Goal: Task Accomplishment & Management: Complete application form

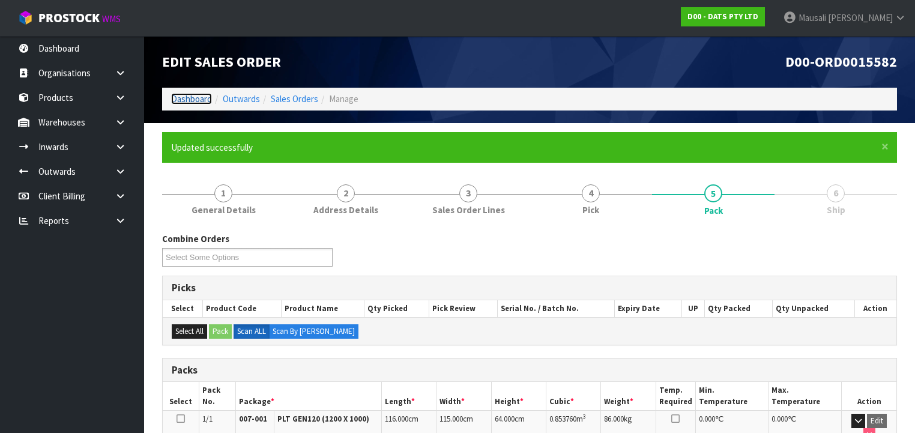
click at [194, 99] on link "Dashboard" at bounding box center [191, 98] width 41 height 11
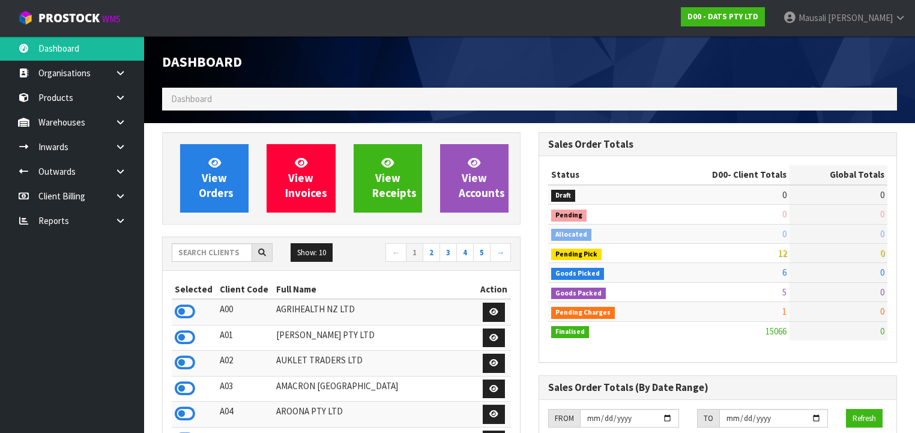
scroll to position [944, 376]
click at [191, 252] on input "text" at bounding box center [212, 252] width 80 height 19
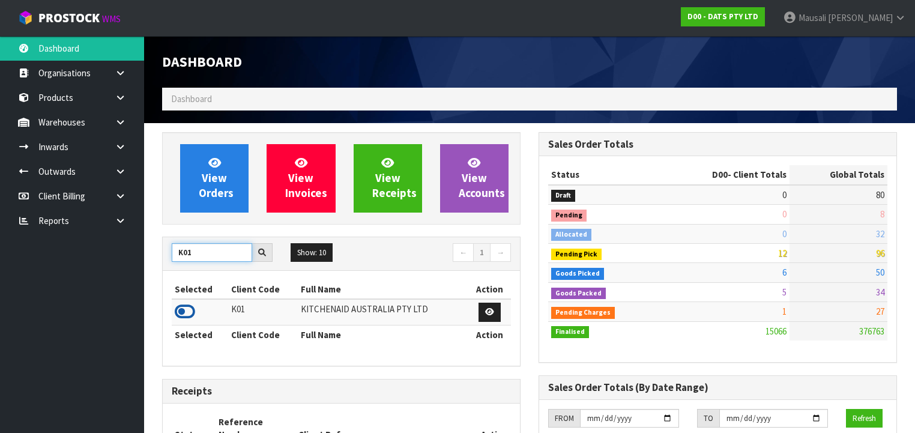
type input "K01"
click at [188, 306] on icon at bounding box center [185, 312] width 20 height 18
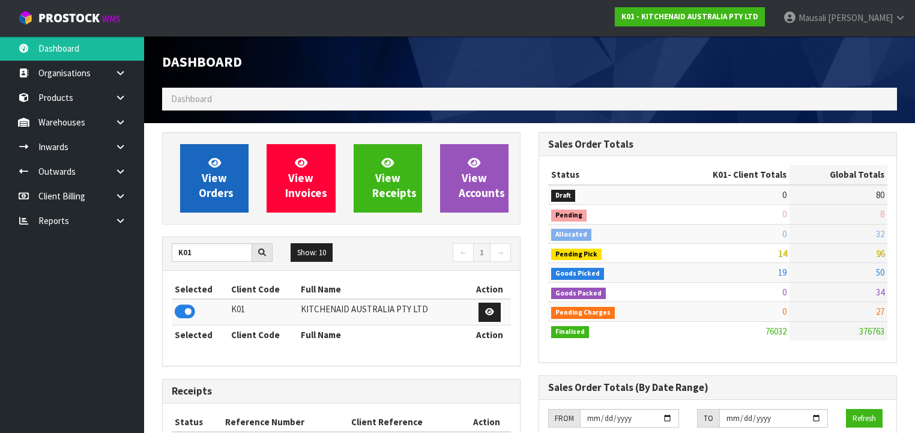
scroll to position [905, 376]
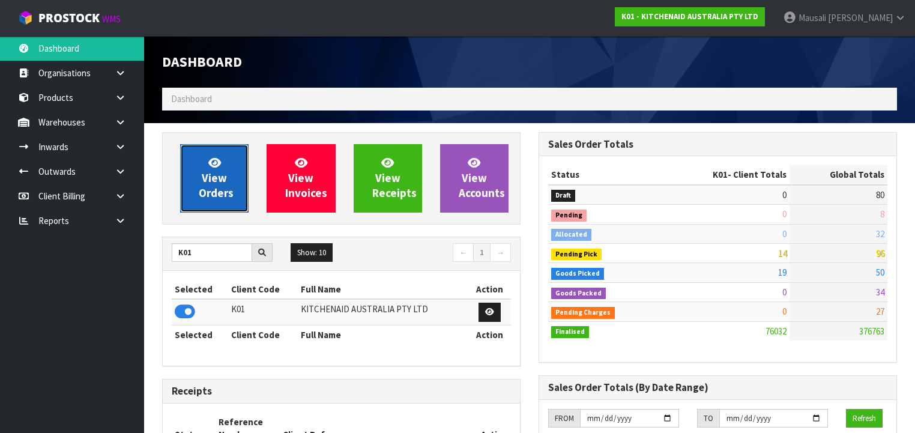
click at [207, 177] on span "View Orders" at bounding box center [216, 177] width 35 height 45
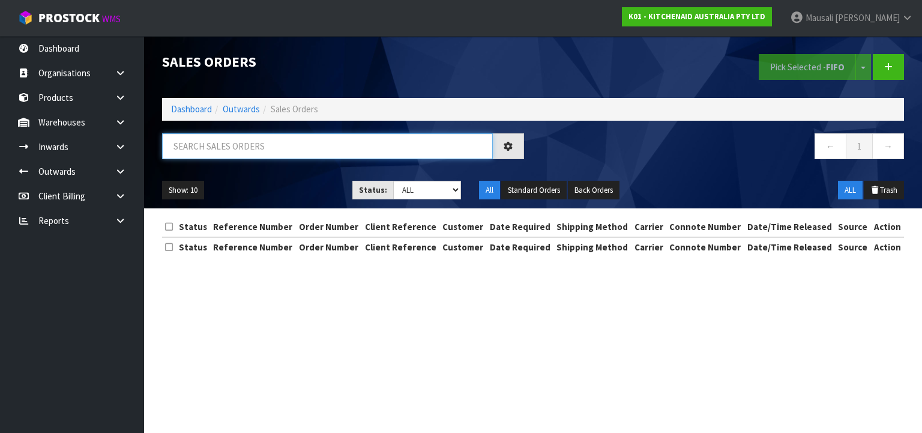
click at [188, 142] on input "text" at bounding box center [327, 146] width 331 height 26
type input "JOB-0407692"
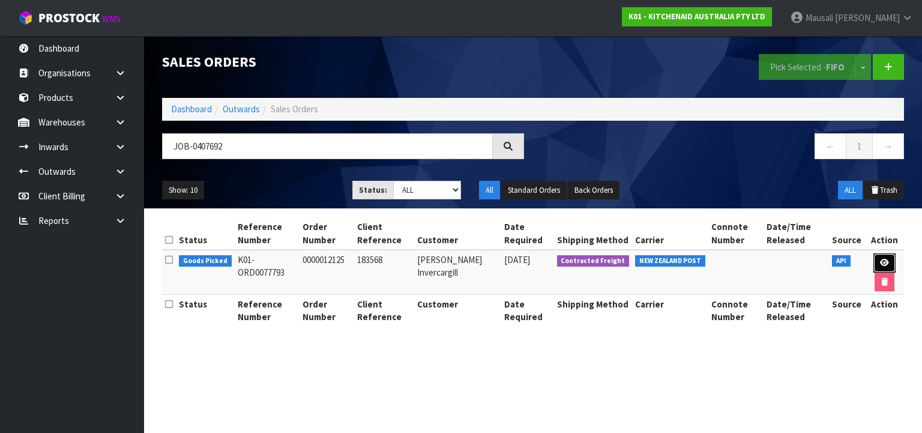
click at [887, 261] on icon at bounding box center [884, 263] width 9 height 8
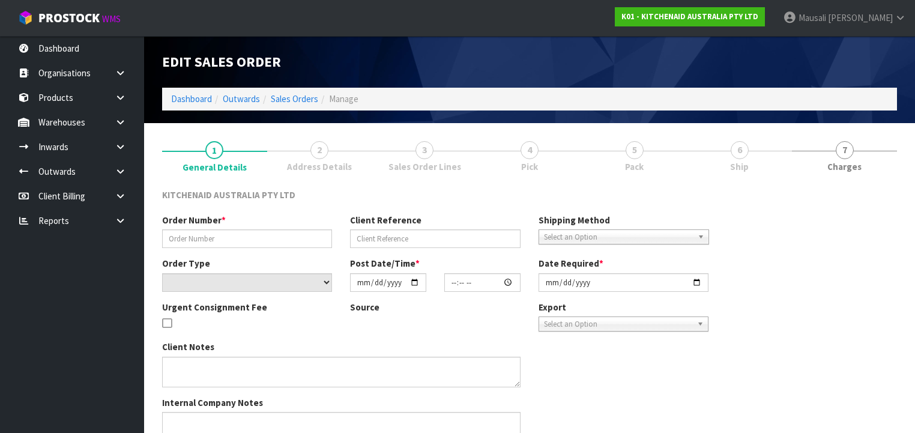
type input "0000012125"
type input "183568"
select select "number:0"
type input "[DATE]"
type input "13:31:27.000"
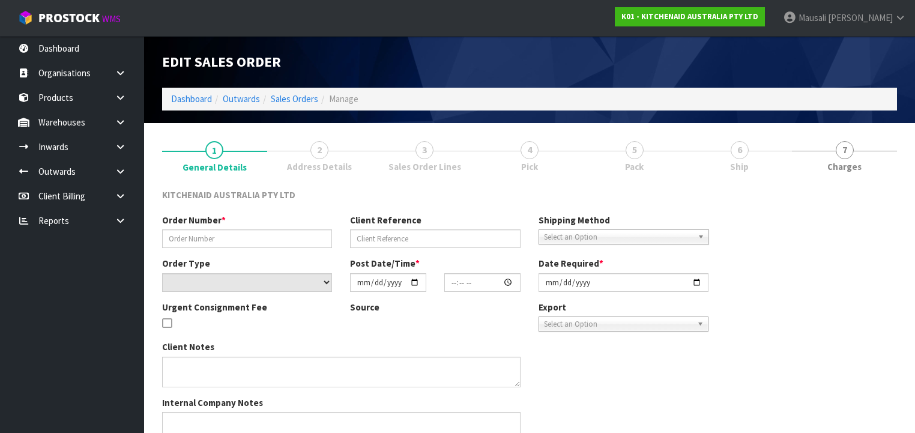
type input "[DATE]"
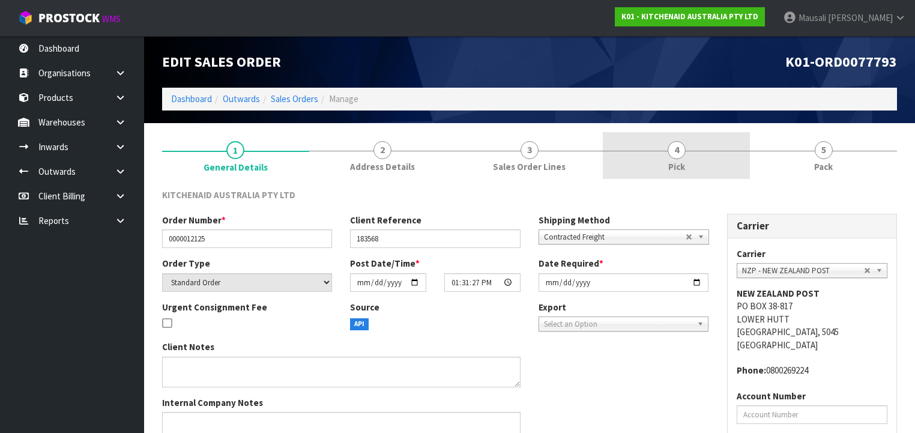
click at [680, 172] on span "Pick" at bounding box center [676, 166] width 17 height 13
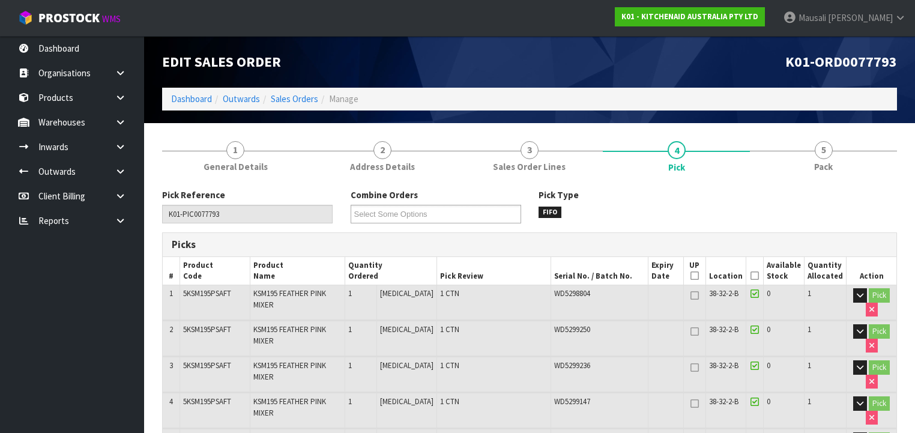
click at [756, 276] on icon at bounding box center [754, 276] width 8 height 1
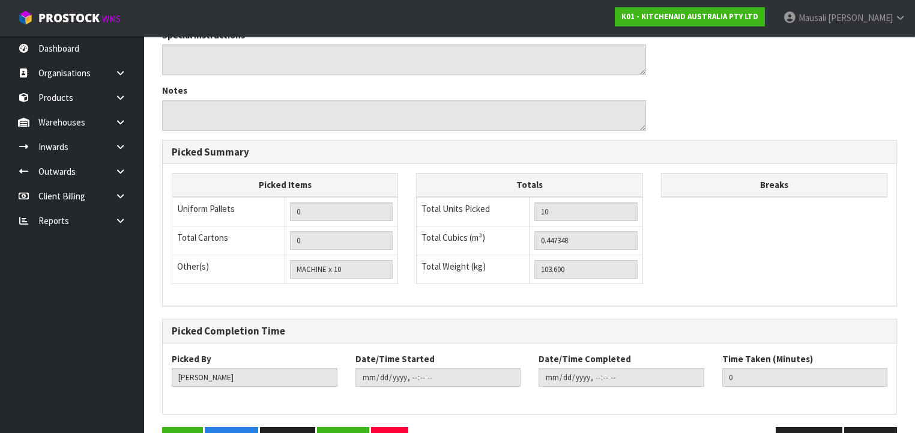
scroll to position [726, 0]
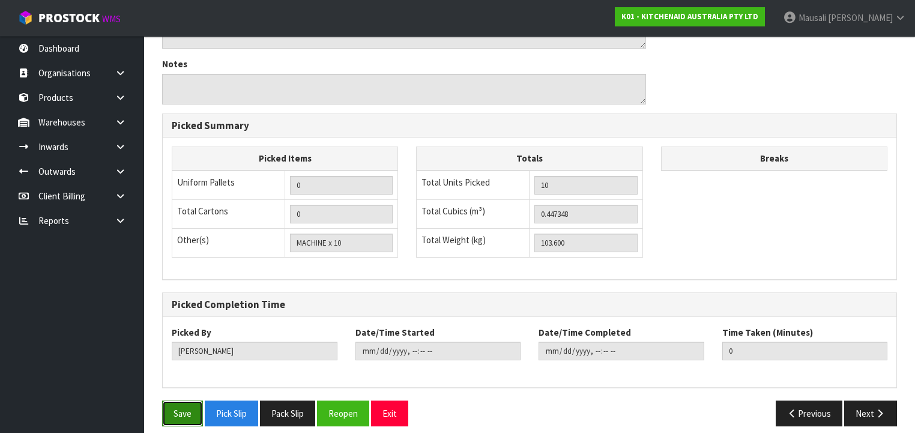
click at [190, 400] on button "Save" at bounding box center [182, 413] width 41 height 26
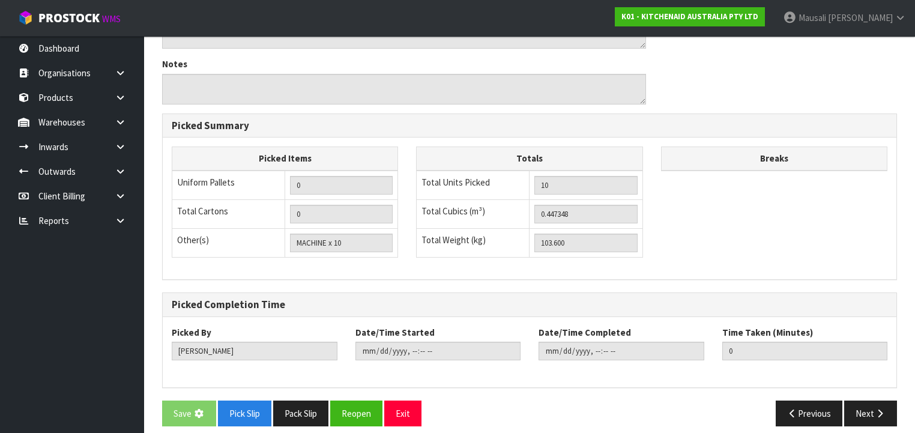
scroll to position [0, 0]
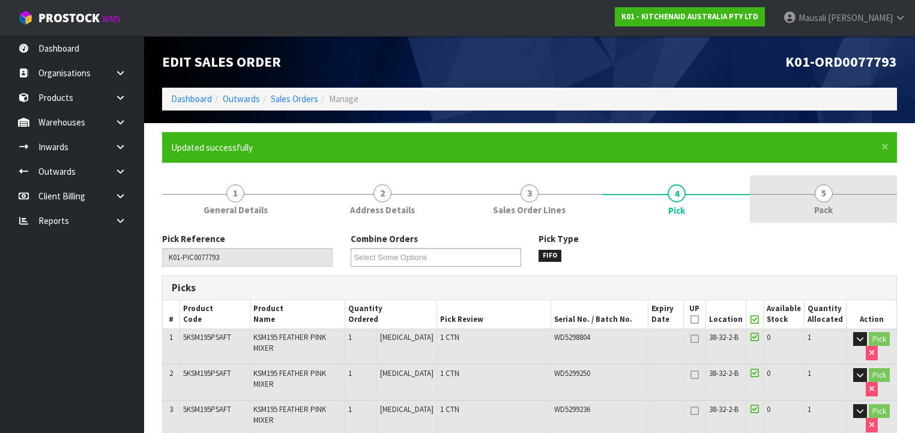
type input "[PERSON_NAME]"
type input "[DATE]T09:07:51"
click at [795, 202] on link "5 Pack" at bounding box center [823, 198] width 147 height 47
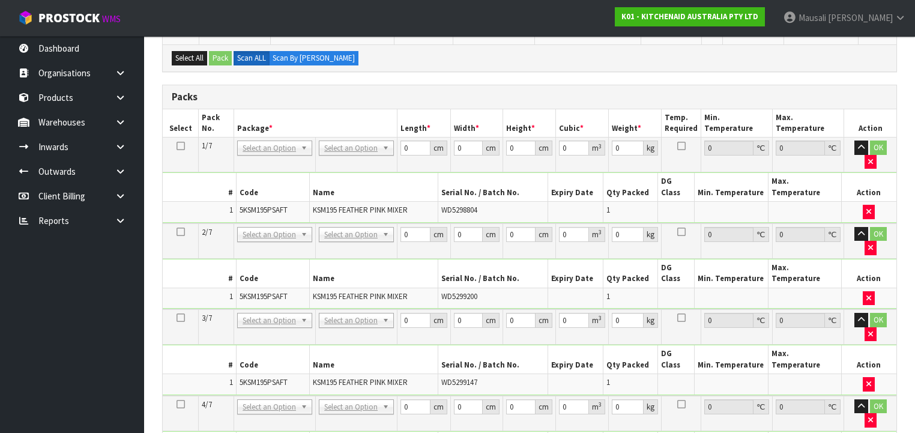
scroll to position [354, 0]
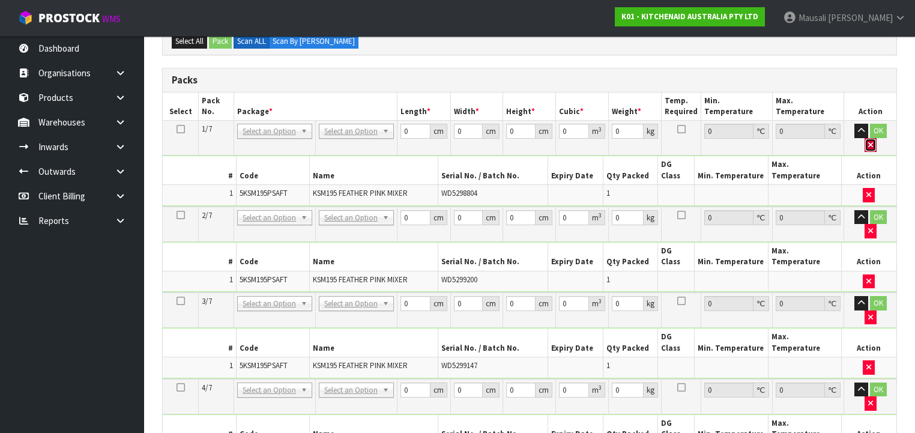
click at [873, 141] on icon "button" at bounding box center [870, 145] width 5 height 8
click at [873, 142] on icon "button" at bounding box center [870, 146] width 5 height 8
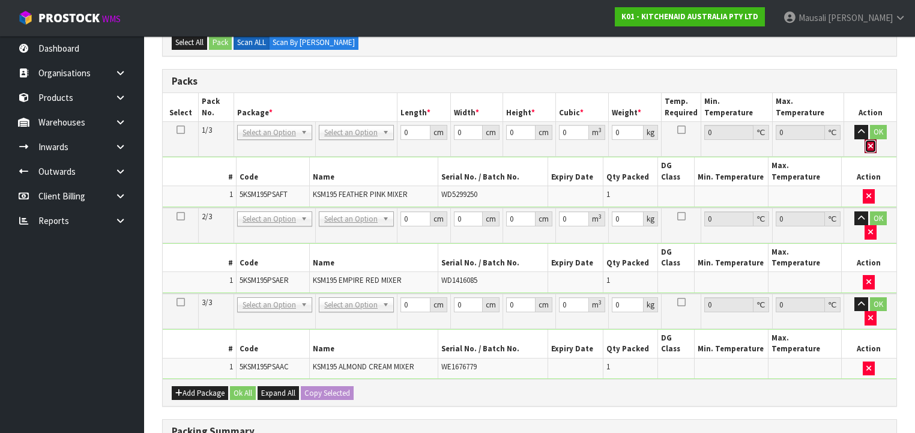
click at [873, 142] on icon "button" at bounding box center [870, 146] width 5 height 8
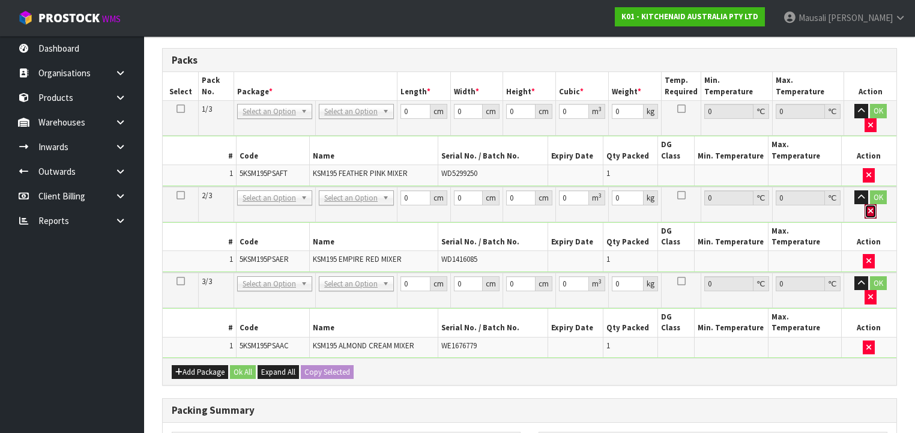
click at [873, 207] on icon "button" at bounding box center [870, 211] width 5 height 8
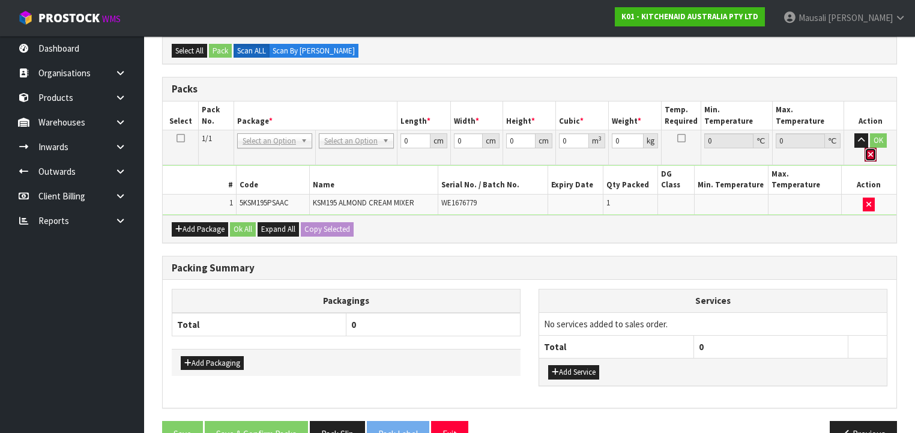
click at [876, 148] on button "button" at bounding box center [870, 155] width 12 height 14
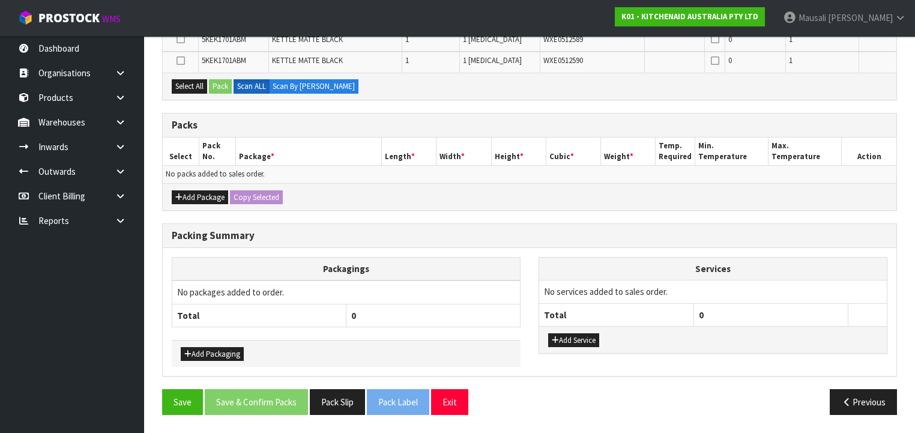
scroll to position [450, 0]
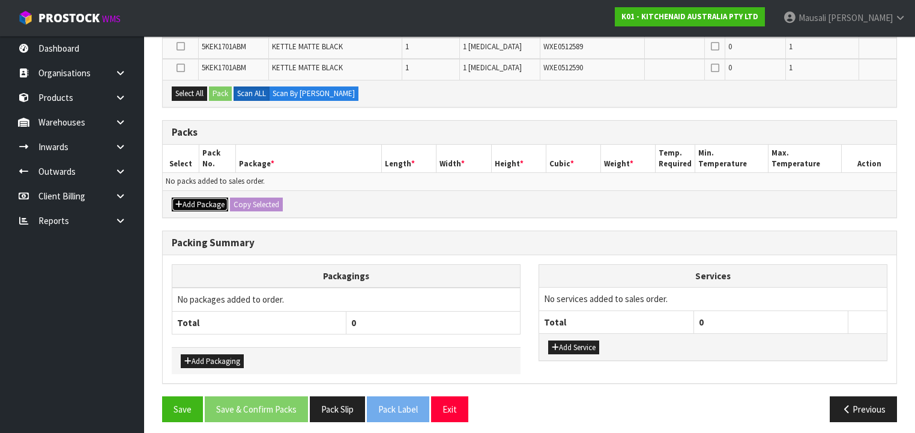
click at [202, 199] on button "Add Package" at bounding box center [200, 204] width 56 height 14
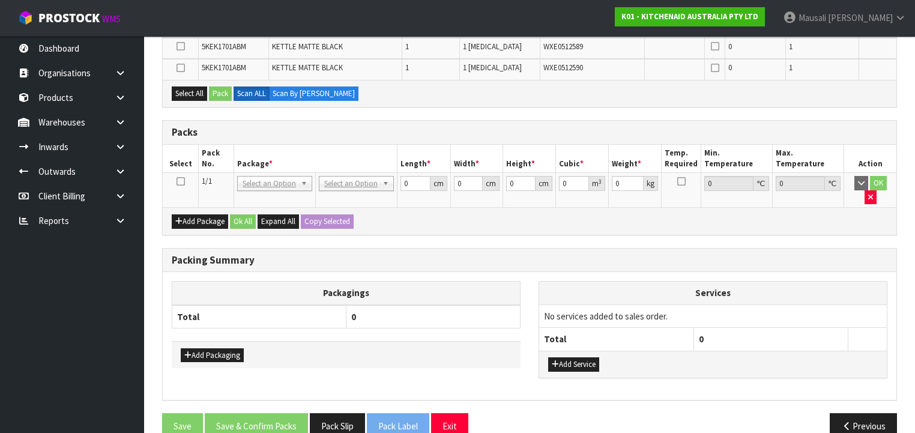
click at [181, 181] on icon at bounding box center [180, 181] width 8 height 1
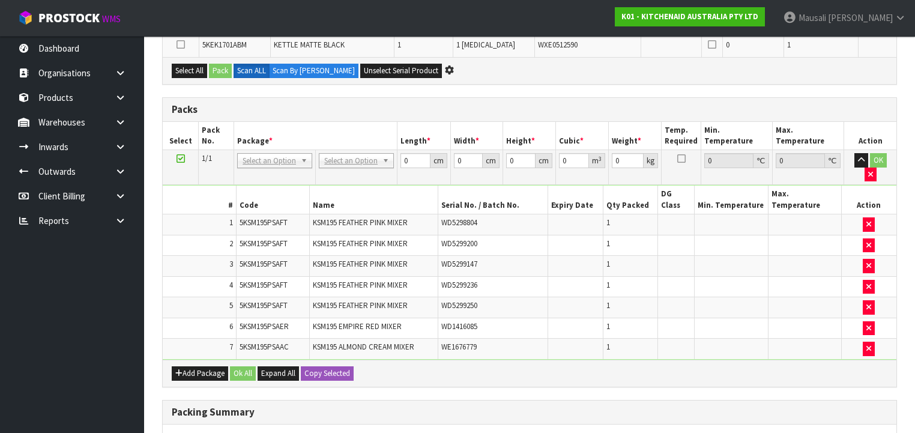
scroll to position [303, 0]
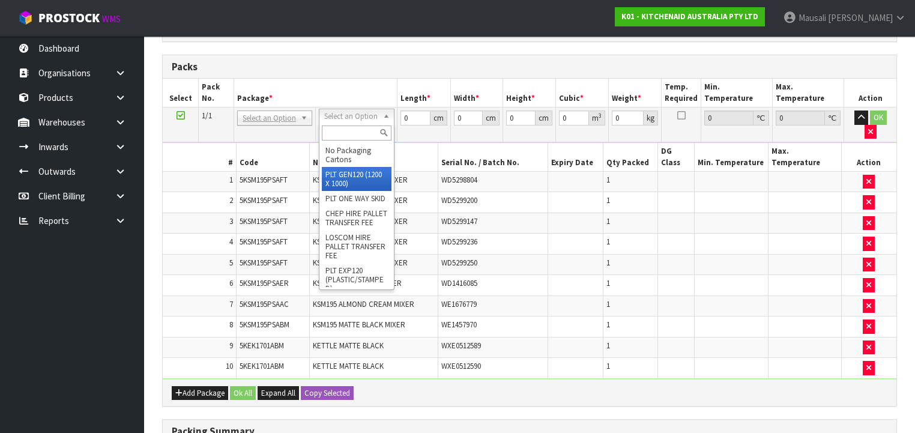
drag, startPoint x: 368, startPoint y: 179, endPoint x: 396, endPoint y: 154, distance: 37.8
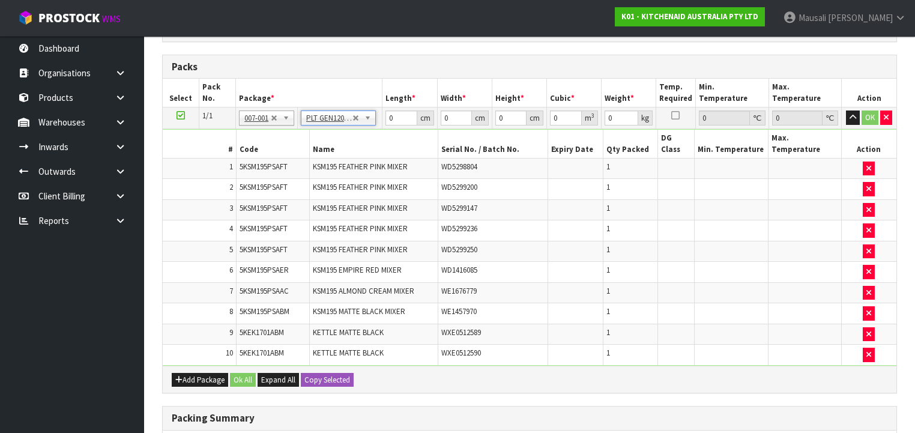
type input "120"
type input "100"
type input "103.6"
drag, startPoint x: 403, startPoint y: 118, endPoint x: 379, endPoint y: 124, distance: 24.2
click at [375, 131] on tbody "1/1 NONE 007-001 007-002 007-004 007-009 007-013 007-014 007-015 007-017 007-01…" at bounding box center [530, 236] width 734 height 258
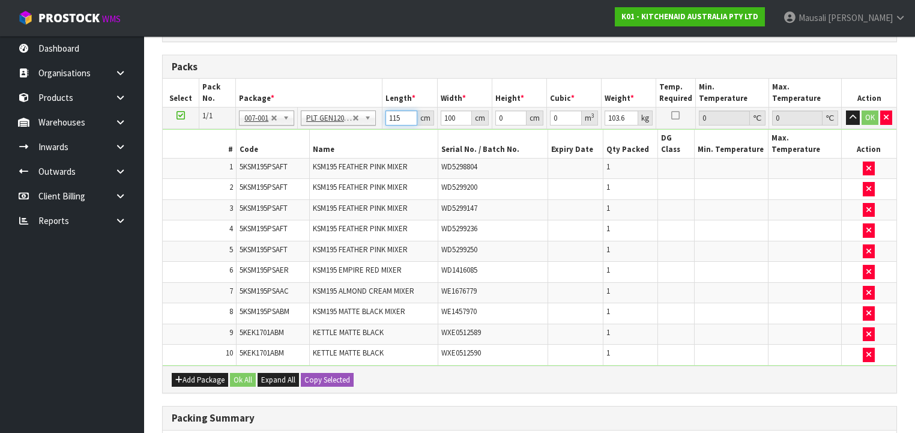
type input "115"
type input "5"
type input "0.066125"
type input "57"
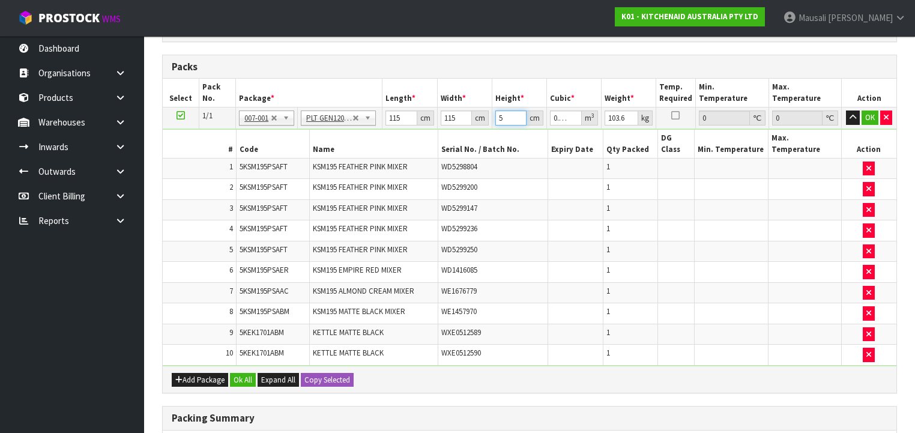
type input "0.753825"
type input "57"
type input "125"
click at [245, 373] on button "Ok All" at bounding box center [243, 380] width 26 height 14
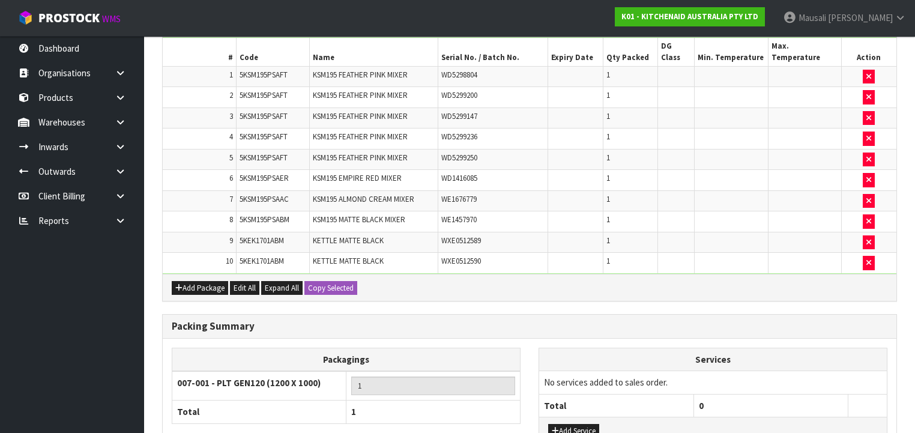
scroll to position [471, 0]
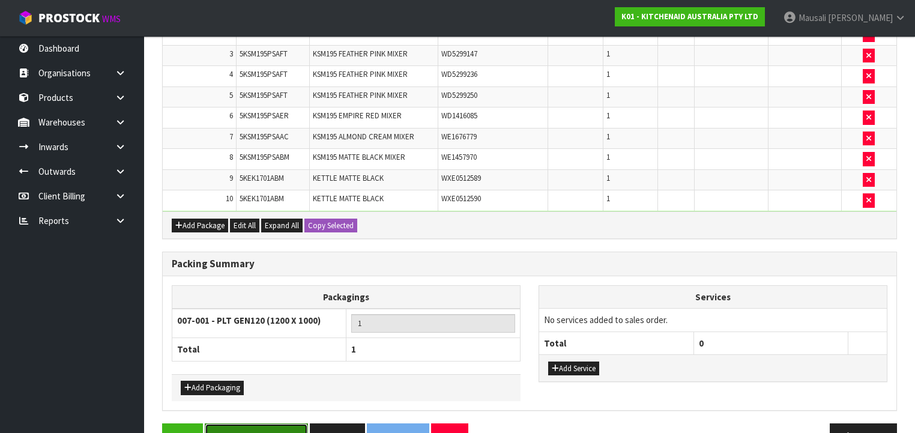
click at [257, 423] on button "Save & Confirm Packs" at bounding box center [256, 436] width 103 height 26
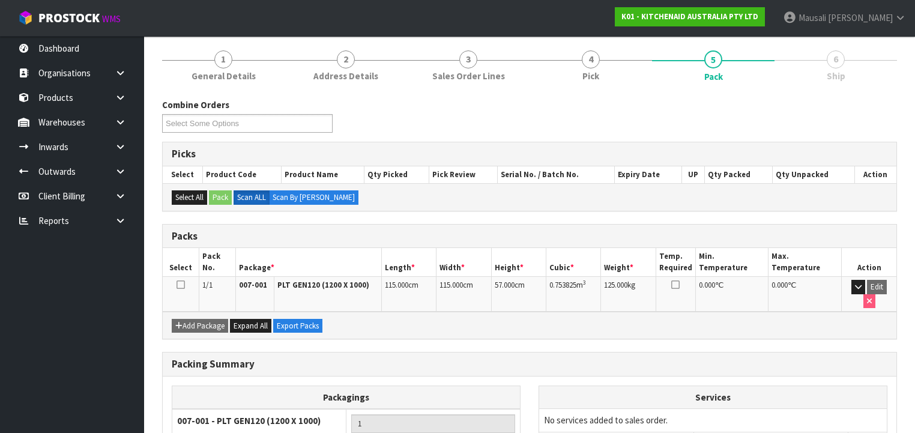
scroll to position [223, 0]
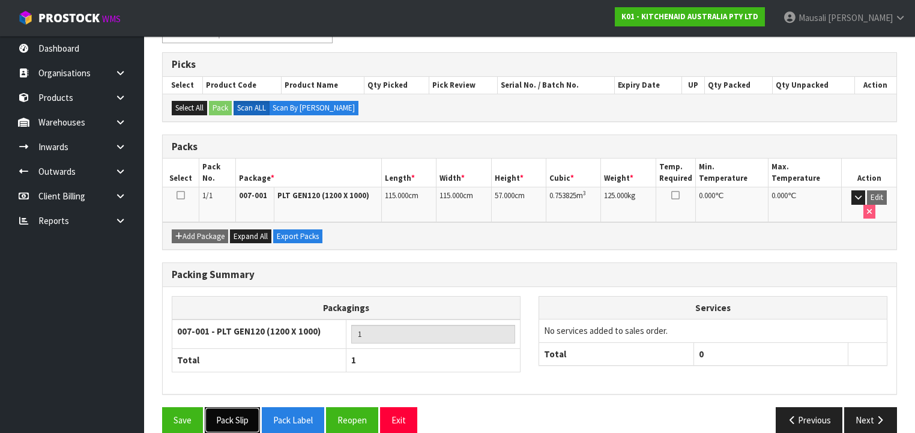
click at [231, 407] on button "Pack Slip" at bounding box center [232, 420] width 55 height 26
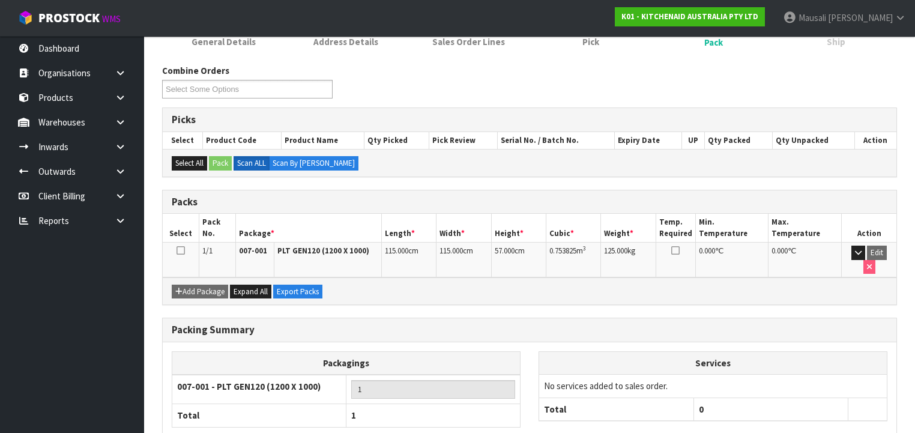
scroll to position [31, 0]
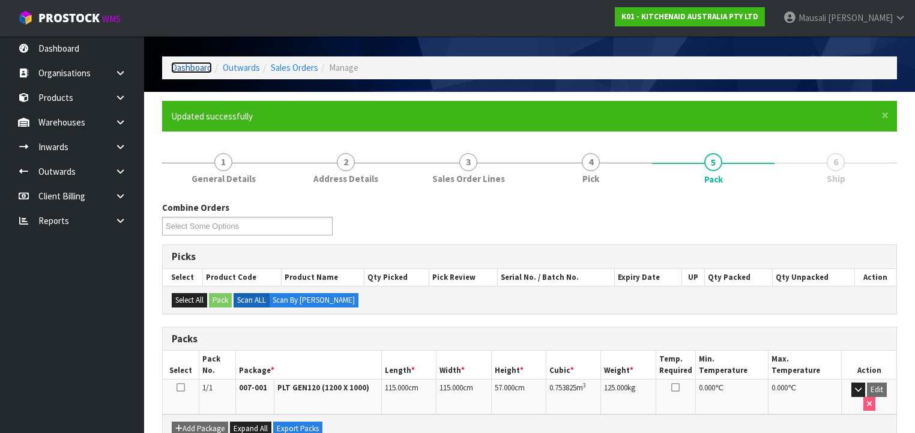
click at [194, 70] on link "Dashboard" at bounding box center [191, 67] width 41 height 11
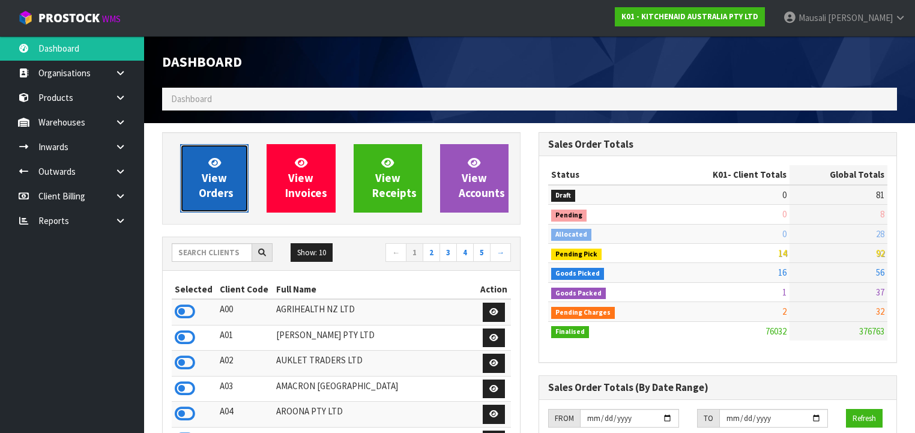
click at [225, 192] on span "View Orders" at bounding box center [216, 177] width 35 height 45
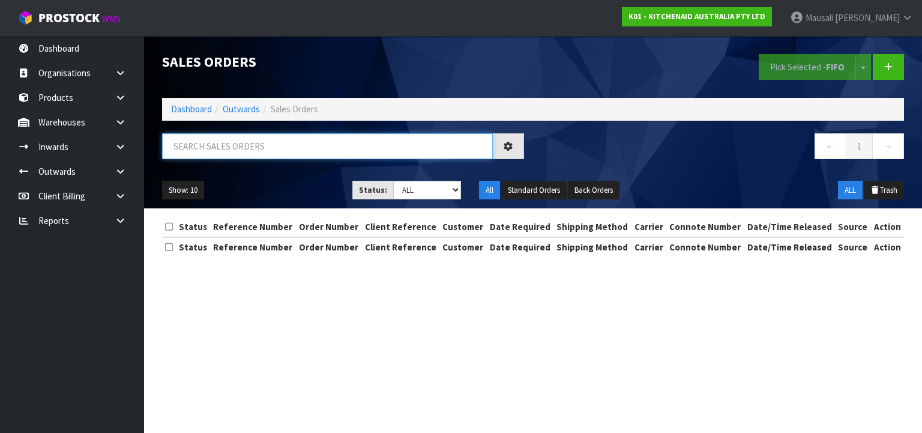
click at [247, 146] on input "text" at bounding box center [327, 146] width 331 height 26
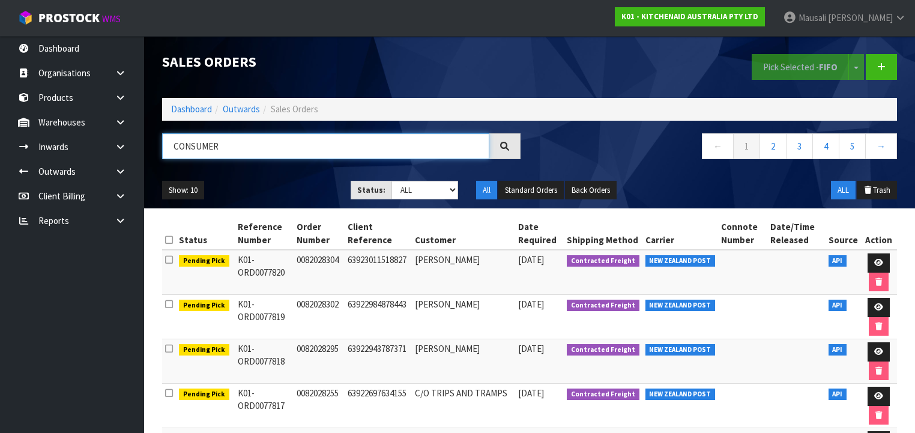
click at [405, 149] on input "CONSUMER" at bounding box center [325, 146] width 327 height 26
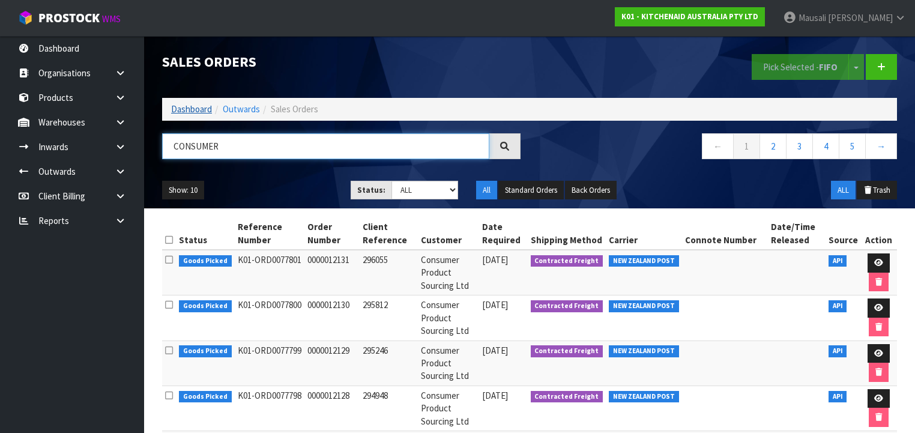
type input "CONSUMER"
click at [198, 108] on link "Dashboard" at bounding box center [191, 108] width 41 height 11
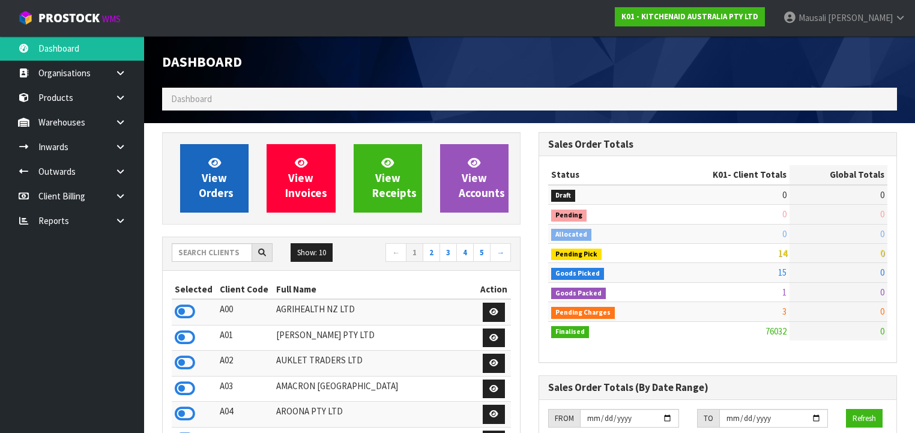
scroll to position [905, 376]
click at [222, 178] on span "View Orders" at bounding box center [216, 177] width 35 height 45
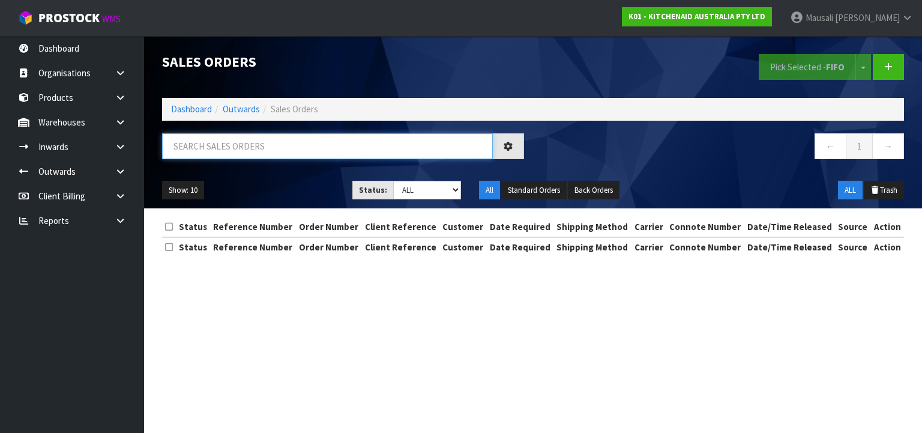
click at [188, 150] on input "text" at bounding box center [327, 146] width 331 height 26
type input "JOB-0407691"
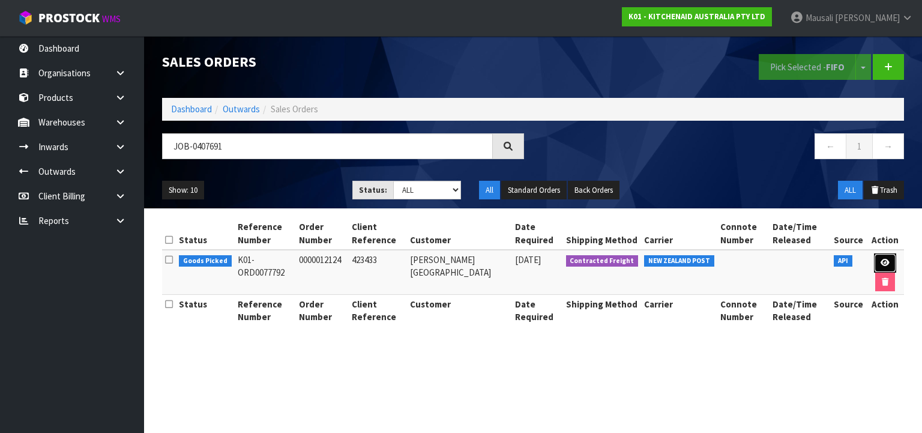
click at [884, 259] on icon at bounding box center [885, 263] width 9 height 8
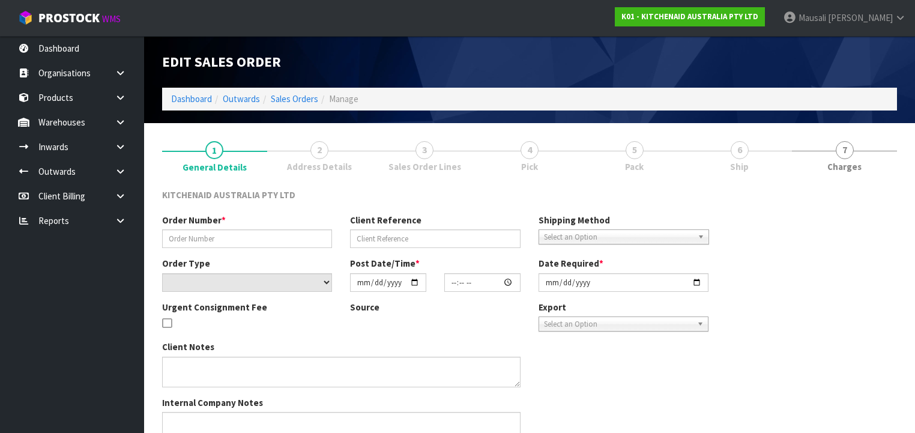
type input "0000012124"
type input "423433"
select select "number:0"
type input "[DATE]"
type input "13:31:24.000"
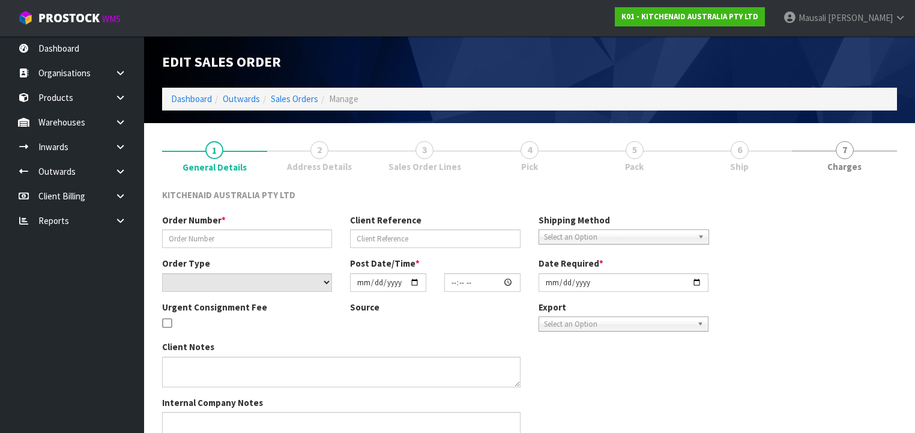
type input "[DATE]"
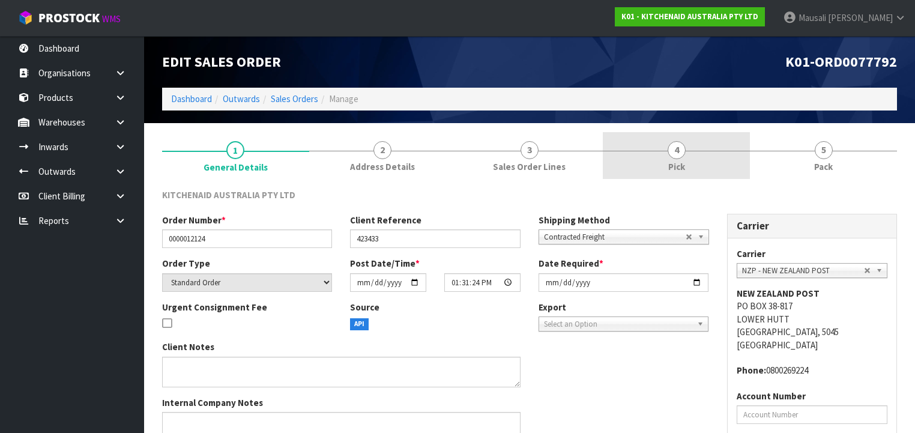
click at [694, 159] on link "4 Pick" at bounding box center [676, 155] width 147 height 47
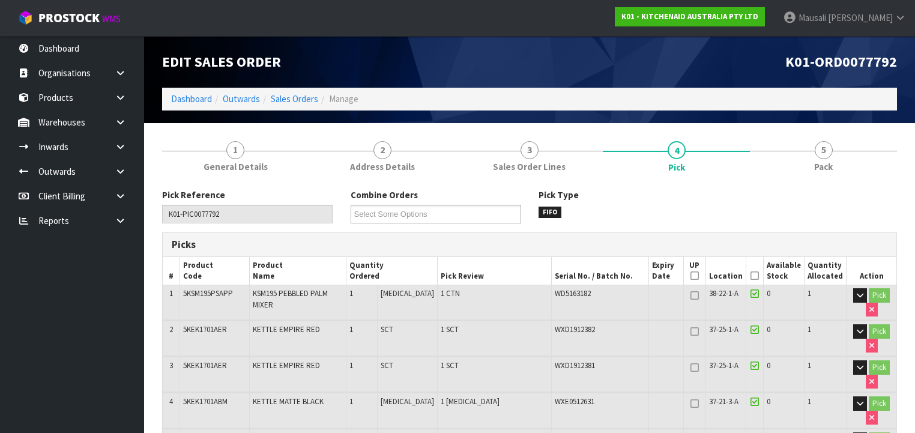
click at [754, 276] on icon at bounding box center [754, 276] width 8 height 1
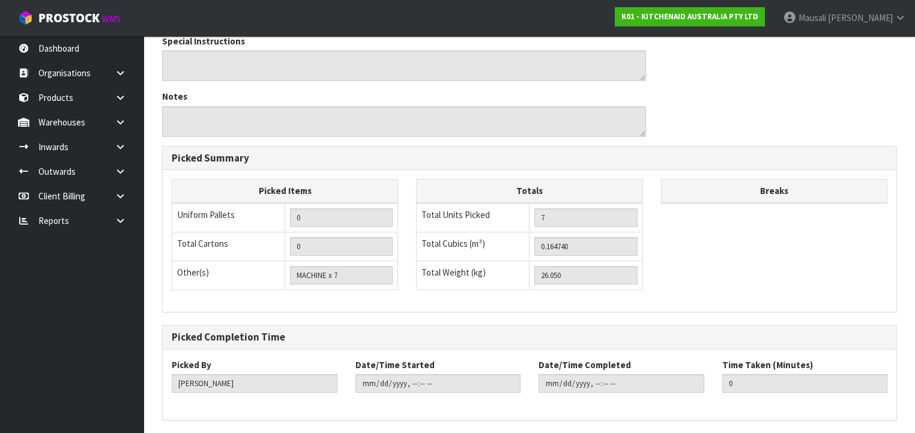
scroll to position [620, 0]
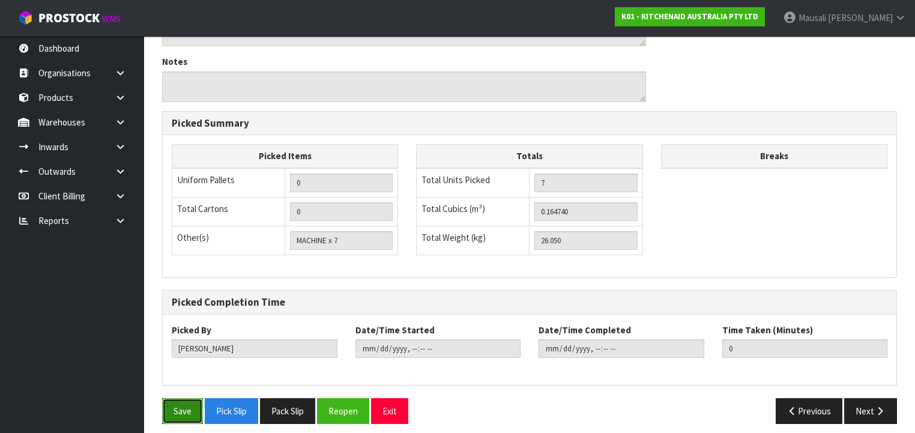
click at [176, 406] on button "Save" at bounding box center [182, 411] width 41 height 26
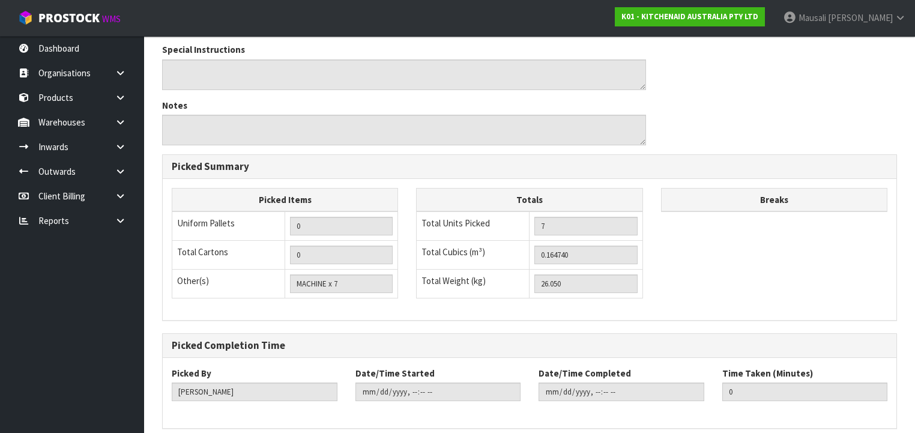
scroll to position [0, 0]
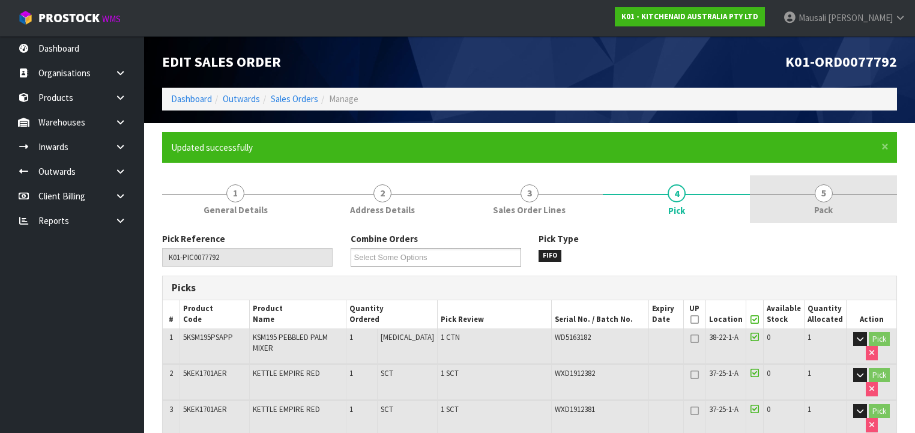
type input "[PERSON_NAME]"
type input "[DATE]T09:26:10"
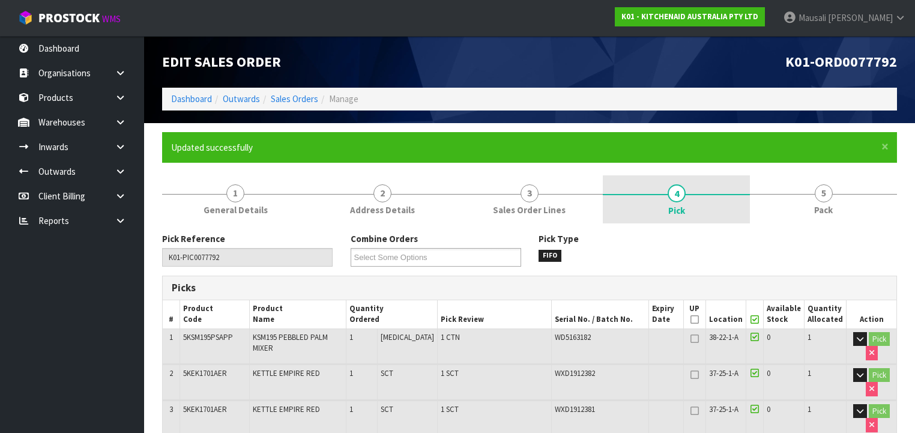
drag, startPoint x: 804, startPoint y: 194, endPoint x: 747, endPoint y: 214, distance: 60.0
click at [804, 194] on link "5 Pack" at bounding box center [823, 198] width 147 height 47
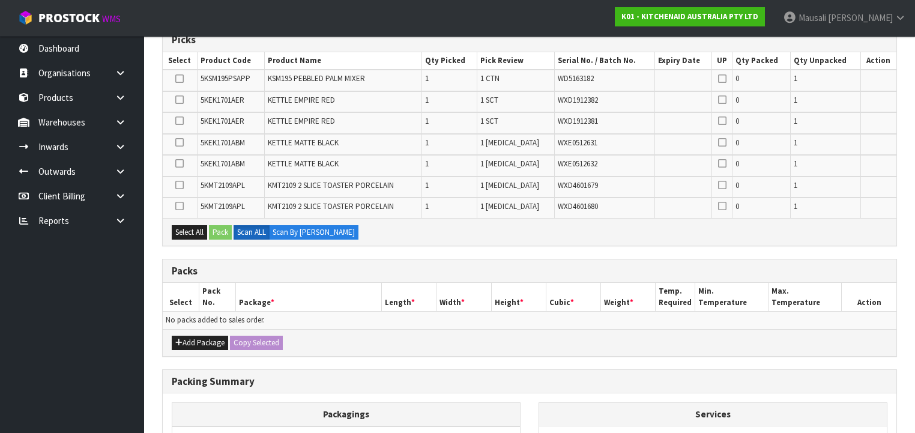
scroll to position [336, 0]
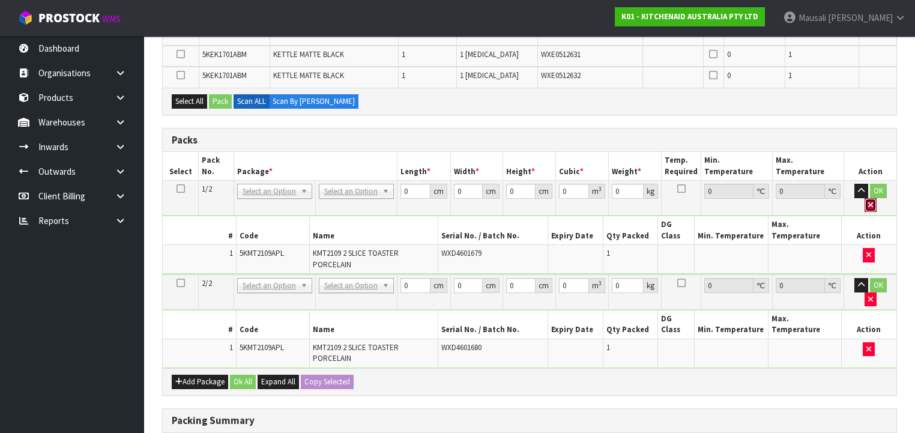
click at [876, 198] on button "button" at bounding box center [870, 205] width 12 height 14
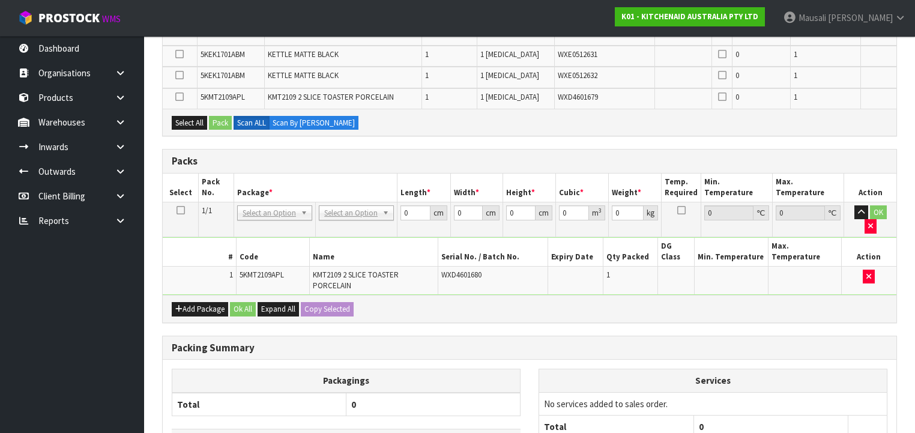
drag, startPoint x: 885, startPoint y: 192, endPoint x: 887, endPoint y: 202, distance: 9.7
click at [885, 193] on th "Action" at bounding box center [870, 187] width 52 height 28
click at [873, 222] on icon "button" at bounding box center [870, 226] width 5 height 8
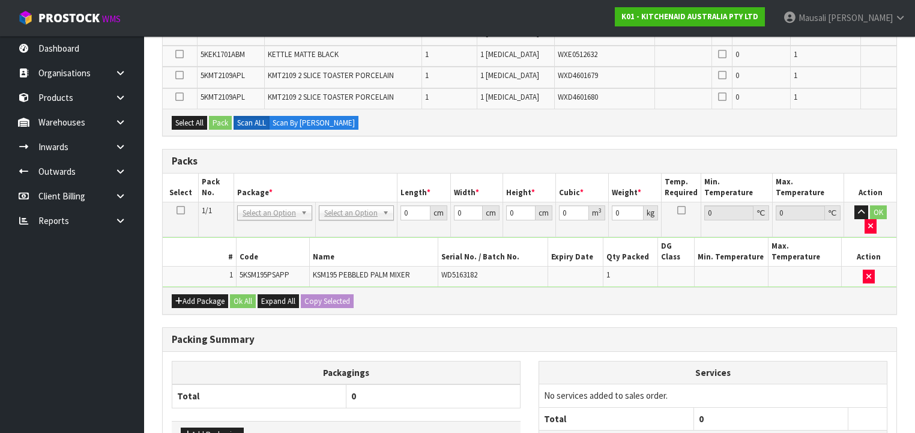
scroll to position [315, 0]
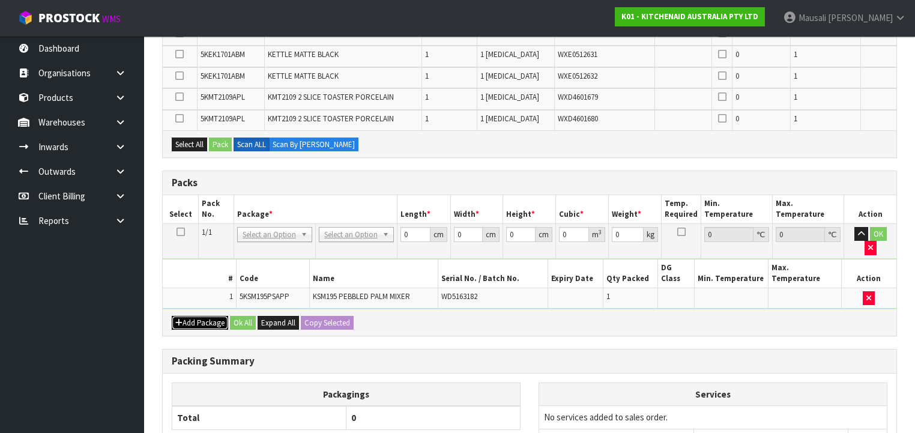
click at [178, 319] on icon "button" at bounding box center [178, 323] width 7 height 8
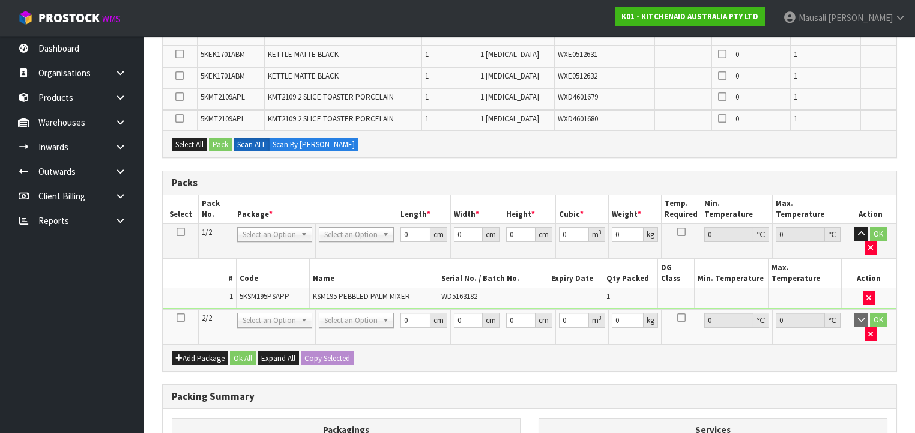
click at [178, 318] on icon at bounding box center [180, 318] width 8 height 1
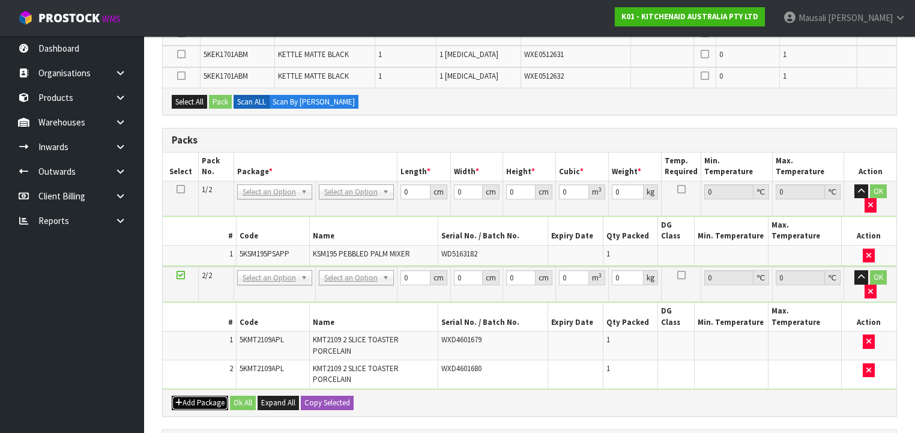
click at [189, 396] on button "Add Package" at bounding box center [200, 403] width 56 height 14
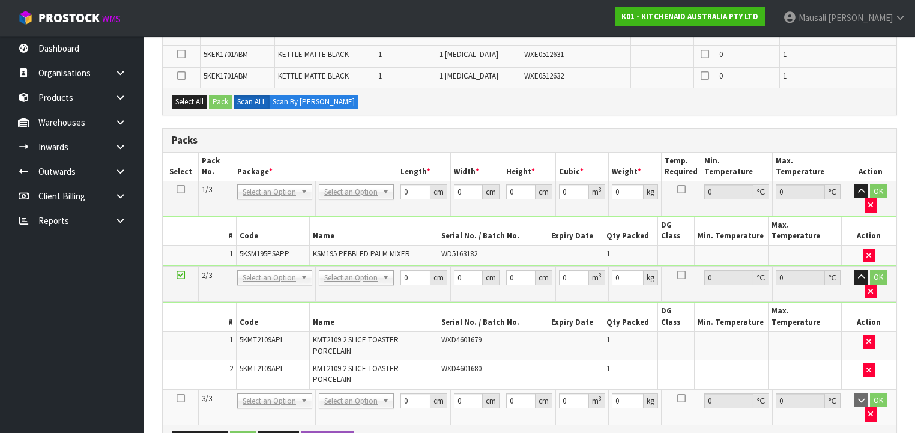
click at [179, 398] on icon at bounding box center [180, 398] width 8 height 1
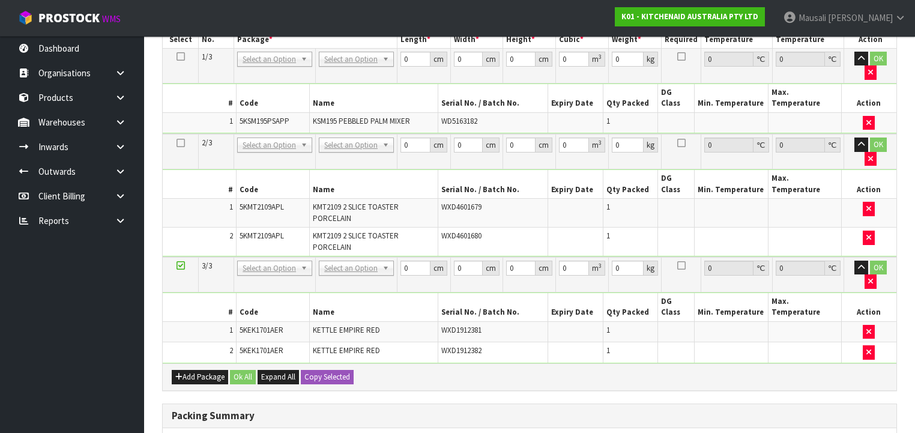
scroll to position [504, 0]
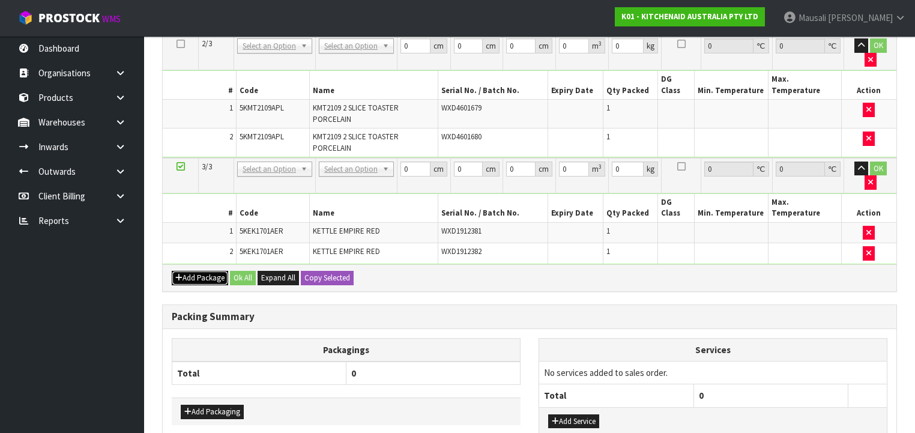
click at [190, 271] on button "Add Package" at bounding box center [200, 278] width 56 height 14
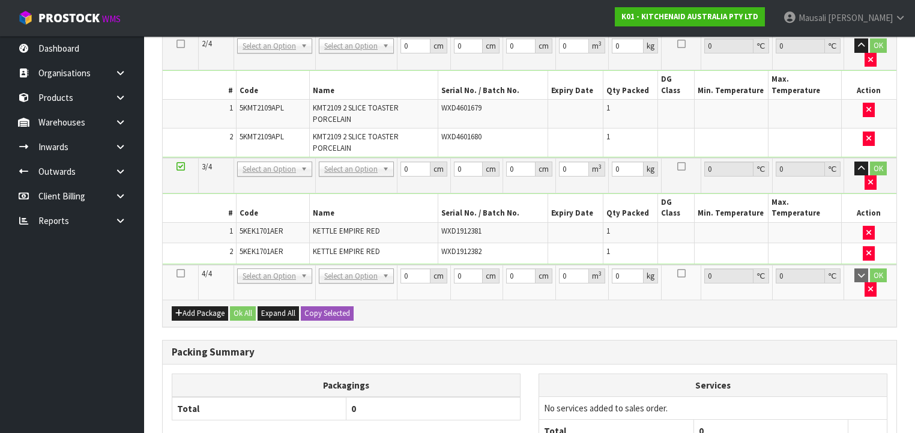
click at [182, 273] on icon at bounding box center [180, 273] width 8 height 1
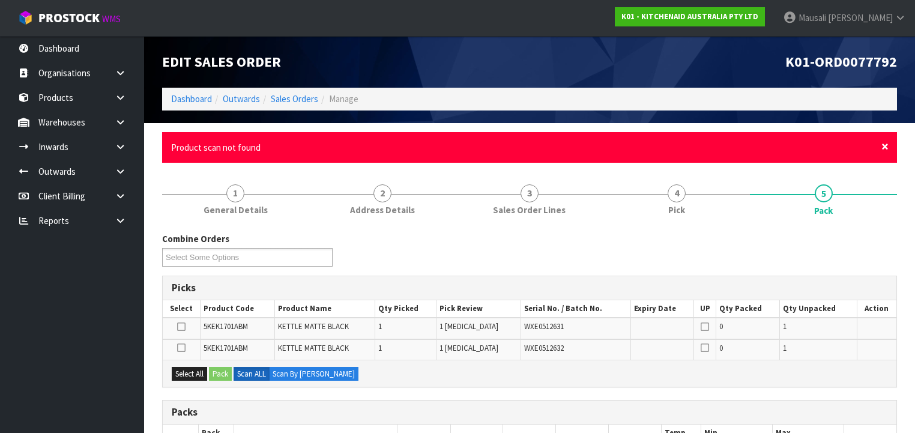
click at [882, 146] on span "×" at bounding box center [884, 146] width 7 height 17
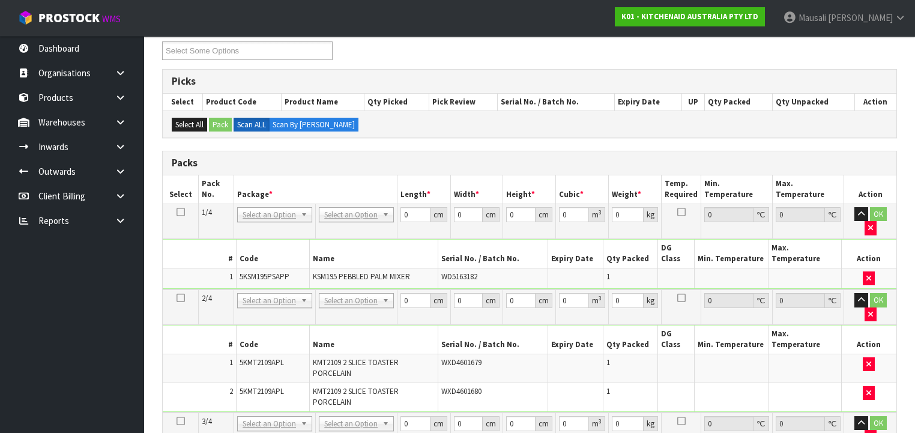
scroll to position [288, 0]
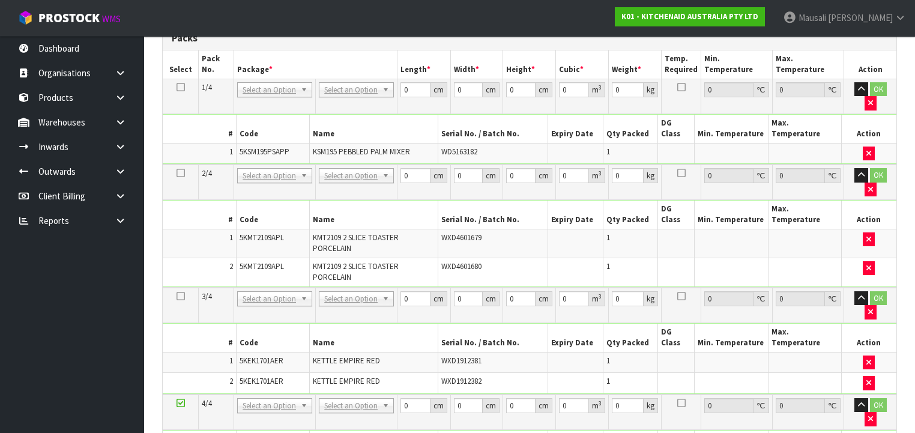
click at [178, 87] on icon at bounding box center [180, 87] width 8 height 1
drag, startPoint x: 350, startPoint y: 406, endPoint x: 359, endPoint y: 406, distance: 9.0
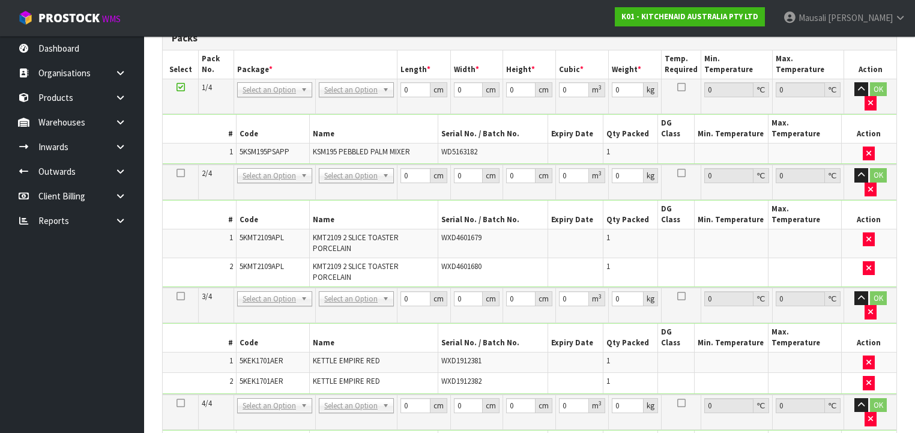
drag, startPoint x: 357, startPoint y: 79, endPoint x: 357, endPoint y: 96, distance: 17.4
click at [355, 84] on td "No Packaging Cartons PLT GEN120 (1200 X 1000) PLT ONE WAY SKID CHEP HIRE PALLET…" at bounding box center [357, 96] width 82 height 35
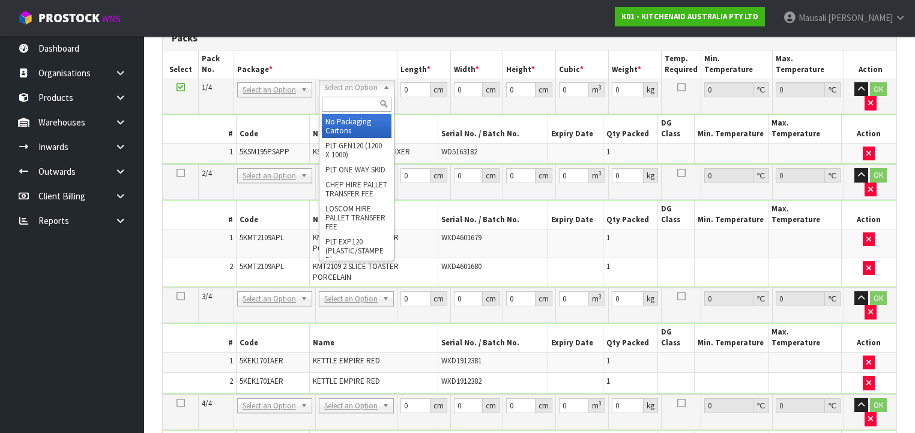
drag, startPoint x: 352, startPoint y: 118, endPoint x: 365, endPoint y: 165, distance: 48.7
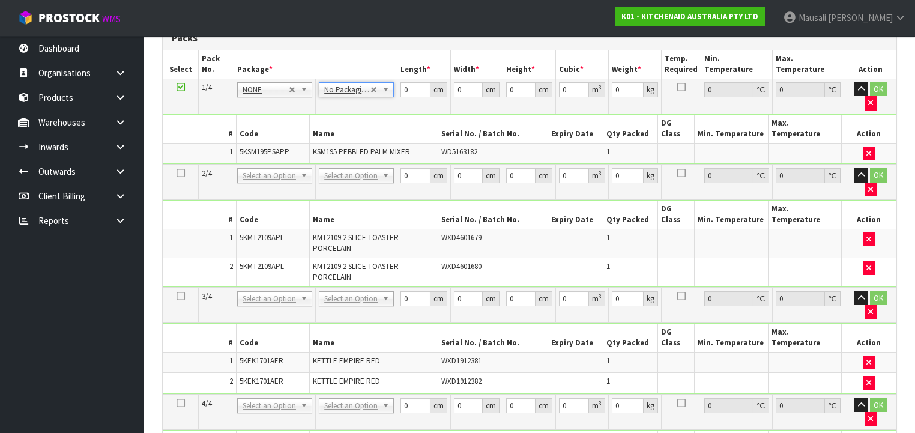
type input "4"
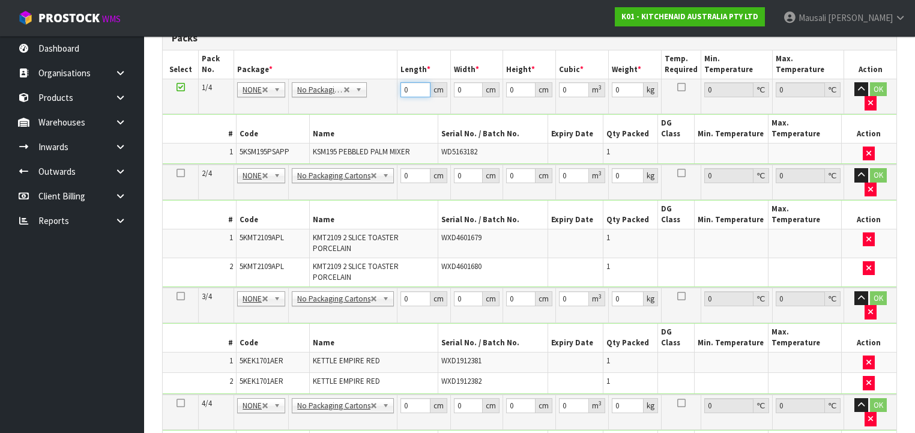
drag, startPoint x: 409, startPoint y: 90, endPoint x: 388, endPoint y: 118, distance: 35.5
click at [389, 113] on tbody "1/4 NONE 007-001 007-002 007-004 007-009 007-013 007-014 007-015 007-017 007-01…" at bounding box center [530, 122] width 734 height 86
type input "43"
type input "29"
type input "4"
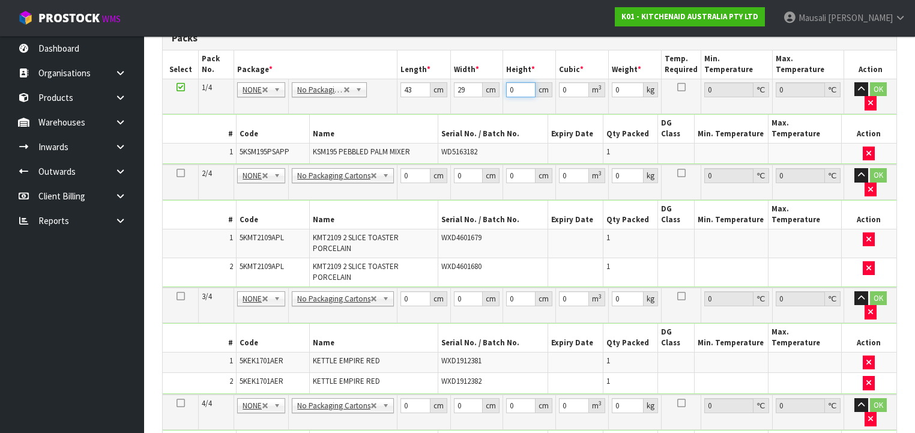
type input "0.004988"
type input "43"
type input "0.053621"
type input "43"
type input "13"
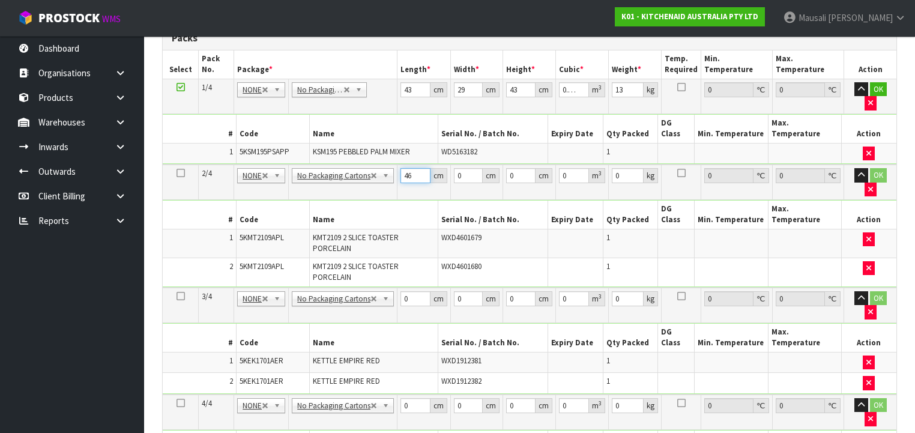
type input "46"
type input "39"
type input "2"
type input "0.003588"
type input "29"
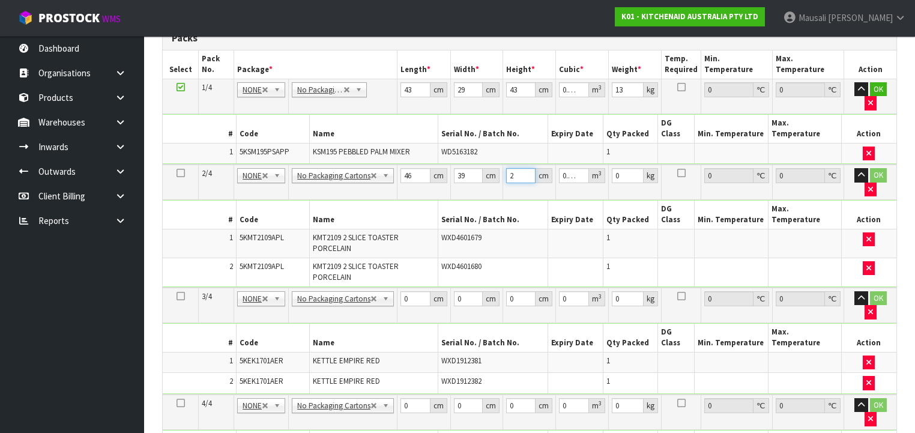
type input "0.052026"
type input "29"
type input "7"
type input "41"
type input "28"
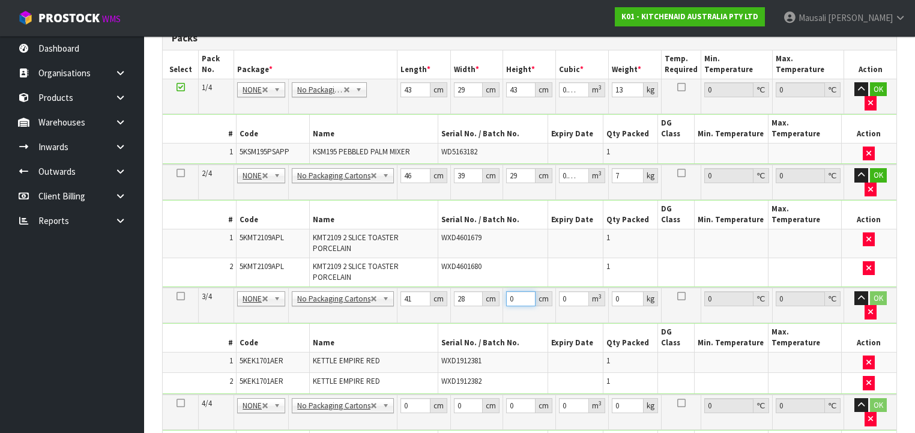
type input "3"
type input "0.003444"
type input "35"
type input "0.04018"
type input "35"
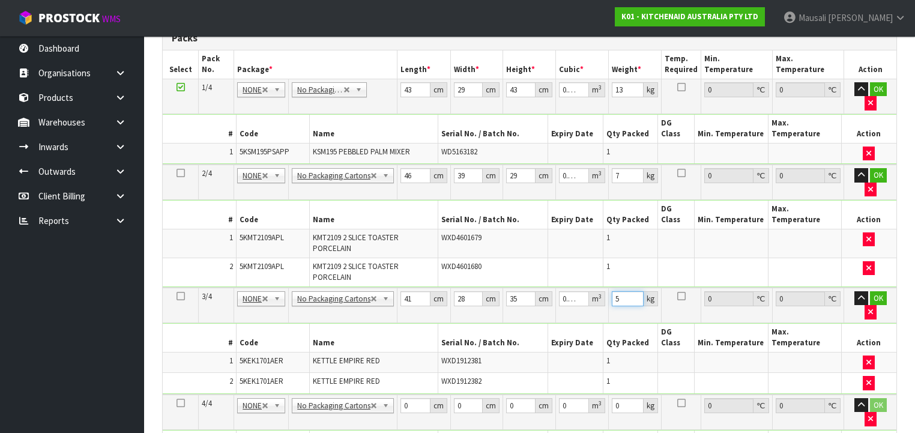
type input "5"
type input "41"
type input "28"
type input "3"
type input "0.003444"
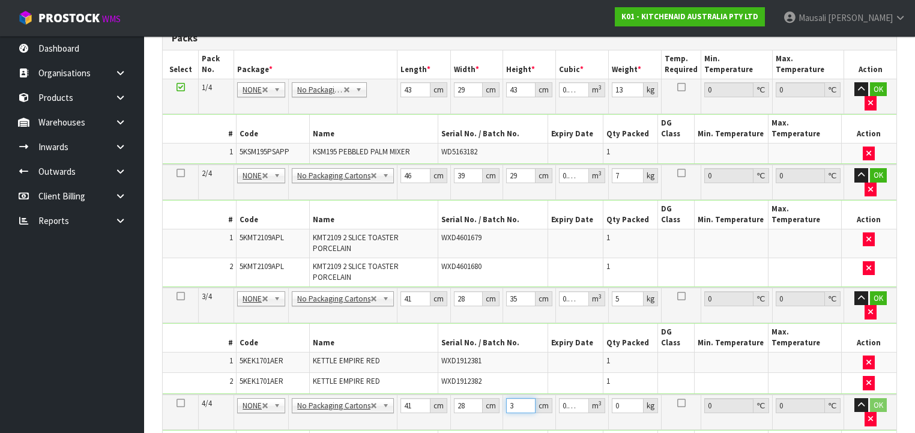
type input "35"
type input "0.04018"
type input "35"
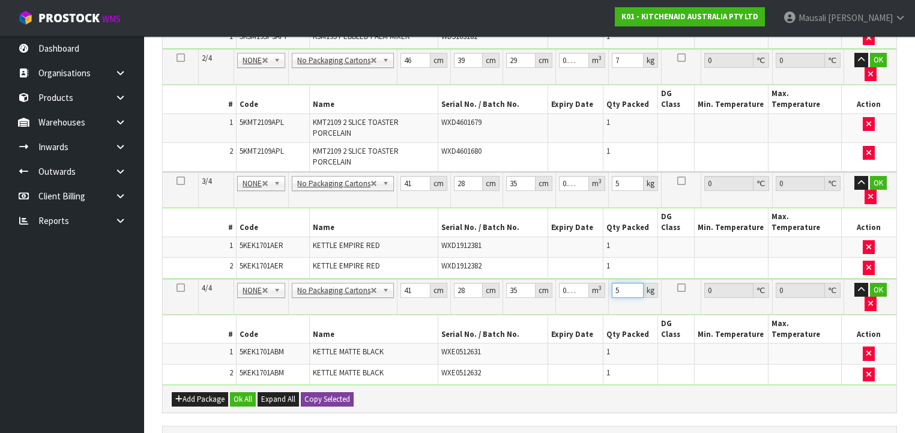
scroll to position [480, 0]
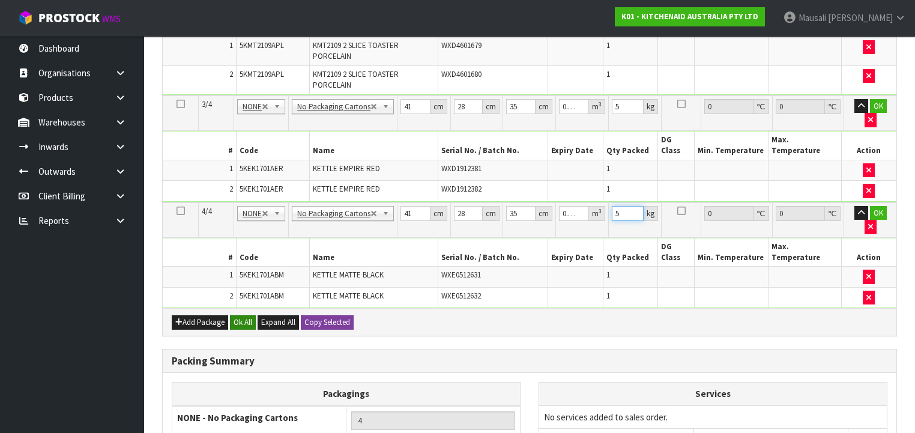
type input "5"
drag, startPoint x: 245, startPoint y: 216, endPoint x: 255, endPoint y: 244, distance: 29.8
click at [245, 315] on button "Ok All" at bounding box center [243, 322] width 26 height 14
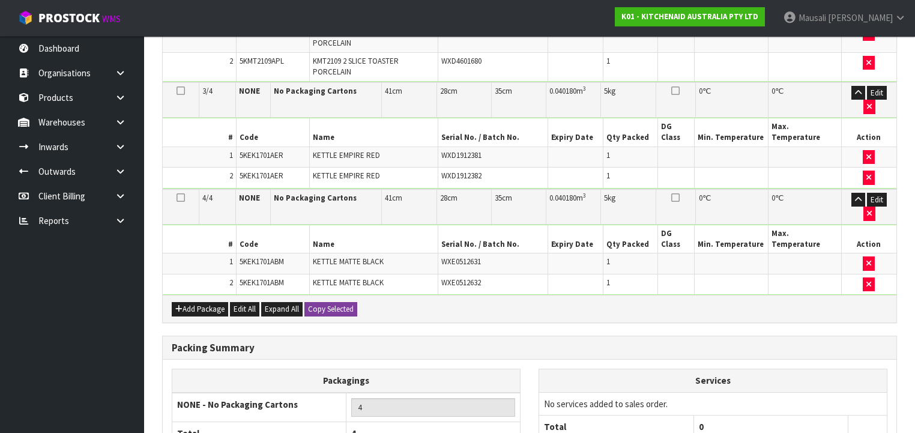
scroll to position [502, 0]
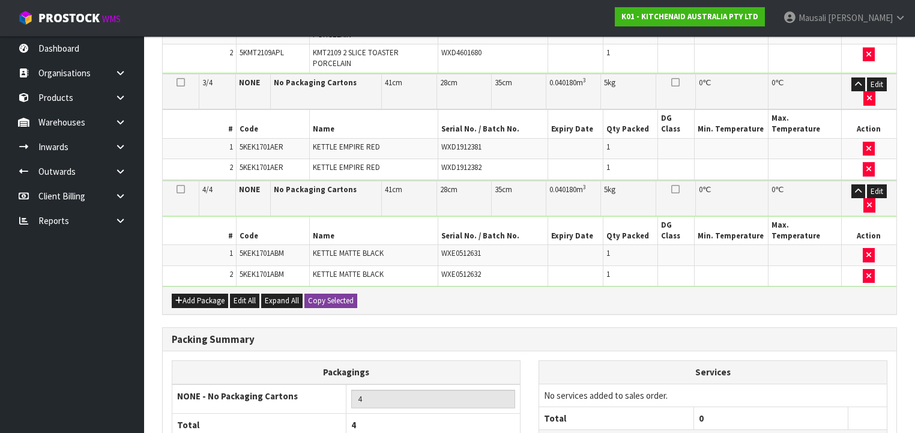
drag, startPoint x: 262, startPoint y: 400, endPoint x: 275, endPoint y: 400, distance: 13.2
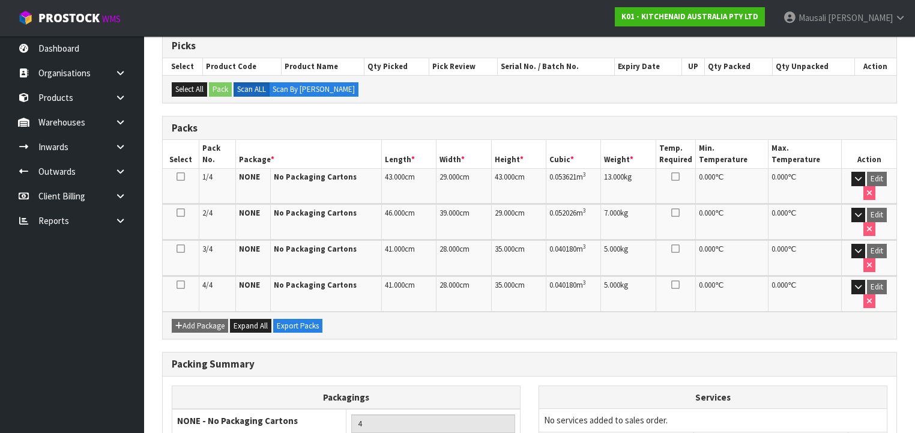
scroll to position [288, 0]
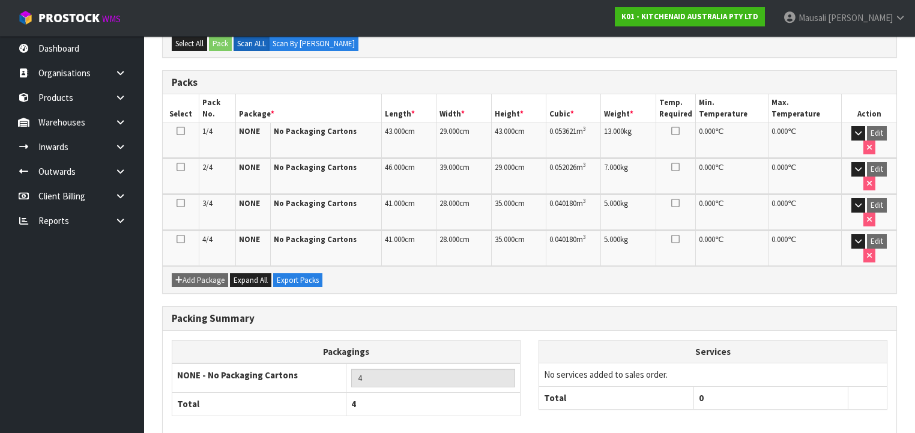
drag, startPoint x: 866, startPoint y: 401, endPoint x: 819, endPoint y: 398, distance: 46.9
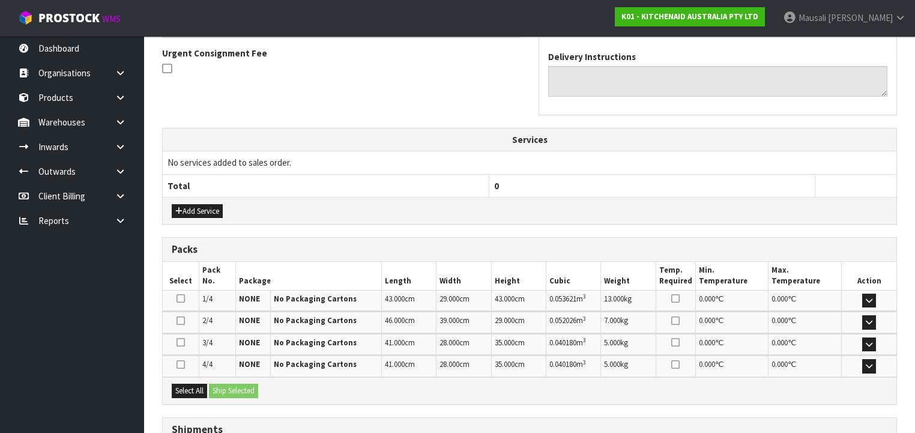
scroll to position [444, 0]
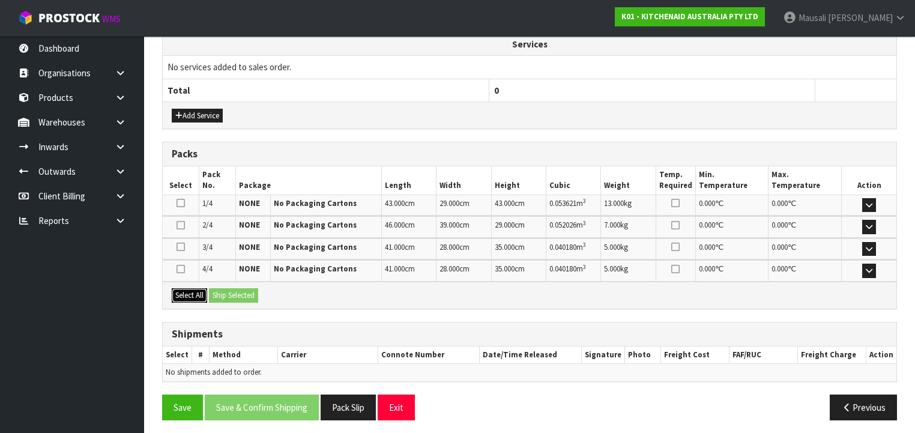
click at [205, 294] on button "Select All" at bounding box center [189, 295] width 35 height 14
click at [217, 294] on button "Ship Selected" at bounding box center [233, 295] width 49 height 14
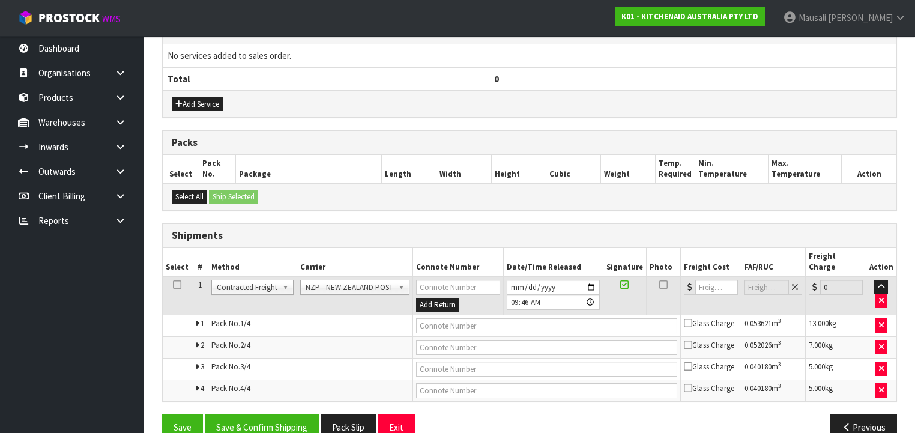
scroll to position [466, 0]
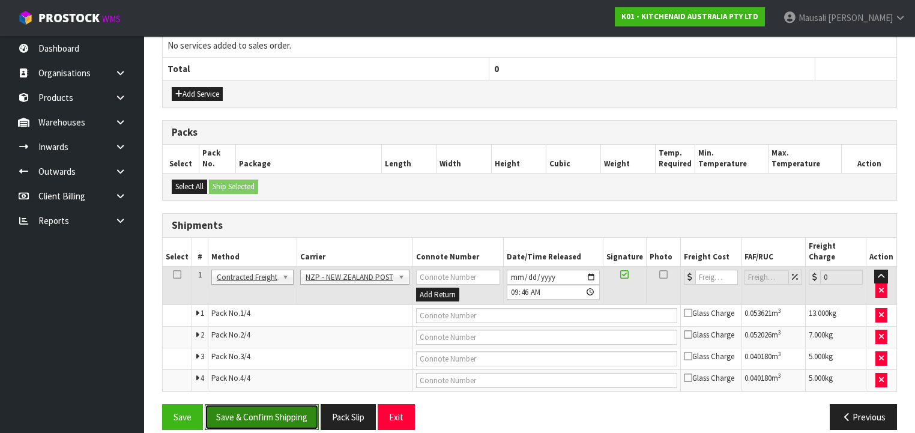
click at [283, 404] on button "Save & Confirm Shipping" at bounding box center [262, 417] width 114 height 26
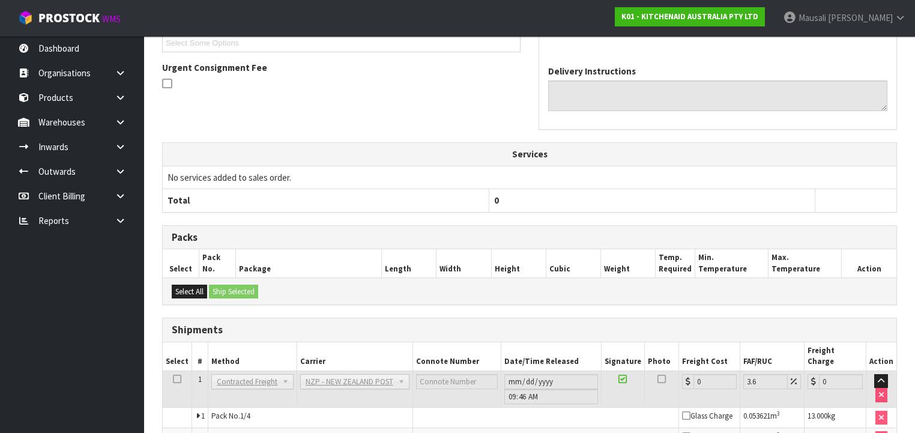
scroll to position [445, 0]
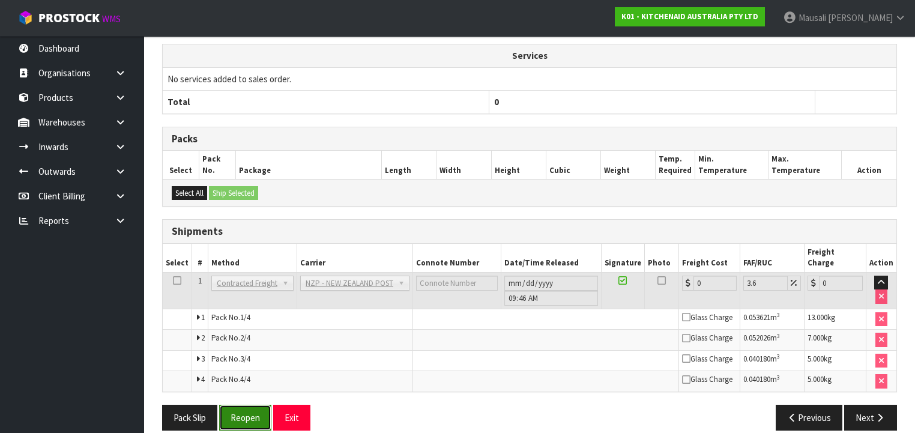
click at [251, 405] on button "Reopen" at bounding box center [245, 418] width 52 height 26
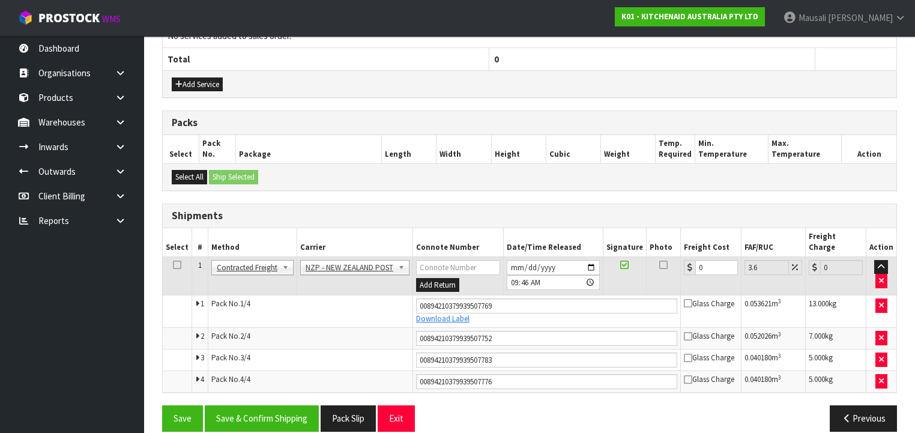
scroll to position [477, 0]
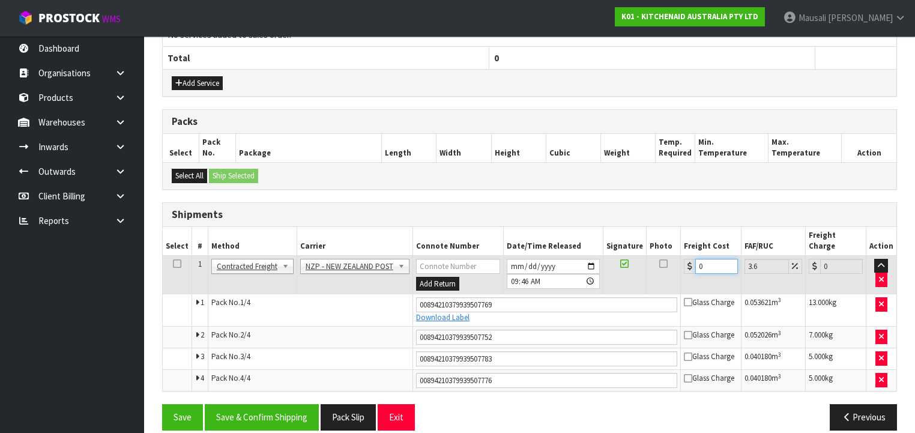
drag, startPoint x: 701, startPoint y: 255, endPoint x: 684, endPoint y: 260, distance: 17.5
click at [684, 260] on td "0" at bounding box center [711, 274] width 61 height 39
type input "1"
type input "1.04"
type input "17"
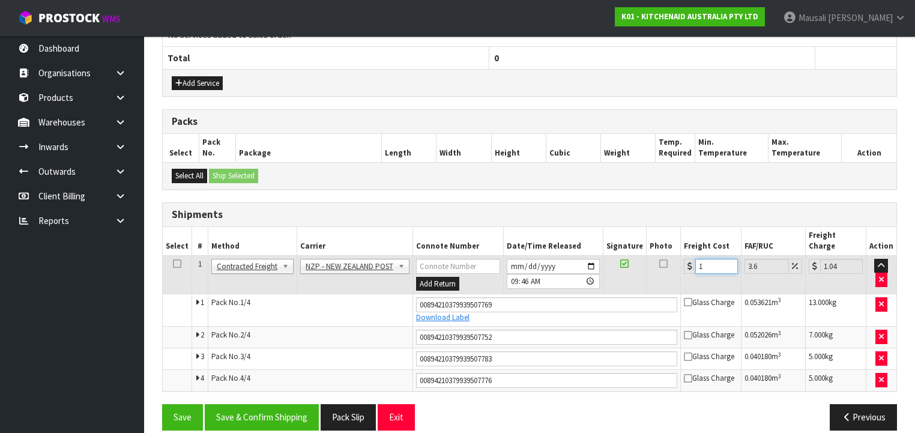
type input "17.61"
type input "17.3"
type input "17.92"
type input "17.32"
type input "17.94"
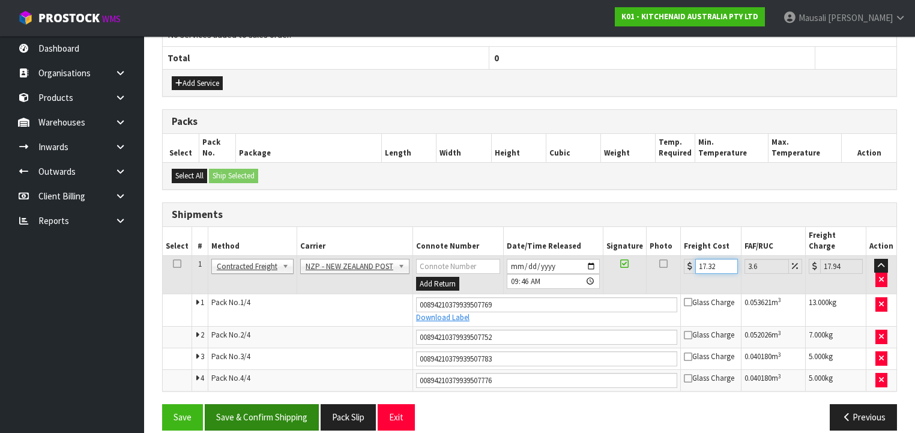
type input "17.32"
click at [278, 404] on button "Save & Confirm Shipping" at bounding box center [262, 417] width 114 height 26
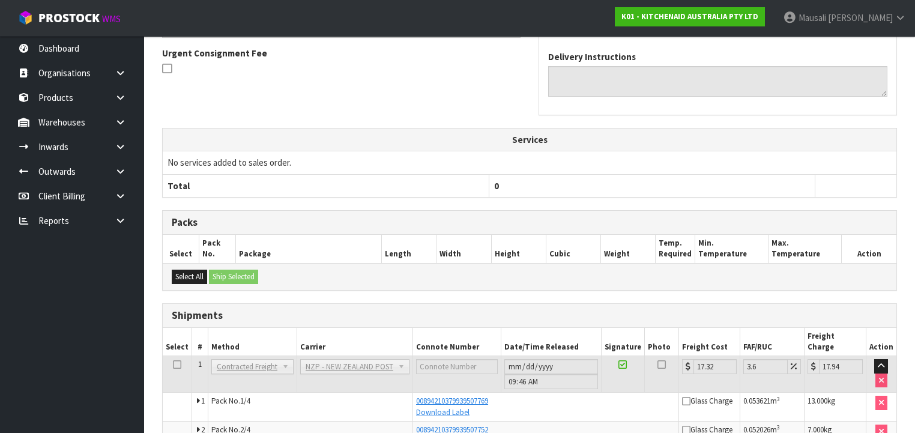
scroll to position [441, 0]
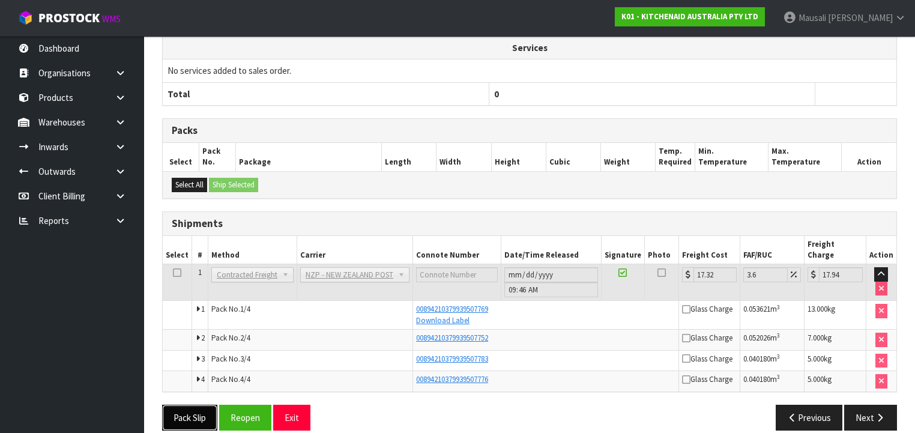
click at [197, 405] on button "Pack Slip" at bounding box center [189, 418] width 55 height 26
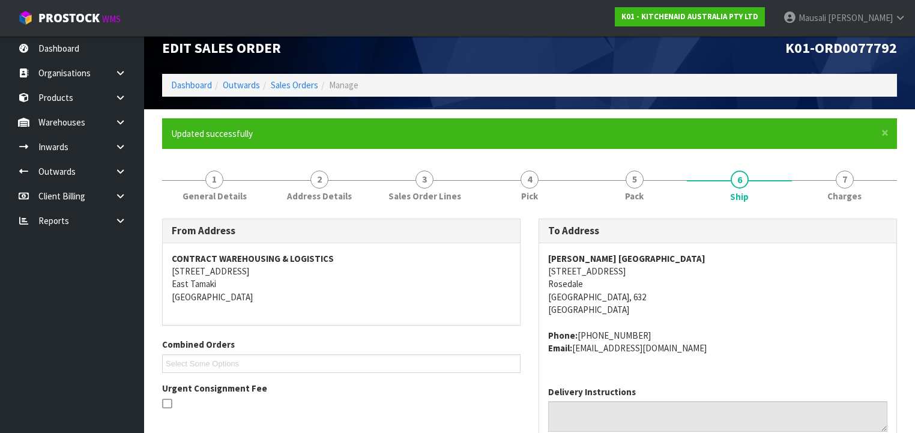
scroll to position [8, 0]
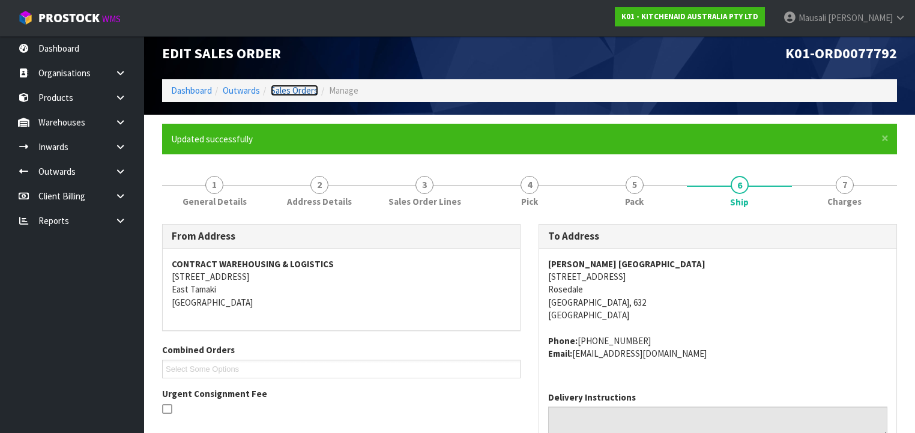
click at [288, 88] on link "Sales Orders" at bounding box center [294, 90] width 47 height 11
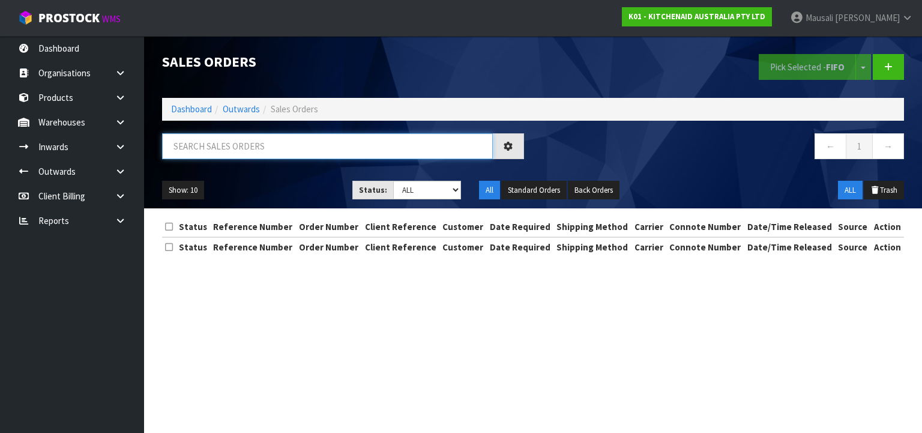
click at [189, 142] on input "text" at bounding box center [327, 146] width 331 height 26
type input "JOB-0407717"
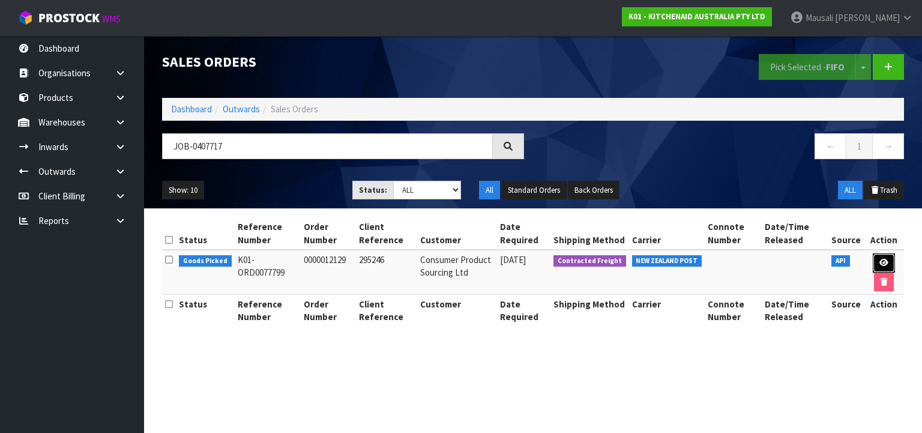
click at [885, 259] on icon at bounding box center [883, 263] width 9 height 8
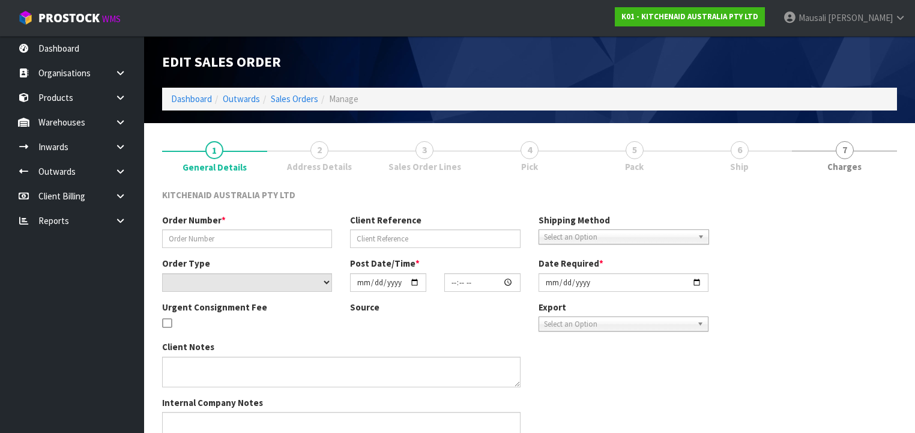
type input "0000012129"
type input "295246"
select select "number:0"
type input "[DATE]"
type input "15:31:19.000"
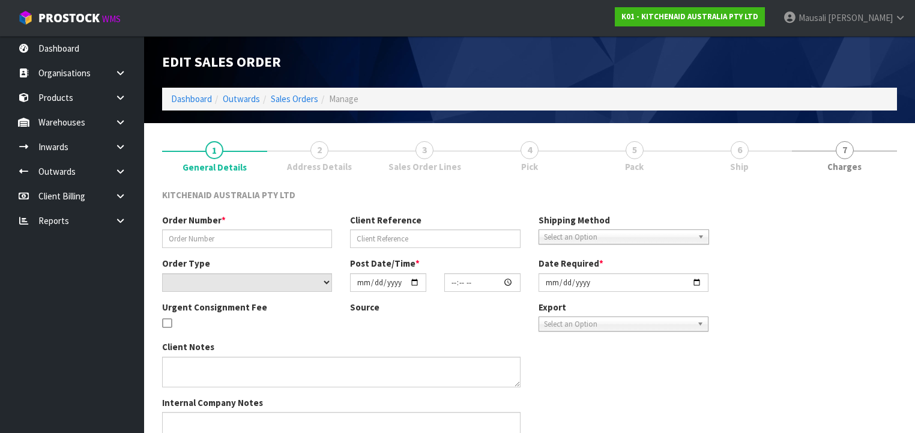
type input "[DATE]"
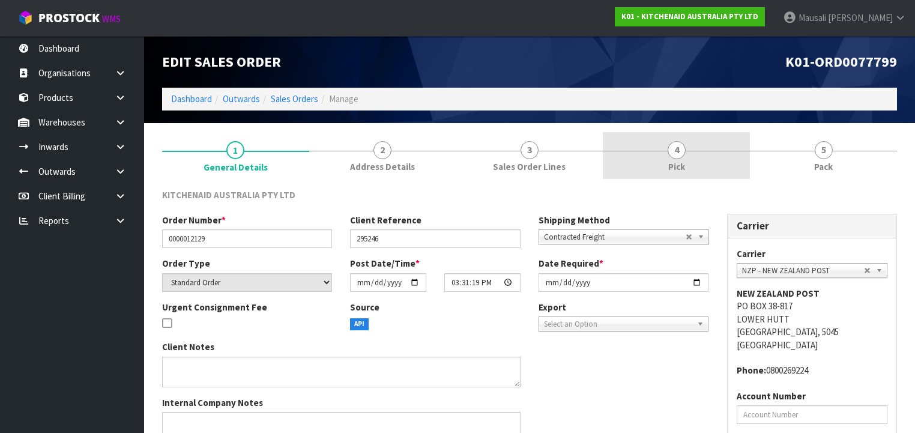
drag, startPoint x: 669, startPoint y: 149, endPoint x: 678, endPoint y: 184, distance: 36.0
click at [670, 149] on span "4" at bounding box center [677, 150] width 18 height 18
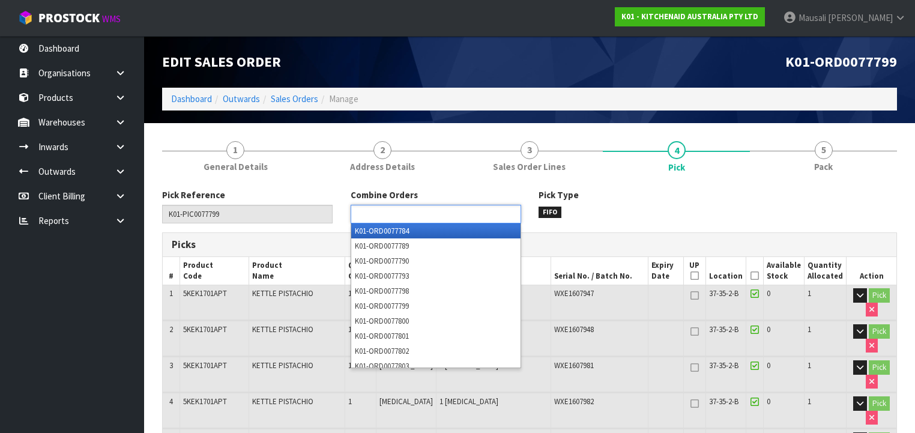
click at [363, 216] on input "text" at bounding box center [398, 214] width 88 height 15
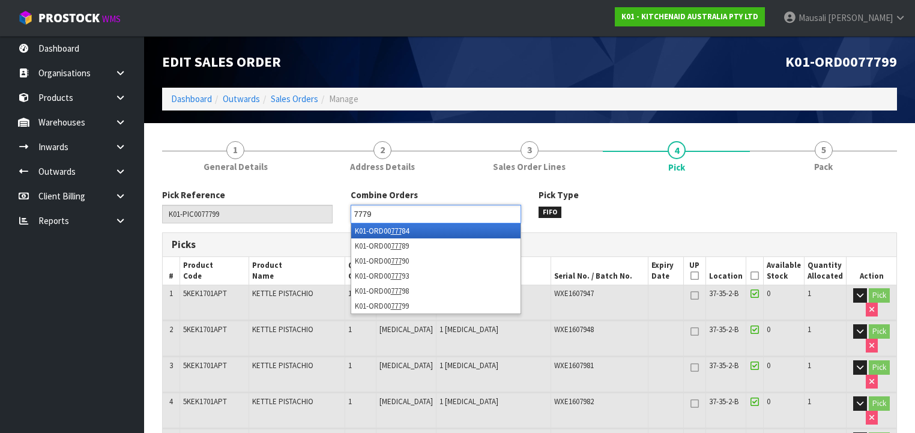
type input "77798"
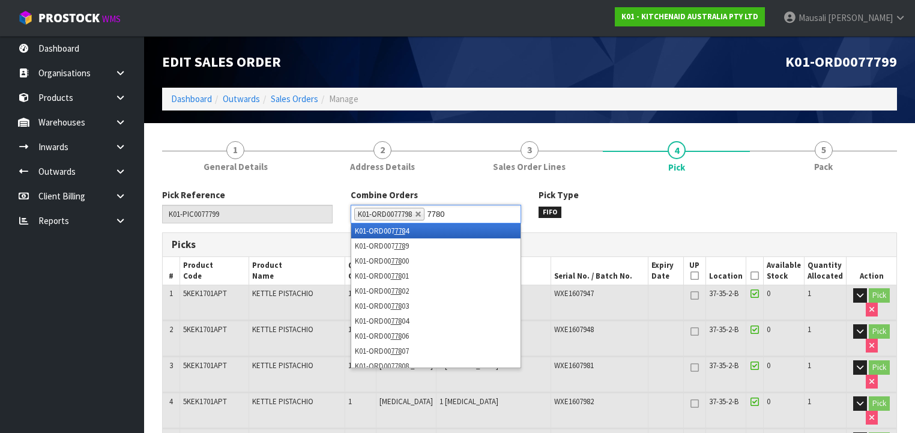
type input "77801"
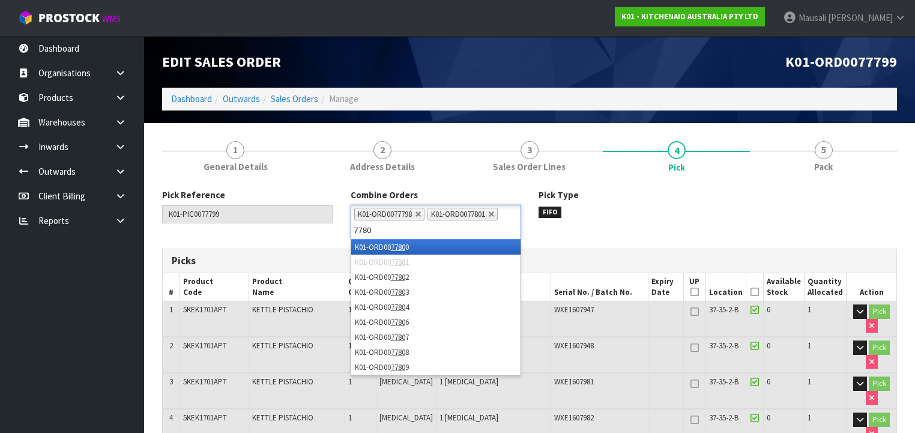
type input "77800"
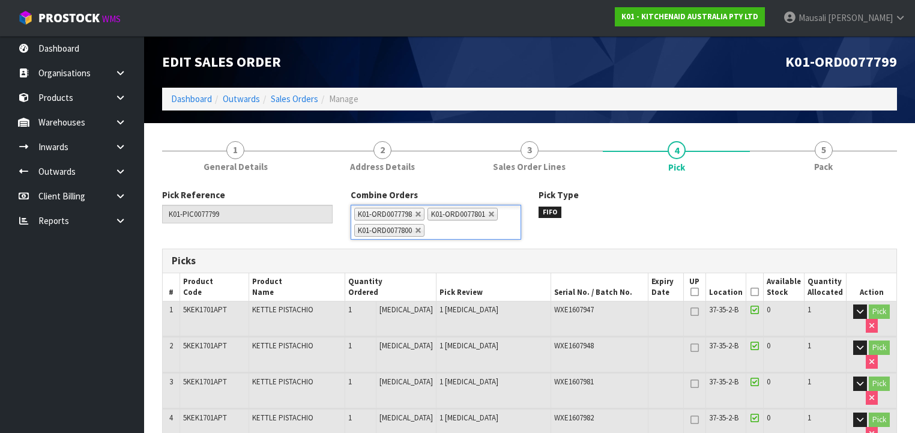
click at [755, 292] on icon at bounding box center [754, 292] width 8 height 1
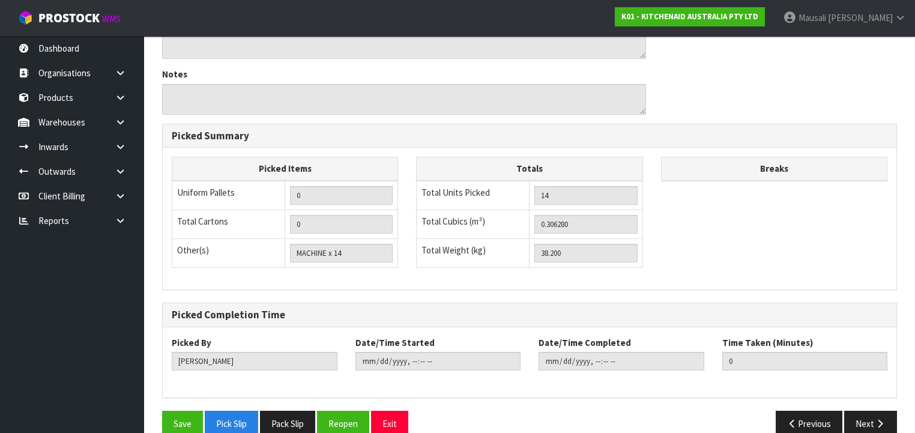
scroll to position [882, 0]
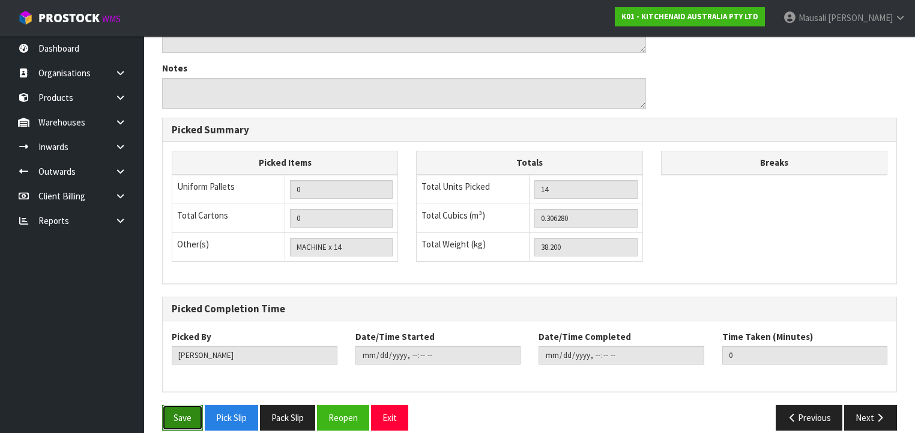
drag, startPoint x: 178, startPoint y: 402, endPoint x: 191, endPoint y: 403, distance: 12.7
click at [183, 405] on button "Save" at bounding box center [182, 418] width 41 height 26
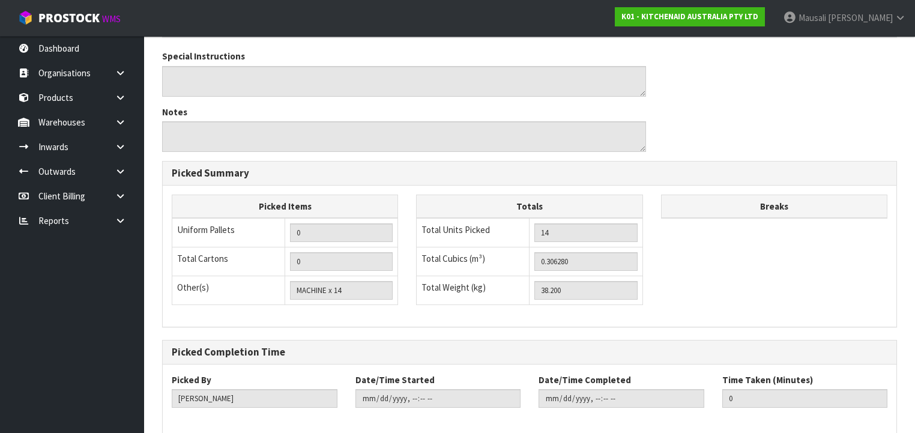
scroll to position [0, 0]
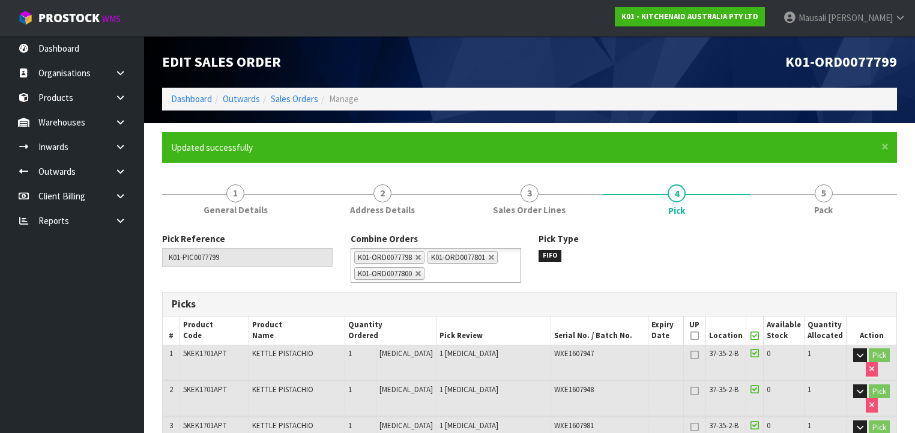
type input "[PERSON_NAME]"
type input "[DATE]T10:01:11"
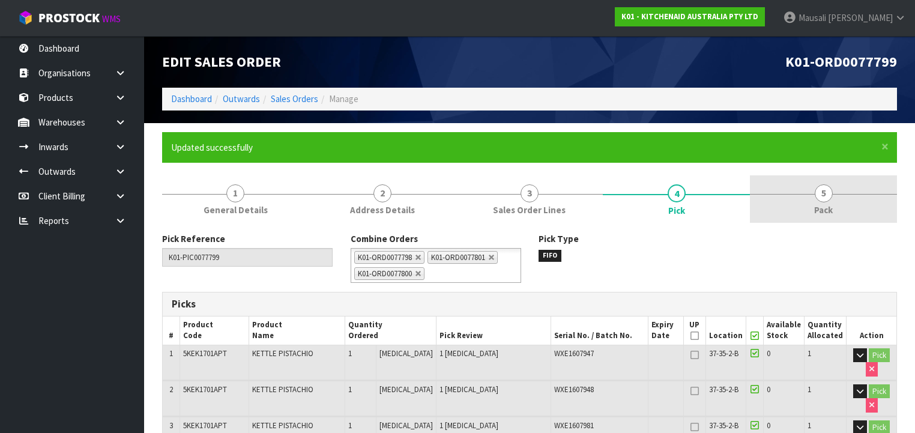
click at [812, 207] on link "5 Pack" at bounding box center [823, 198] width 147 height 47
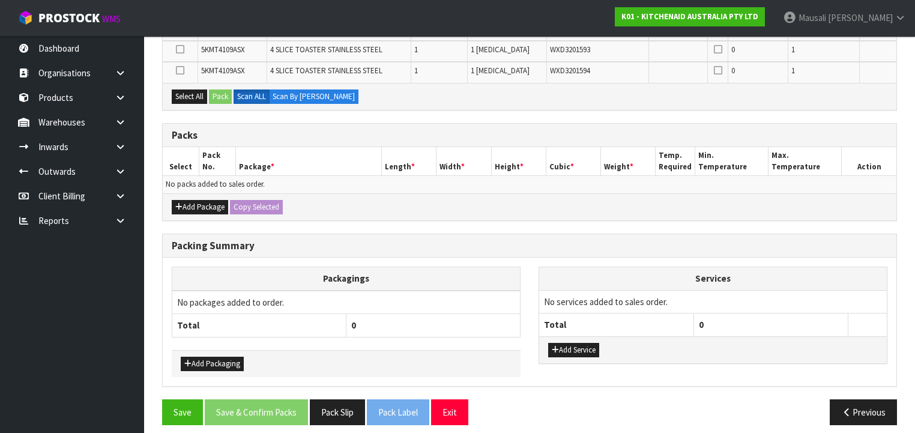
scroll to position [550, 0]
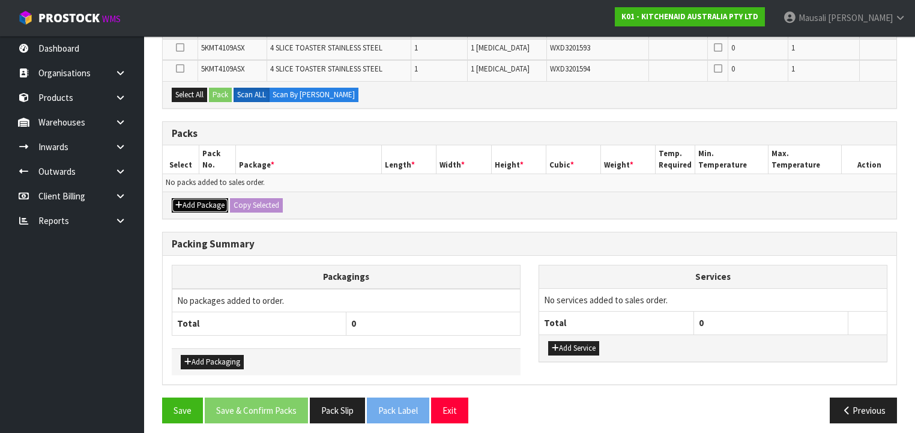
click at [207, 199] on button "Add Package" at bounding box center [200, 205] width 56 height 14
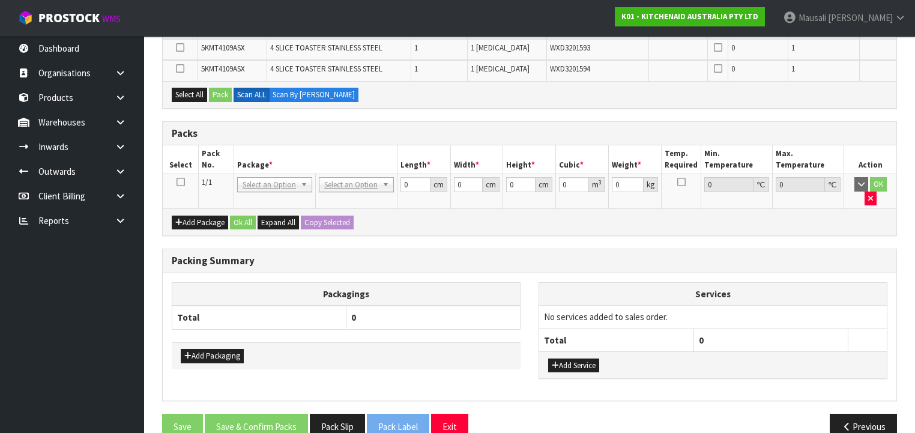
drag, startPoint x: 178, startPoint y: 175, endPoint x: 188, endPoint y: 175, distance: 10.2
click at [179, 182] on icon at bounding box center [180, 182] width 8 height 1
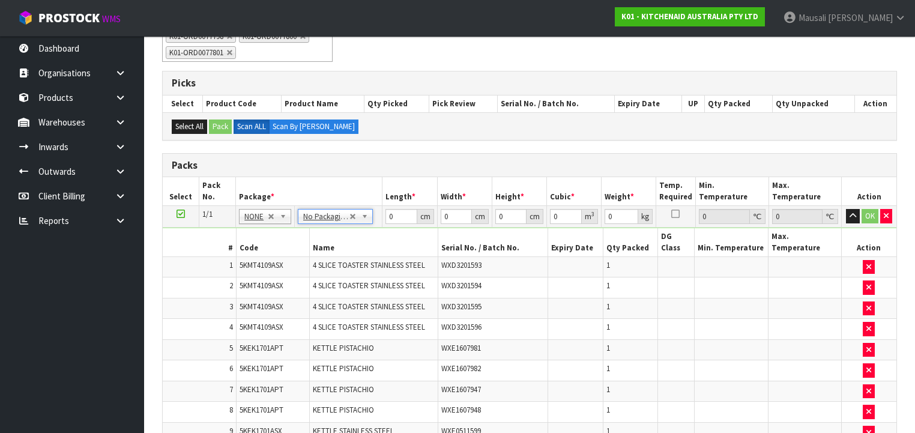
scroll to position [220, 0]
drag, startPoint x: 397, startPoint y: 216, endPoint x: 379, endPoint y: 223, distance: 19.6
click at [380, 223] on tr "1/1 NONE 007-001 007-002 007-004 007-009 007-013 007-014 007-015 007-017 007-01…" at bounding box center [530, 218] width 734 height 22
type input "1"
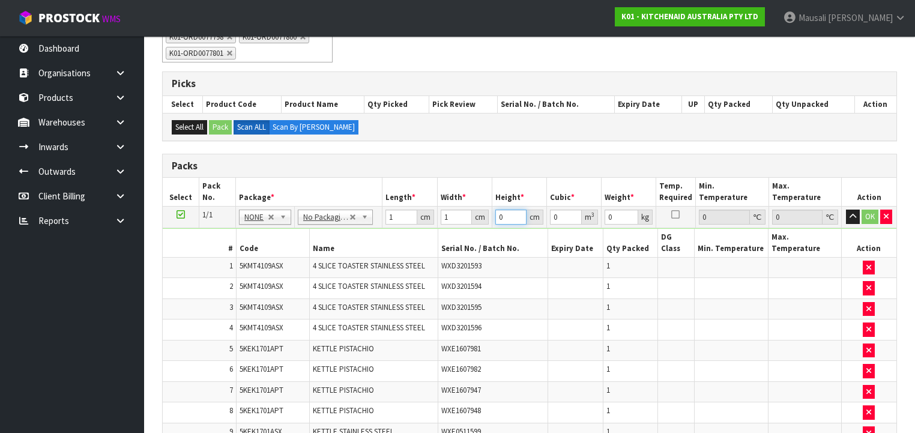
type input "1"
type input "0.000001"
type input "1"
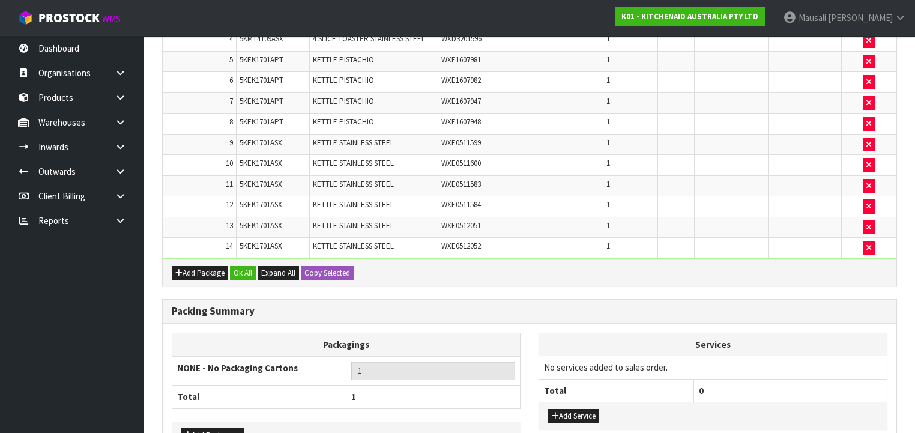
scroll to position [569, 0]
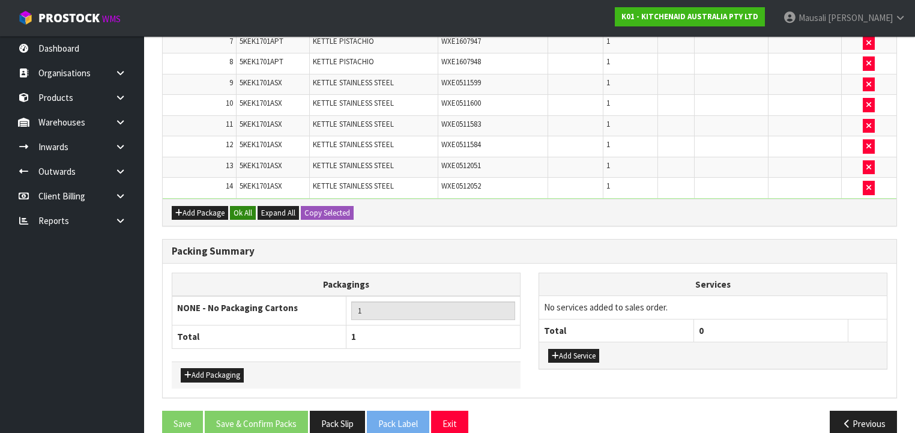
type input "170"
click at [246, 206] on button "Ok All" at bounding box center [243, 213] width 26 height 14
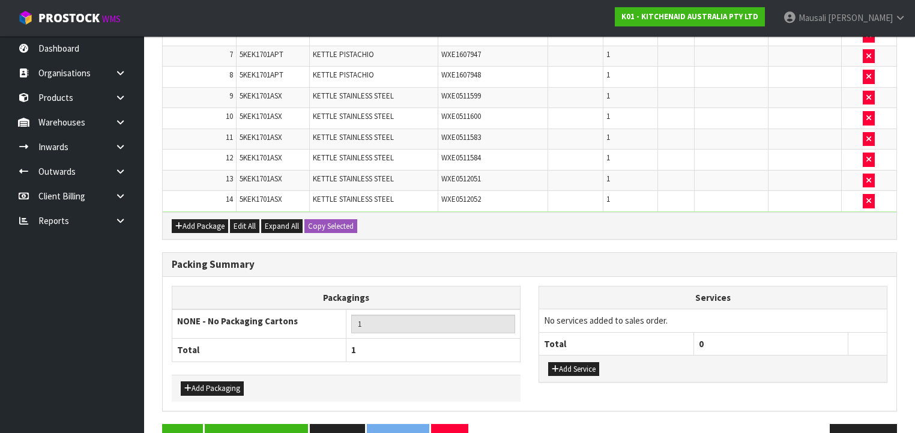
scroll to position [568, 0]
click at [255, 424] on button "Save & Confirm Packs" at bounding box center [256, 437] width 103 height 26
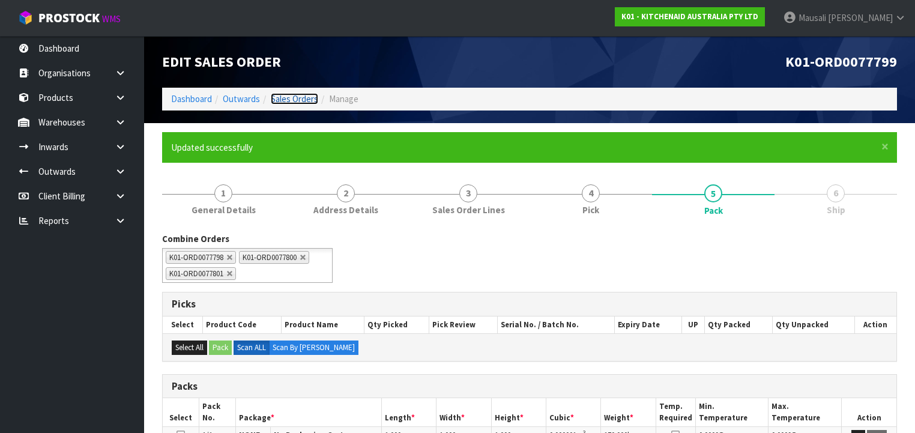
drag, startPoint x: 295, startPoint y: 94, endPoint x: 288, endPoint y: 104, distance: 13.0
click at [295, 94] on link "Sales Orders" at bounding box center [294, 98] width 47 height 11
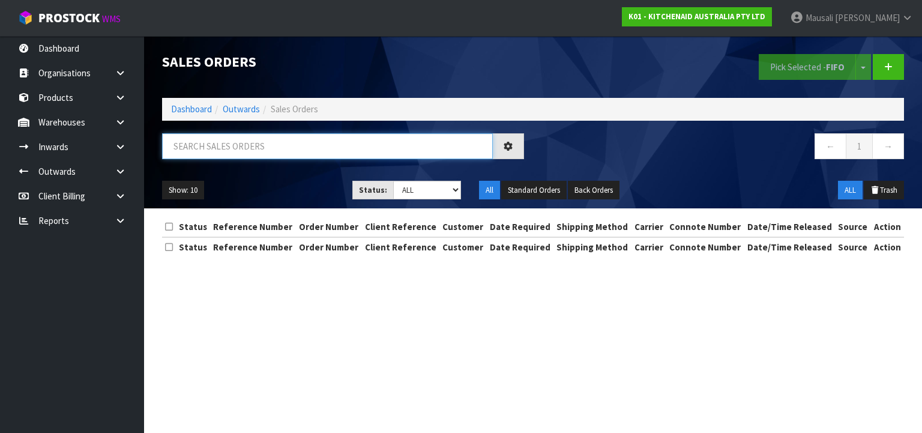
click at [218, 150] on input "text" at bounding box center [327, 146] width 331 height 26
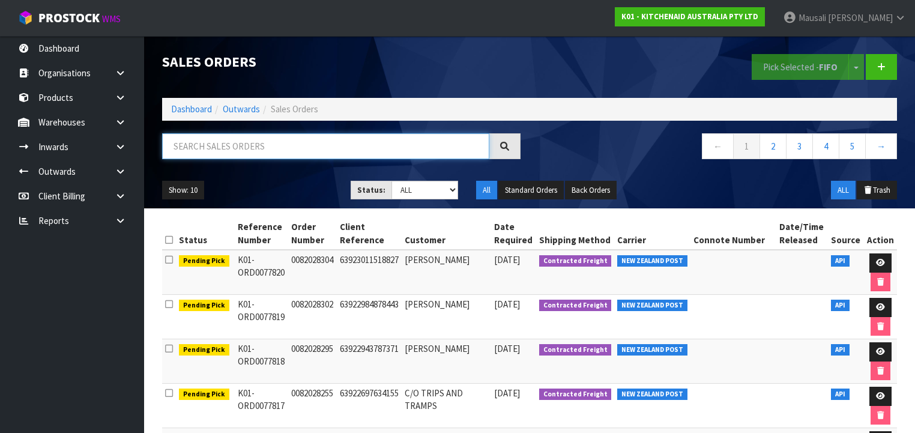
click at [216, 144] on input "text" at bounding box center [325, 146] width 327 height 26
type input "JOB-0407716"
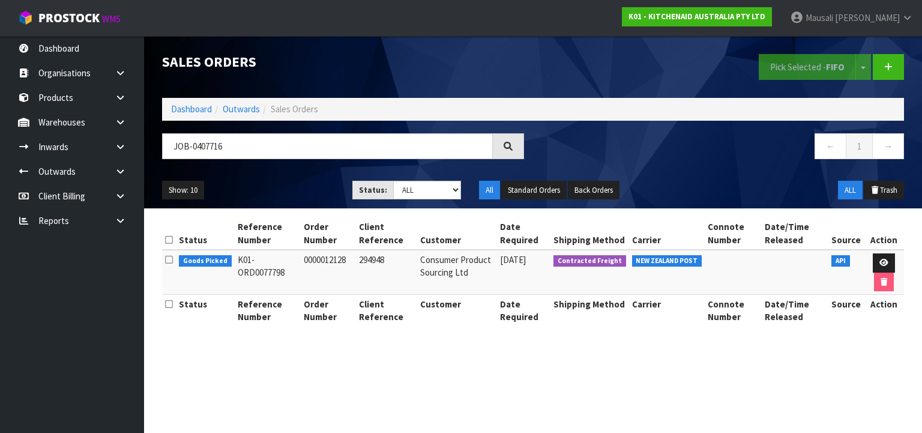
click at [872, 263] on td at bounding box center [884, 272] width 40 height 45
click at [886, 262] on icon at bounding box center [883, 263] width 9 height 8
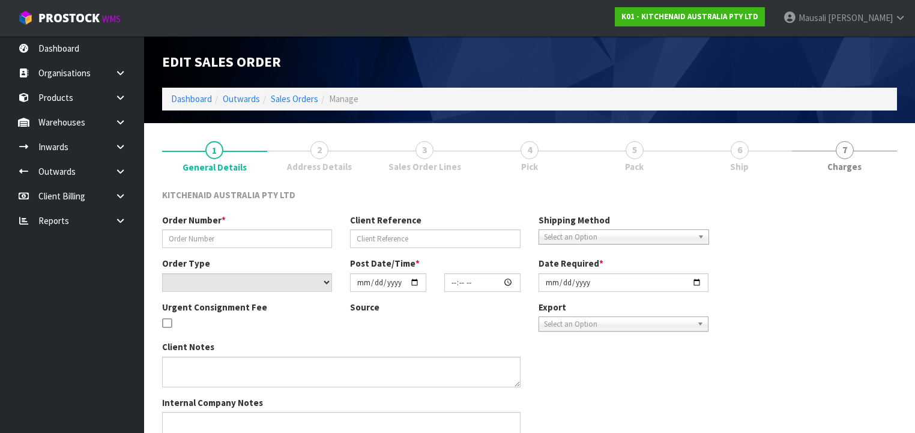
type input "0000012128"
type input "294948"
select select "number:0"
type input "[DATE]"
type input "15:31:17.000"
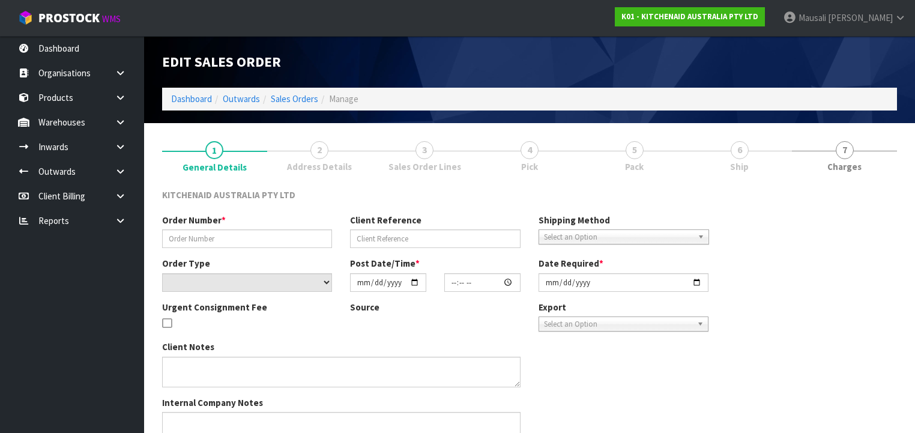
type input "[DATE]"
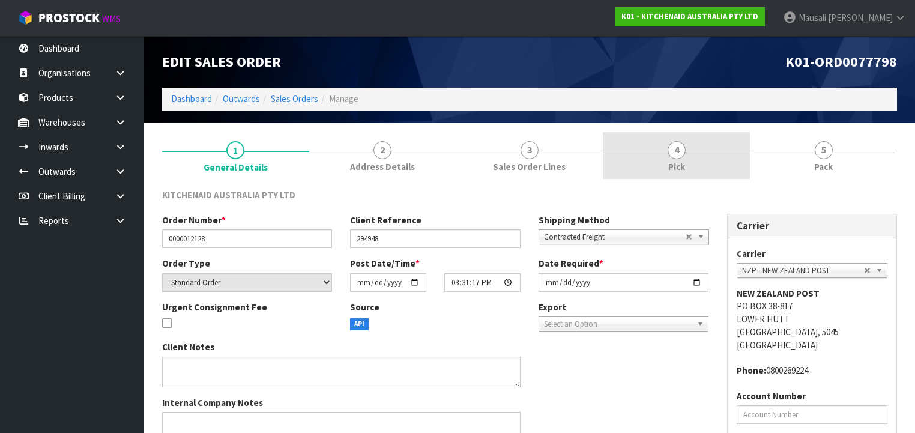
drag, startPoint x: 675, startPoint y: 163, endPoint x: 646, endPoint y: 179, distance: 33.3
click at [675, 163] on span "Pick" at bounding box center [676, 166] width 17 height 13
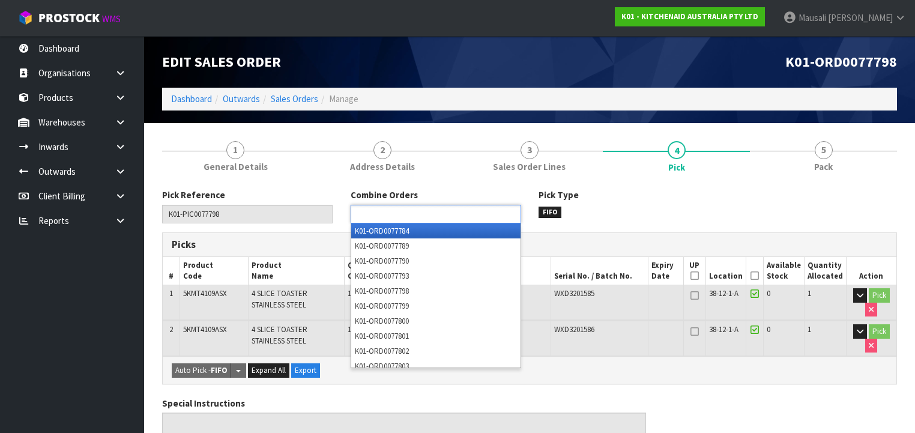
click at [425, 214] on input "text" at bounding box center [398, 214] width 88 height 15
type input "77800"
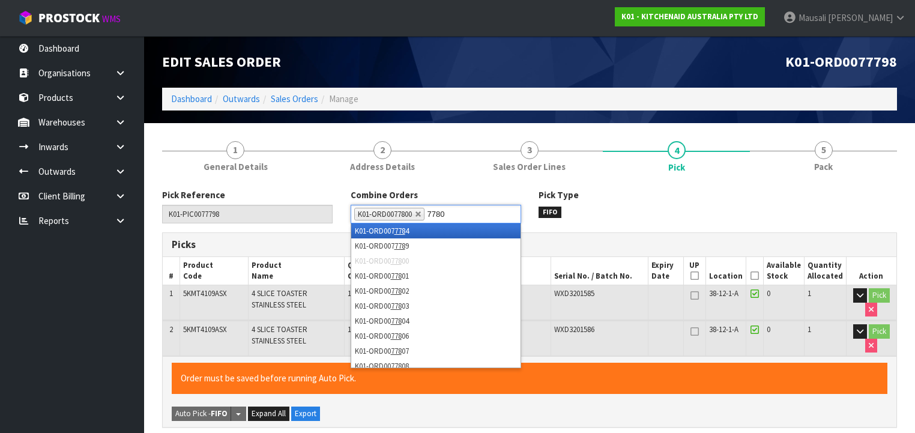
type input "77801"
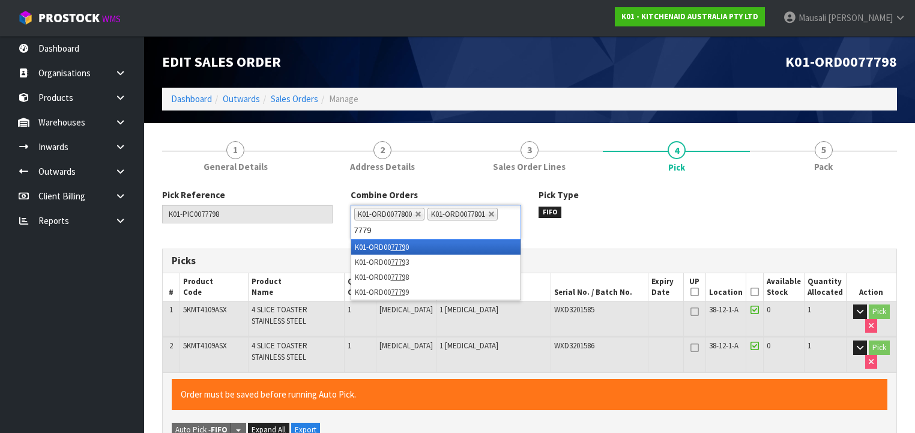
type input "77798"
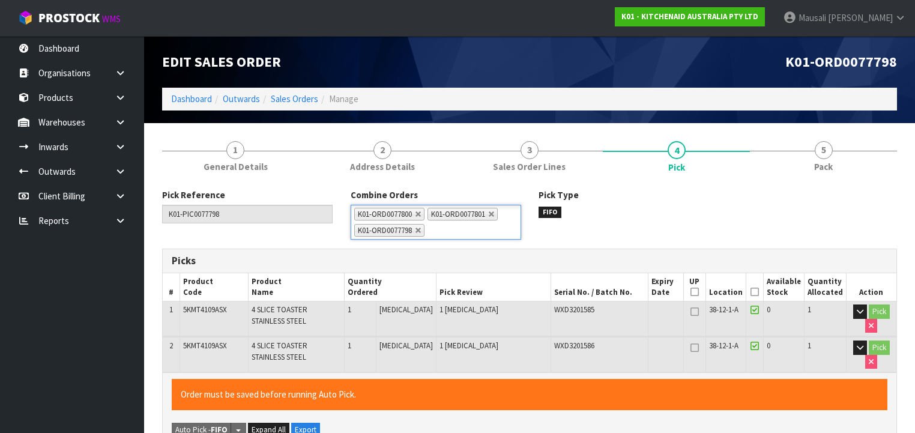
click at [756, 292] on icon at bounding box center [754, 292] width 8 height 1
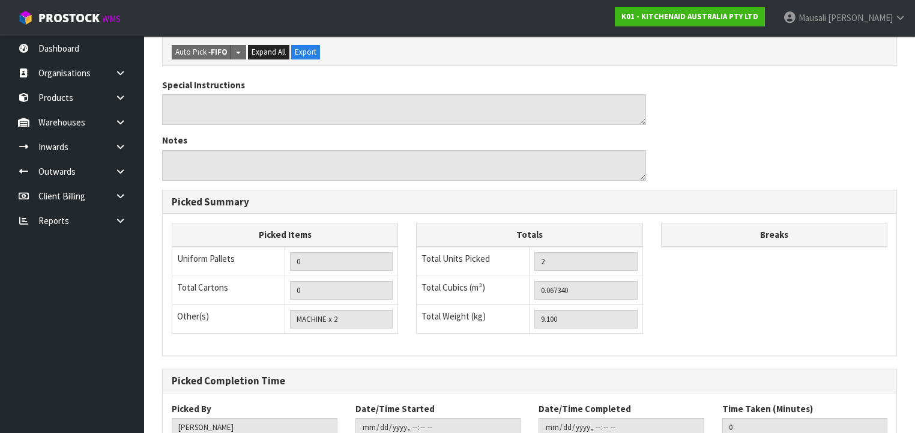
scroll to position [460, 0]
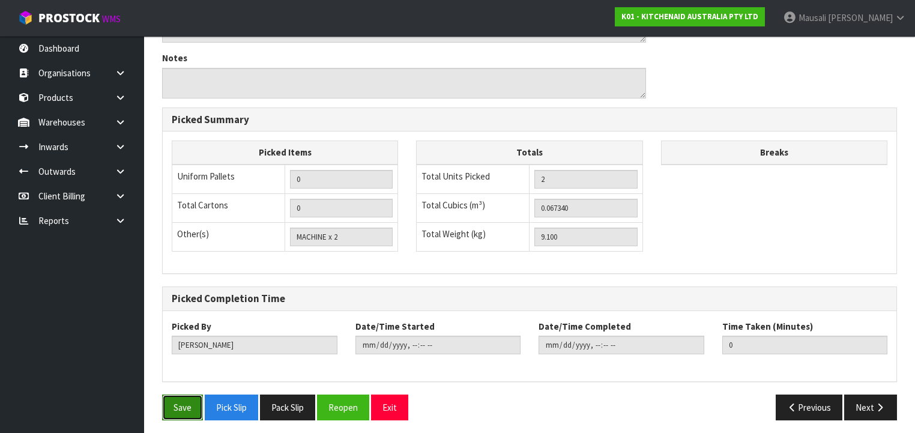
click at [184, 408] on button "Save" at bounding box center [182, 407] width 41 height 26
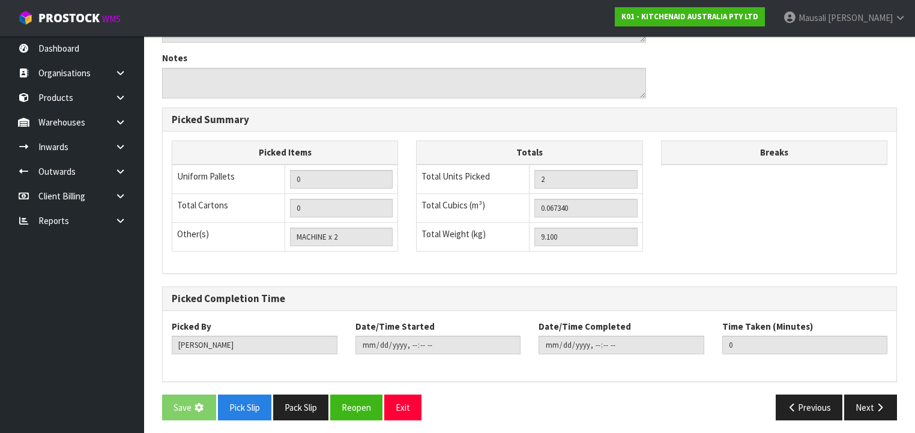
scroll to position [0, 0]
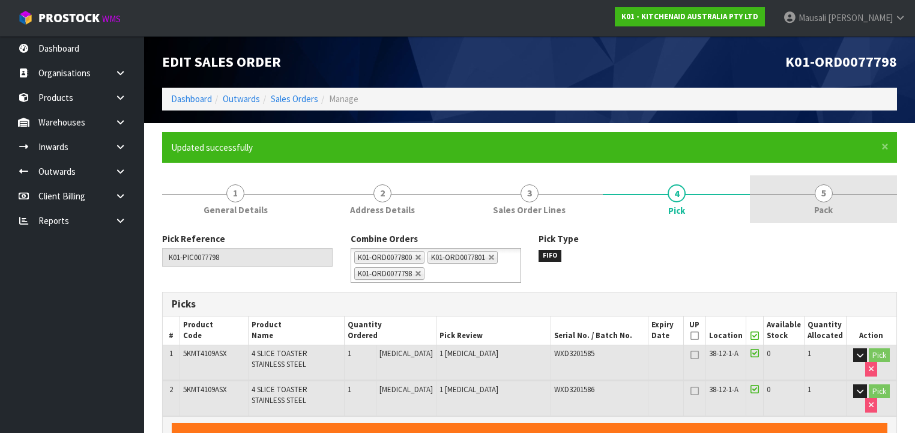
type input "[PERSON_NAME]"
type input "[DATE]T10:04:08"
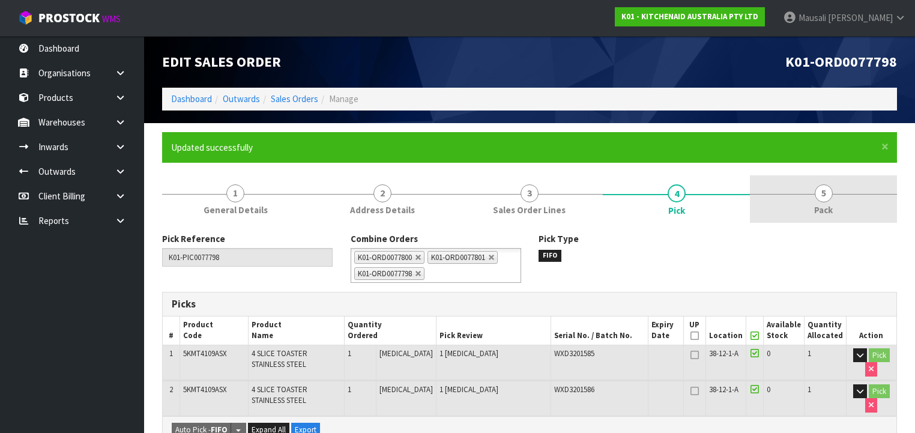
drag, startPoint x: 817, startPoint y: 200, endPoint x: 762, endPoint y: 209, distance: 56.0
click at [815, 201] on link "5 Pack" at bounding box center [823, 198] width 147 height 47
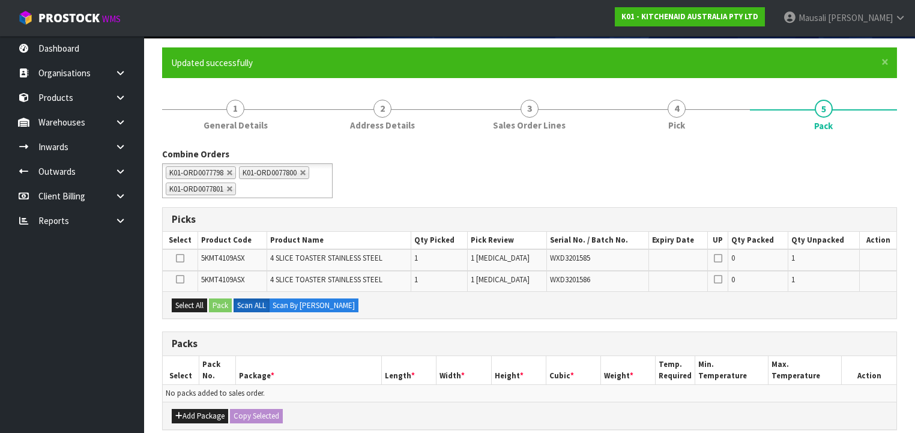
scroll to position [192, 0]
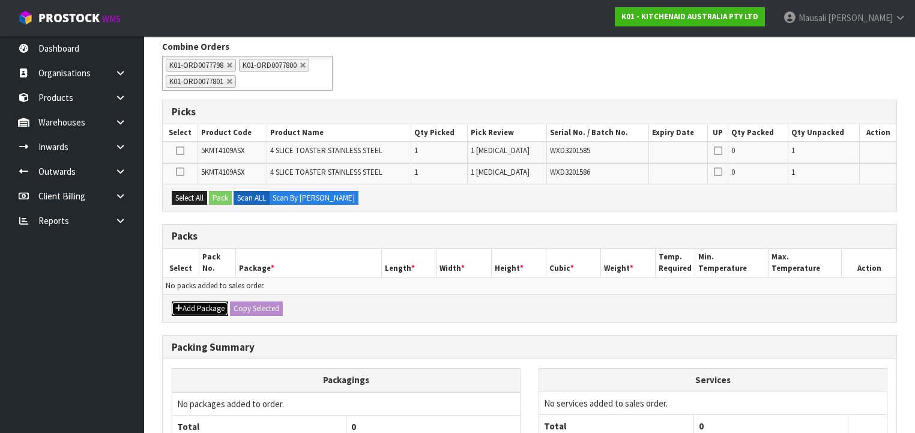
drag, startPoint x: 197, startPoint y: 304, endPoint x: 188, endPoint y: 297, distance: 11.5
click at [194, 303] on button "Add Package" at bounding box center [200, 308] width 56 height 14
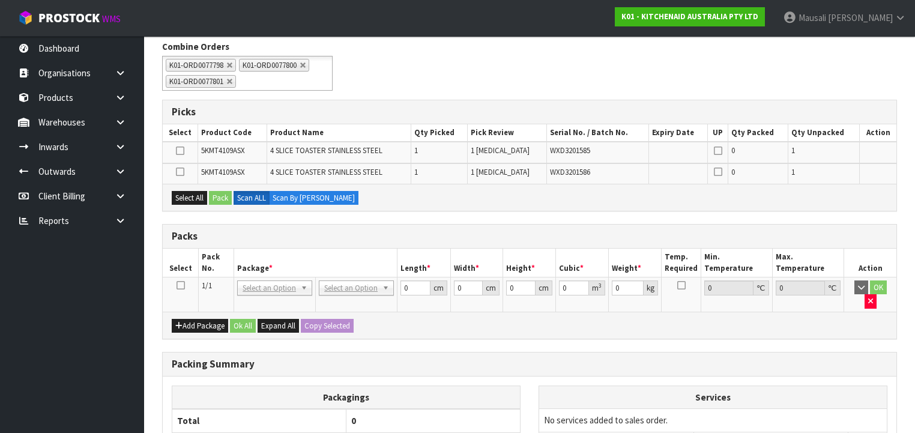
click at [177, 285] on icon at bounding box center [180, 285] width 8 height 1
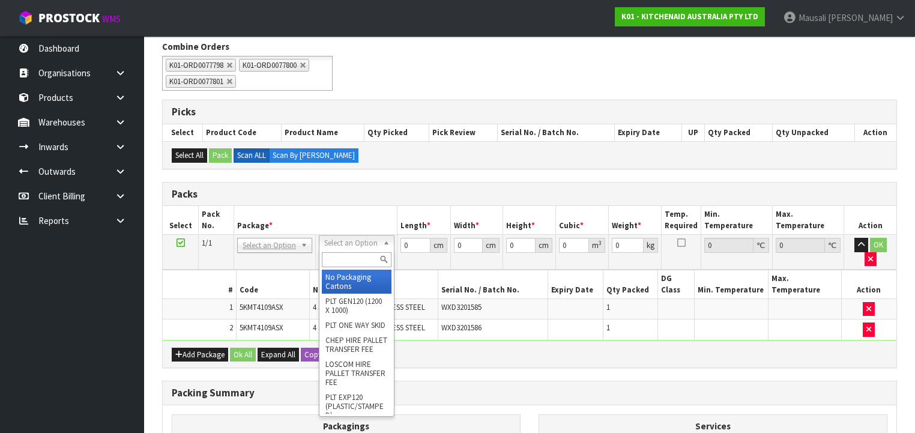
drag, startPoint x: 355, startPoint y: 246, endPoint x: 361, endPoint y: 273, distance: 27.8
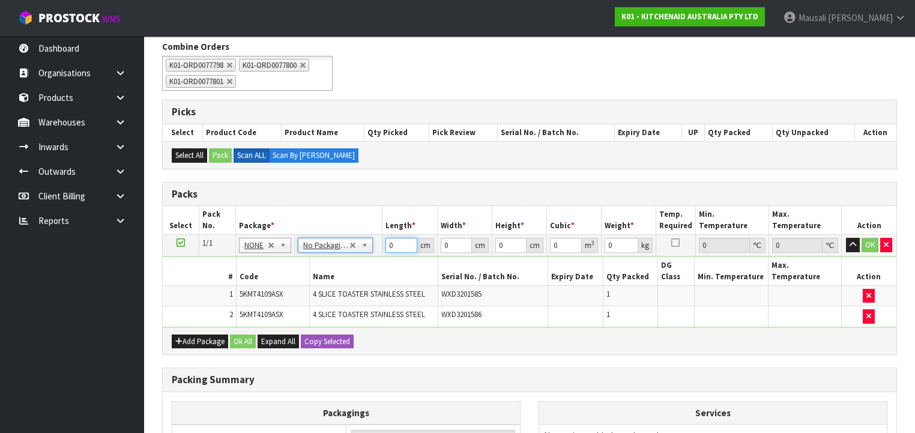
drag, startPoint x: 396, startPoint y: 246, endPoint x: 377, endPoint y: 255, distance: 21.0
click at [378, 253] on tbody "1/1 NONE 007-001 007-002 007-004 007-009 007-013 007-014 007-015 007-017 007-01…" at bounding box center [530, 281] width 734 height 92
type input "1"
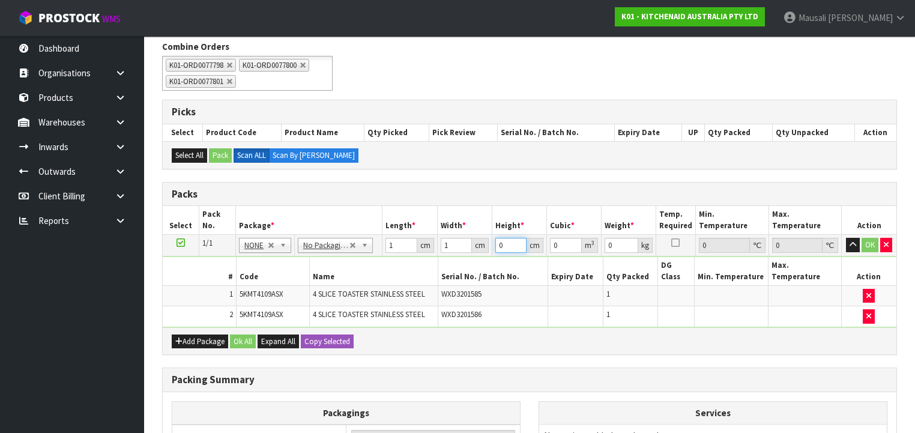
type input "0.000001"
type input "1"
type input "170"
click at [252, 334] on button "Ok All" at bounding box center [243, 341] width 26 height 14
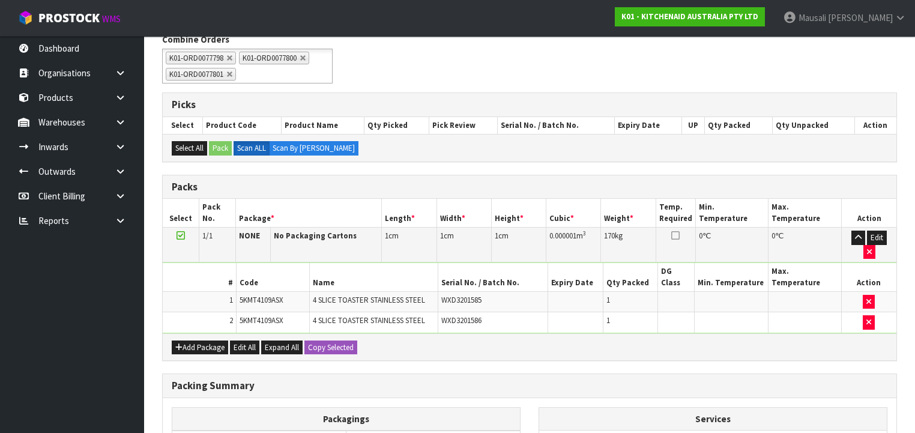
scroll to position [324, 0]
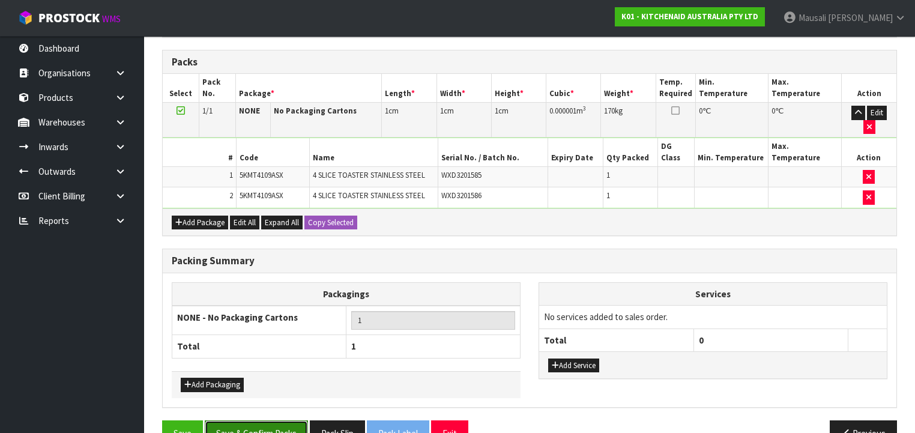
click at [250, 420] on button "Save & Confirm Packs" at bounding box center [256, 433] width 103 height 26
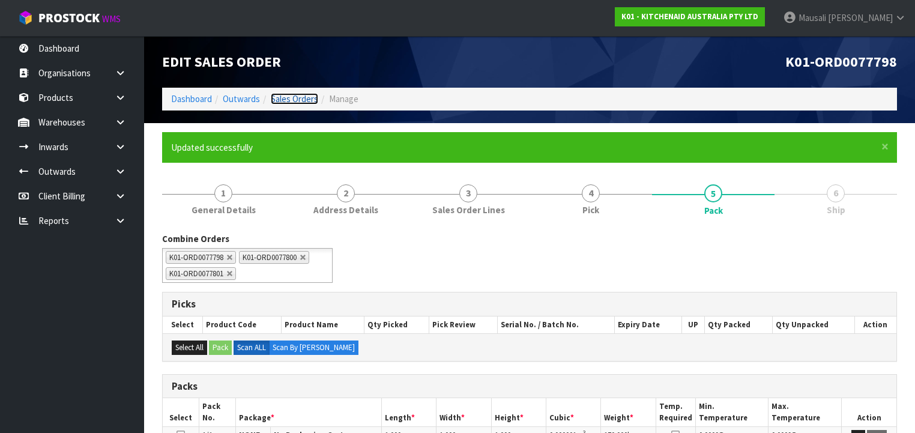
click at [303, 94] on link "Sales Orders" at bounding box center [294, 98] width 47 height 11
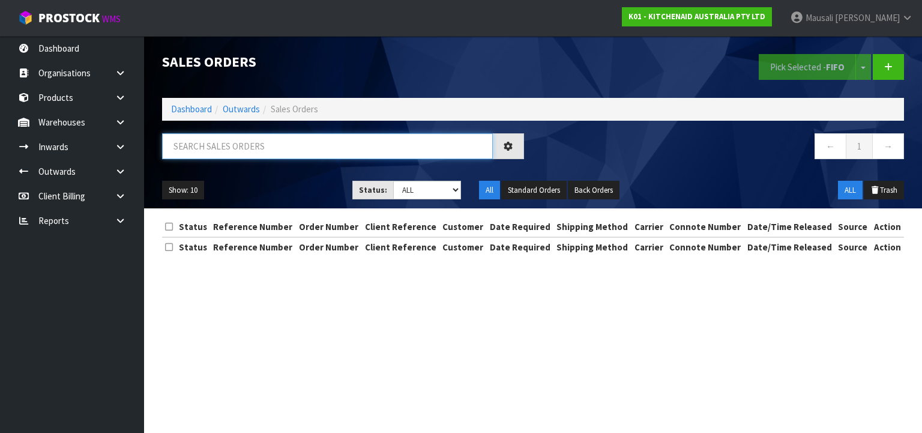
click at [232, 151] on input "text" at bounding box center [327, 146] width 331 height 26
type input "JOB-0407718"
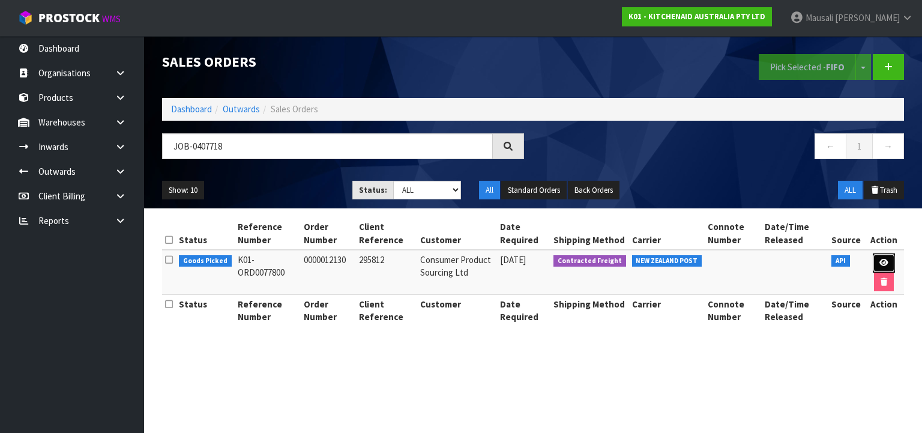
click at [884, 259] on icon at bounding box center [883, 263] width 9 height 8
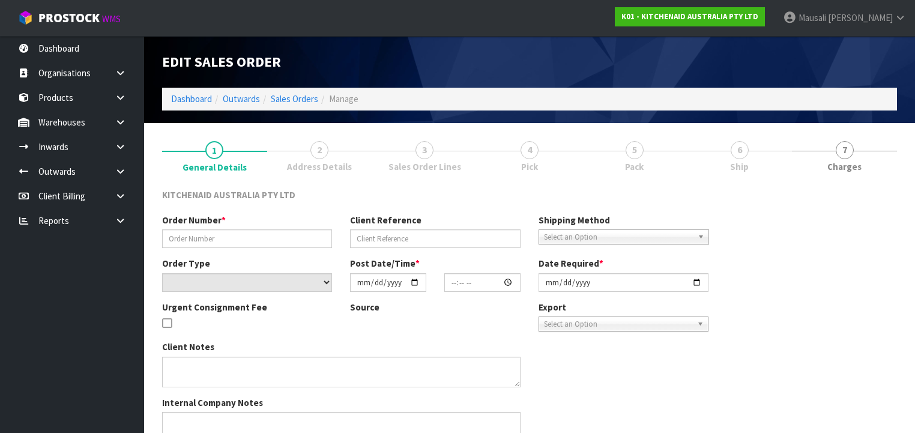
type input "0000012130"
type input "295812"
select select "number:0"
type input "[DATE]"
type input "15:31:21.000"
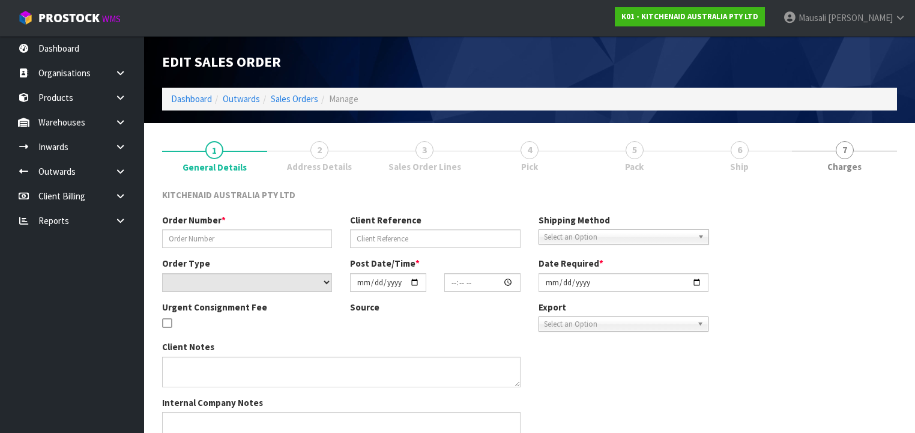
type input "[DATE]"
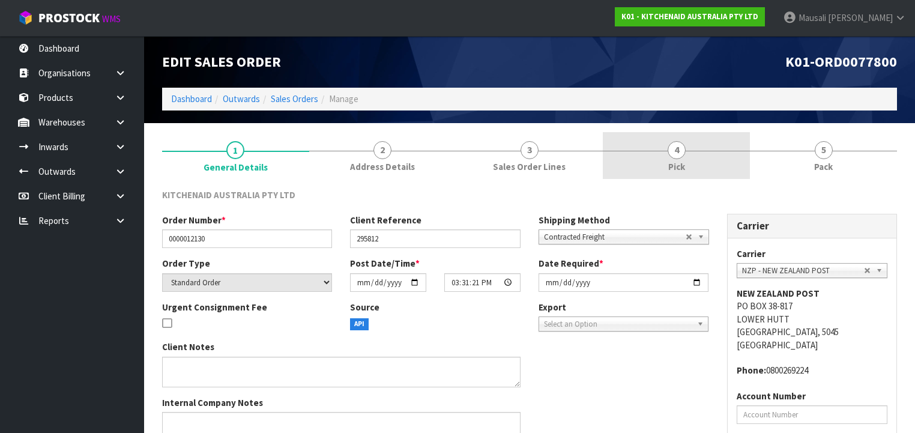
drag, startPoint x: 693, startPoint y: 155, endPoint x: 672, endPoint y: 160, distance: 21.1
click at [692, 154] on link "4 Pick" at bounding box center [676, 155] width 147 height 47
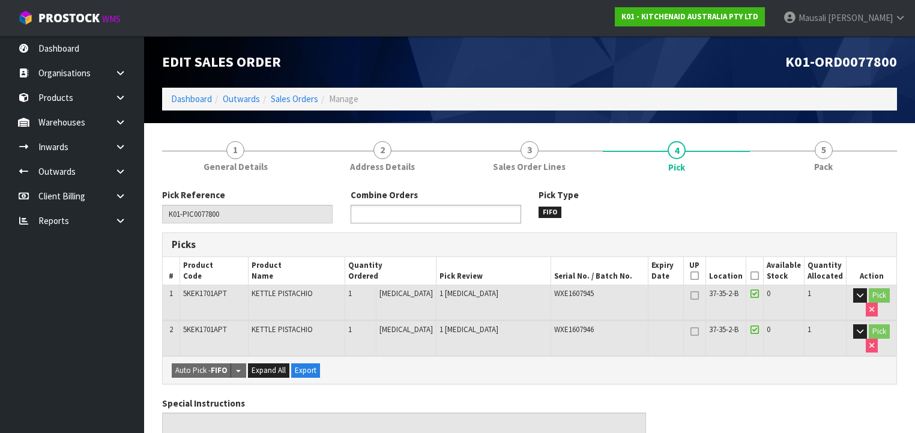
drag, startPoint x: 396, startPoint y: 207, endPoint x: 399, endPoint y: 214, distance: 7.3
click at [396, 209] on input "text" at bounding box center [398, 214] width 88 height 15
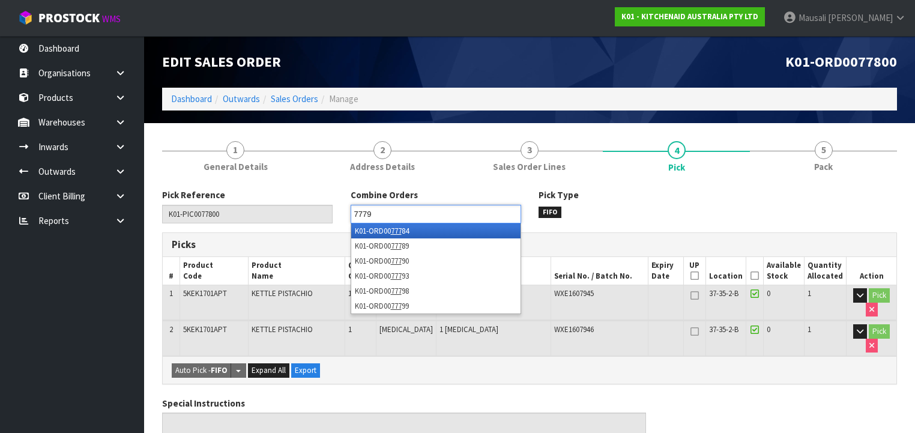
type input "77798"
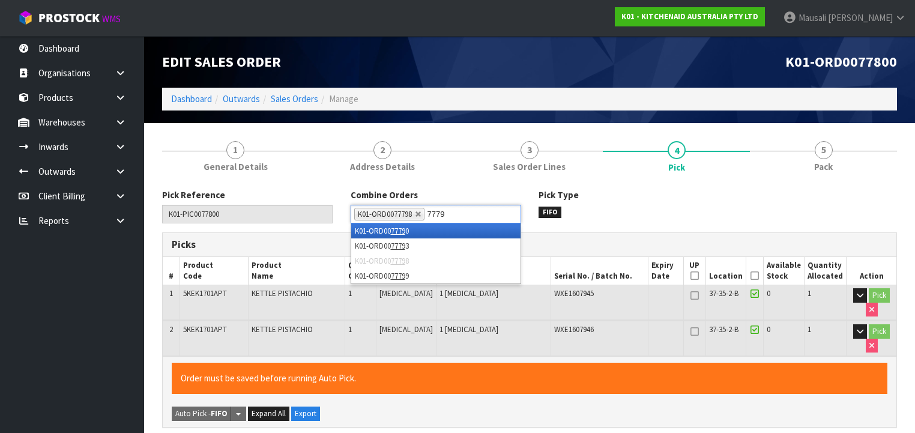
type input "77799"
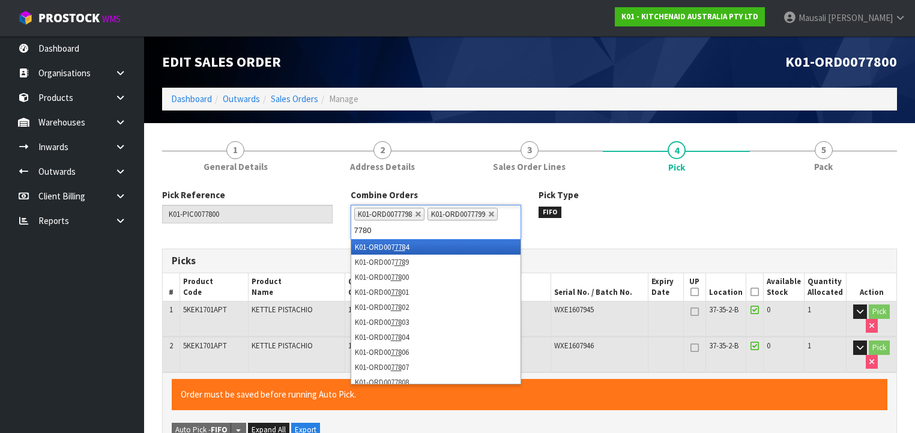
type input "77801"
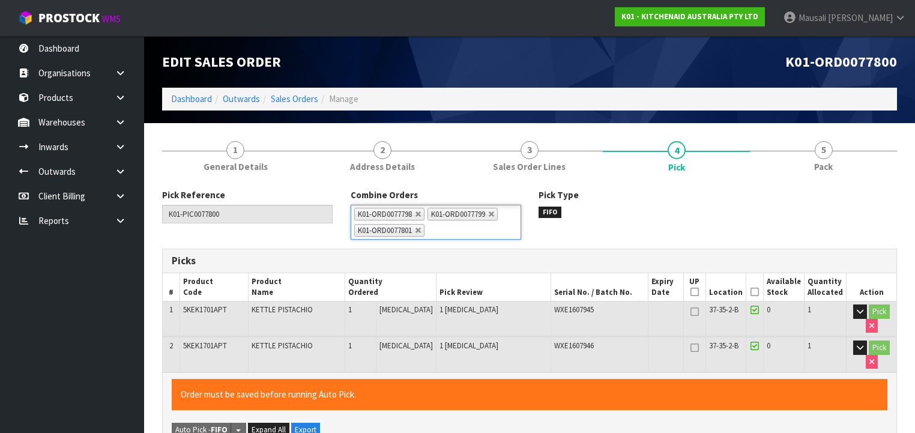
click at [757, 292] on icon at bounding box center [754, 292] width 8 height 1
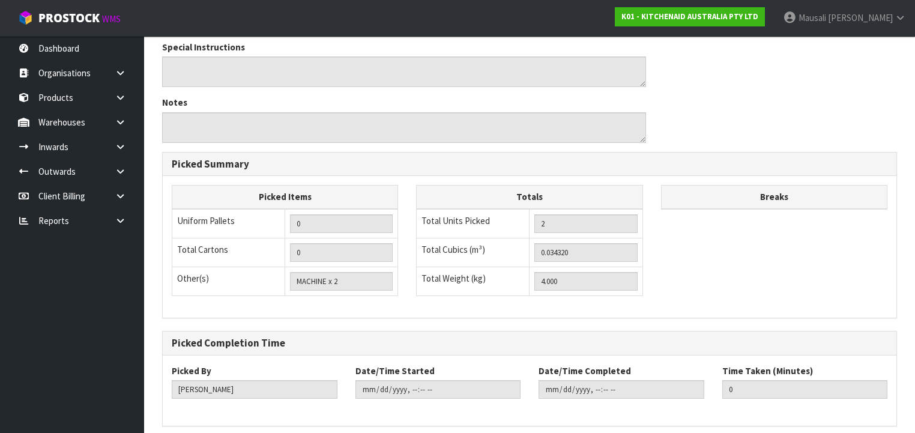
scroll to position [460, 0]
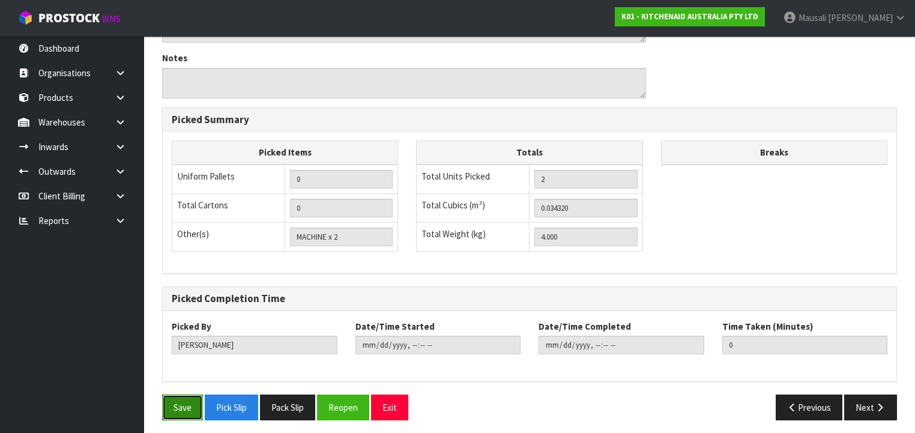
drag, startPoint x: 185, startPoint y: 402, endPoint x: 192, endPoint y: 403, distance: 7.2
click at [187, 402] on button "Save" at bounding box center [182, 407] width 41 height 26
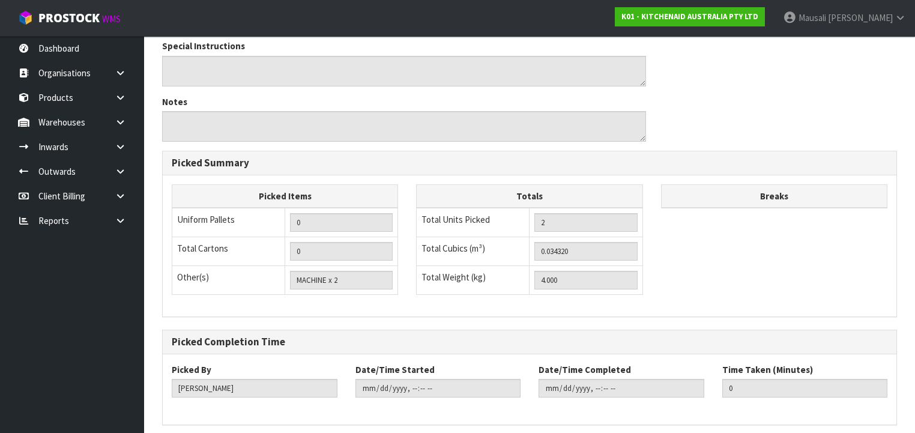
scroll to position [0, 0]
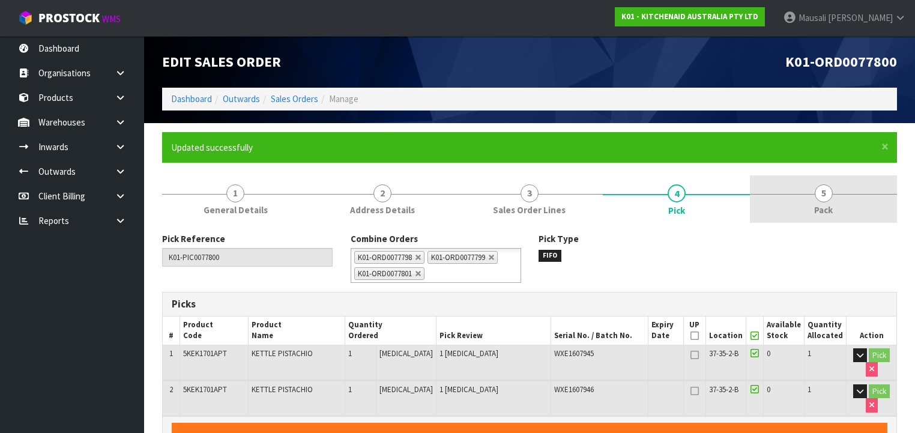
type input "[PERSON_NAME]"
type input "[DATE]T10:05:34"
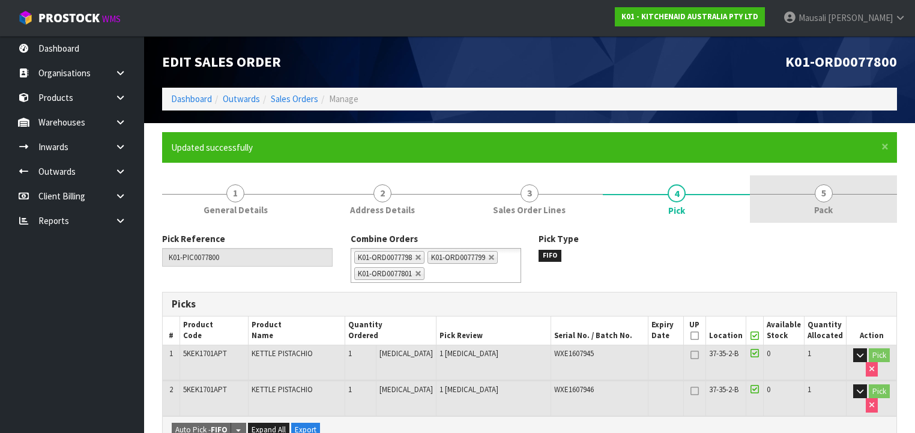
click at [812, 197] on link "5 Pack" at bounding box center [823, 198] width 147 height 47
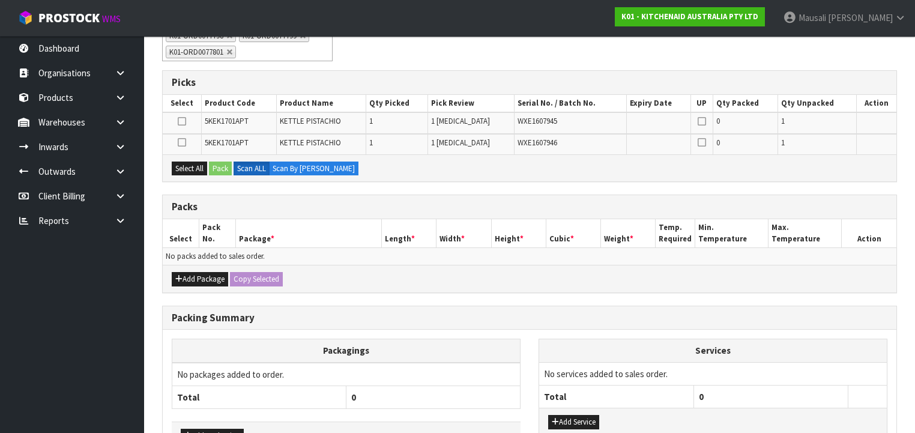
scroll to position [240, 0]
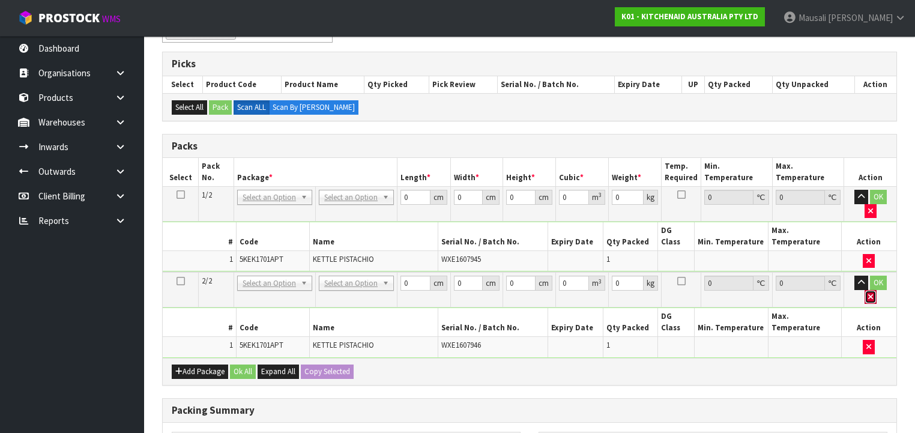
click at [876, 290] on button "button" at bounding box center [870, 297] width 12 height 14
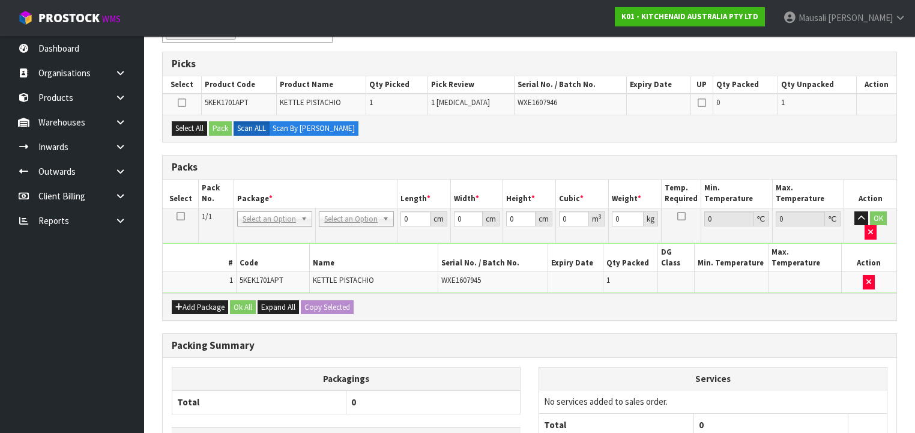
click at [178, 216] on icon at bounding box center [180, 216] width 8 height 1
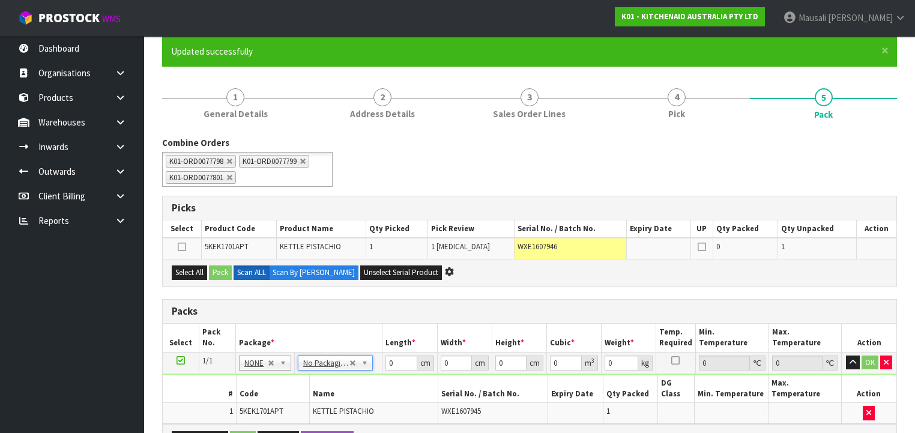
scroll to position [0, 0]
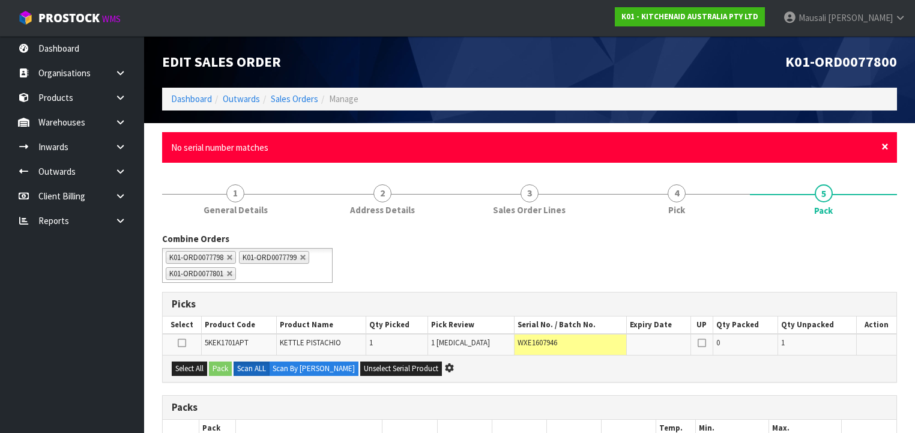
click at [882, 144] on span "×" at bounding box center [884, 146] width 7 height 17
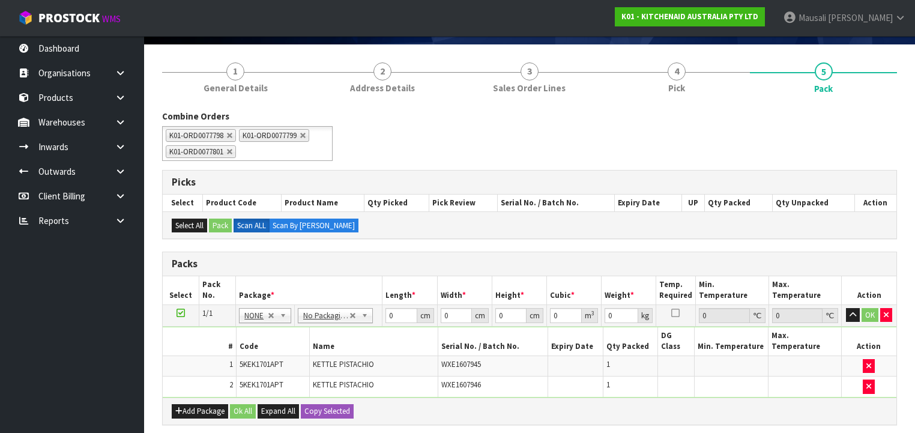
scroll to position [240, 0]
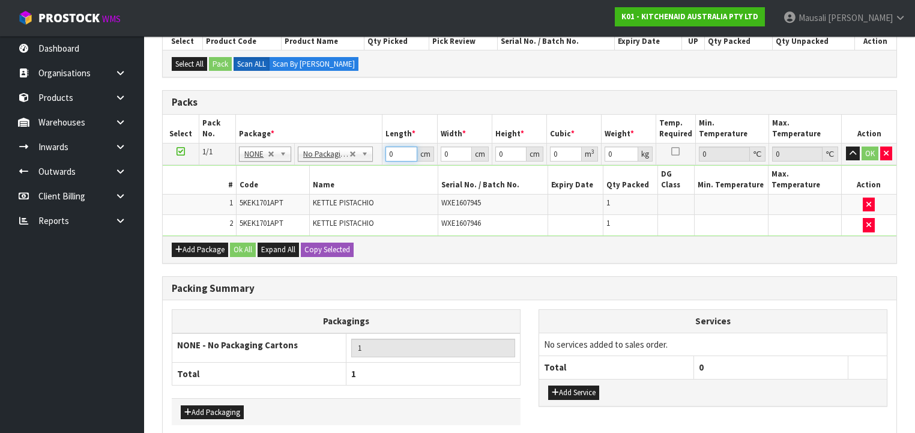
drag, startPoint x: 394, startPoint y: 155, endPoint x: 381, endPoint y: 161, distance: 14.3
click at [381, 161] on tr "1/1 NONE 007-001 007-002 007-004 007-009 007-013 007-014 007-015 007-017 007-01…" at bounding box center [530, 154] width 734 height 22
type input "1"
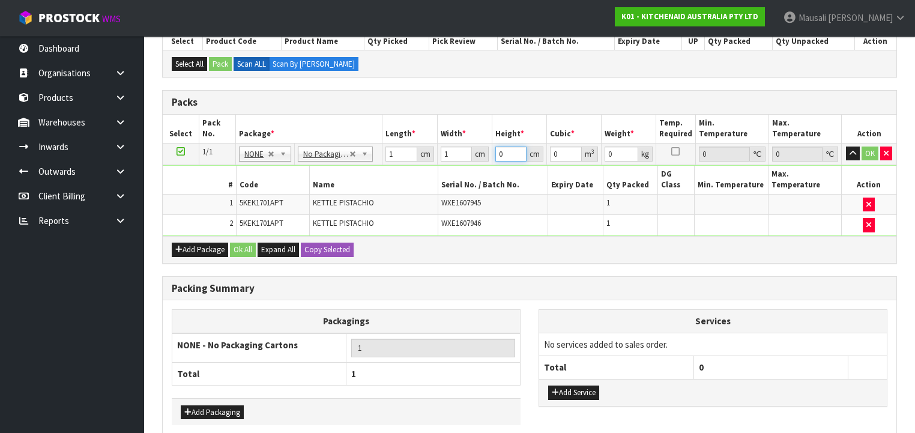
type input "0.000001"
type input "1"
type input "170"
drag, startPoint x: 240, startPoint y: 232, endPoint x: 247, endPoint y: 259, distance: 28.7
click at [239, 243] on button "Ok All" at bounding box center [243, 250] width 26 height 14
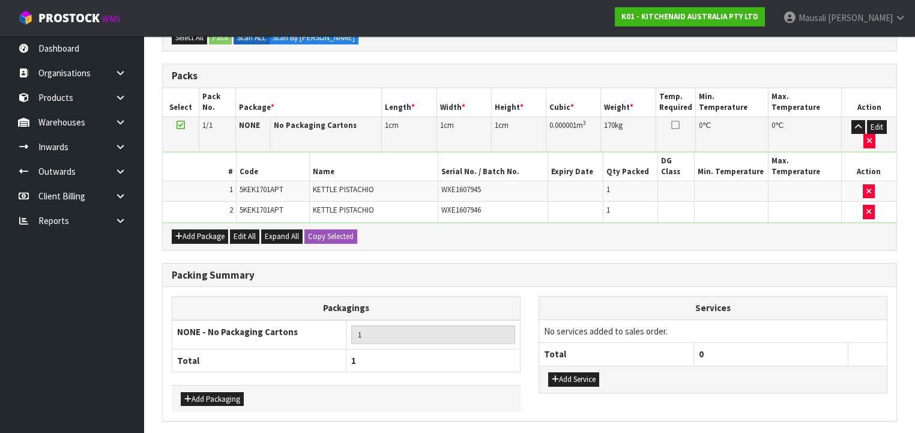
scroll to position [281, 0]
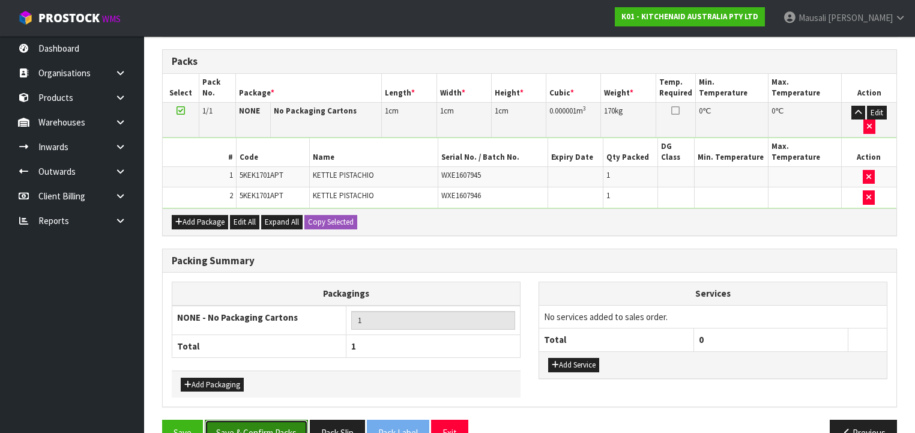
click at [271, 420] on button "Save & Confirm Packs" at bounding box center [256, 433] width 103 height 26
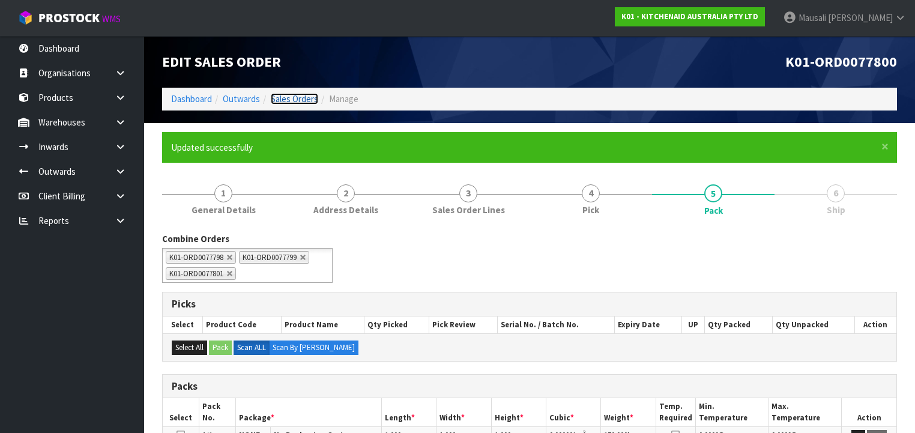
click at [282, 98] on link "Sales Orders" at bounding box center [294, 98] width 47 height 11
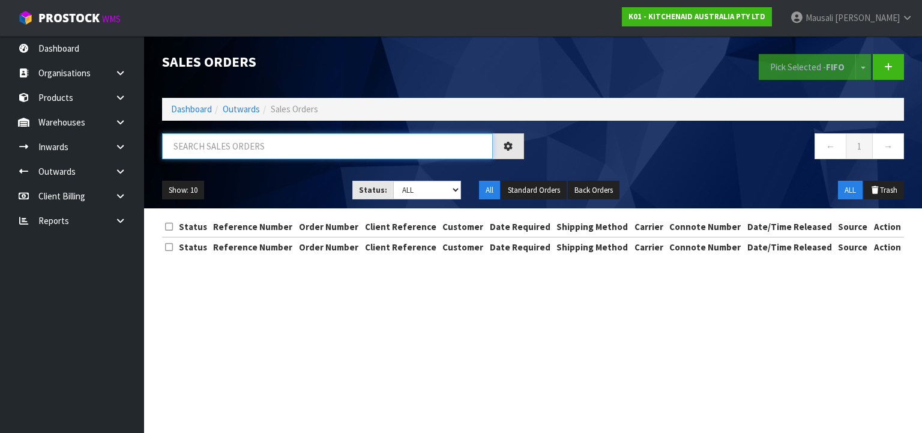
click at [207, 144] on input "text" at bounding box center [327, 146] width 331 height 26
type input "JOB-0407719"
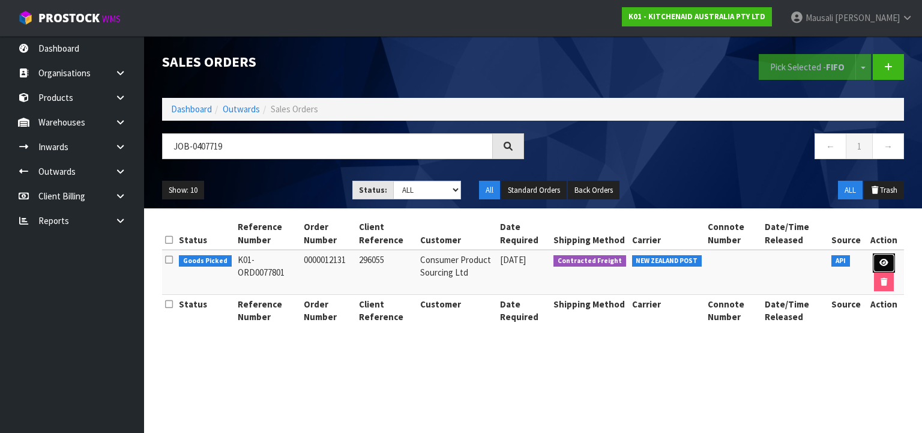
click at [886, 259] on icon at bounding box center [883, 263] width 9 height 8
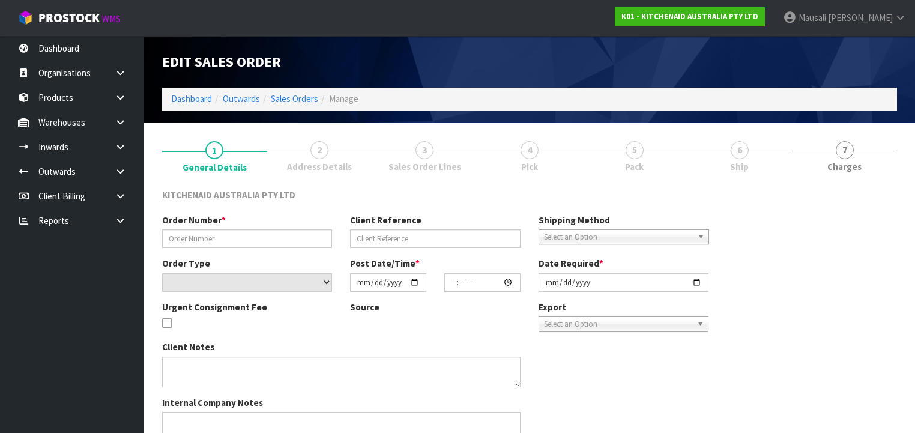
type input "0000012131"
type input "296055"
select select "number:0"
type input "[DATE]"
type input "15:31:23.000"
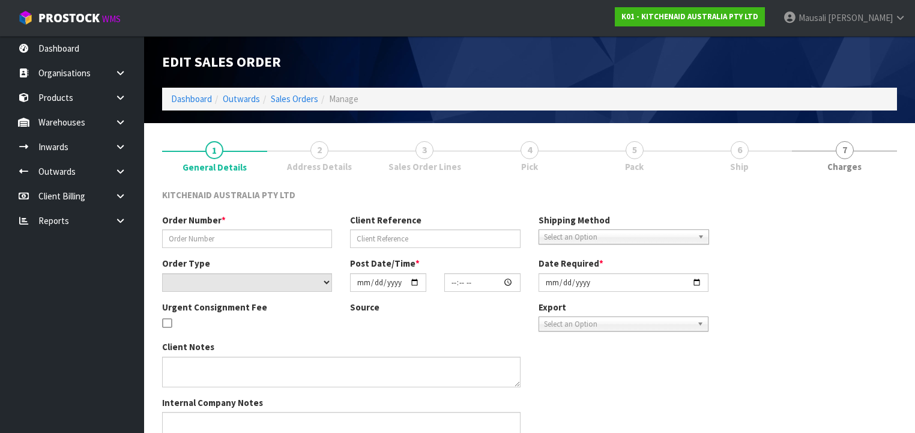
type input "[DATE]"
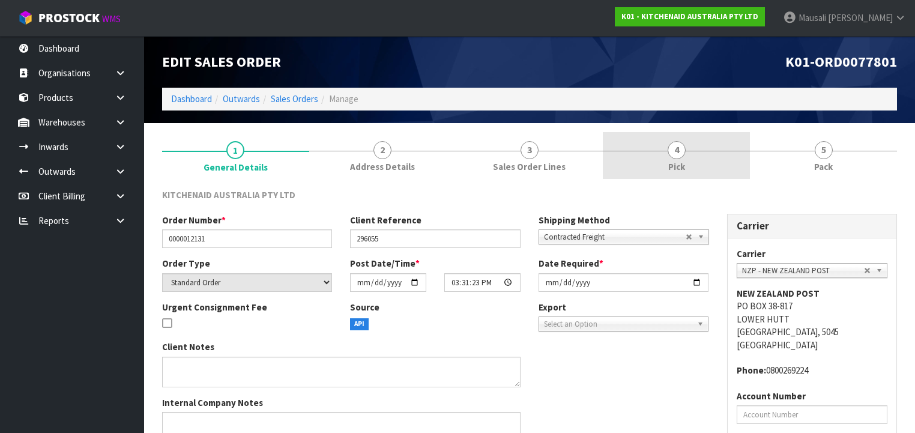
click at [680, 164] on span "Pick" at bounding box center [676, 166] width 17 height 13
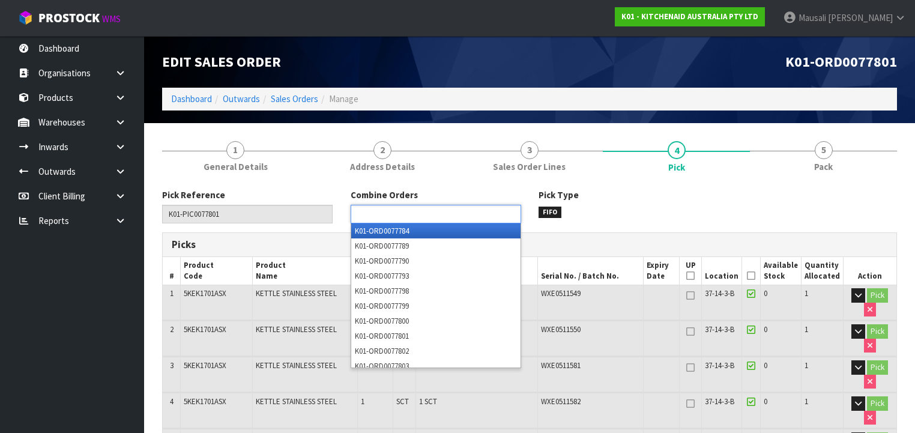
click at [429, 210] on input "text" at bounding box center [398, 214] width 88 height 15
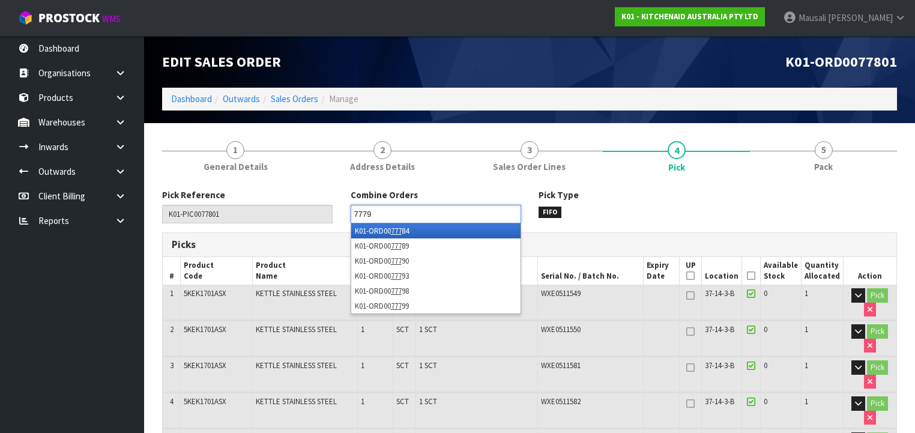
type input "77799"
type input "77798"
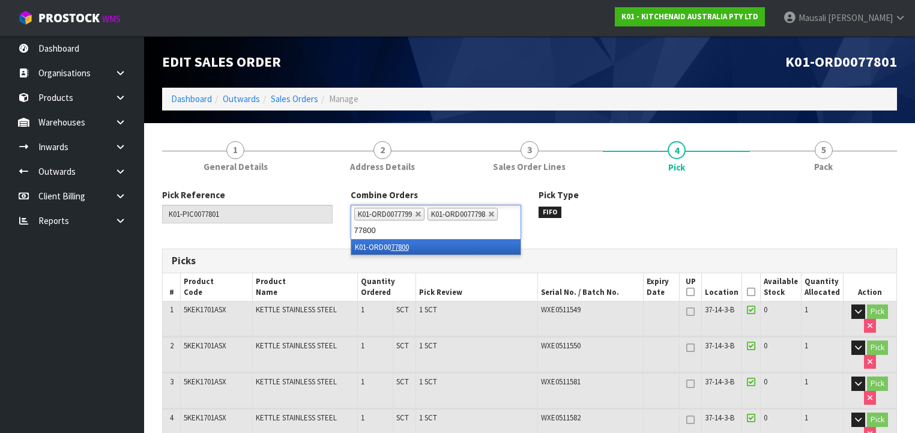
type input "77800"
click at [429, 251] on li "K01-ORD00 77800" at bounding box center [435, 247] width 169 height 15
drag, startPoint x: 757, startPoint y: 292, endPoint x: 730, endPoint y: 312, distance: 33.9
click at [755, 292] on icon at bounding box center [751, 292] width 8 height 1
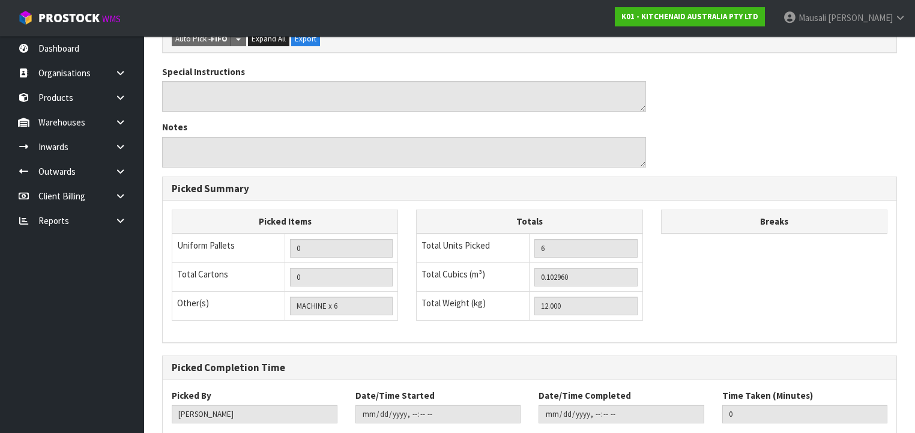
scroll to position [600, 0]
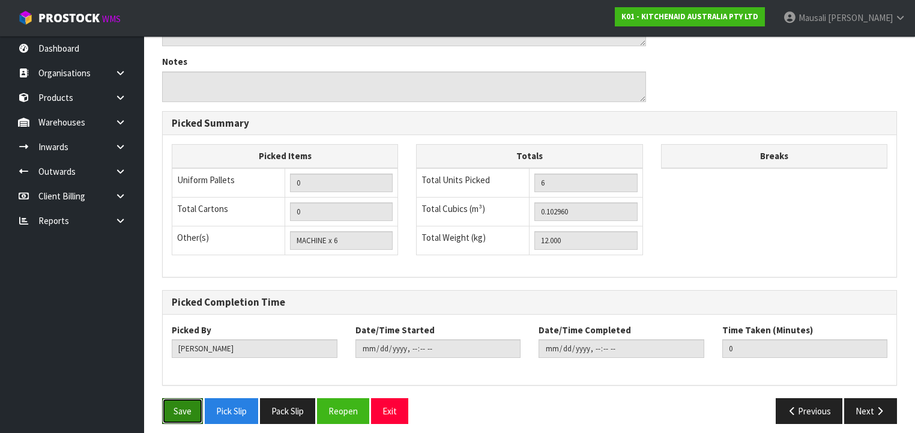
drag, startPoint x: 187, startPoint y: 399, endPoint x: 243, endPoint y: 379, distance: 58.5
click at [190, 399] on button "Save" at bounding box center [182, 411] width 41 height 26
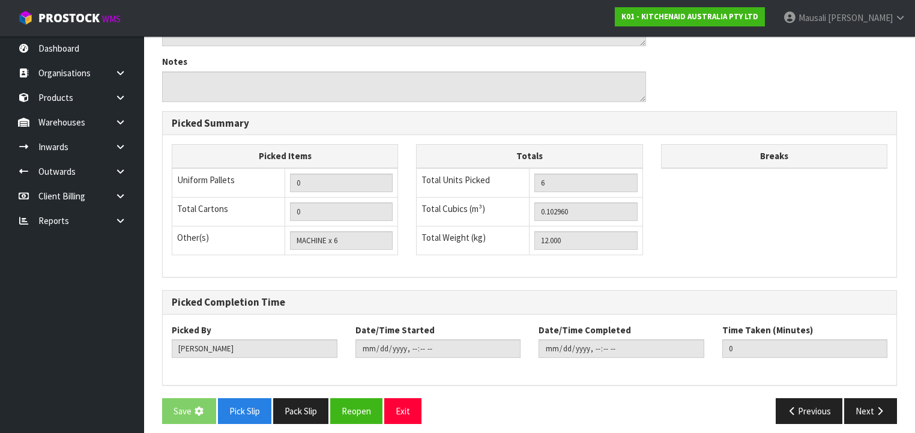
scroll to position [0, 0]
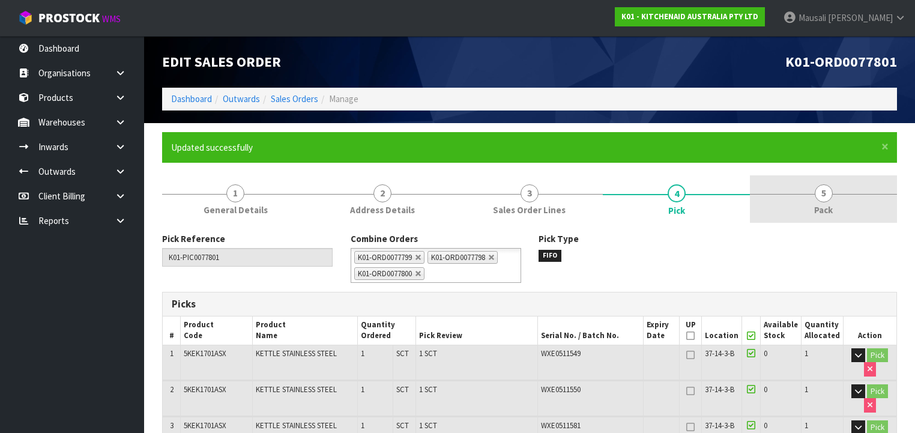
type input "[PERSON_NAME]"
type input "[DATE]T10:07:30"
click at [834, 194] on link "5 Pack" at bounding box center [823, 198] width 147 height 47
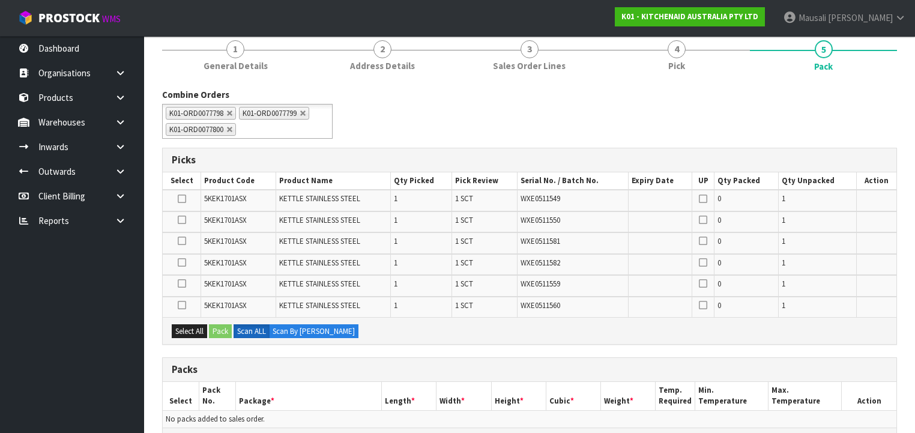
scroll to position [336, 0]
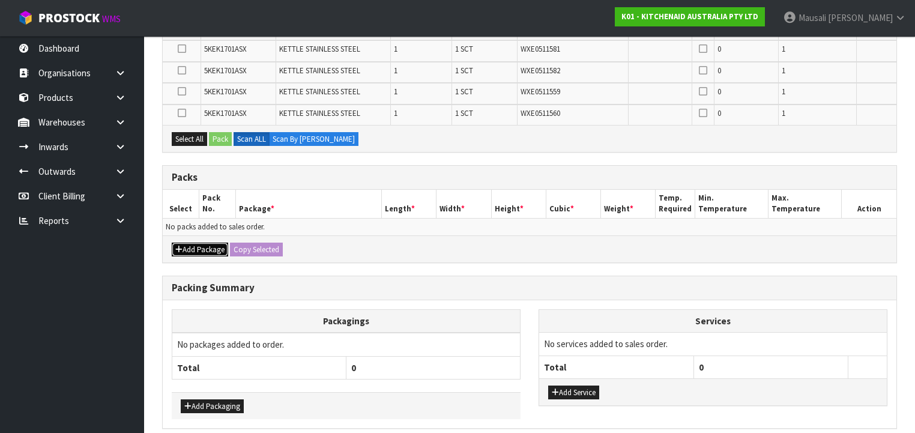
click at [194, 246] on button "Add Package" at bounding box center [200, 250] width 56 height 14
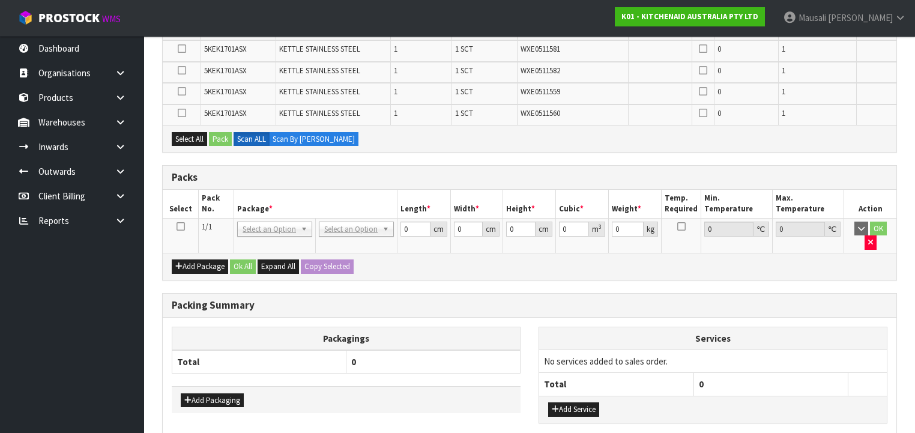
drag, startPoint x: 181, startPoint y: 224, endPoint x: 211, endPoint y: 227, distance: 30.8
click at [181, 226] on icon at bounding box center [180, 226] width 8 height 1
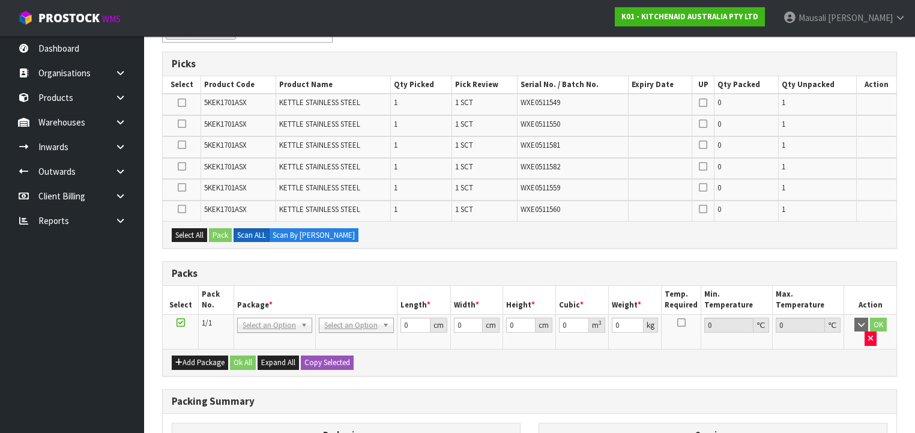
scroll to position [240, 0]
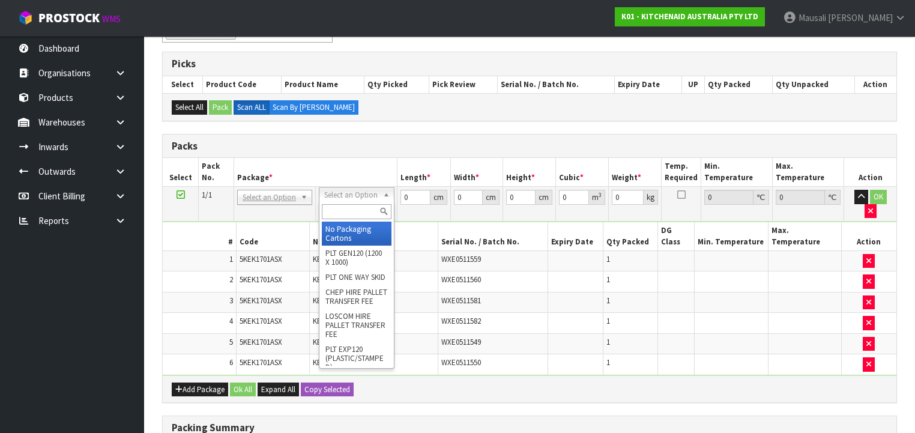
drag, startPoint x: 334, startPoint y: 193, endPoint x: 343, endPoint y: 196, distance: 9.5
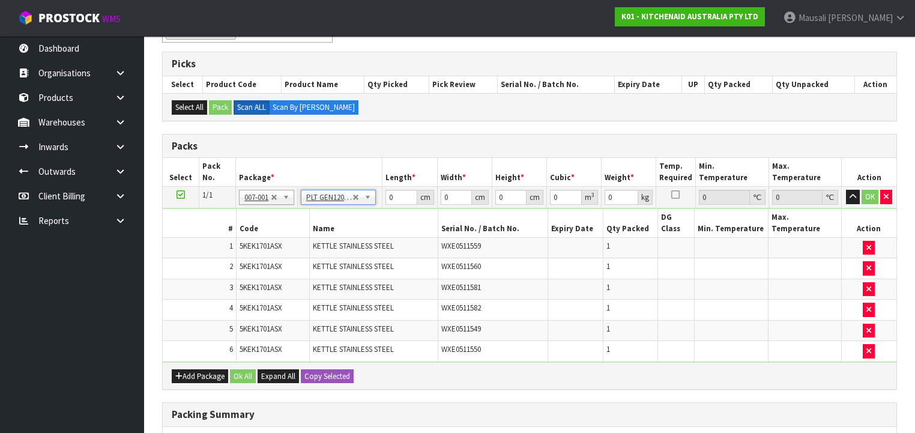
type input "120"
type input "100"
type input "12"
drag, startPoint x: 401, startPoint y: 193, endPoint x: 388, endPoint y: 198, distance: 14.1
click at [388, 198] on input "120" at bounding box center [400, 197] width 31 height 15
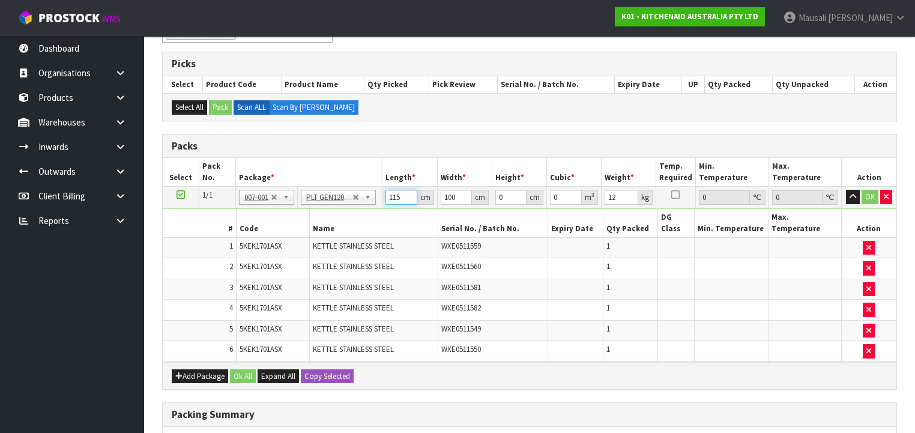
type input "115"
type input "112"
type input "7"
type input "0.09016"
type input "70"
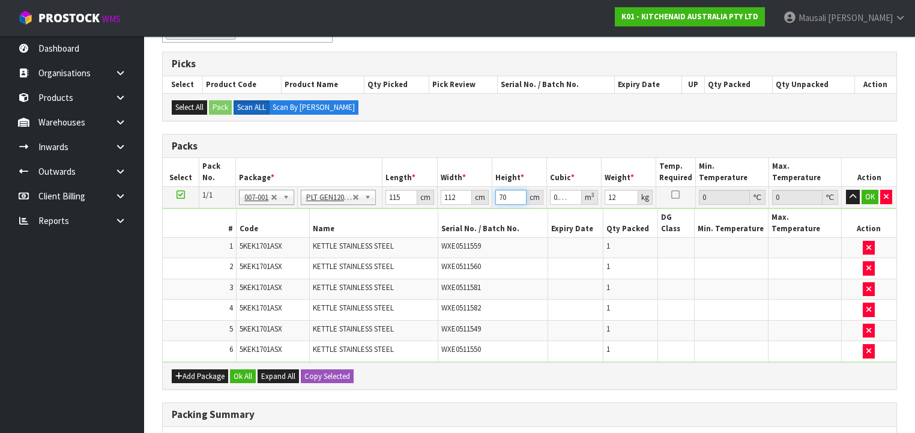
type input "0.9016"
type input "70"
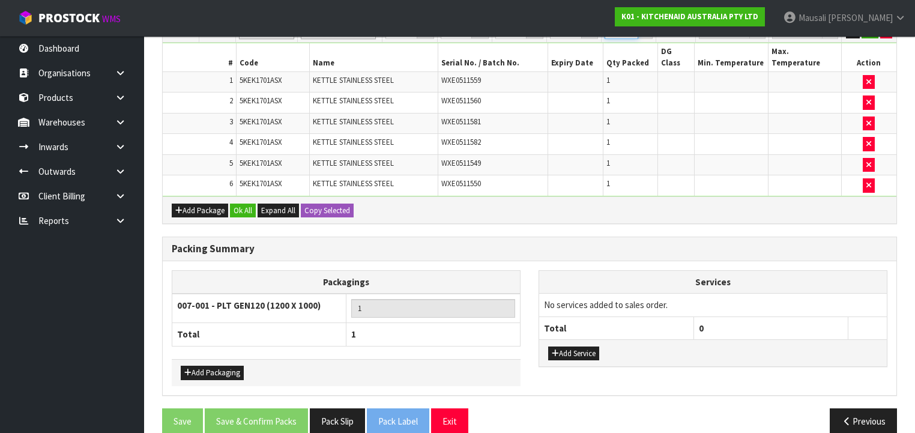
scroll to position [406, 0]
type input "91"
drag, startPoint x: 247, startPoint y: 194, endPoint x: 273, endPoint y: 276, distance: 85.2
click at [246, 203] on button "Ok All" at bounding box center [243, 210] width 26 height 14
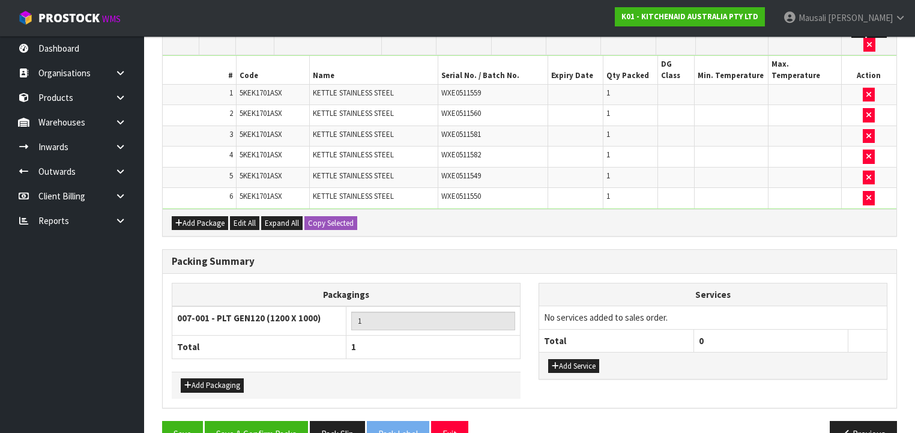
scroll to position [406, 0]
click at [250, 421] on button "Save & Confirm Packs" at bounding box center [256, 434] width 103 height 26
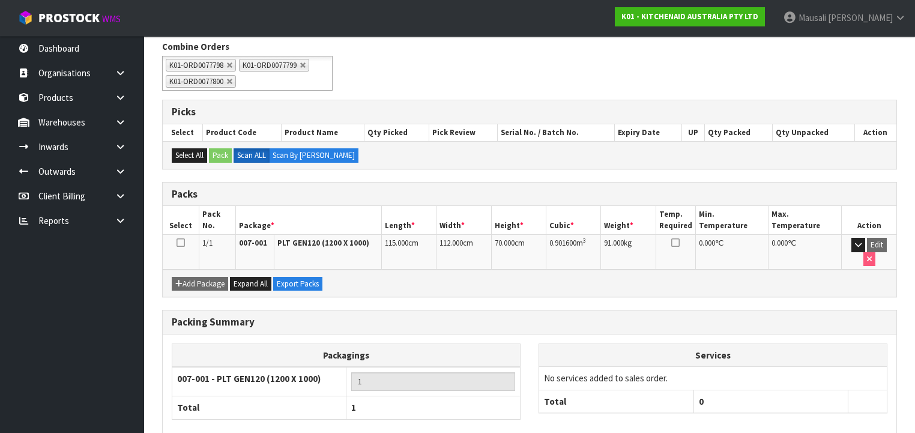
scroll to position [239, 0]
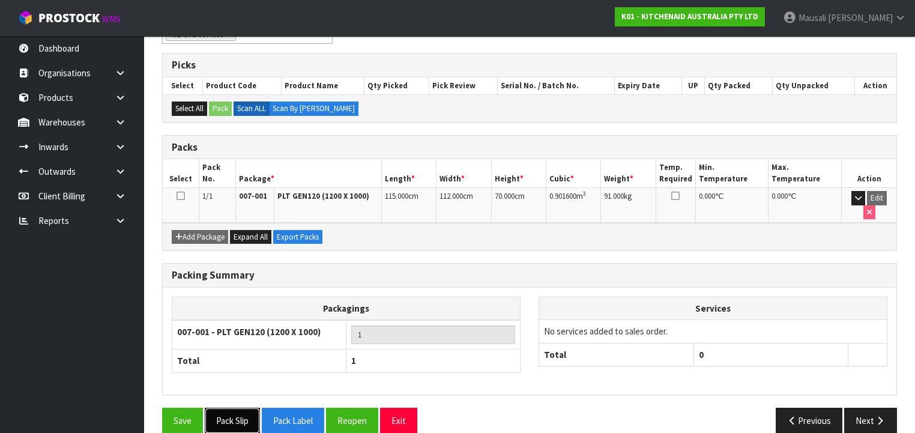
click at [235, 408] on button "Pack Slip" at bounding box center [232, 421] width 55 height 26
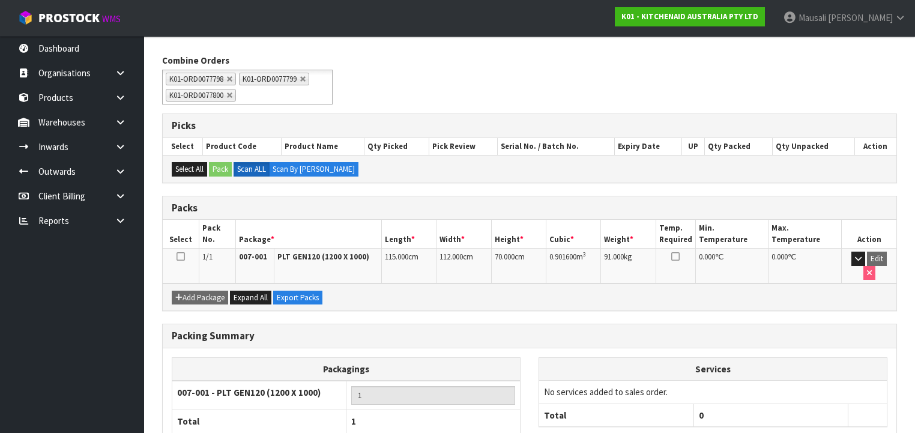
scroll to position [47, 0]
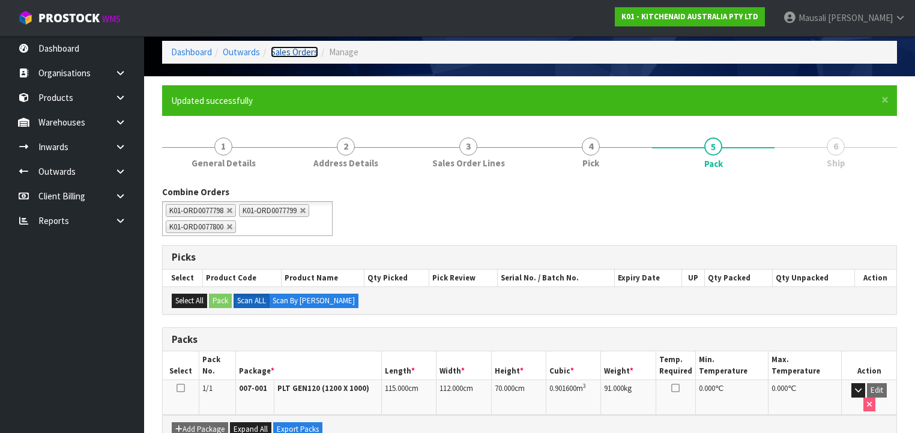
click at [287, 55] on link "Sales Orders" at bounding box center [294, 51] width 47 height 11
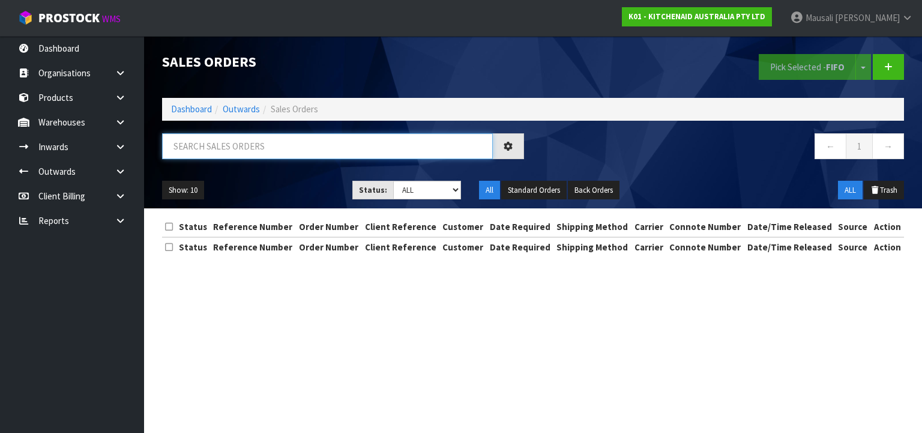
click at [199, 145] on input "text" at bounding box center [327, 146] width 331 height 26
type input "JOB-0407717"
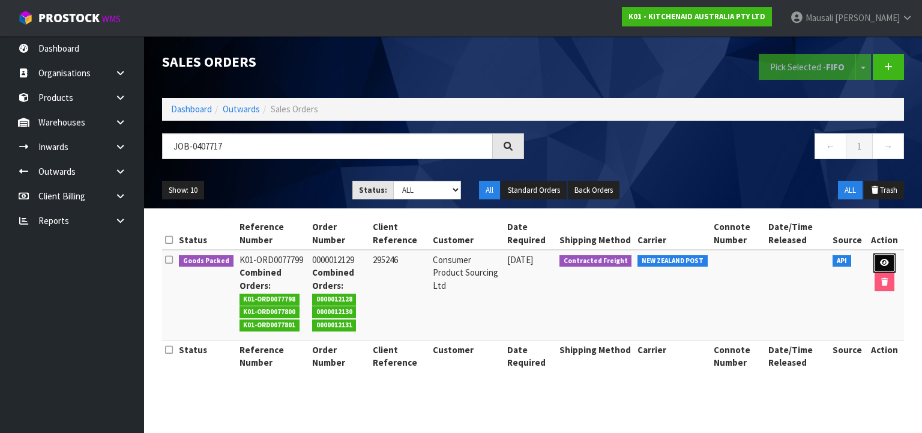
click at [885, 257] on link at bounding box center [884, 262] width 22 height 19
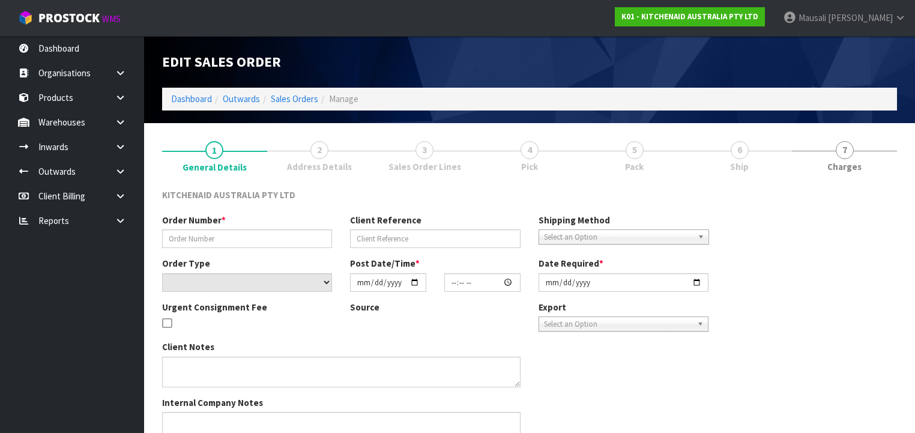
type input "0000012129"
type input "295246"
select select "number:0"
type input "[DATE]"
type input "15:31:19.000"
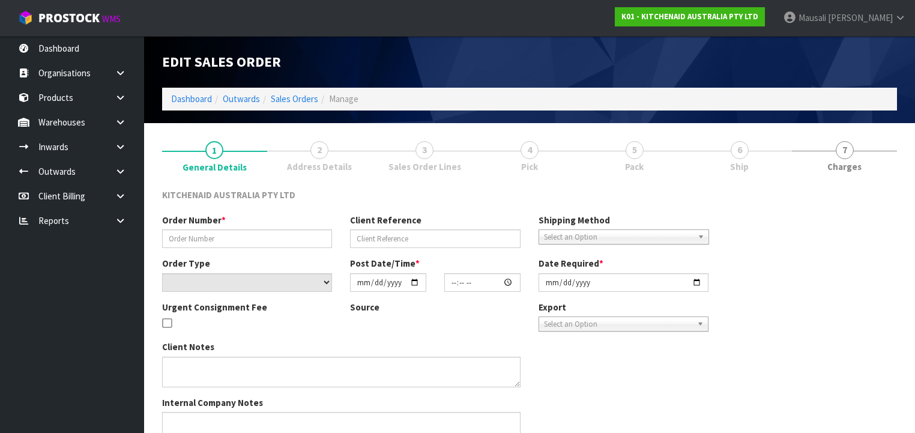
type input "[DATE]"
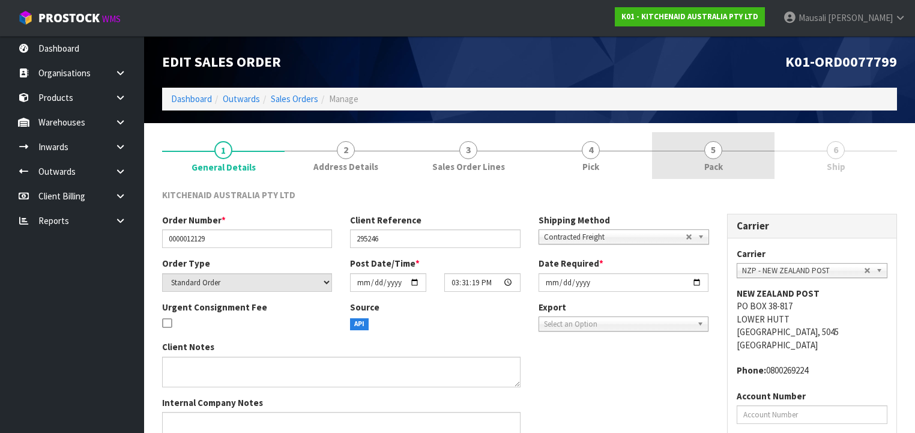
click at [713, 176] on link "5 Pack" at bounding box center [713, 155] width 122 height 47
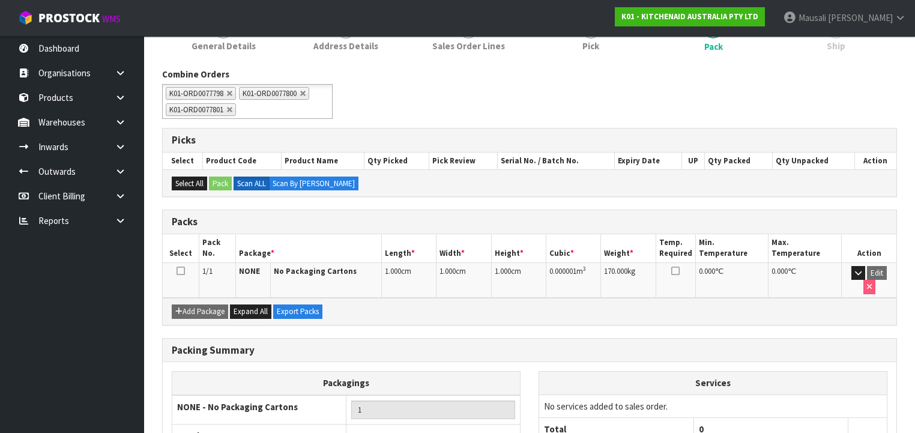
scroll to position [192, 0]
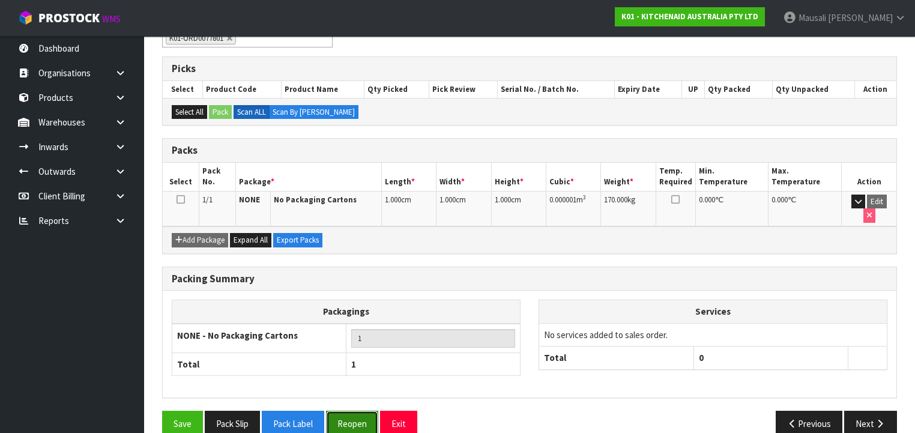
click at [333, 411] on button "Reopen" at bounding box center [352, 424] width 52 height 26
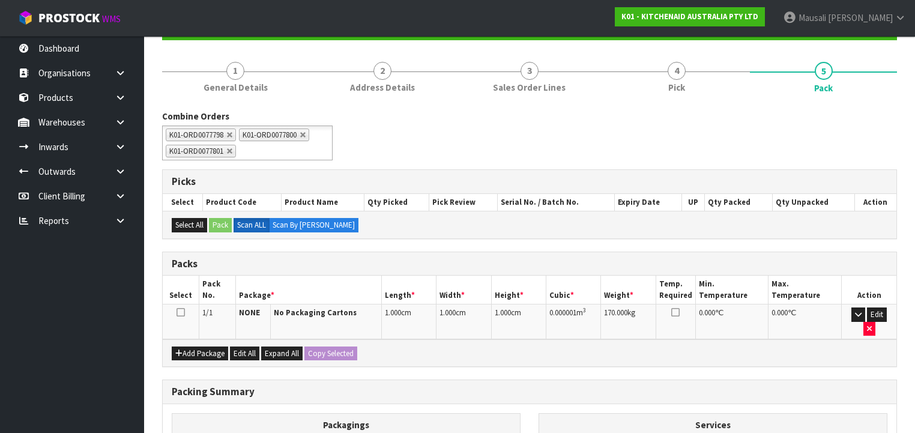
scroll to position [240, 0]
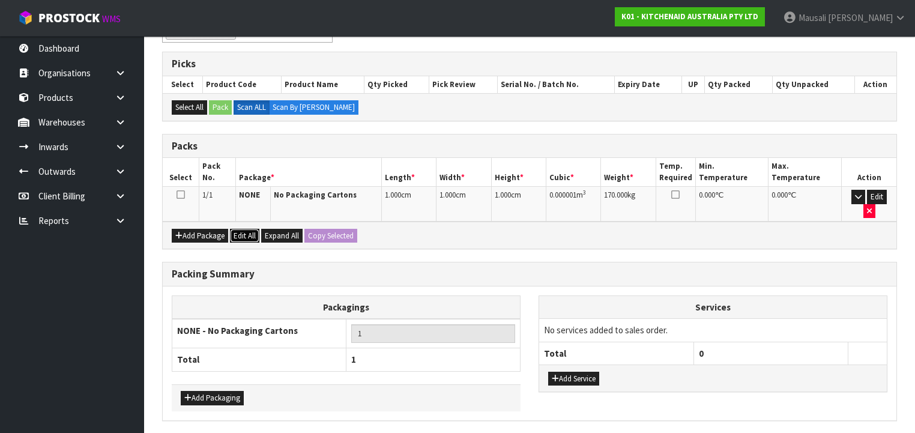
drag, startPoint x: 243, startPoint y: 220, endPoint x: 285, endPoint y: 228, distance: 43.4
click at [244, 229] on button "Edit All" at bounding box center [244, 236] width 29 height 14
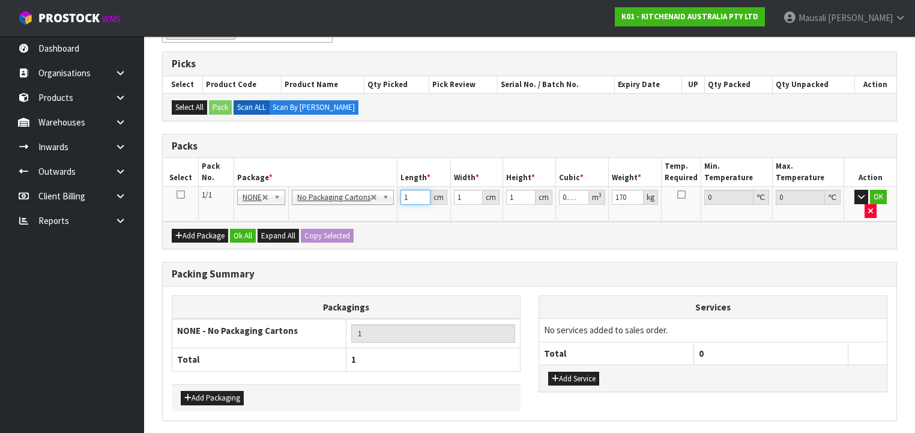
drag, startPoint x: 406, startPoint y: 196, endPoint x: 389, endPoint y: 202, distance: 17.7
click at [388, 202] on tr "1/1 NONE 007-001 007-002 007-004 007-009 007-013 007-014 007-015 007-017 007-01…" at bounding box center [530, 204] width 734 height 35
type input "11"
type input "0.000011"
type input "115"
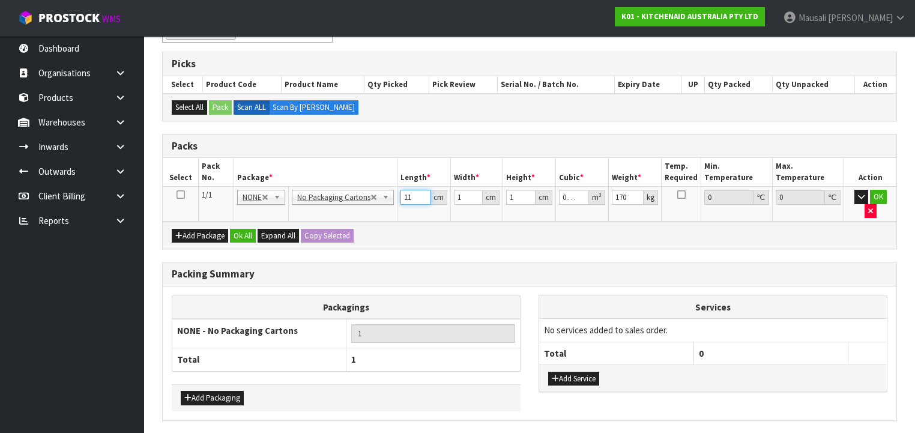
type input "0.000115"
type input "115"
type input "11"
type input "0.001265"
type input "112"
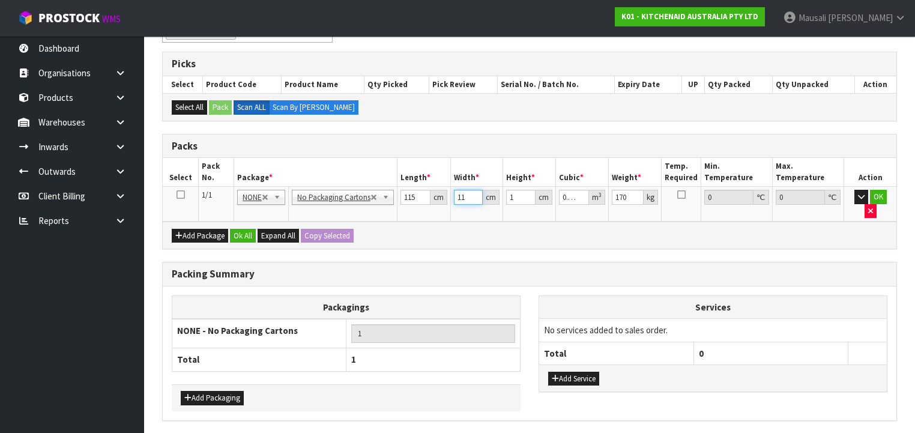
type input "0.01288"
type input "112"
type input "7"
type input "0.09016"
type input "70"
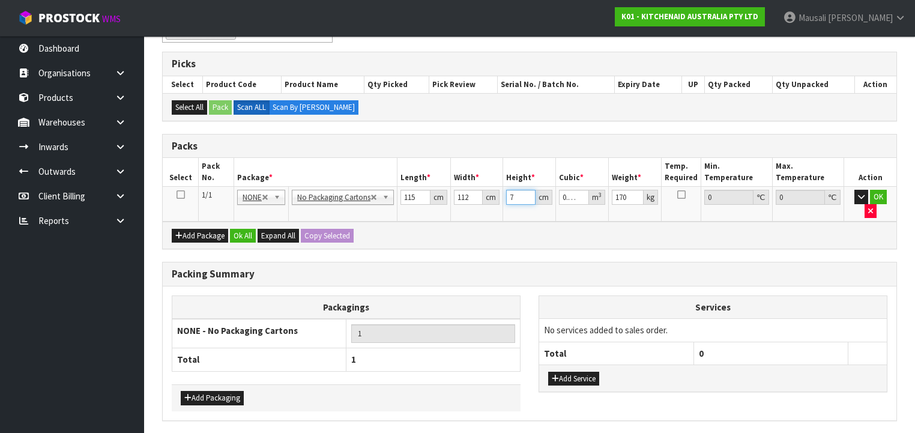
type input "0.9016"
type input "70"
type input "91"
click at [245, 229] on button "Ok All" at bounding box center [243, 236] width 26 height 14
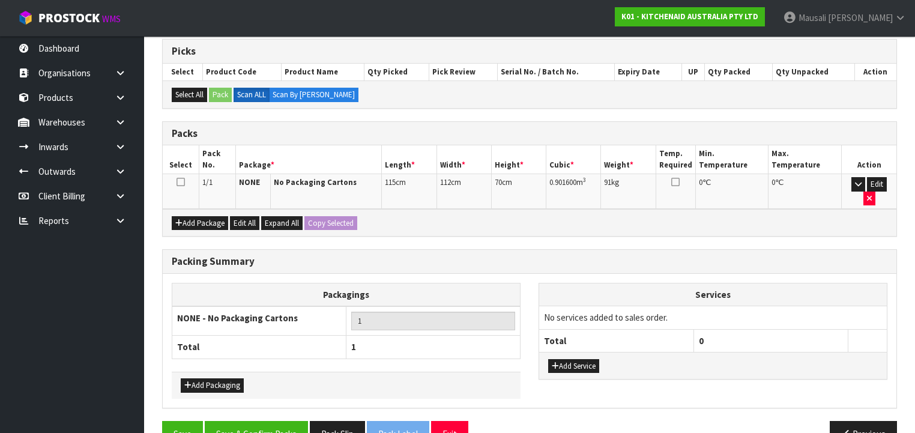
scroll to position [265, 0]
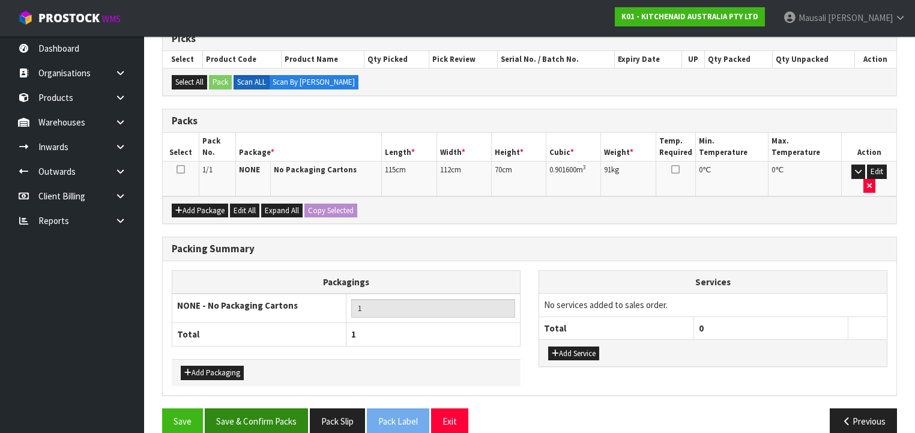
click at [274, 414] on div "Save Save & Confirm Packs Pack Slip Pack Label Exit Previous" at bounding box center [529, 425] width 753 height 35
click at [277, 408] on button "Save & Confirm Packs" at bounding box center [256, 421] width 103 height 26
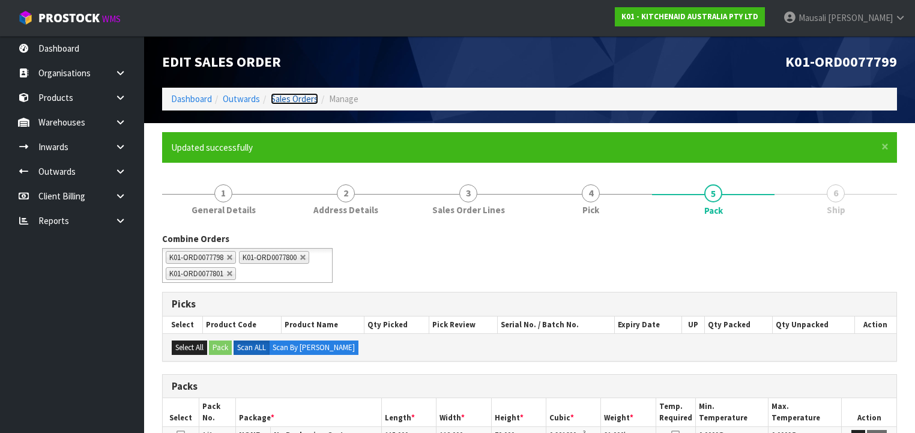
click at [288, 103] on link "Sales Orders" at bounding box center [294, 98] width 47 height 11
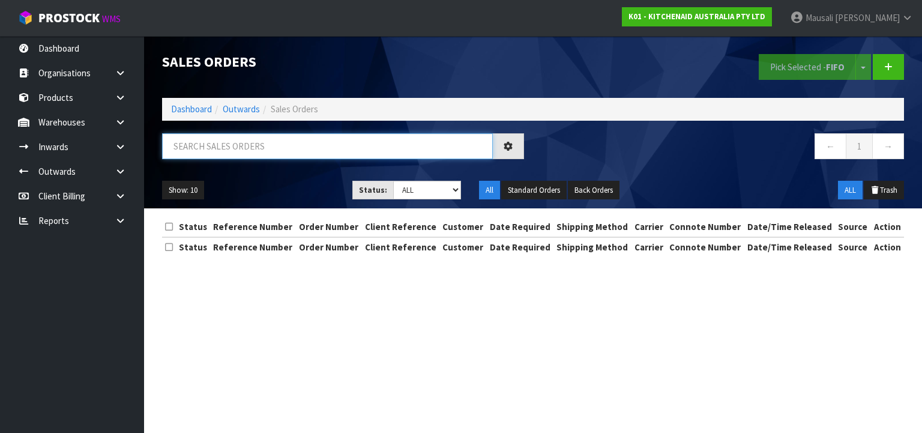
click at [228, 149] on input "text" at bounding box center [327, 146] width 331 height 26
type input "JOB-0407716"
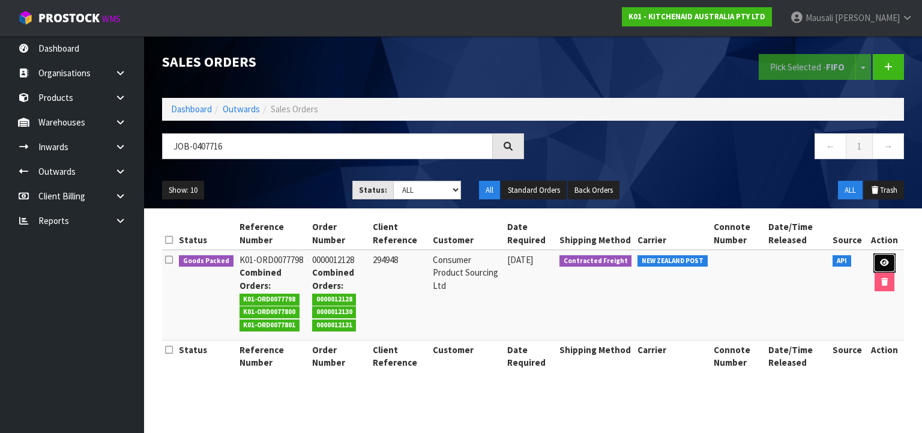
click at [881, 260] on icon at bounding box center [884, 263] width 9 height 8
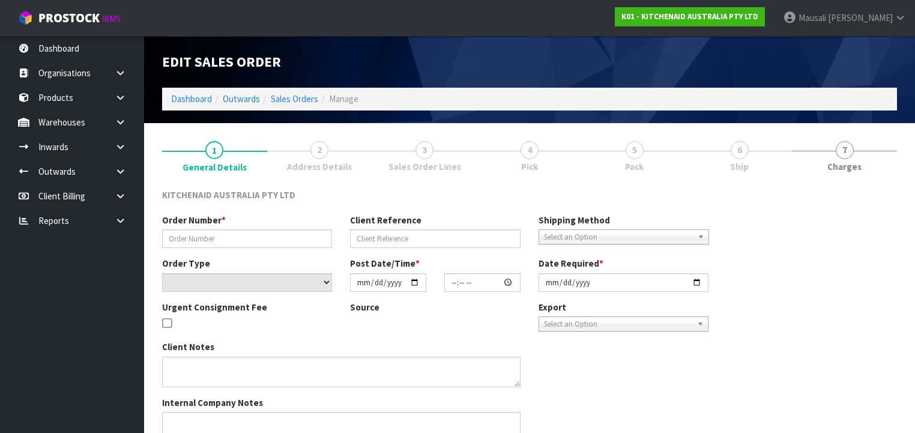
type input "0000012128"
type input "294948"
select select "number:0"
type input "[DATE]"
type input "15:31:17.000"
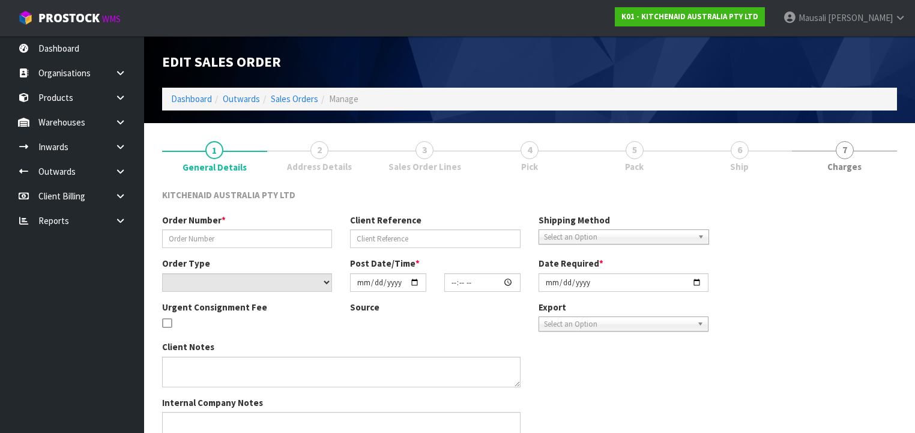
type input "[DATE]"
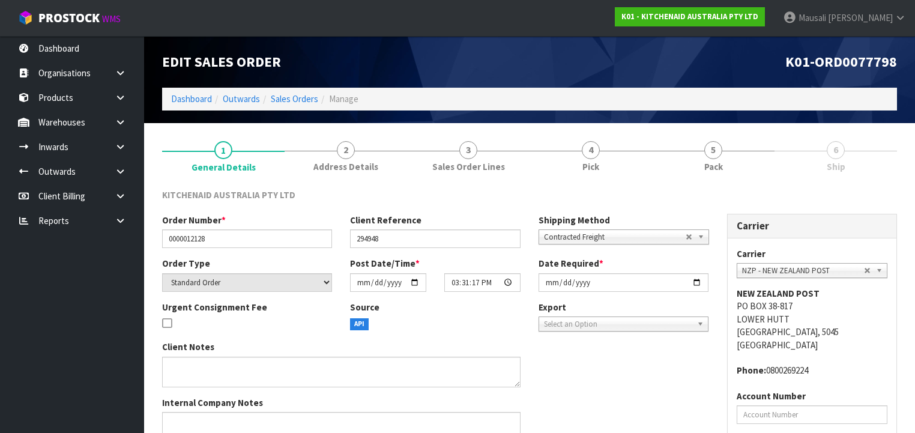
drag, startPoint x: 699, startPoint y: 175, endPoint x: 704, endPoint y: 180, distance: 6.8
click at [701, 178] on link "5 Pack" at bounding box center [713, 155] width 122 height 47
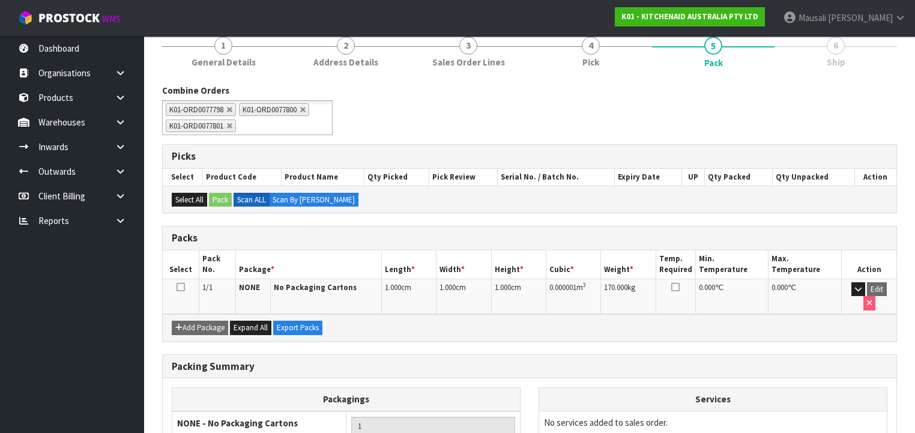
scroll to position [196, 0]
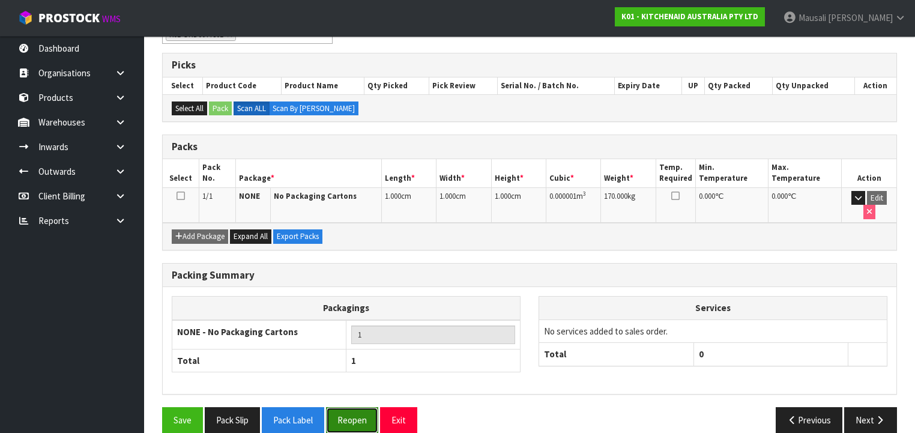
click at [360, 407] on button "Reopen" at bounding box center [352, 420] width 52 height 26
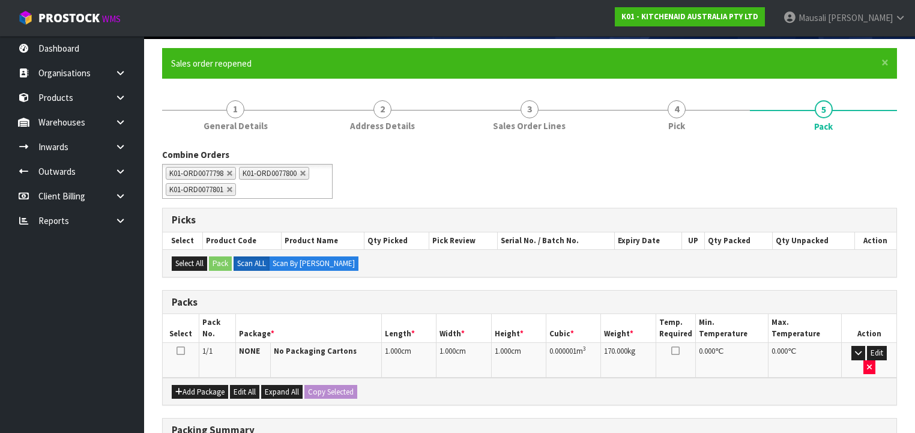
scroll to position [192, 0]
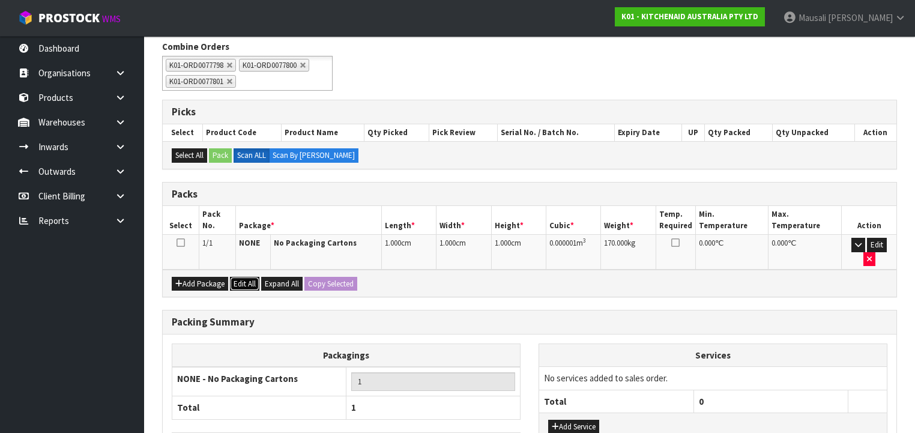
drag, startPoint x: 245, startPoint y: 268, endPoint x: 259, endPoint y: 270, distance: 14.5
click at [246, 277] on button "Edit All" at bounding box center [244, 284] width 29 height 14
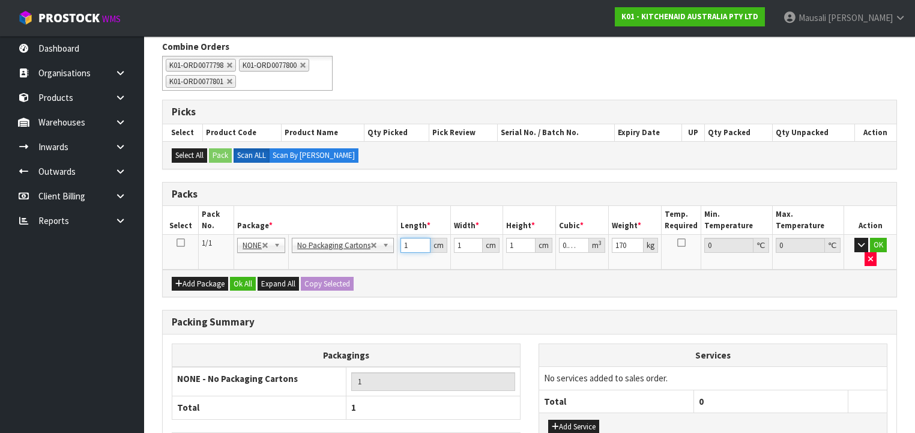
drag, startPoint x: 406, startPoint y: 244, endPoint x: 381, endPoint y: 250, distance: 25.9
click at [382, 250] on tr "1/1 NONE 007-001 007-002 007-004 007-009 007-013 007-014 007-015 007-017 007-01…" at bounding box center [530, 252] width 734 height 35
type input "11"
type input "0.000011"
drag, startPoint x: 242, startPoint y: 267, endPoint x: 245, endPoint y: 276, distance: 9.5
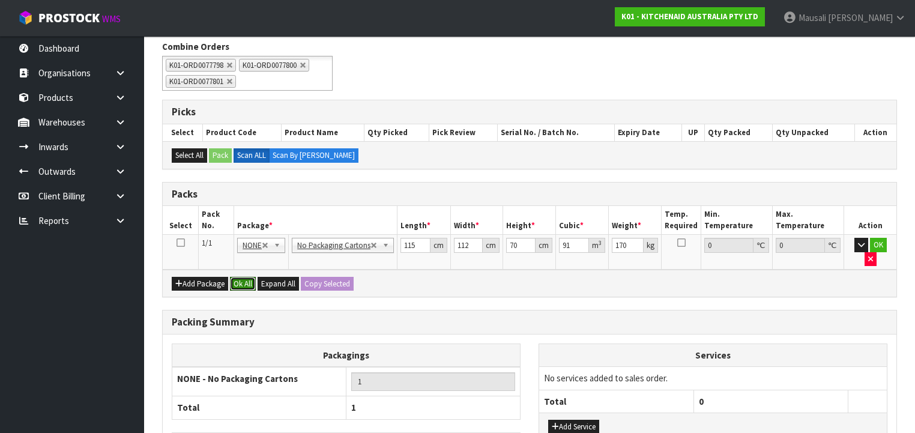
click at [242, 277] on button "Ok All" at bounding box center [243, 284] width 26 height 14
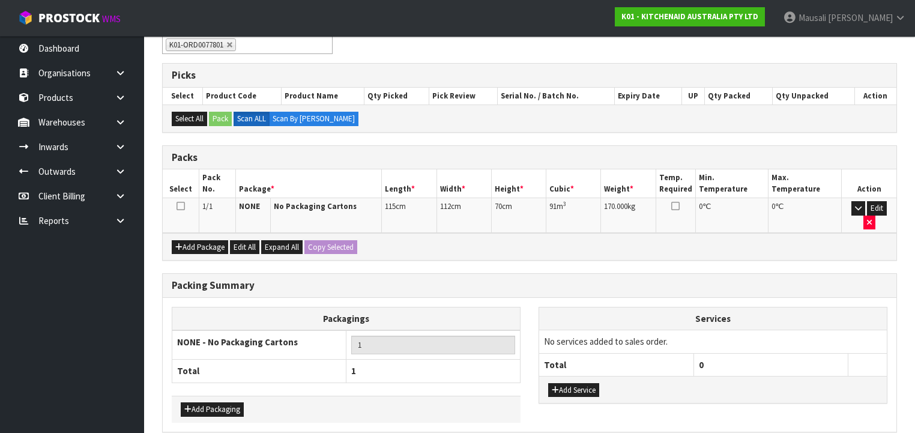
scroll to position [265, 0]
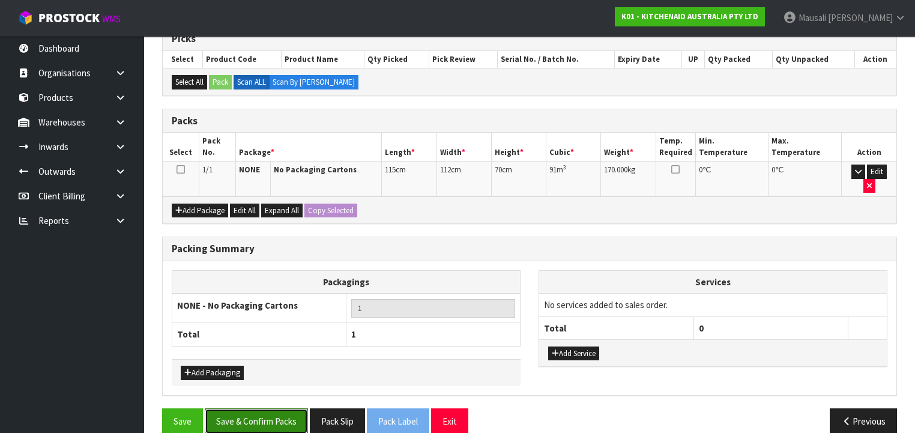
click at [265, 408] on button "Save & Confirm Packs" at bounding box center [256, 421] width 103 height 26
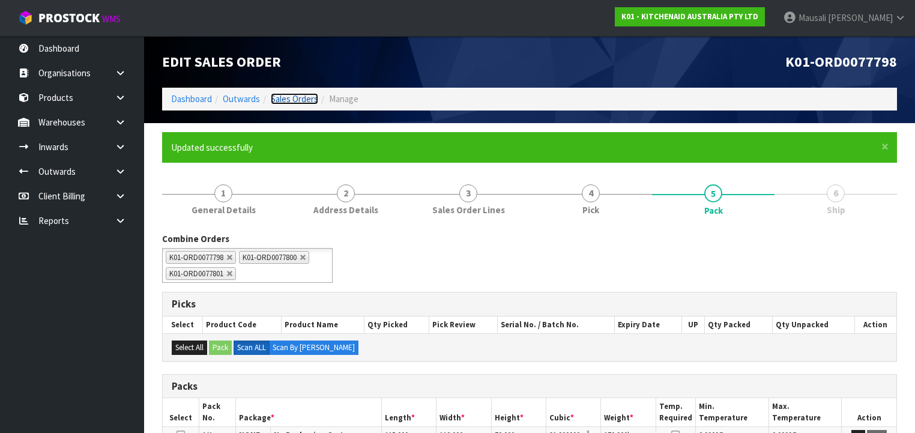
click at [285, 99] on link "Sales Orders" at bounding box center [294, 98] width 47 height 11
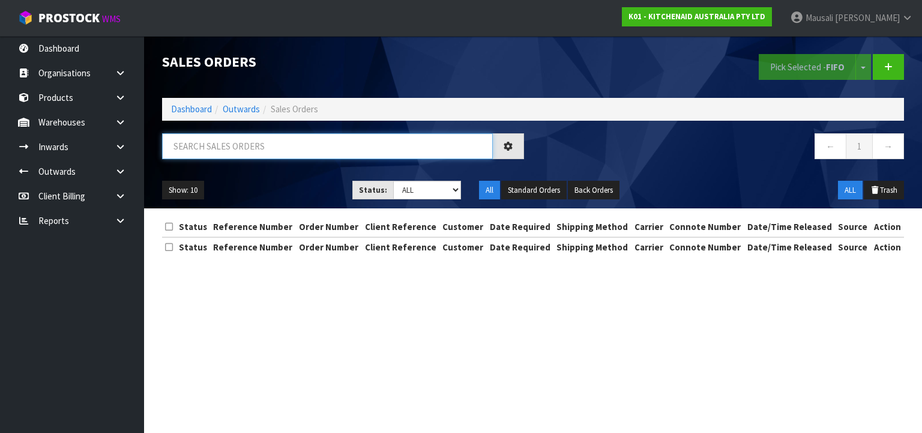
drag, startPoint x: 204, startPoint y: 150, endPoint x: 205, endPoint y: 139, distance: 11.5
click at [204, 144] on input "text" at bounding box center [327, 146] width 331 height 26
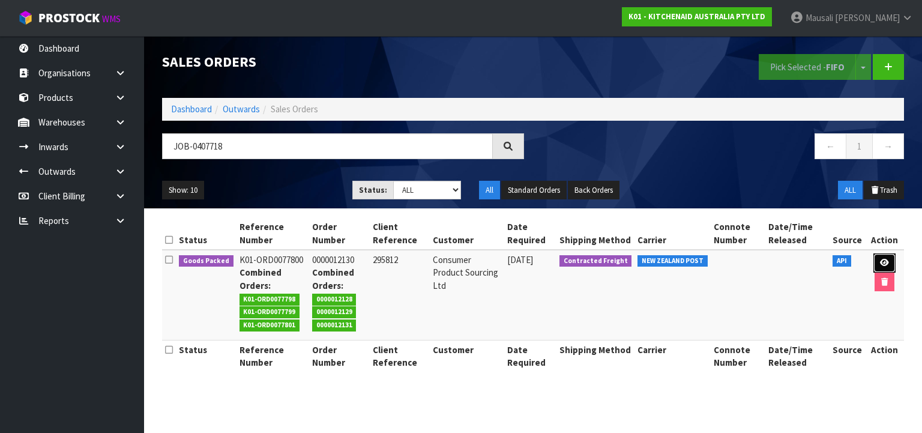
click at [878, 255] on link at bounding box center [884, 262] width 22 height 19
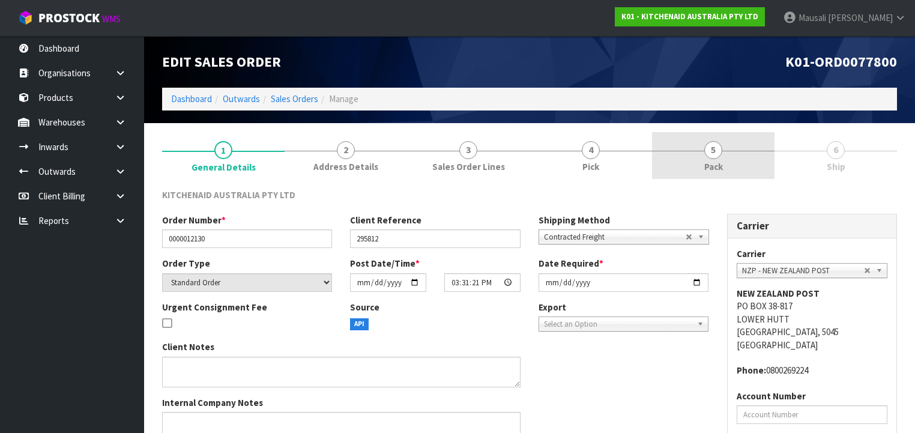
click at [684, 168] on link "5 Pack" at bounding box center [713, 155] width 122 height 47
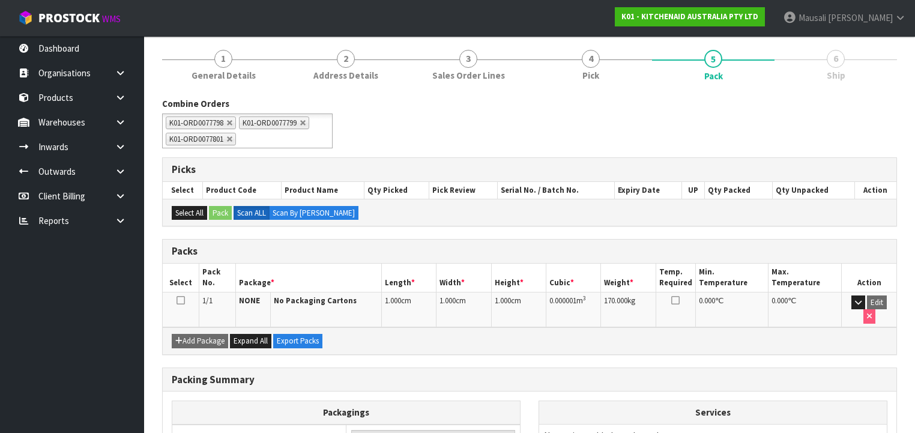
scroll to position [196, 0]
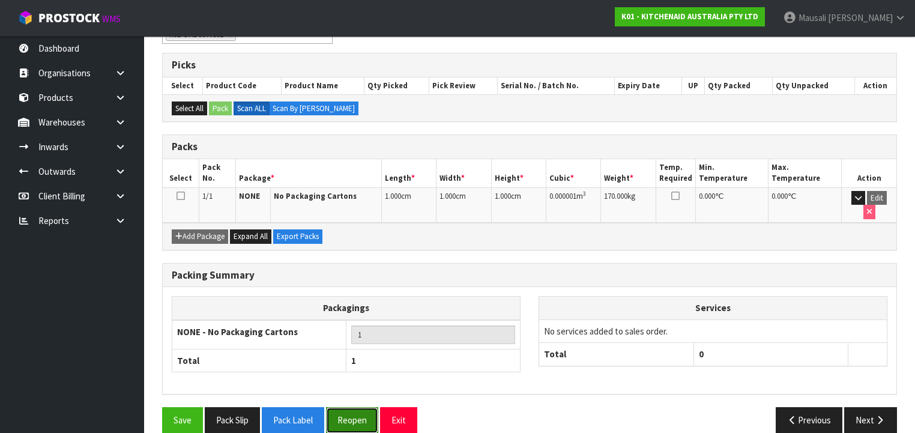
click at [343, 407] on button "Reopen" at bounding box center [352, 420] width 52 height 26
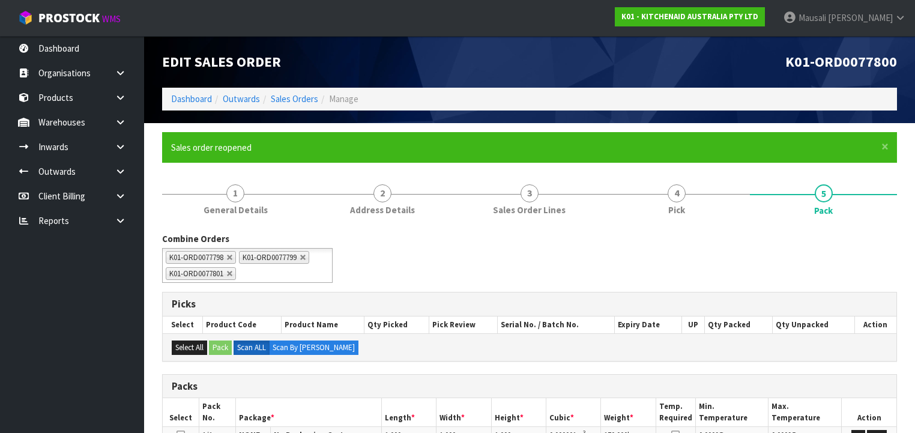
scroll to position [240, 0]
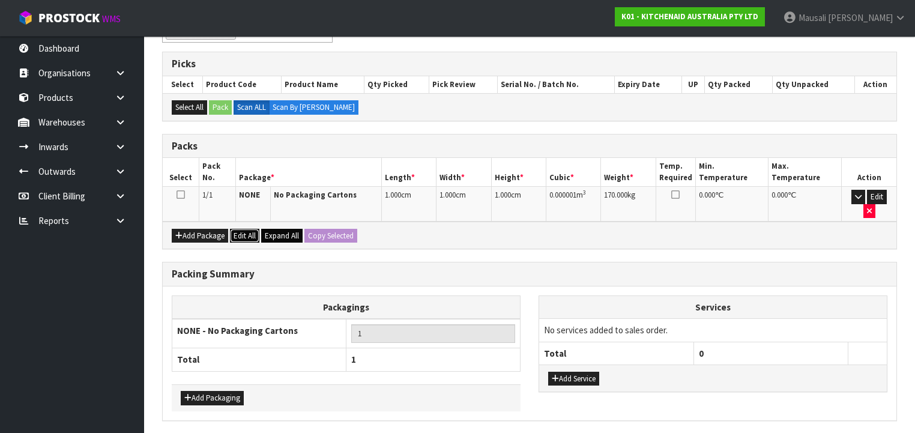
drag, startPoint x: 247, startPoint y: 219, endPoint x: 266, endPoint y: 219, distance: 19.2
click at [247, 229] on button "Edit All" at bounding box center [244, 236] width 29 height 14
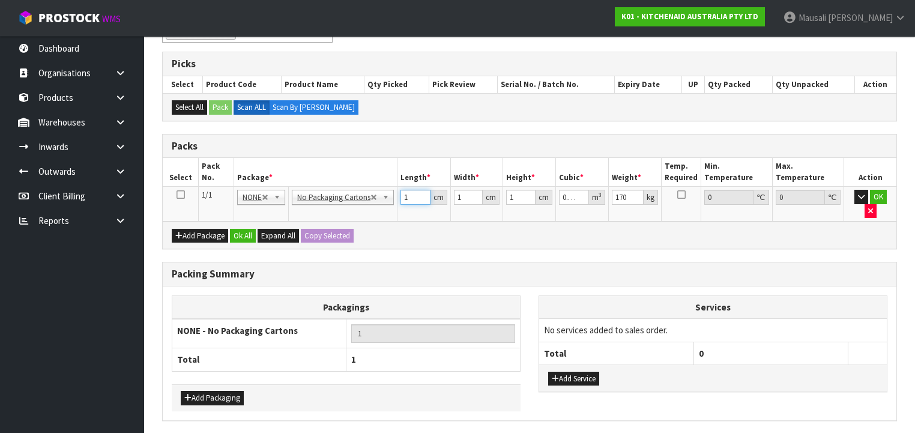
drag, startPoint x: 407, startPoint y: 195, endPoint x: 396, endPoint y: 200, distance: 12.4
click at [397, 200] on td "1 cm" at bounding box center [423, 204] width 53 height 35
click at [242, 229] on button "Ok All" at bounding box center [243, 236] width 26 height 14
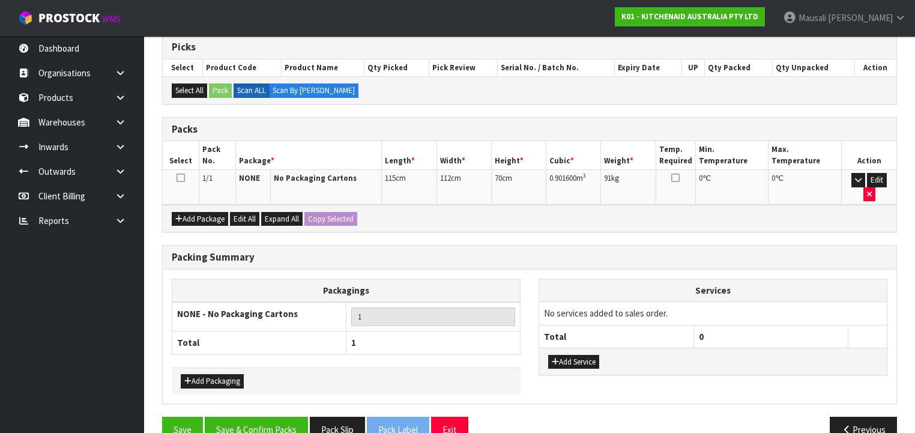
scroll to position [265, 0]
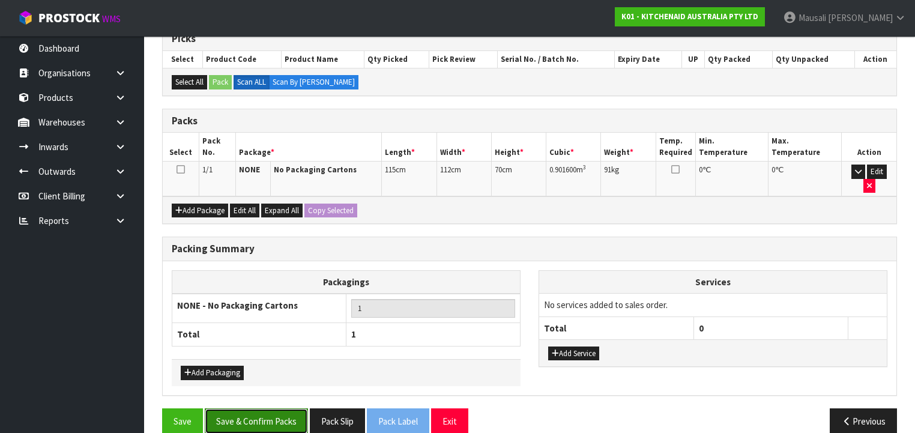
click at [275, 408] on button "Save & Confirm Packs" at bounding box center [256, 421] width 103 height 26
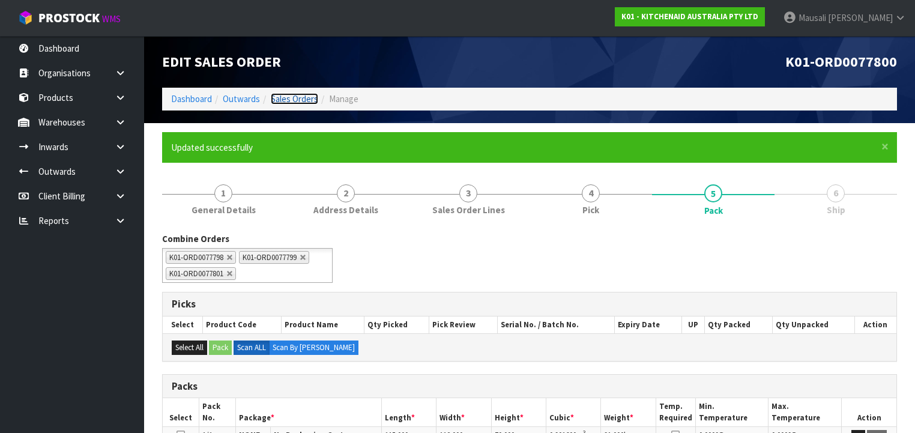
click at [282, 100] on link "Sales Orders" at bounding box center [294, 98] width 47 height 11
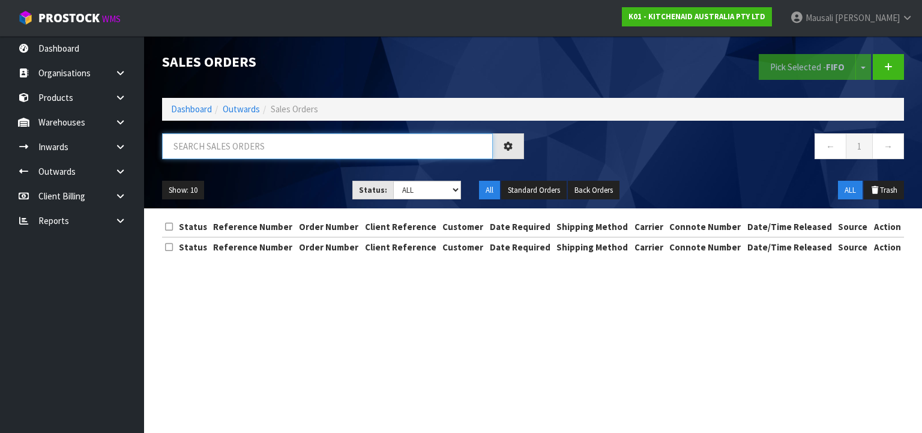
click at [235, 144] on input "text" at bounding box center [327, 146] width 331 height 26
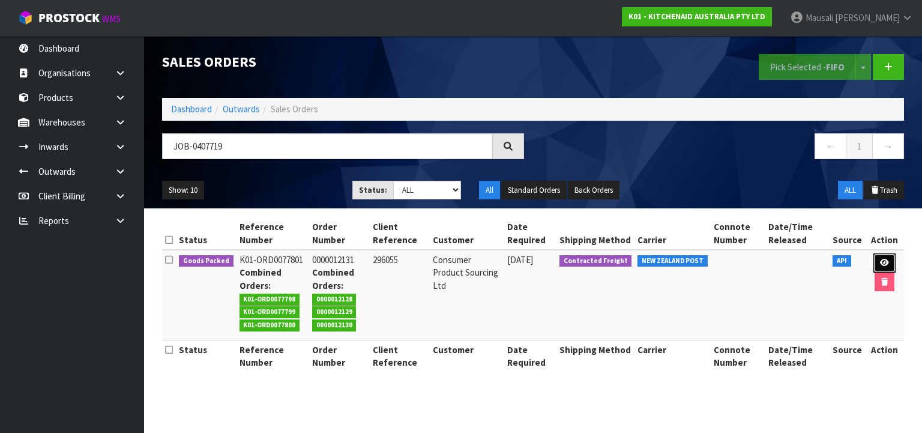
click at [885, 267] on link at bounding box center [884, 262] width 22 height 19
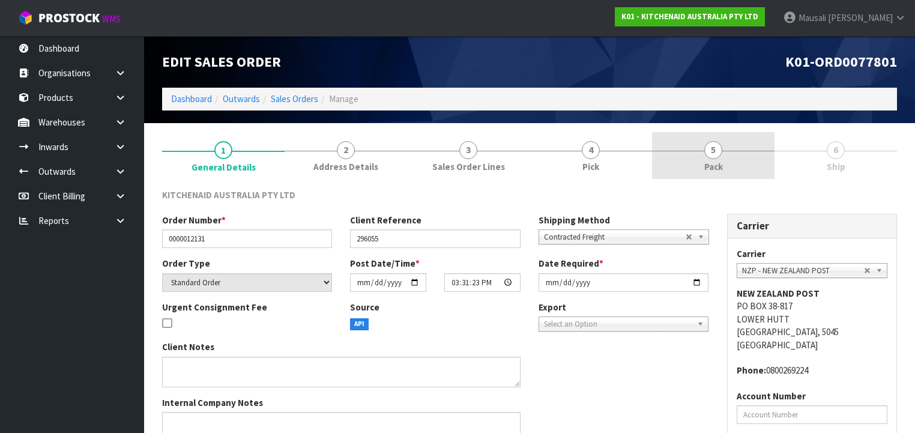
click at [709, 164] on span "Pack" at bounding box center [713, 166] width 19 height 13
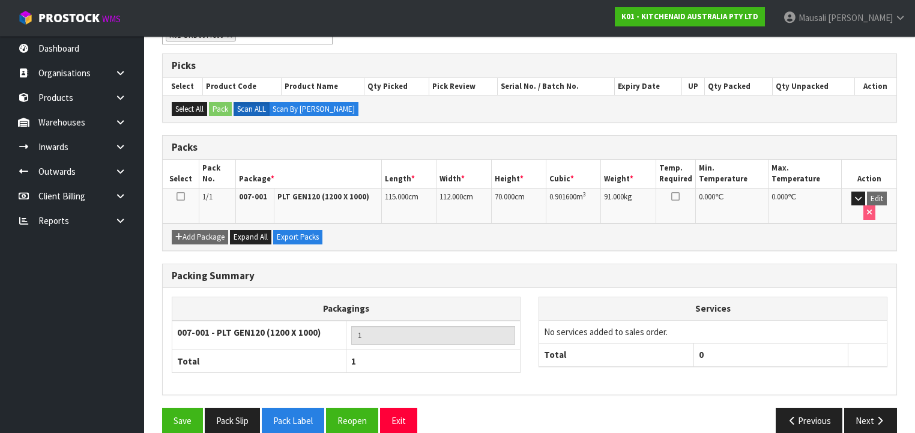
scroll to position [196, 0]
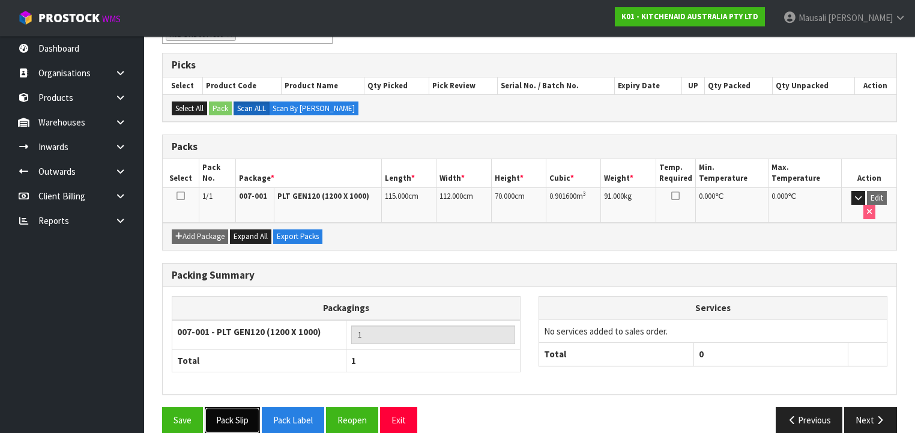
click at [231, 407] on button "Pack Slip" at bounding box center [232, 420] width 55 height 26
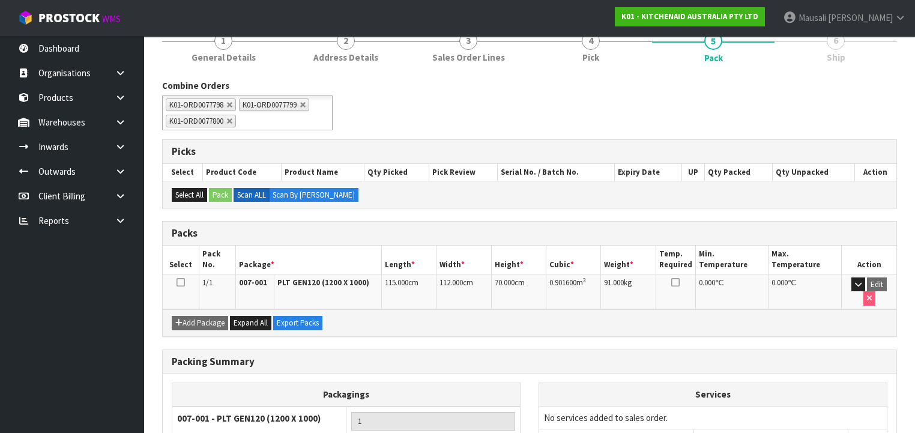
scroll to position [4, 0]
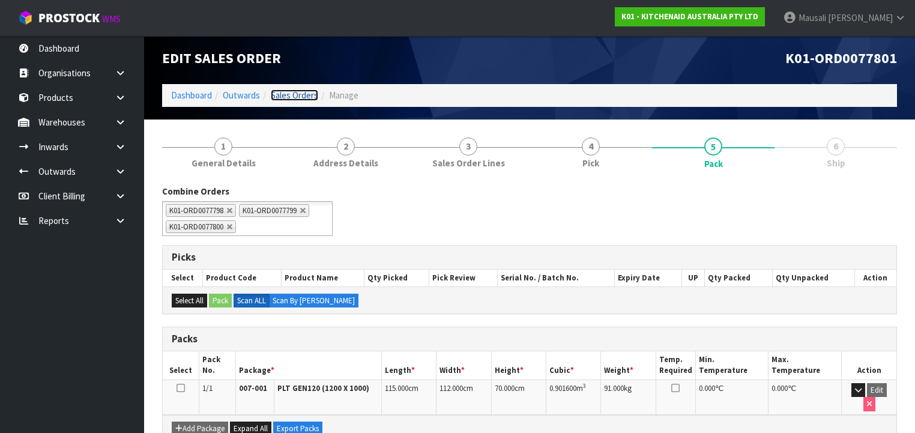
click at [301, 97] on link "Sales Orders" at bounding box center [294, 94] width 47 height 11
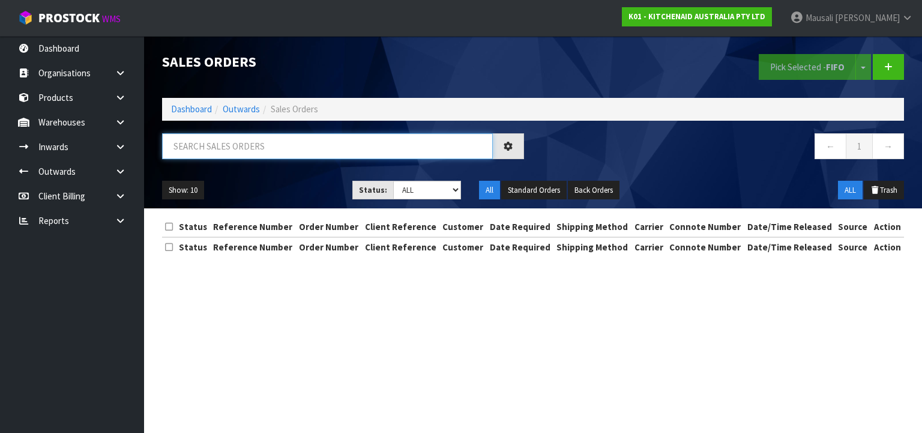
click at [213, 154] on input "text" at bounding box center [327, 146] width 331 height 26
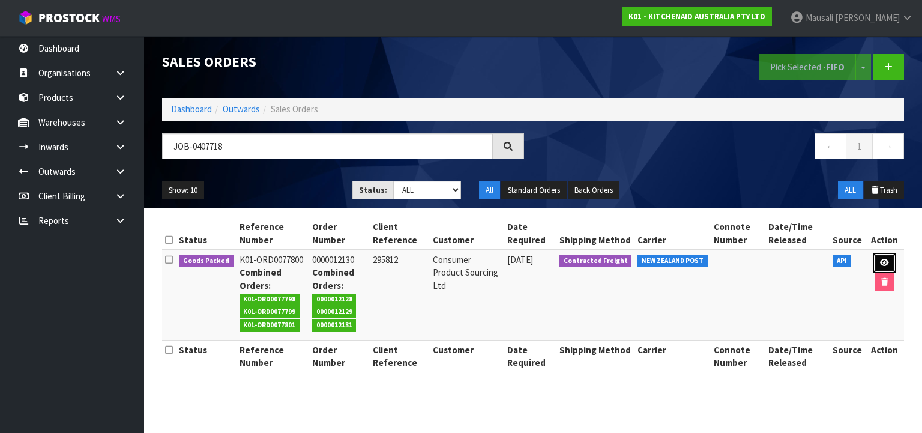
click at [876, 262] on link at bounding box center [884, 262] width 22 height 19
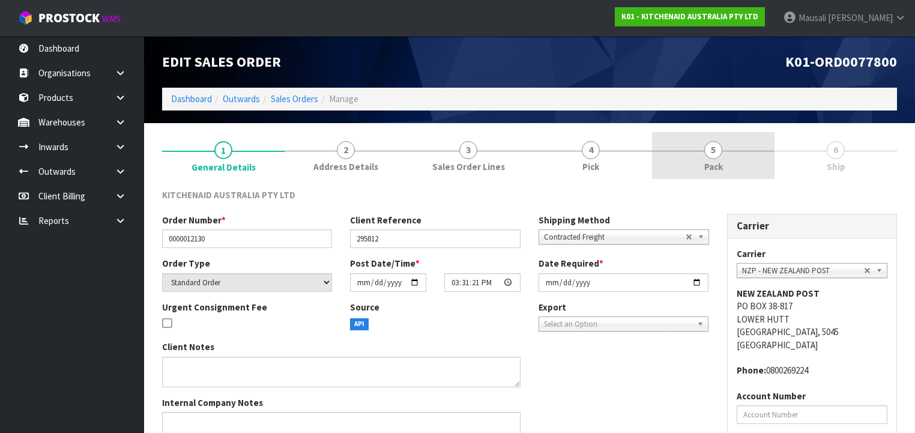
drag, startPoint x: 716, startPoint y: 167, endPoint x: 711, endPoint y: 178, distance: 11.8
click at [716, 168] on span "Pack" at bounding box center [713, 166] width 19 height 13
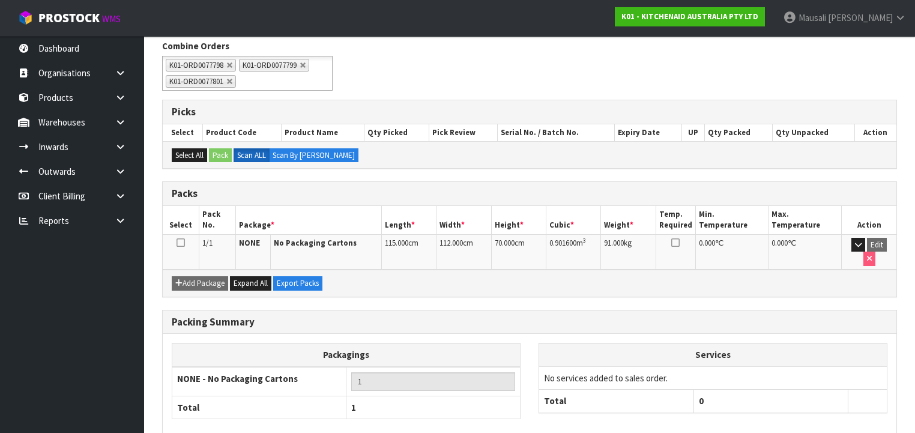
scroll to position [192, 0]
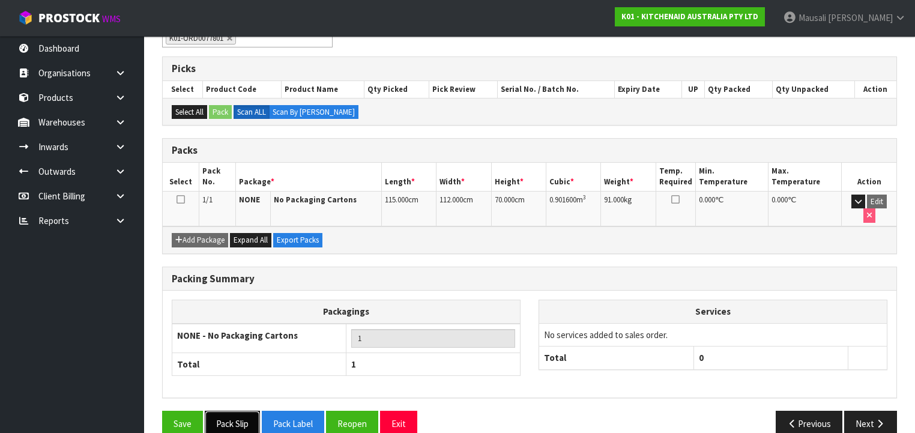
click at [213, 413] on button "Pack Slip" at bounding box center [232, 424] width 55 height 26
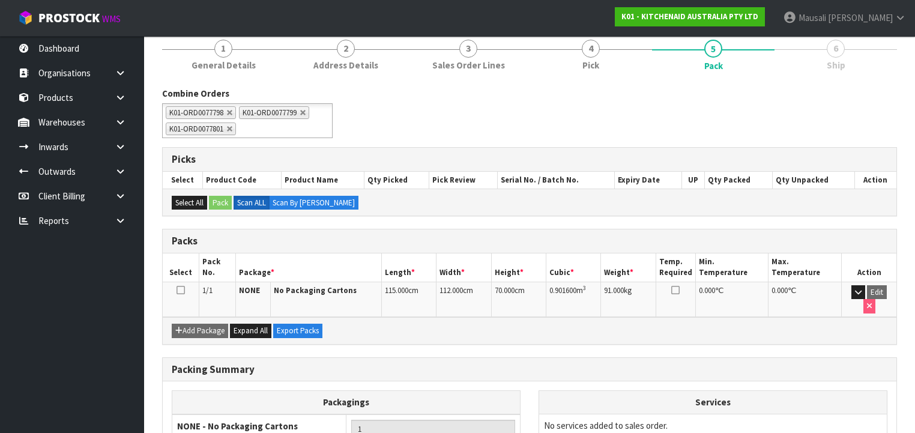
scroll to position [0, 0]
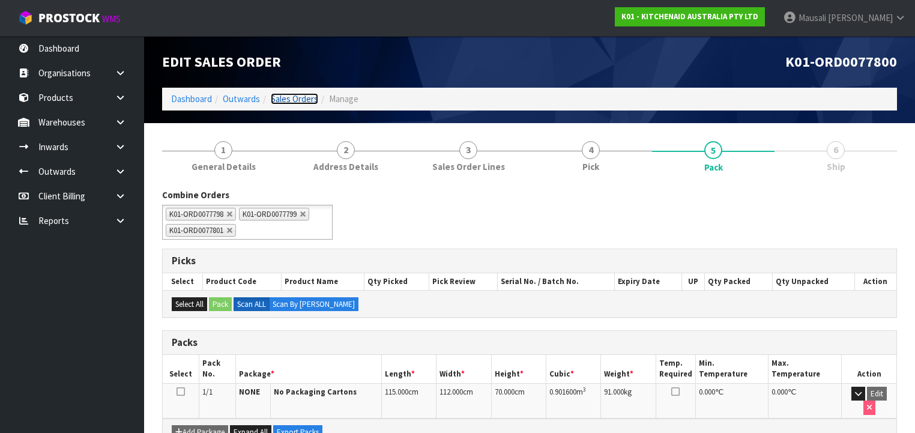
click at [294, 94] on link "Sales Orders" at bounding box center [294, 98] width 47 height 11
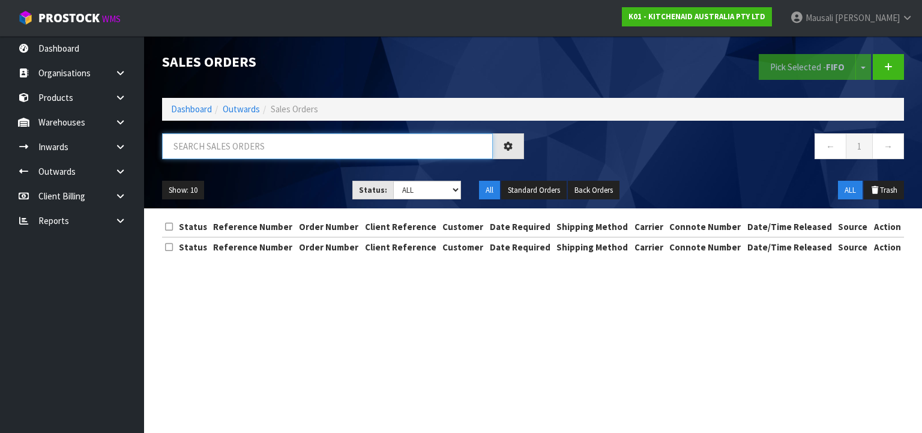
drag, startPoint x: 219, startPoint y: 152, endPoint x: 221, endPoint y: 146, distance: 6.5
click at [219, 151] on input "text" at bounding box center [327, 146] width 331 height 26
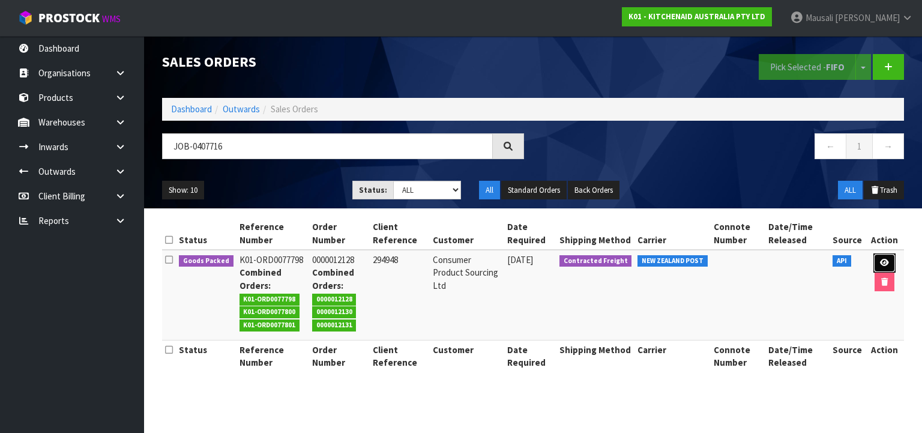
click at [876, 256] on link at bounding box center [884, 262] width 22 height 19
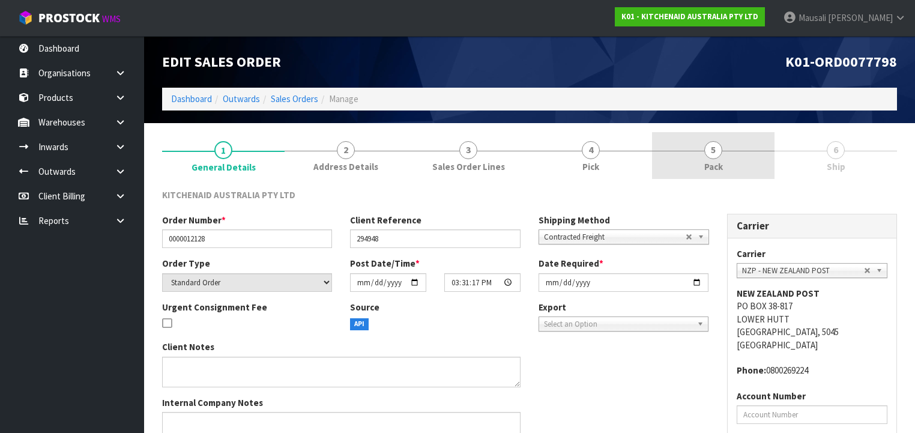
click at [696, 163] on link "5 Pack" at bounding box center [713, 155] width 122 height 47
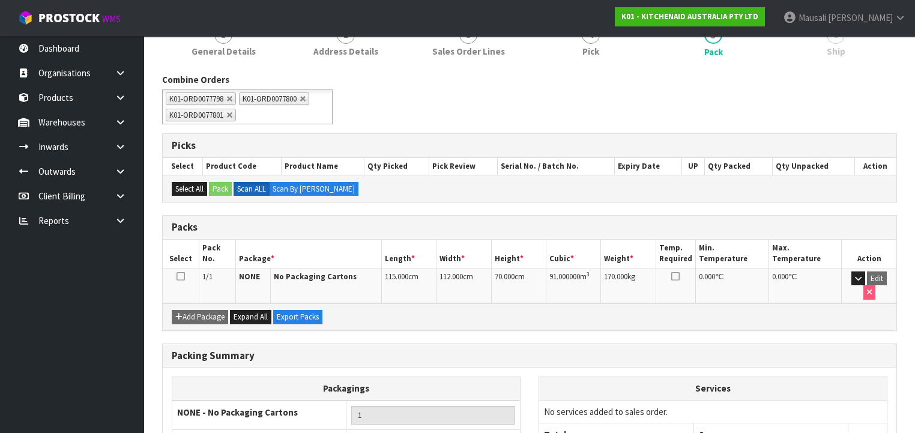
scroll to position [192, 0]
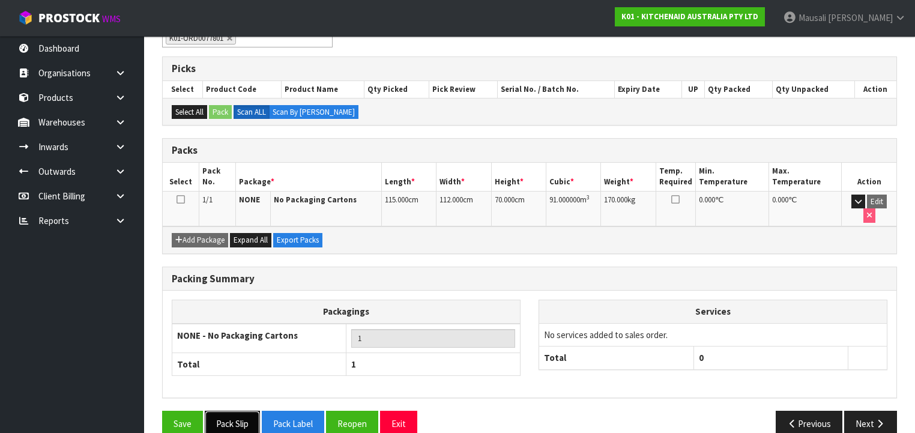
click at [238, 411] on button "Pack Slip" at bounding box center [232, 424] width 55 height 26
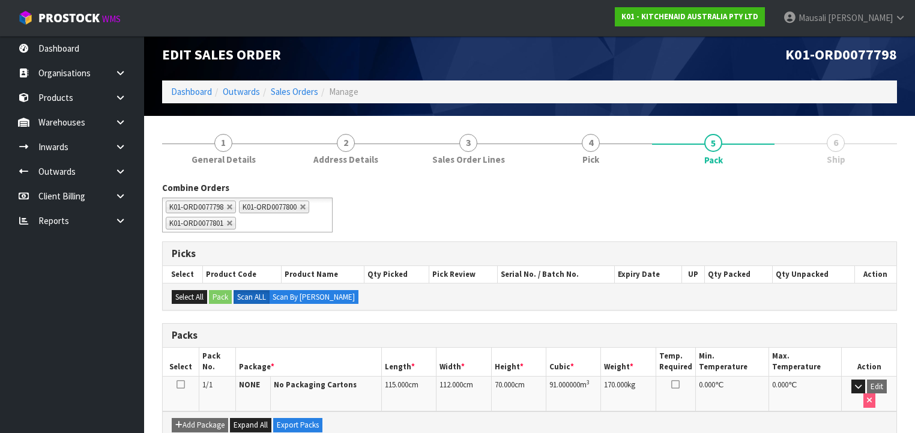
scroll to position [0, 0]
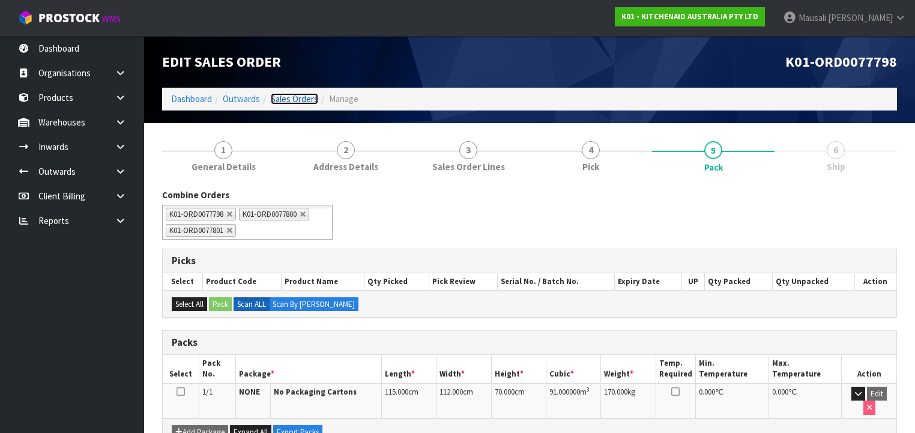
click at [300, 99] on link "Sales Orders" at bounding box center [294, 98] width 47 height 11
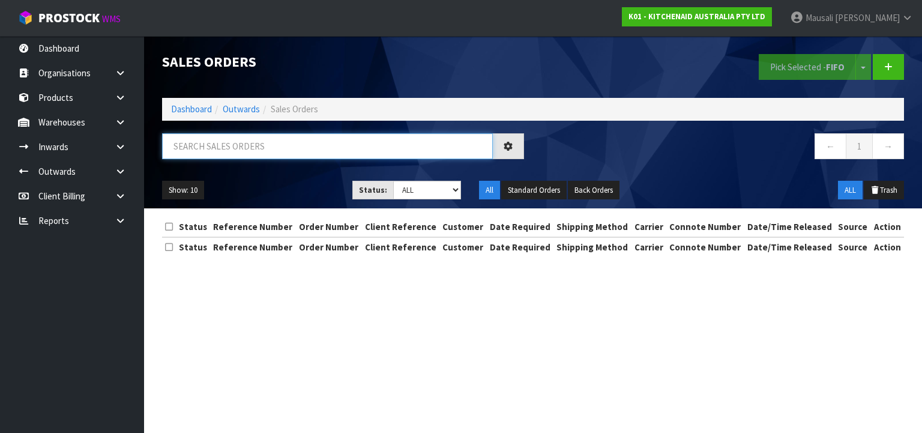
click at [223, 146] on input "text" at bounding box center [327, 146] width 331 height 26
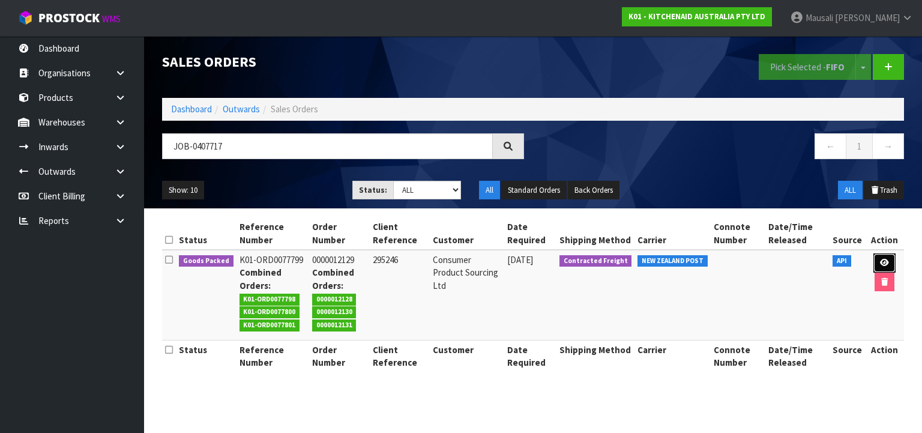
click at [886, 259] on icon at bounding box center [884, 263] width 9 height 8
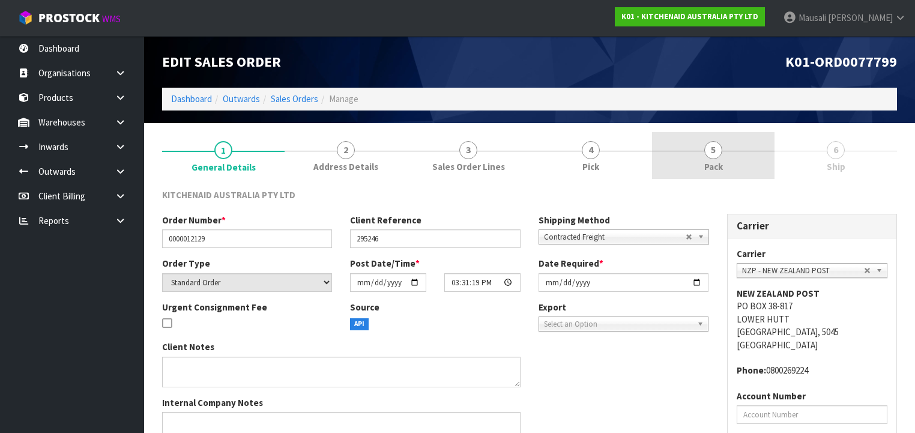
click at [702, 170] on link "5 Pack" at bounding box center [713, 155] width 122 height 47
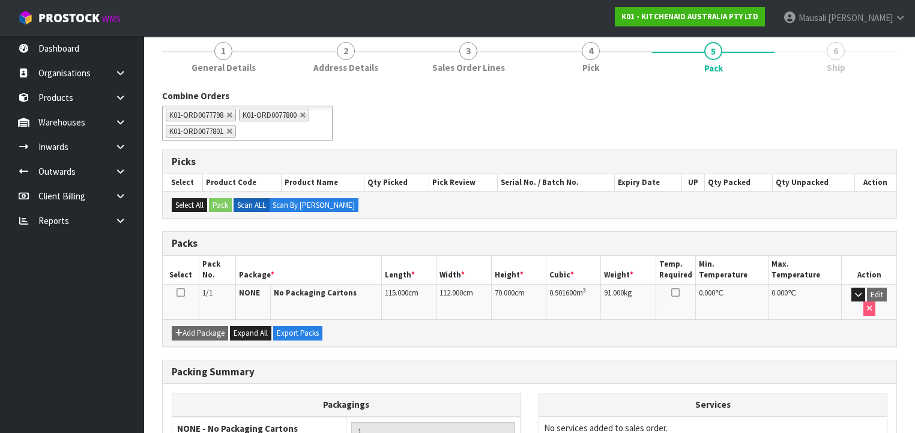
scroll to position [192, 0]
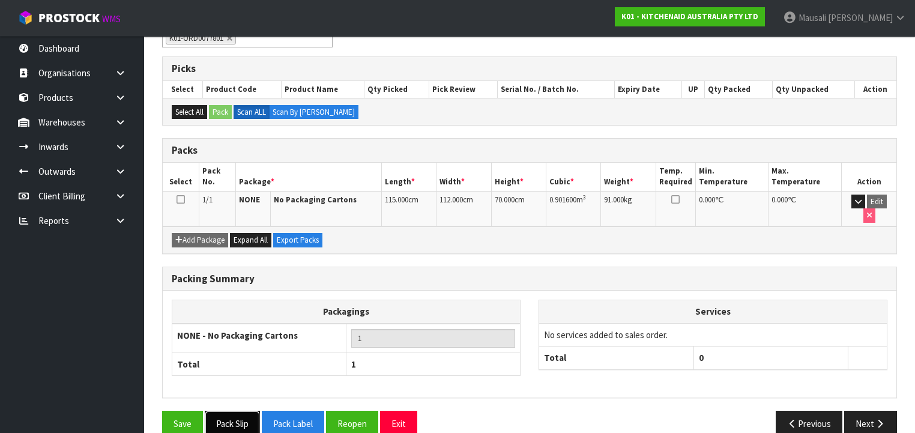
click at [238, 411] on button "Pack Slip" at bounding box center [232, 424] width 55 height 26
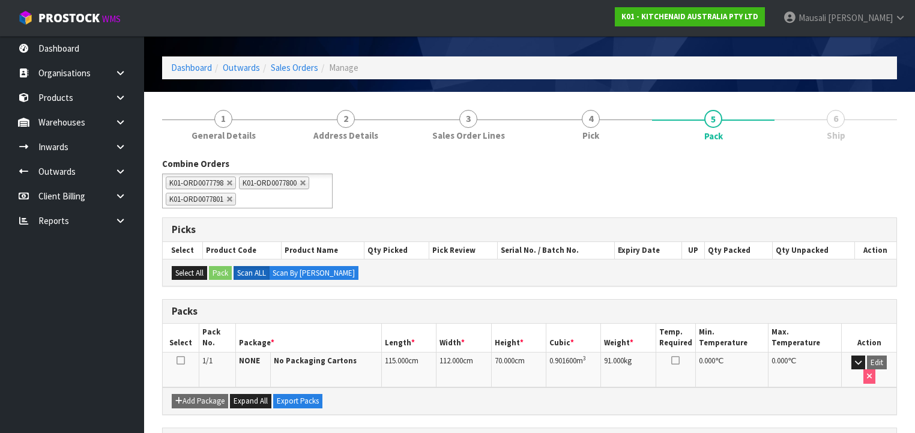
scroll to position [0, 0]
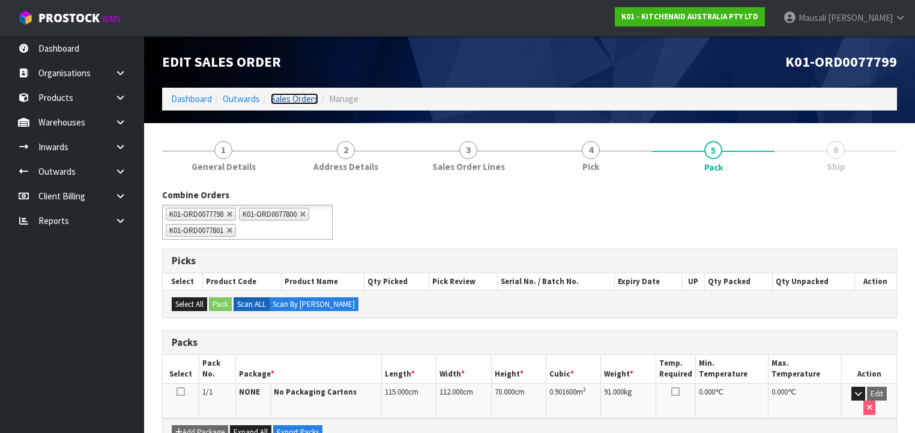
click at [298, 99] on link "Sales Orders" at bounding box center [294, 98] width 47 height 11
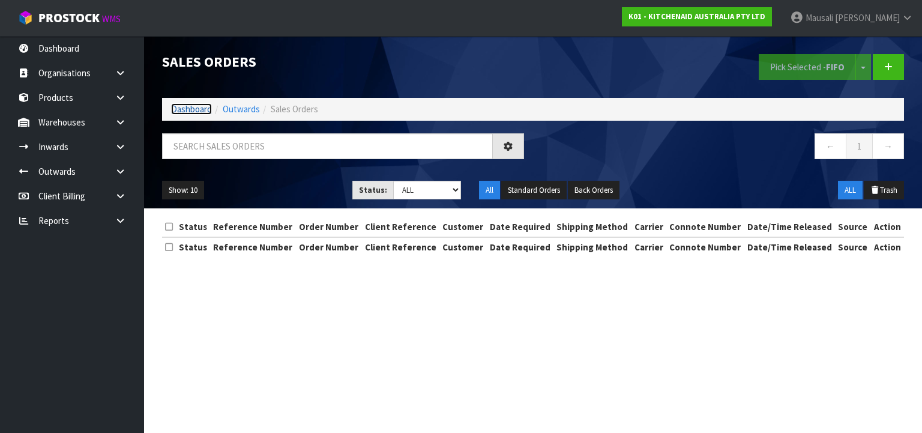
click at [189, 107] on link "Dashboard" at bounding box center [191, 108] width 41 height 11
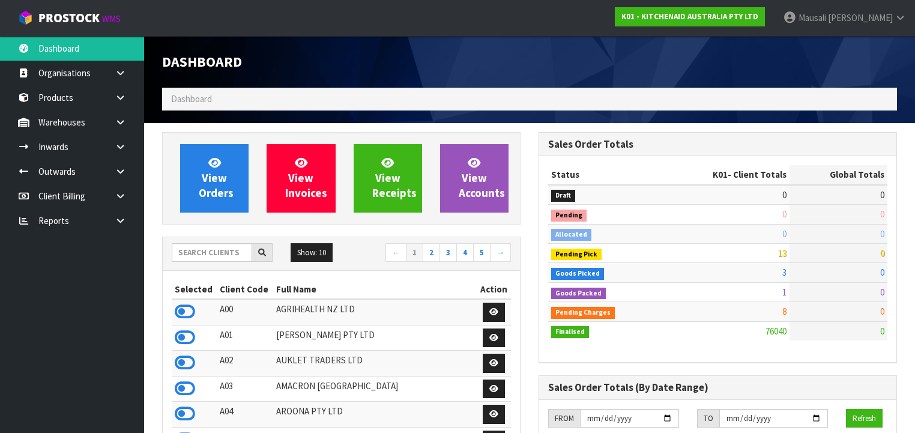
scroll to position [905, 376]
drag, startPoint x: 192, startPoint y: 259, endPoint x: 229, endPoint y: 241, distance: 41.3
click at [192, 258] on input "text" at bounding box center [212, 252] width 80 height 19
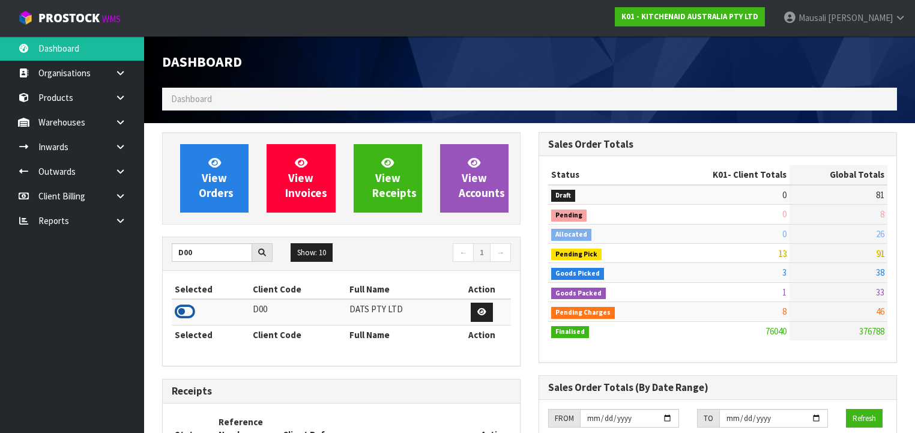
click at [187, 310] on icon at bounding box center [185, 312] width 20 height 18
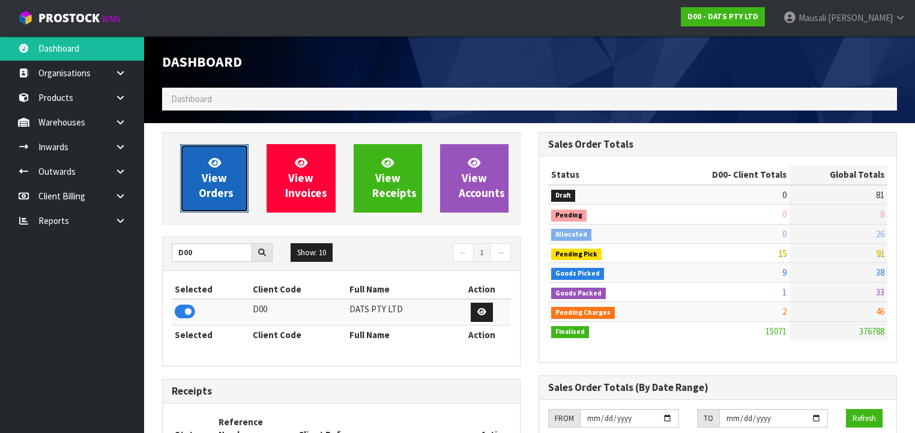
click at [228, 183] on link "View Orders" at bounding box center [214, 178] width 68 height 68
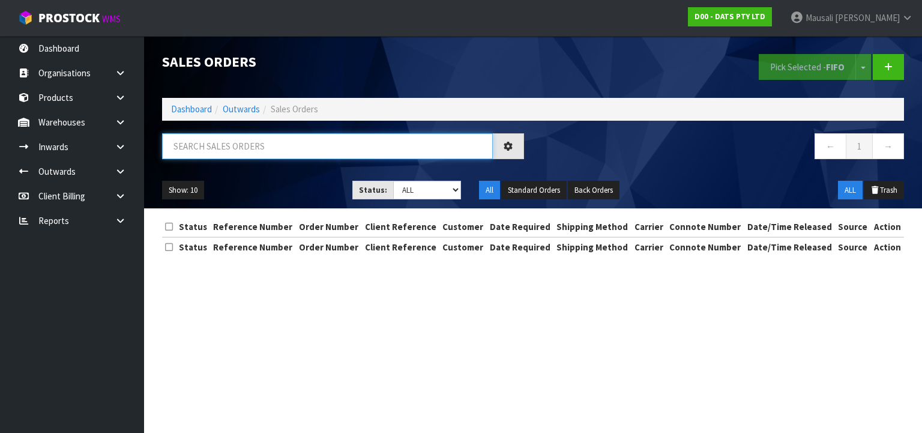
click at [205, 148] on input "text" at bounding box center [327, 146] width 331 height 26
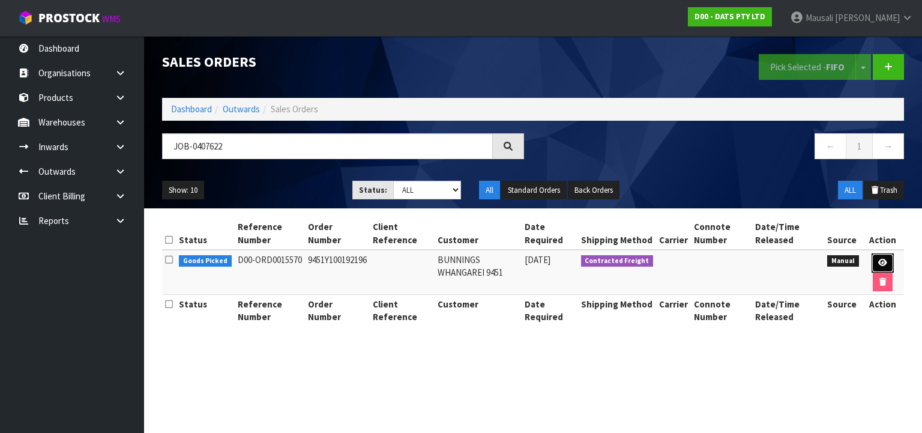
click at [882, 262] on icon at bounding box center [882, 263] width 9 height 8
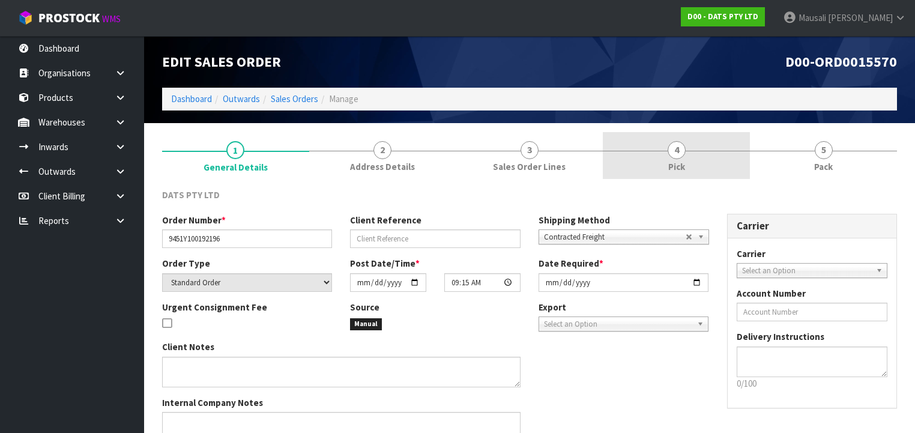
click at [682, 155] on span "4" at bounding box center [677, 150] width 18 height 18
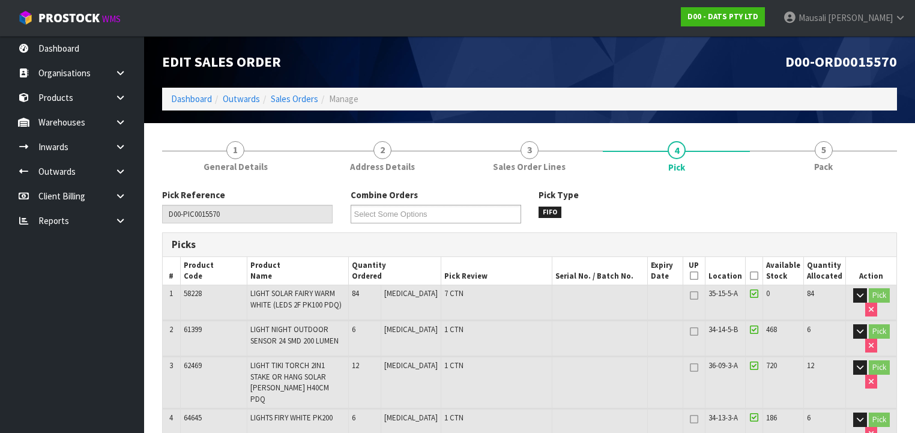
click at [756, 276] on icon at bounding box center [754, 276] width 8 height 1
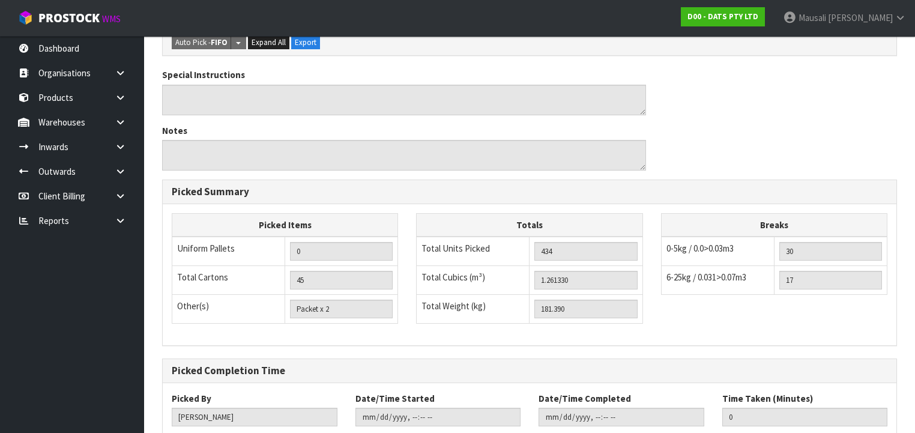
scroll to position [848, 0]
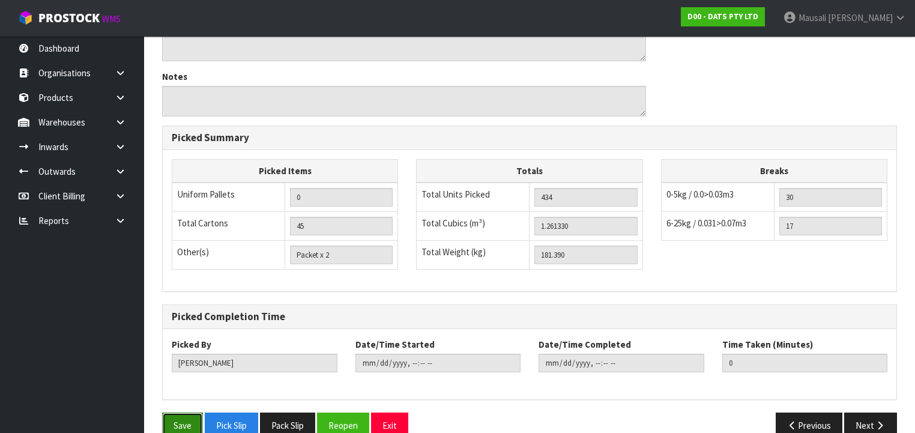
click at [190, 412] on button "Save" at bounding box center [182, 425] width 41 height 26
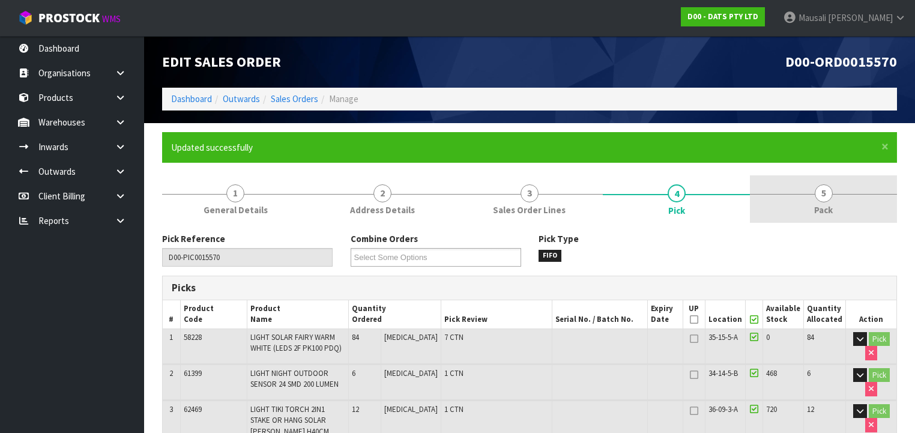
drag, startPoint x: 803, startPoint y: 198, endPoint x: 753, endPoint y: 211, distance: 50.8
click at [791, 201] on link "5 Pack" at bounding box center [823, 198] width 147 height 47
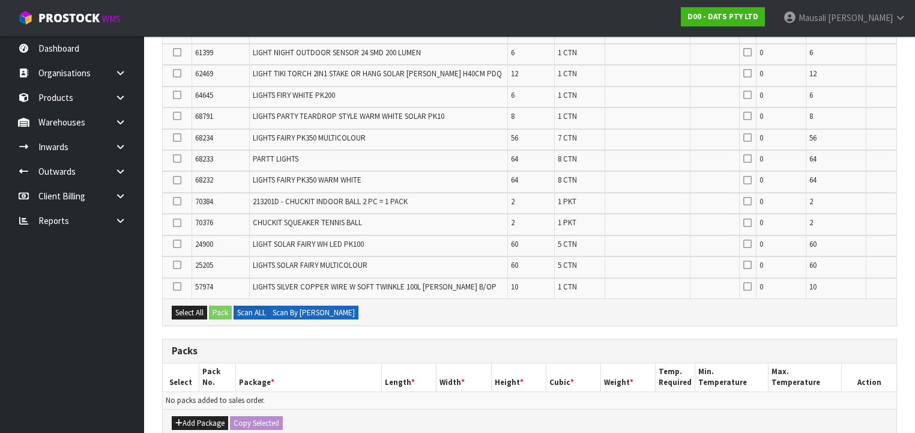
scroll to position [432, 0]
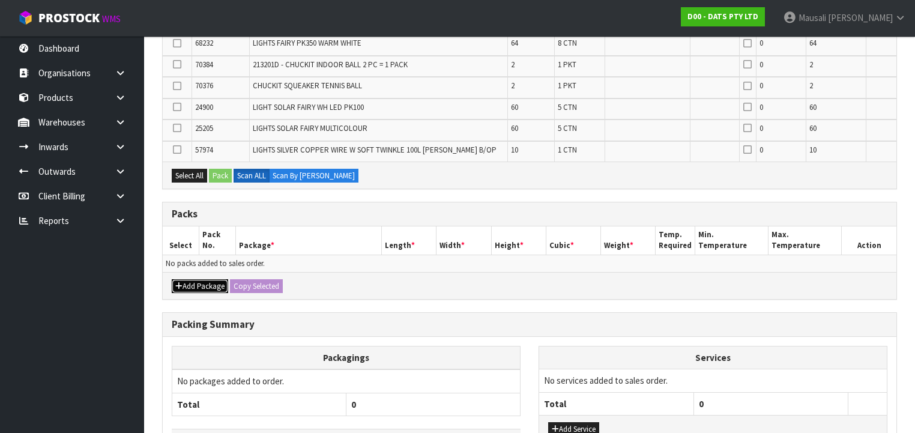
click at [200, 281] on button "Add Package" at bounding box center [200, 286] width 56 height 14
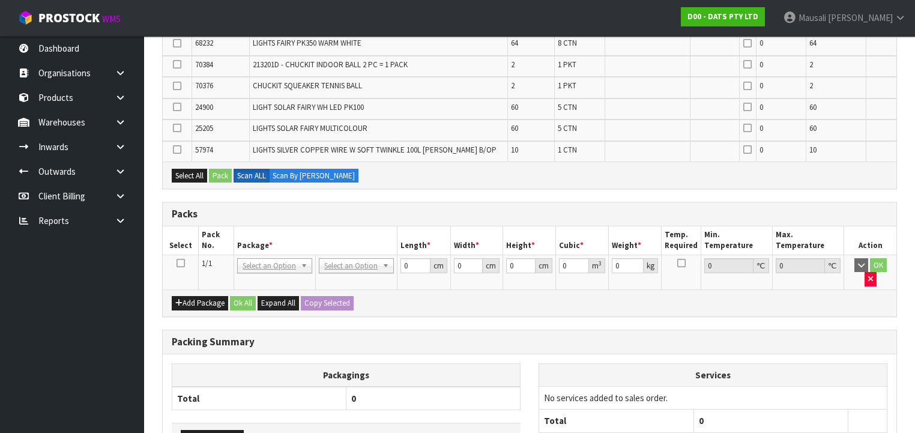
click at [181, 263] on icon at bounding box center [180, 263] width 8 height 1
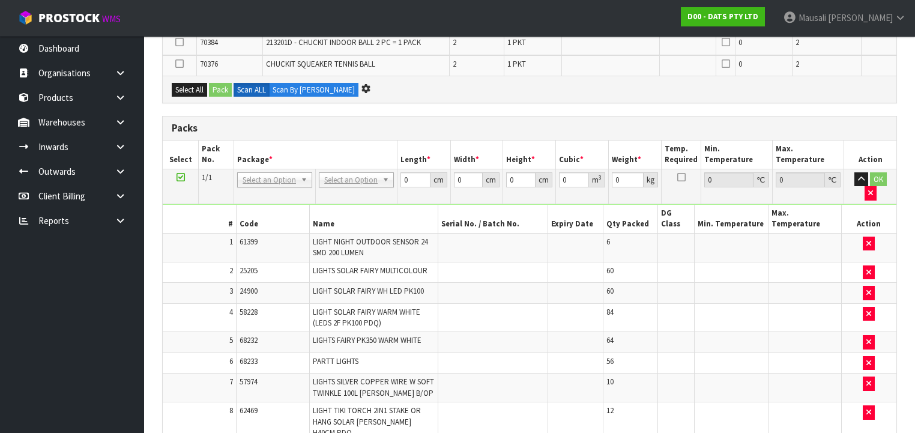
scroll to position [0, 0]
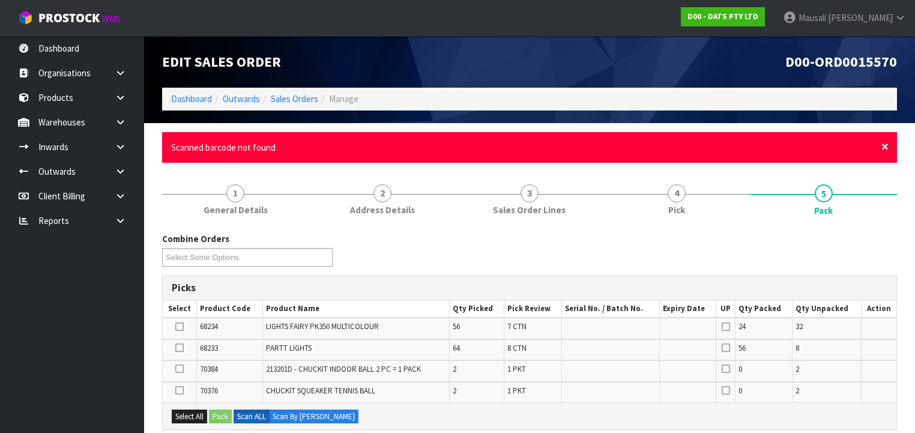
click at [882, 145] on span "×" at bounding box center [884, 146] width 7 height 17
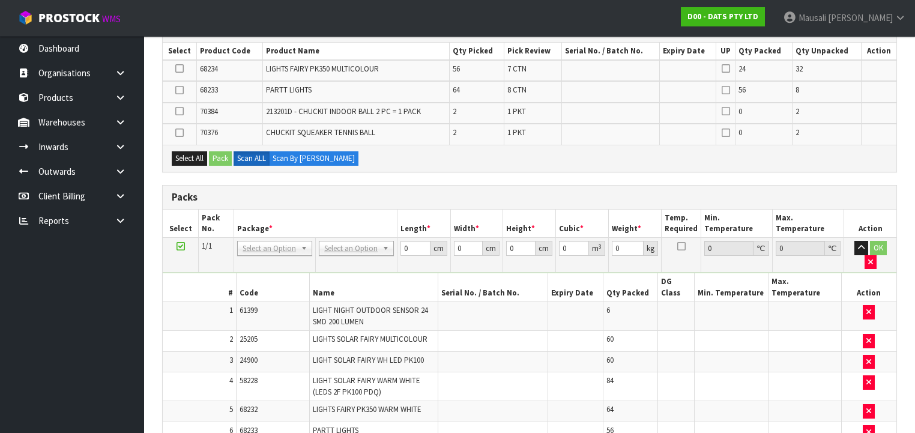
scroll to position [288, 0]
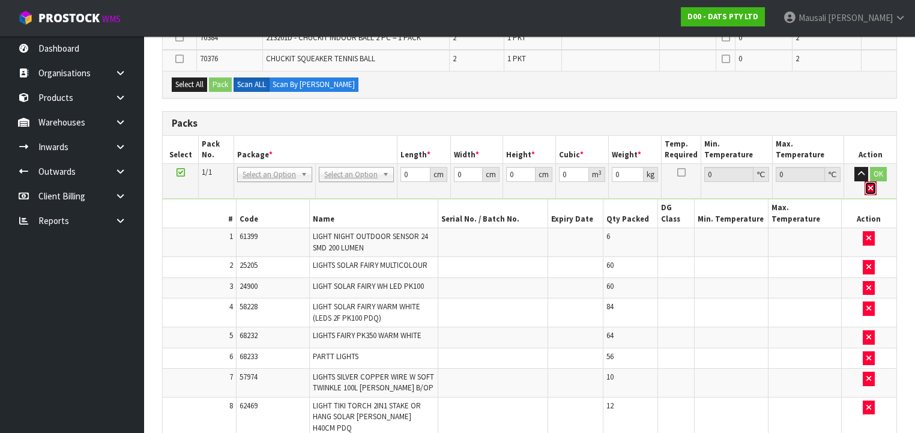
click at [873, 184] on icon "button" at bounding box center [870, 188] width 5 height 8
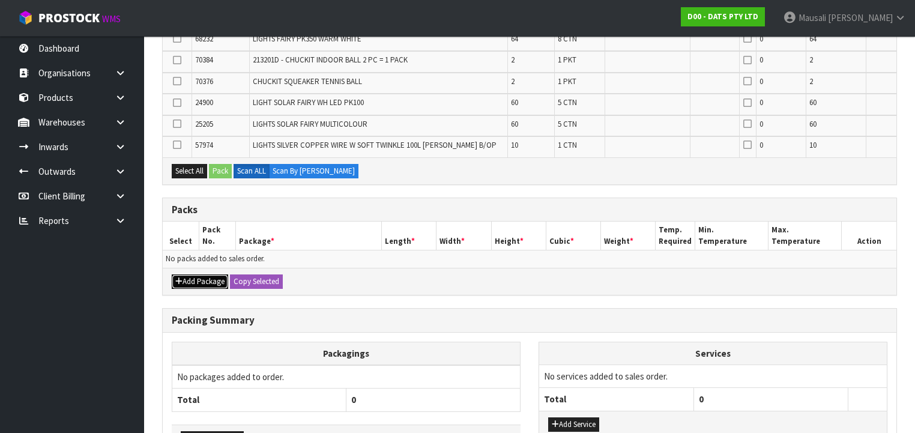
click at [194, 274] on button "Add Package" at bounding box center [200, 281] width 56 height 14
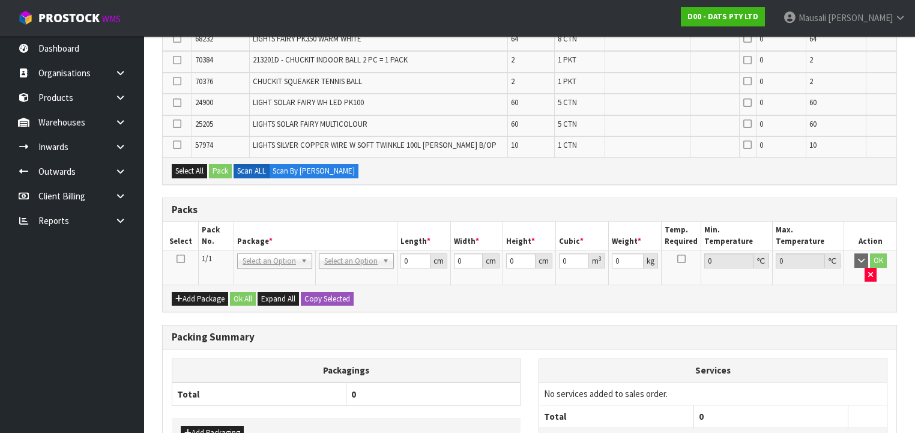
drag, startPoint x: 180, startPoint y: 255, endPoint x: 186, endPoint y: 251, distance: 7.0
click at [180, 259] on icon at bounding box center [180, 259] width 8 height 1
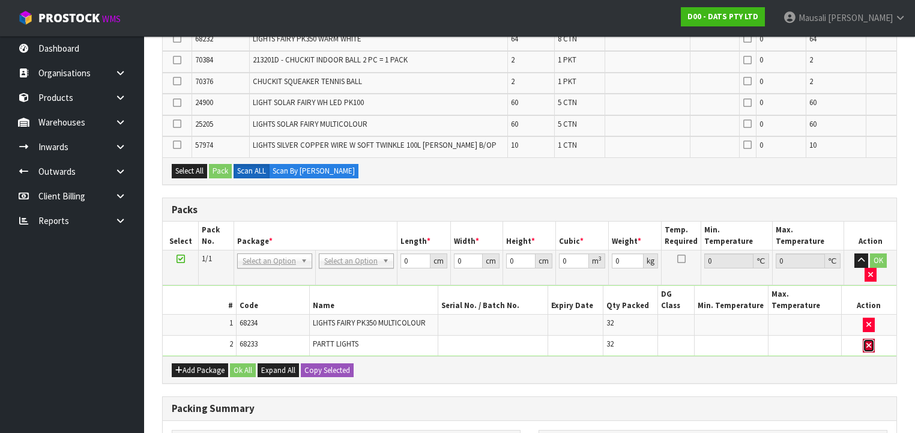
click at [867, 342] on icon "button" at bounding box center [868, 346] width 5 height 8
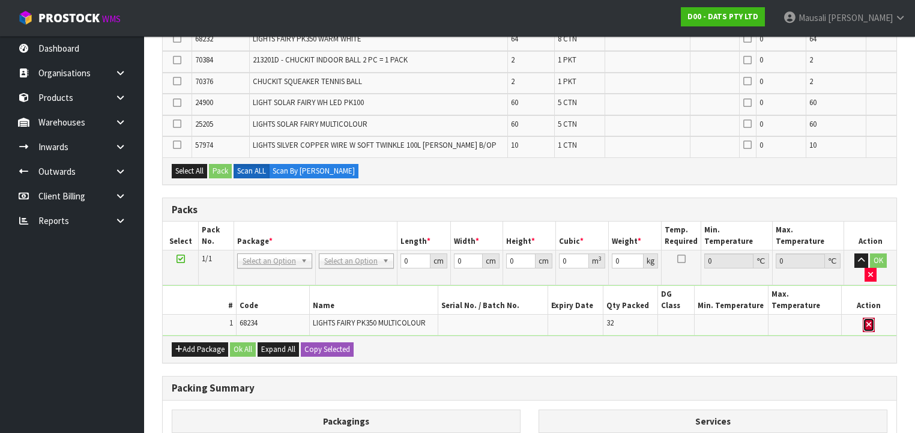
click at [864, 318] on button "button" at bounding box center [869, 325] width 12 height 14
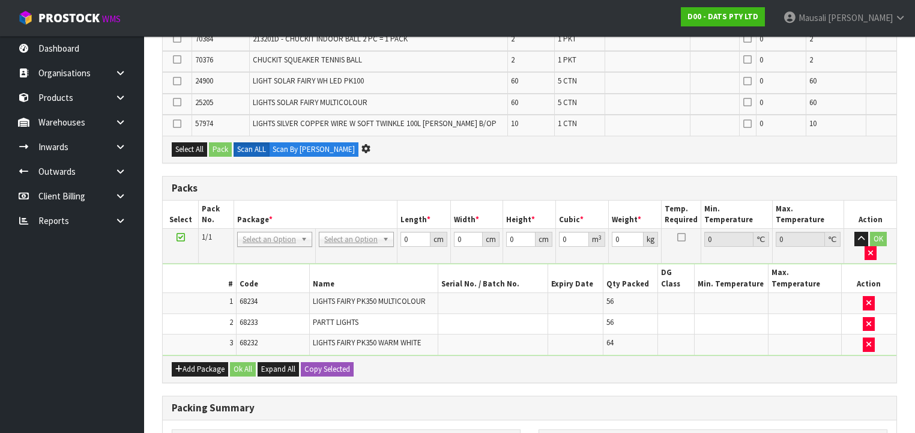
scroll to position [0, 0]
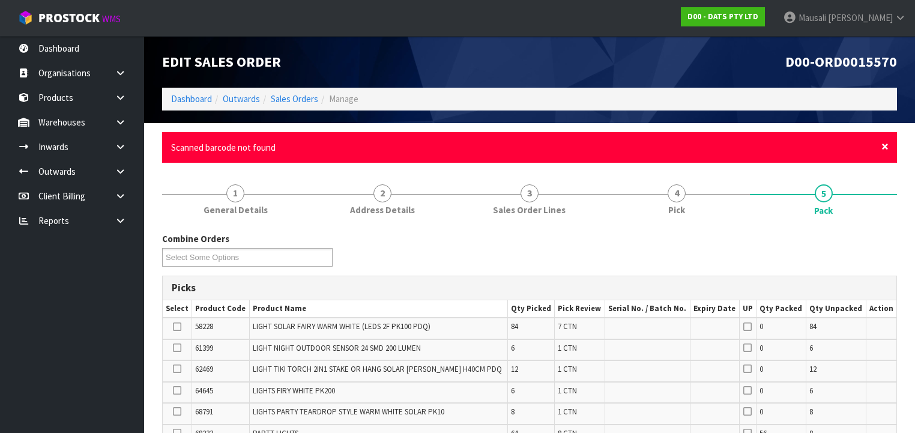
click at [886, 145] on span "×" at bounding box center [884, 146] width 7 height 17
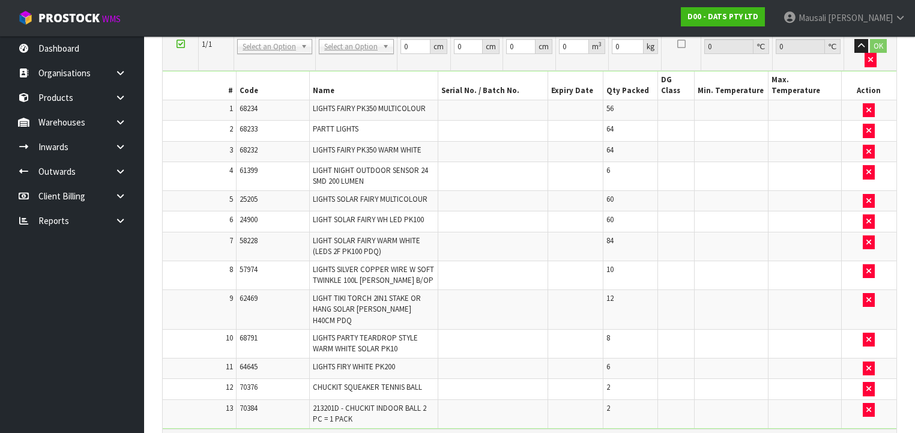
scroll to position [204, 0]
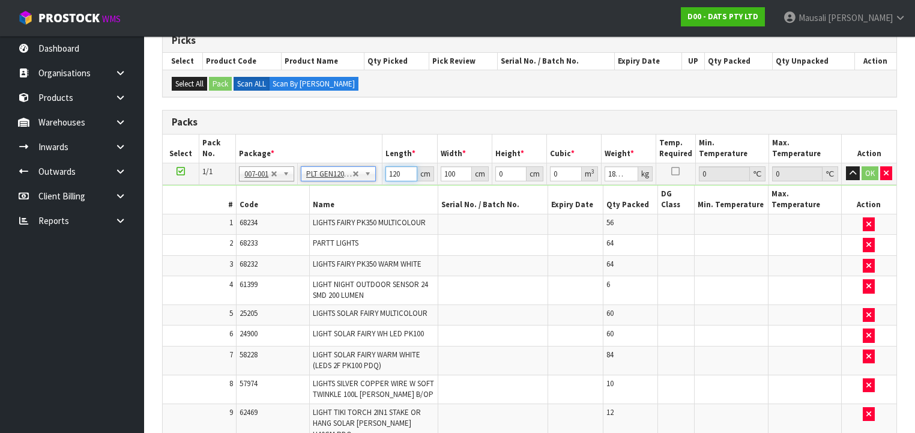
drag, startPoint x: 401, startPoint y: 171, endPoint x: 375, endPoint y: 175, distance: 26.2
click at [375, 175] on tr "1/1 NONE 007-001 007-002 007-004 007-009 007-013 007-014 007-015 007-017 007-01…" at bounding box center [530, 174] width 734 height 22
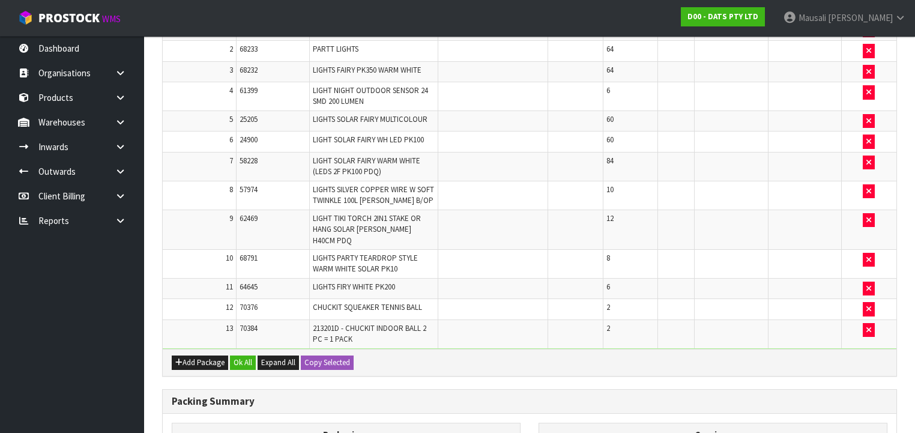
scroll to position [539, 0]
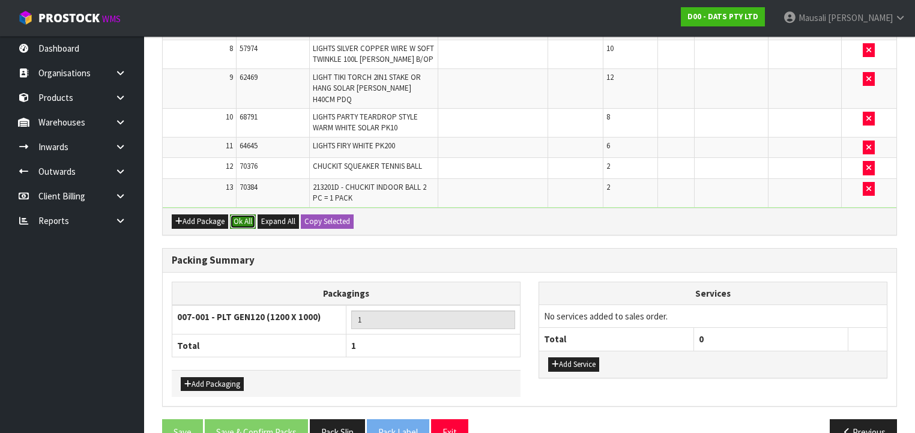
click at [249, 214] on button "Ok All" at bounding box center [243, 221] width 26 height 14
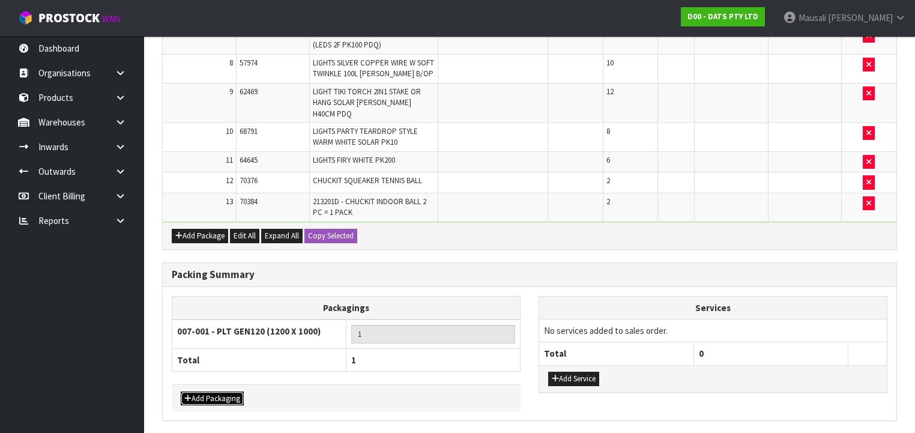
click at [209, 391] on button "Add Packaging" at bounding box center [212, 398] width 63 height 14
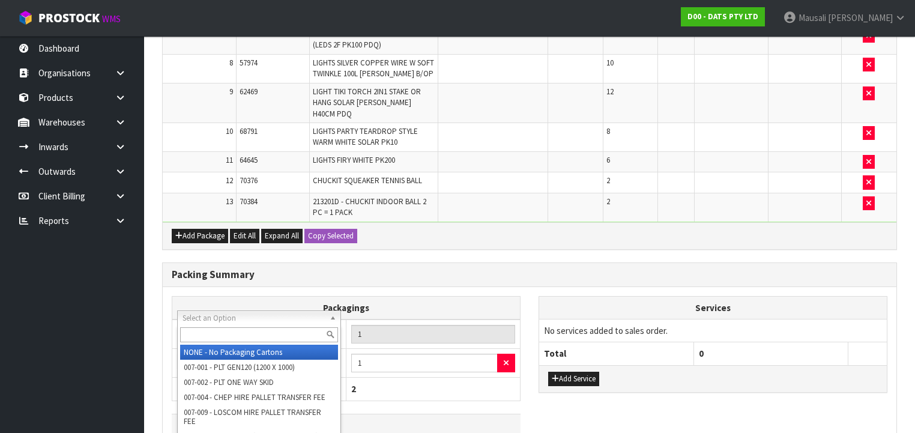
drag, startPoint x: 220, startPoint y: 315, endPoint x: 221, endPoint y: 325, distance: 10.8
click at [221, 331] on input "text" at bounding box center [259, 334] width 158 height 15
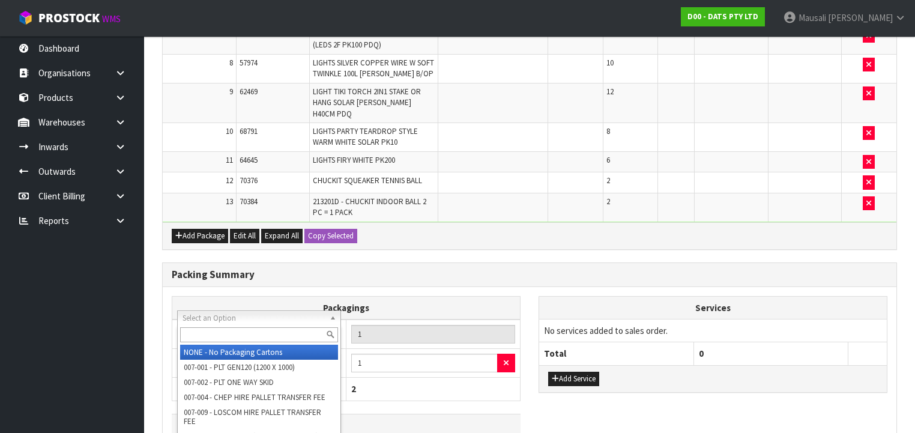
click at [211, 339] on input "text" at bounding box center [259, 334] width 158 height 15
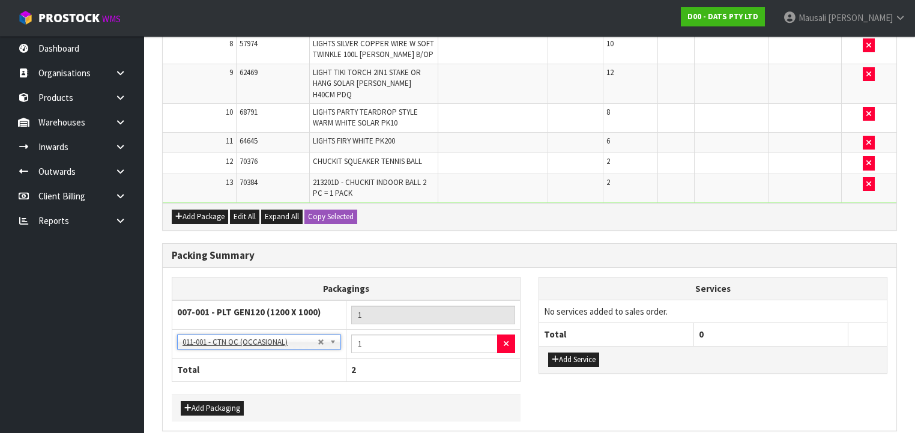
scroll to position [567, 0]
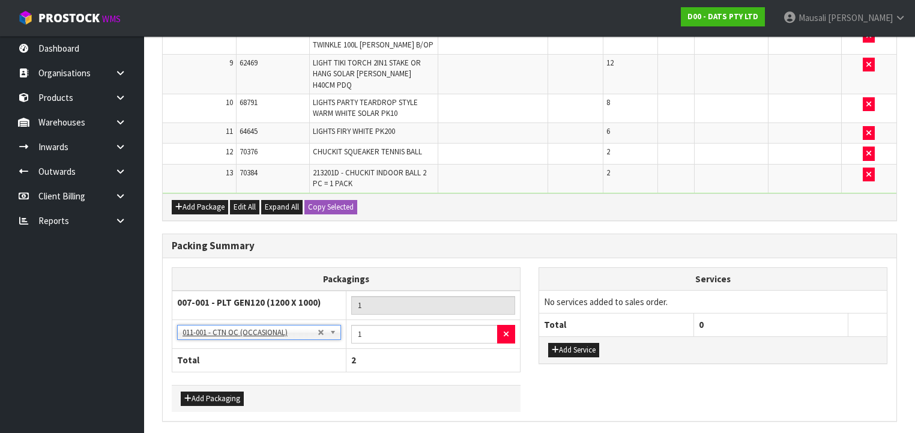
drag, startPoint x: 257, startPoint y: 401, endPoint x: 262, endPoint y: 389, distance: 12.9
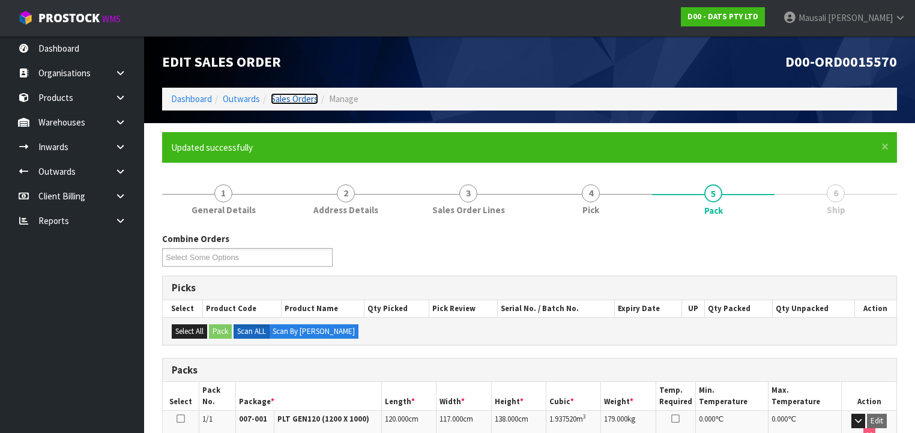
click at [282, 97] on link "Sales Orders" at bounding box center [294, 98] width 47 height 11
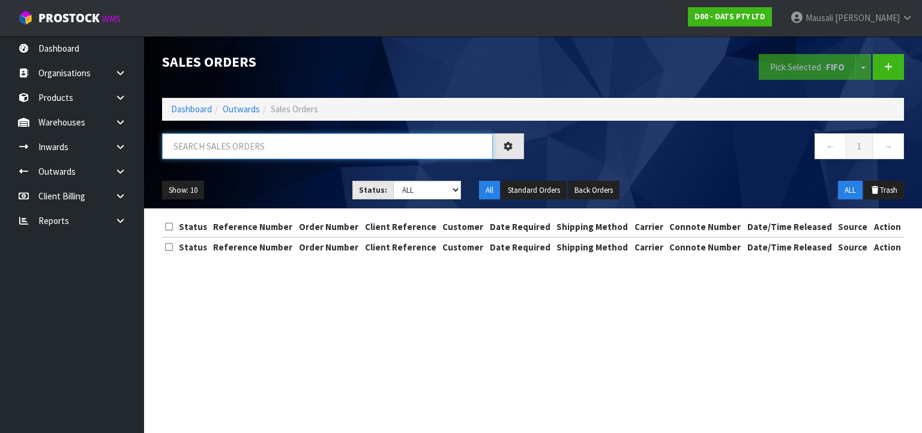
click at [196, 154] on input "text" at bounding box center [327, 146] width 331 height 26
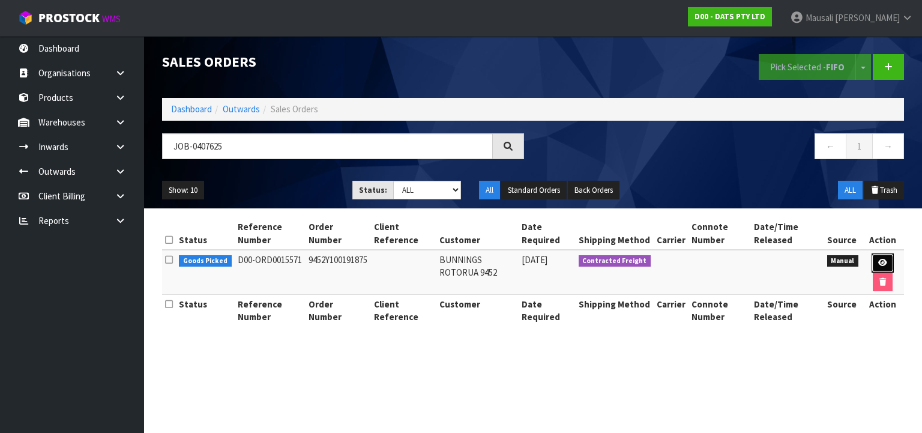
click at [881, 259] on icon at bounding box center [882, 263] width 9 height 8
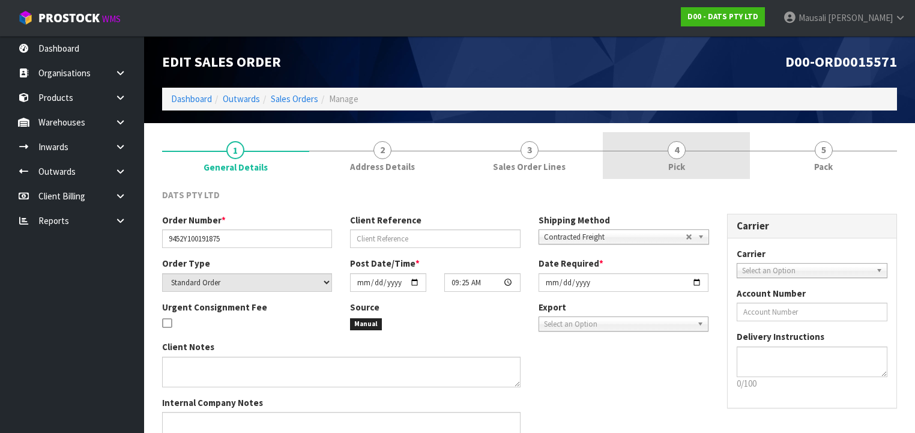
click at [692, 168] on link "4 Pick" at bounding box center [676, 155] width 147 height 47
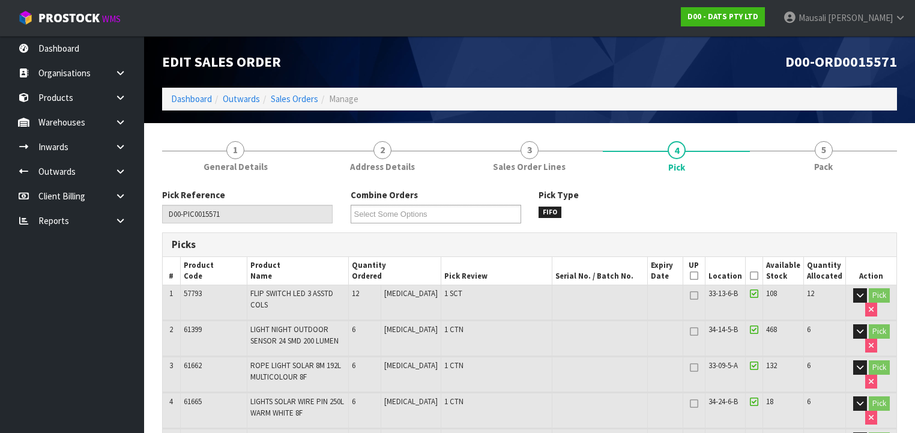
click at [756, 276] on icon at bounding box center [754, 276] width 8 height 1
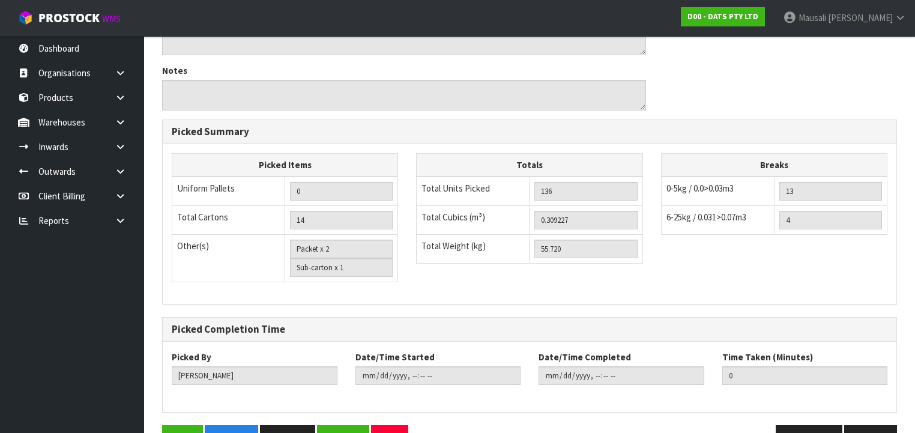
scroll to position [1007, 0]
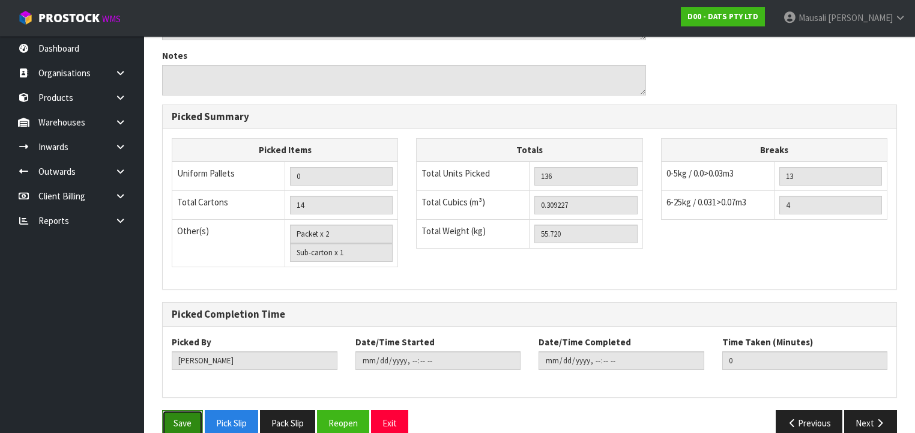
drag, startPoint x: 185, startPoint y: 394, endPoint x: 197, endPoint y: 394, distance: 12.0
click at [190, 410] on button "Save" at bounding box center [182, 423] width 41 height 26
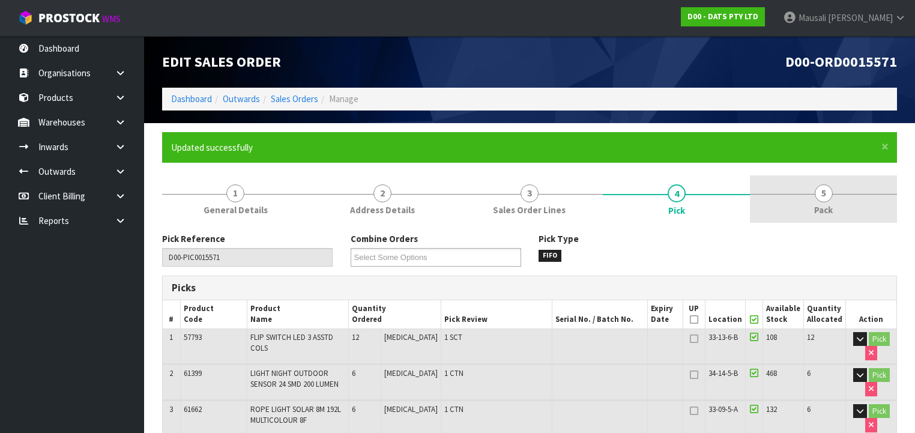
click at [816, 195] on span "5" at bounding box center [824, 193] width 18 height 18
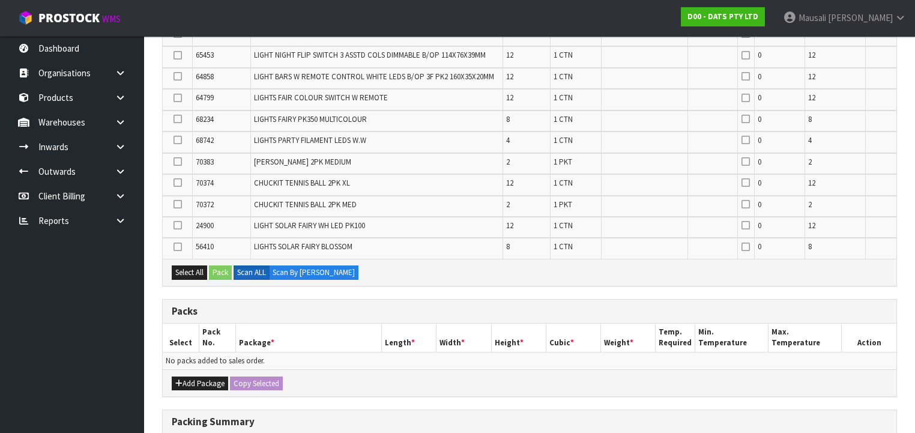
scroll to position [480, 0]
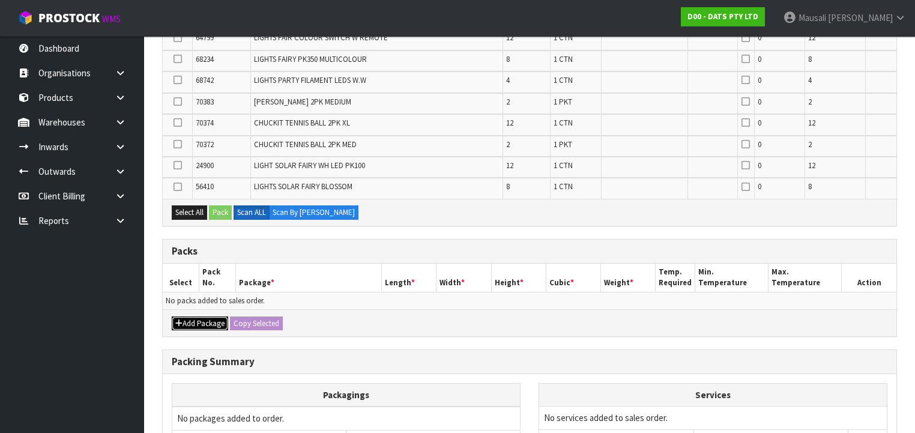
drag, startPoint x: 185, startPoint y: 316, endPoint x: 187, endPoint y: 308, distance: 8.7
click at [185, 316] on button "Add Package" at bounding box center [200, 323] width 56 height 14
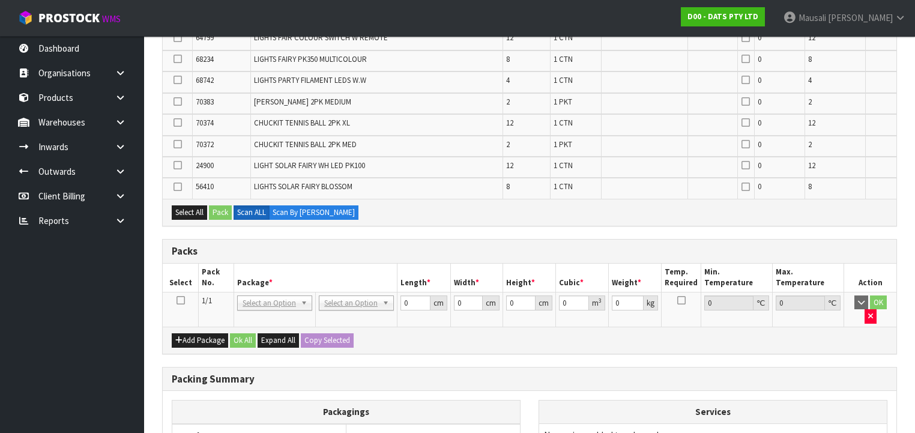
click at [180, 300] on icon at bounding box center [180, 300] width 8 height 1
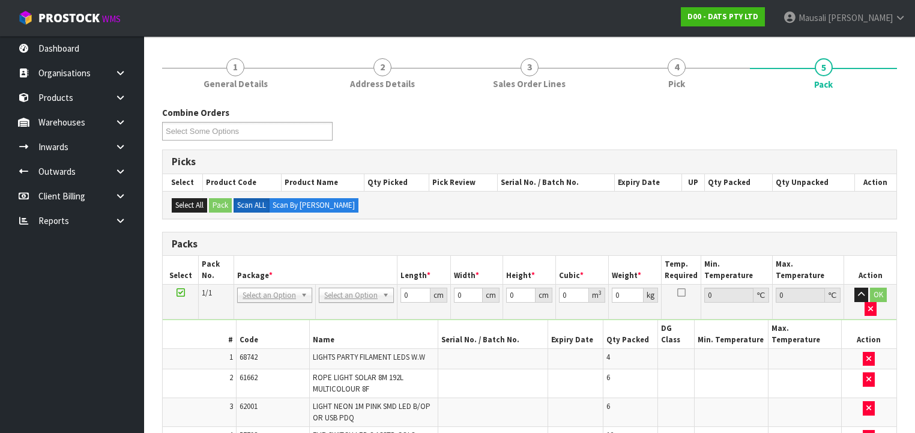
scroll to position [312, 0]
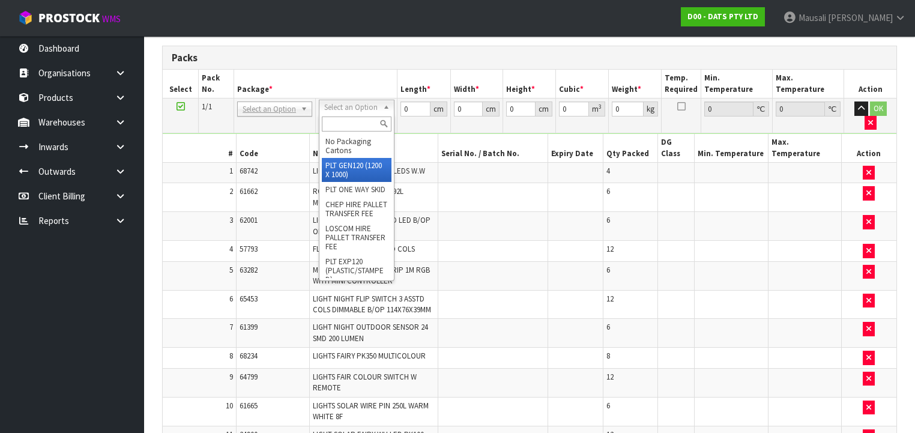
drag, startPoint x: 353, startPoint y: 166, endPoint x: 363, endPoint y: 154, distance: 15.8
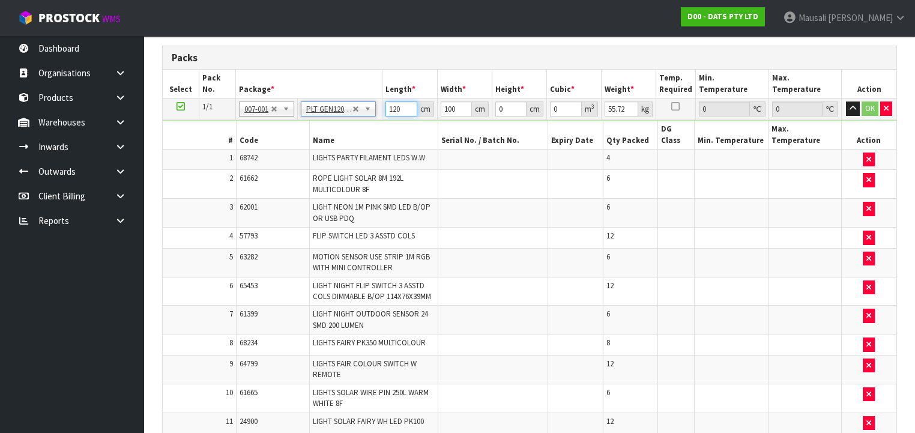
drag, startPoint x: 402, startPoint y: 106, endPoint x: 423, endPoint y: 108, distance: 20.5
click at [380, 111] on tr "1/1 NONE 007-001 007-002 007-004 007-009 007-013 007-014 007-015 007-017 007-01…" at bounding box center [530, 109] width 734 height 22
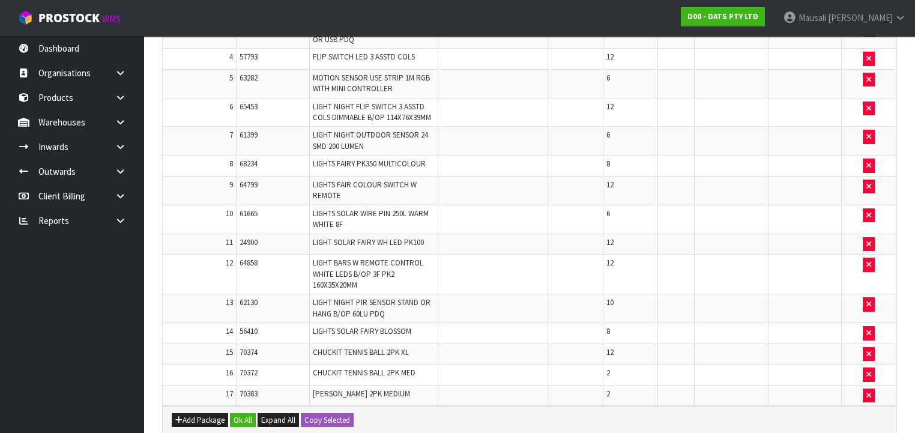
scroll to position [600, 0]
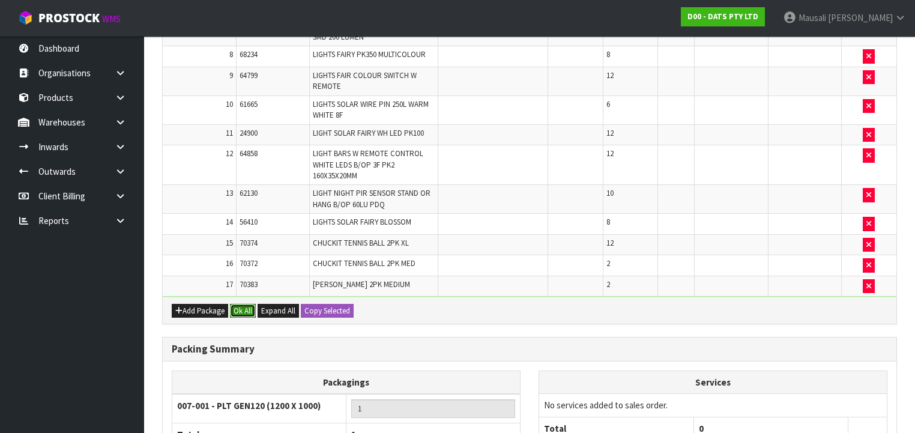
click at [235, 304] on button "Ok All" at bounding box center [243, 311] width 26 height 14
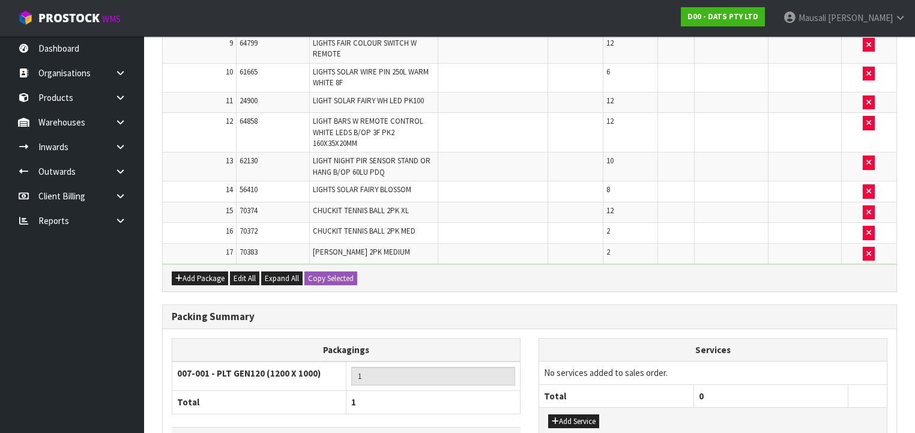
scroll to position [699, 0]
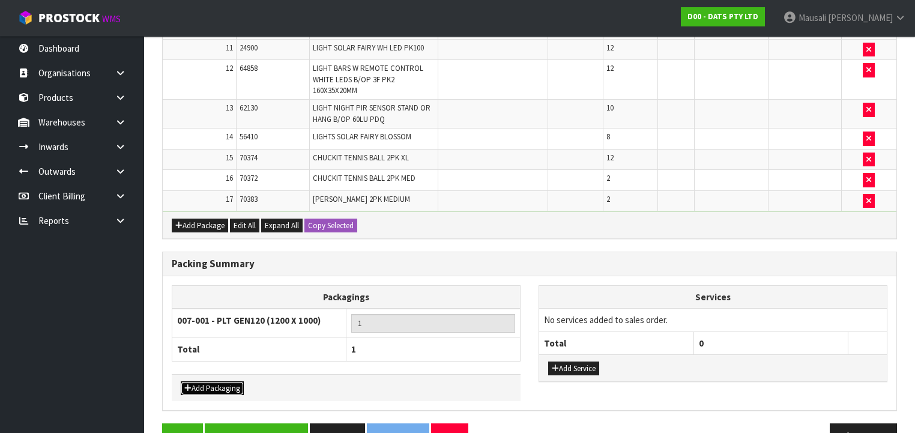
click at [231, 381] on button "Add Packaging" at bounding box center [212, 388] width 63 height 14
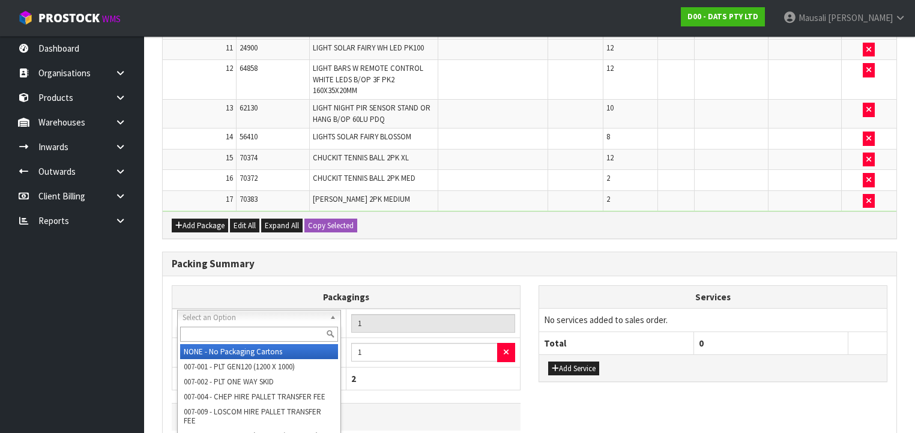
click at [225, 331] on input "text" at bounding box center [259, 334] width 158 height 15
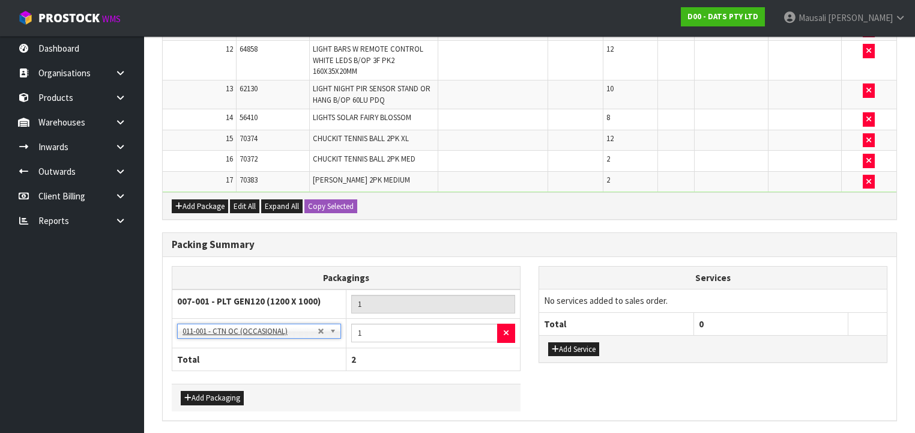
scroll to position [728, 0]
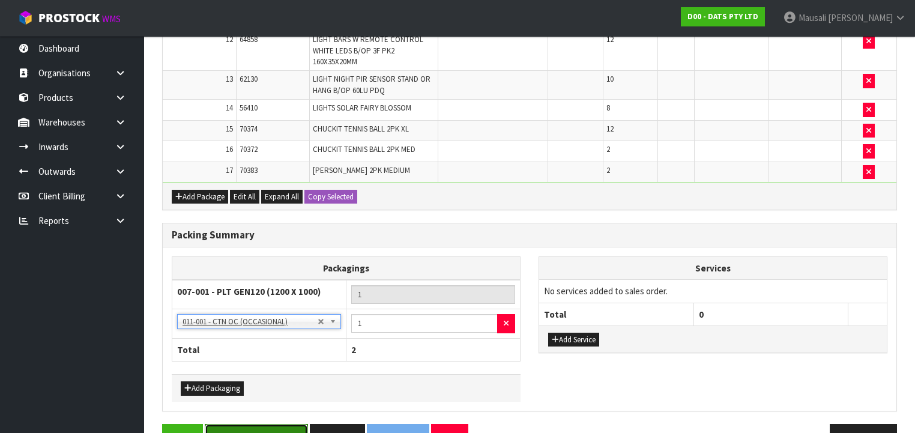
click at [262, 424] on button "Save & Confirm Packs" at bounding box center [256, 437] width 103 height 26
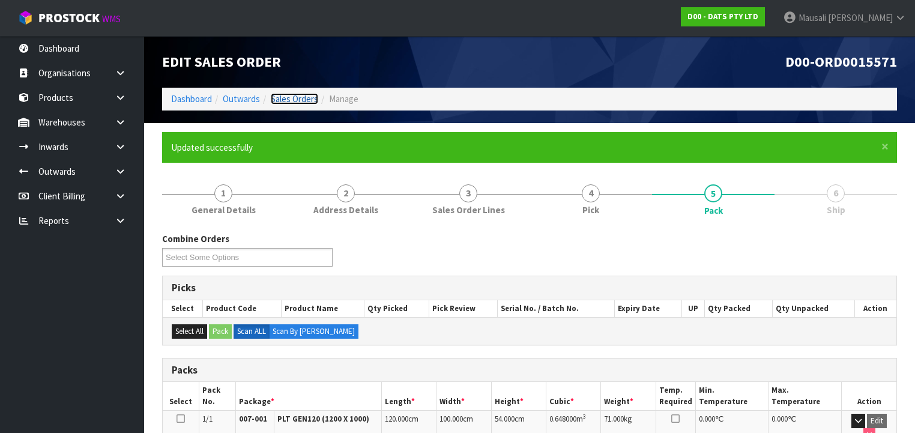
click at [286, 93] on link "Sales Orders" at bounding box center [294, 98] width 47 height 11
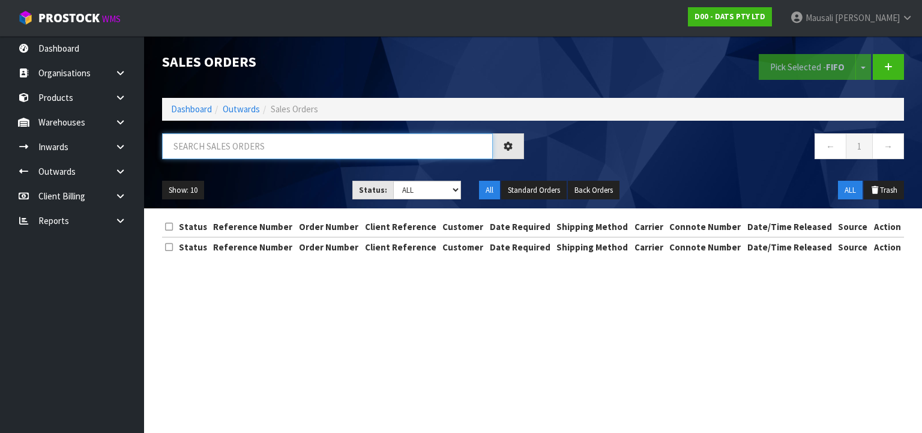
click at [219, 149] on input "text" at bounding box center [327, 146] width 331 height 26
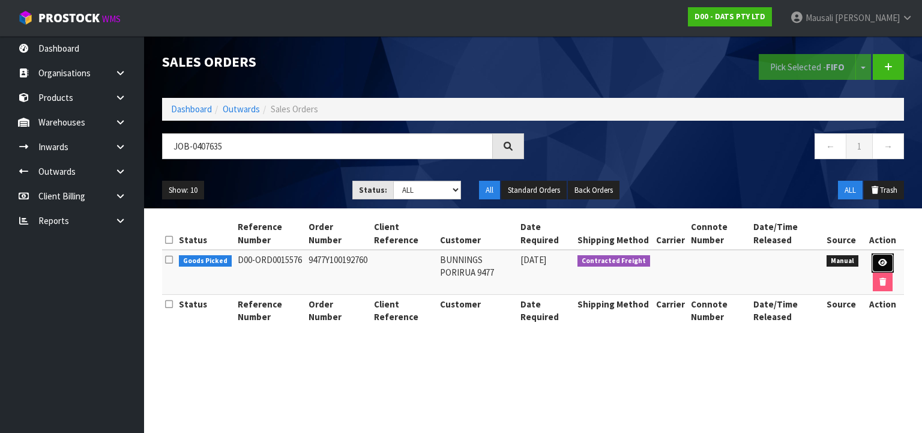
click at [882, 259] on icon at bounding box center [882, 263] width 9 height 8
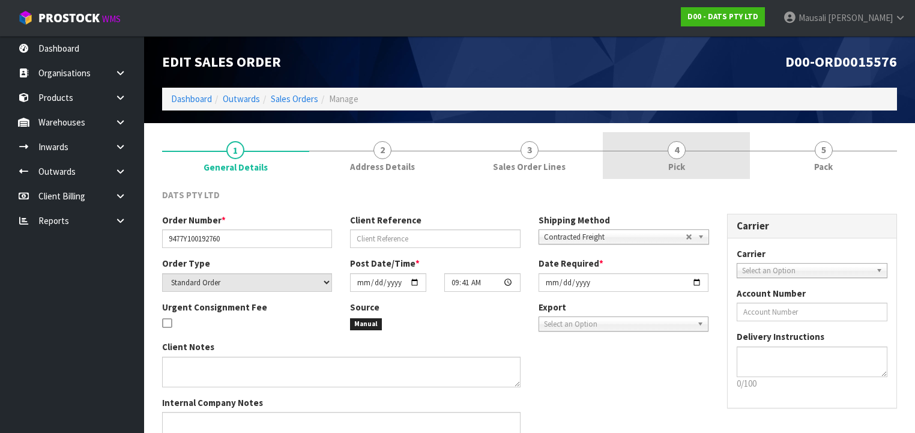
click at [672, 165] on span "Pick" at bounding box center [676, 166] width 17 height 13
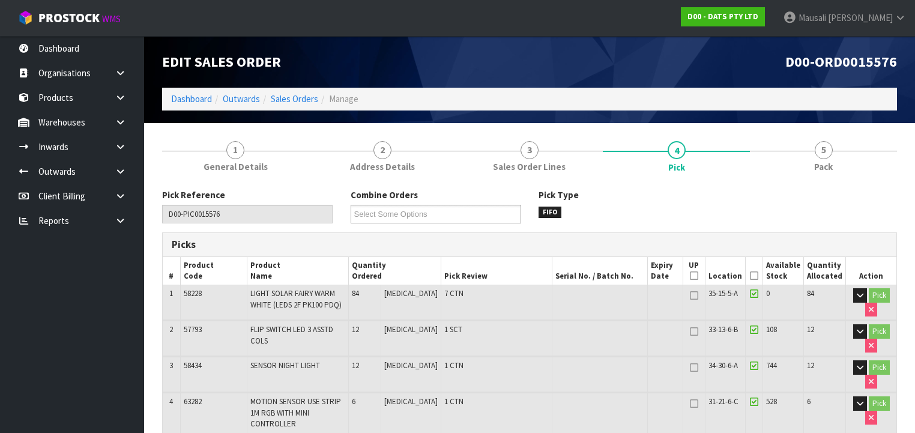
click at [758, 276] on icon at bounding box center [754, 276] width 8 height 1
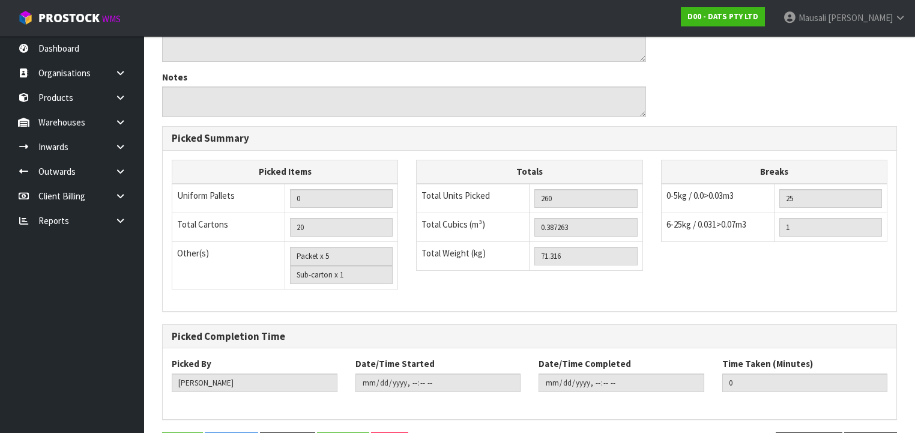
scroll to position [820, 0]
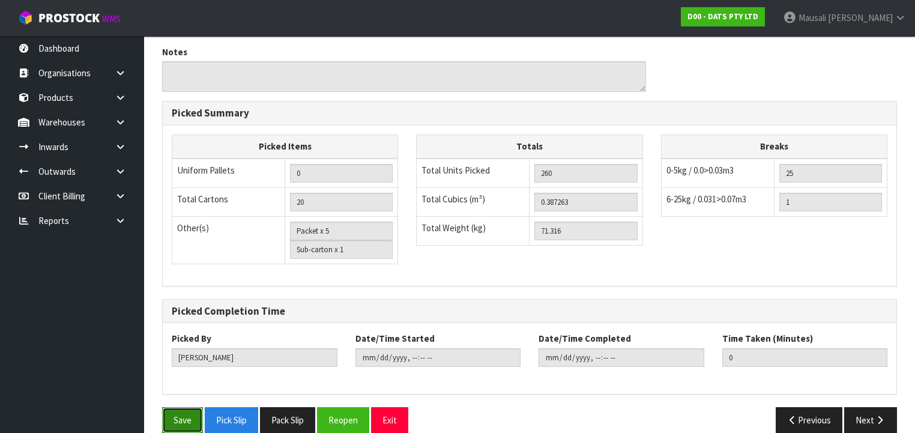
click at [172, 407] on button "Save" at bounding box center [182, 420] width 41 height 26
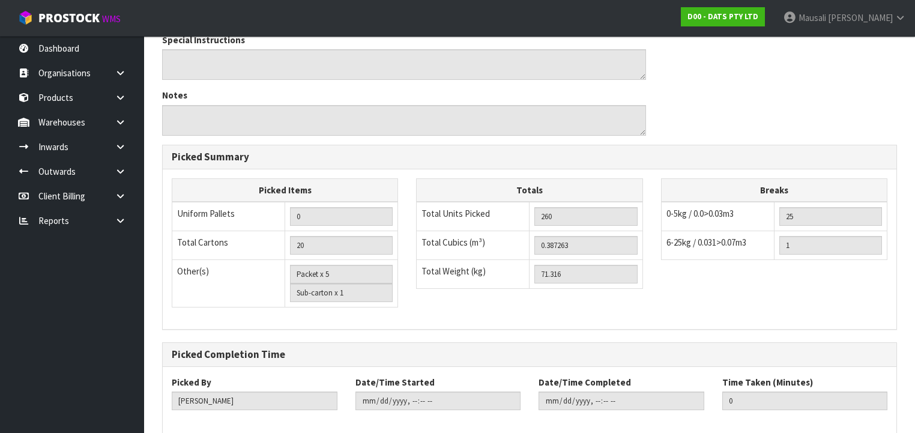
scroll to position [0, 0]
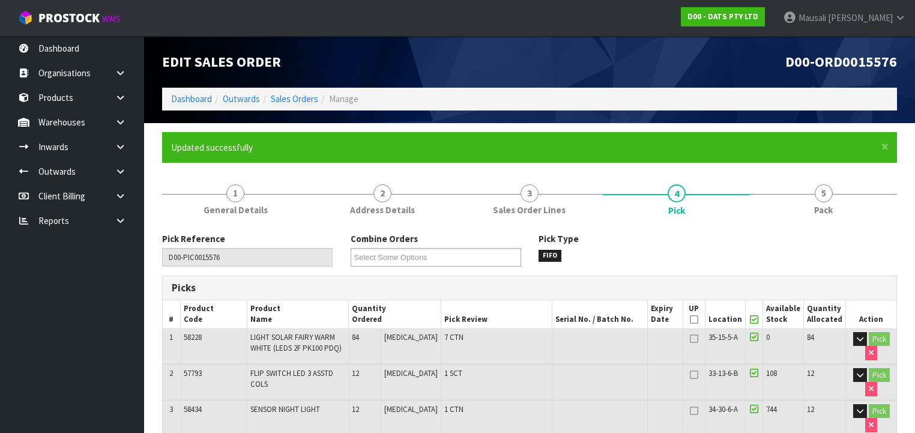
drag, startPoint x: 821, startPoint y: 197, endPoint x: 677, endPoint y: 252, distance: 154.1
click at [812, 197] on link "5 Pack" at bounding box center [823, 198] width 147 height 47
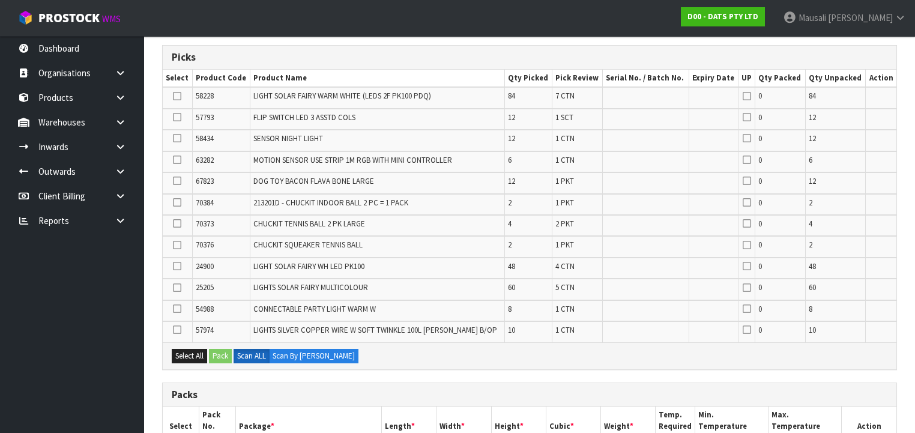
scroll to position [288, 0]
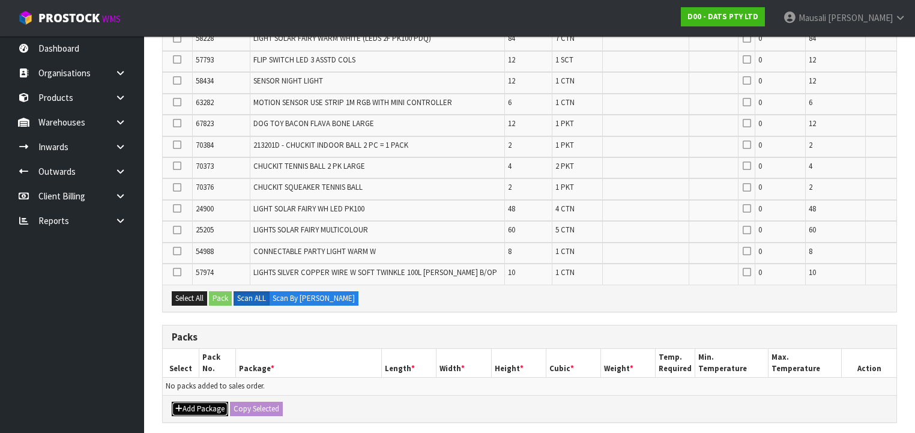
click at [191, 402] on button "Add Package" at bounding box center [200, 409] width 56 height 14
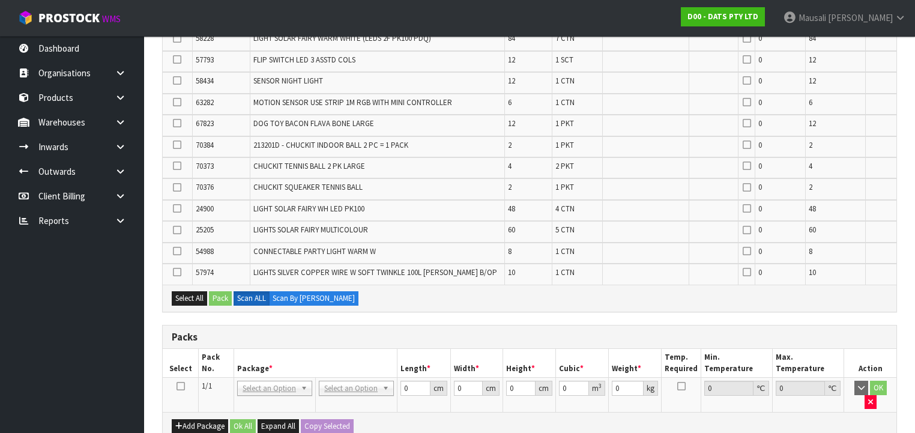
drag, startPoint x: 180, startPoint y: 379, endPoint x: 279, endPoint y: 351, distance: 103.0
click at [180, 386] on icon at bounding box center [180, 386] width 8 height 1
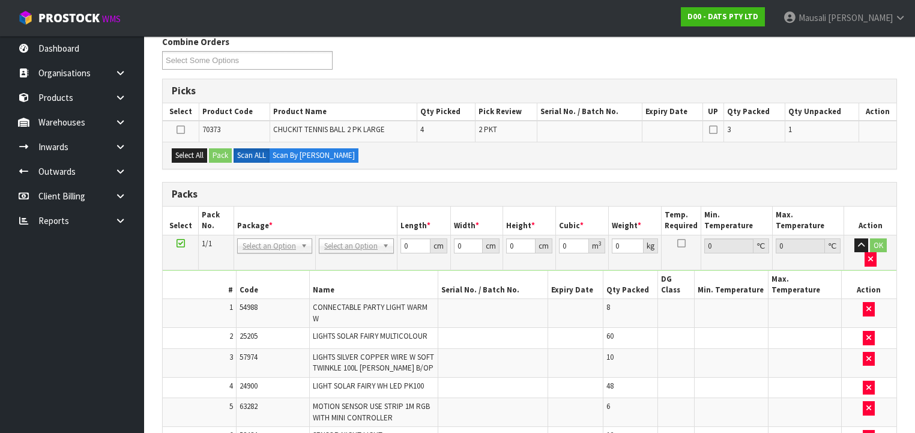
scroll to position [192, 0]
